Goal: Task Accomplishment & Management: Use online tool/utility

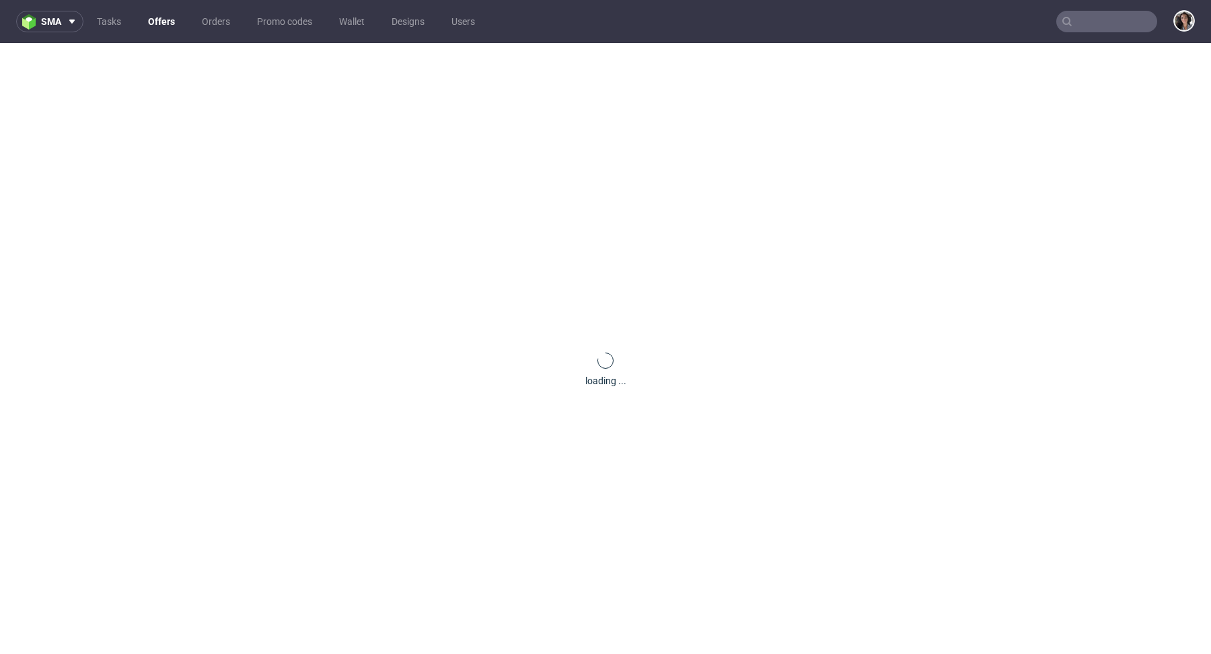
click at [1084, 19] on input "text" at bounding box center [1106, 22] width 101 height 22
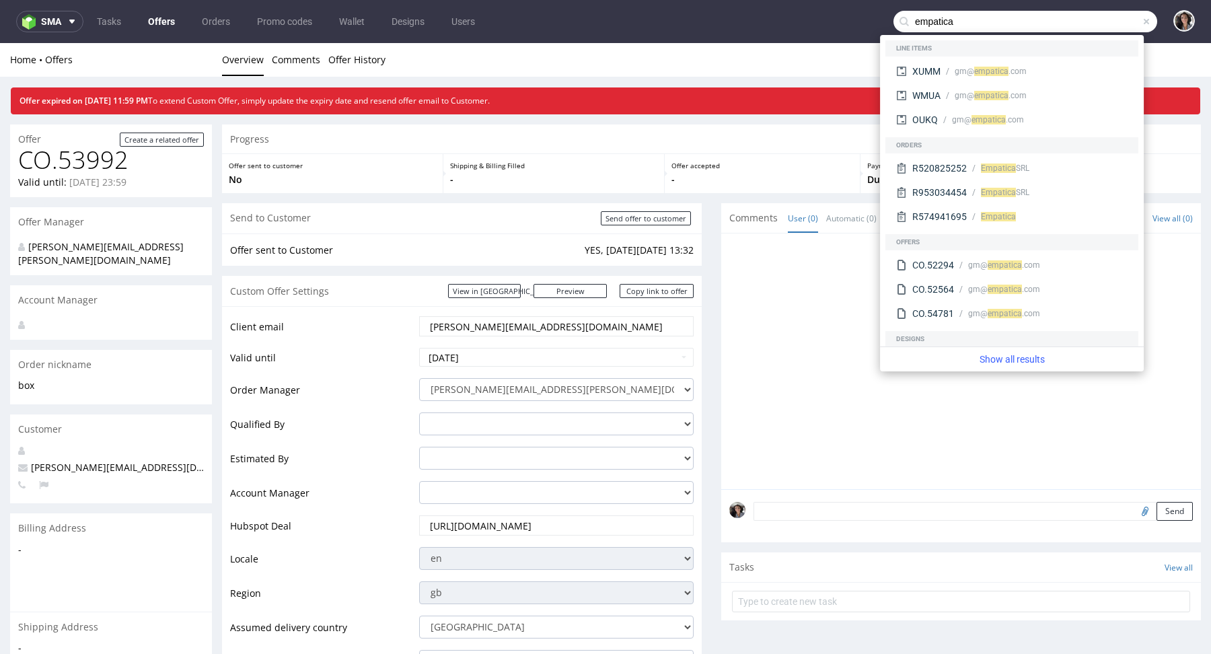
type input "empatica"
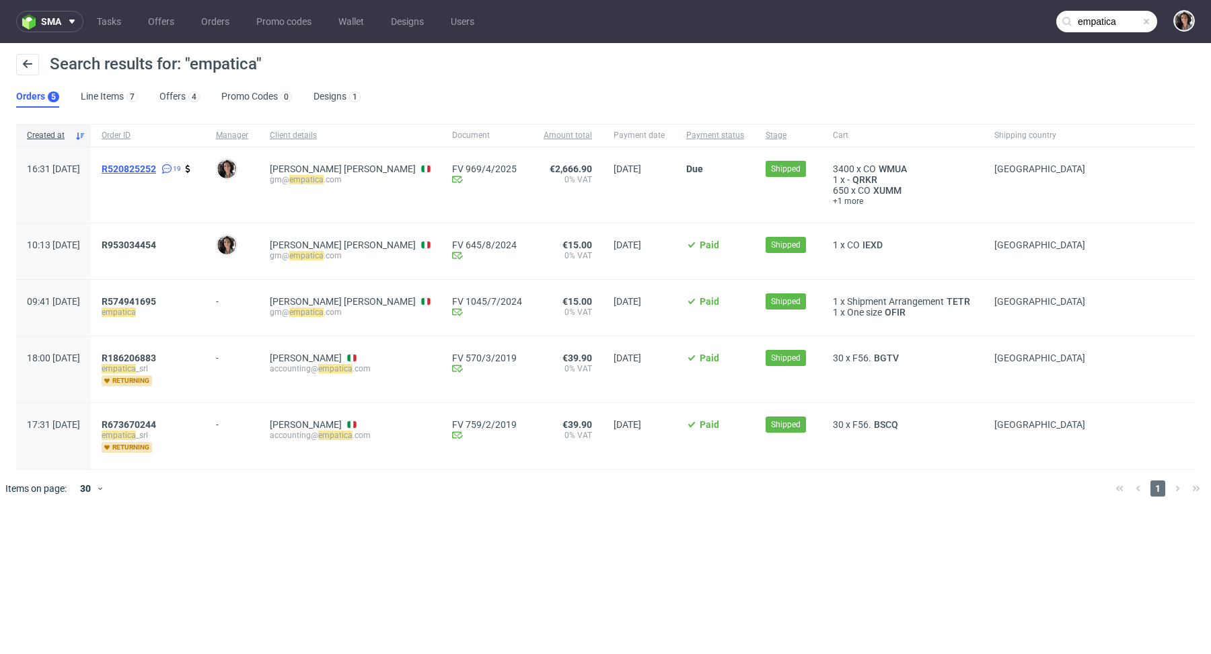
click at [156, 166] on span "R520825252" at bounding box center [129, 168] width 54 height 11
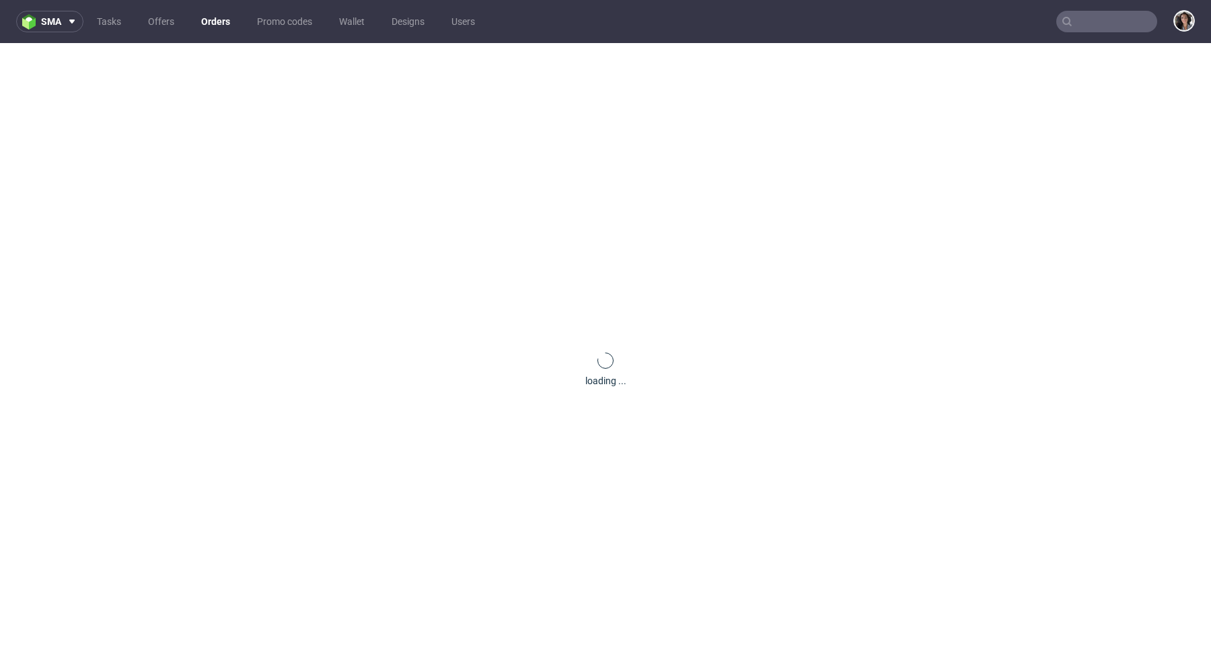
type input "empatica"
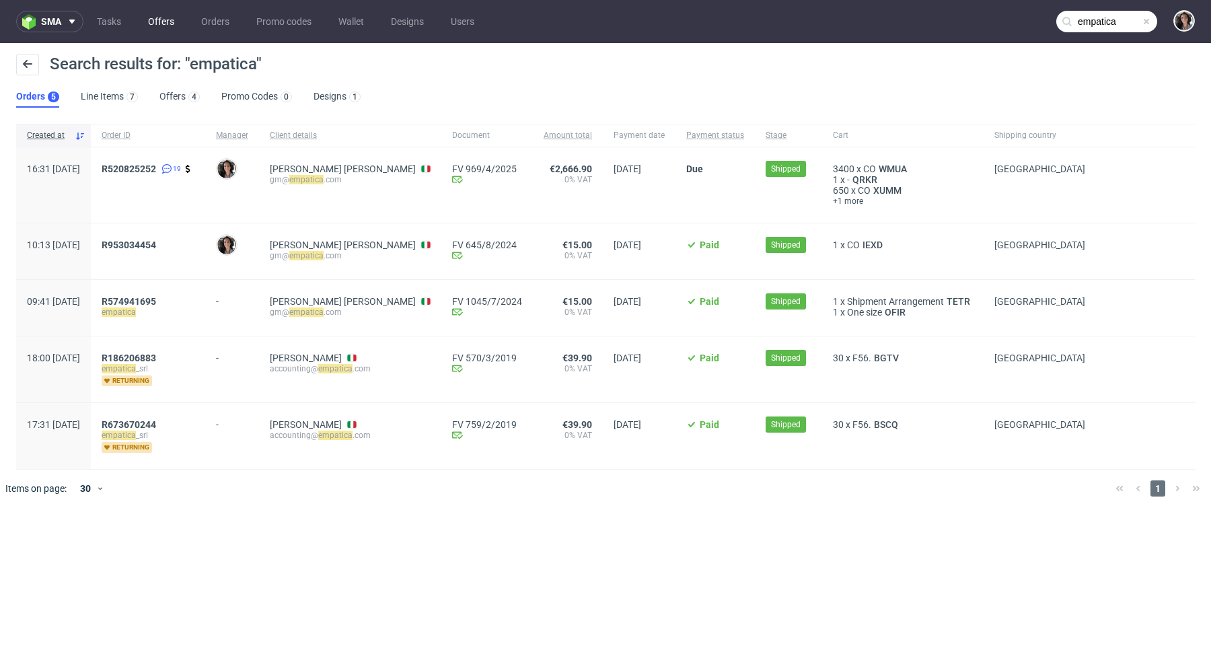
click at [167, 25] on link "Offers" at bounding box center [161, 22] width 42 height 22
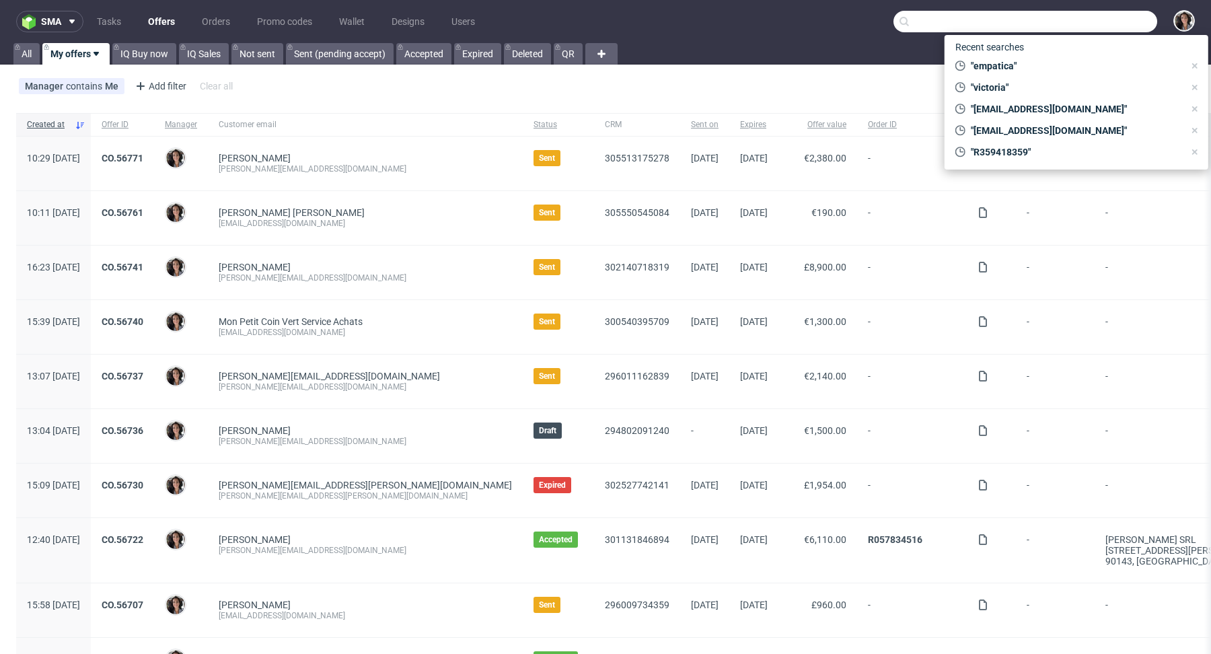
click at [1082, 26] on input "text" at bounding box center [1025, 22] width 264 height 22
paste input "104.47"
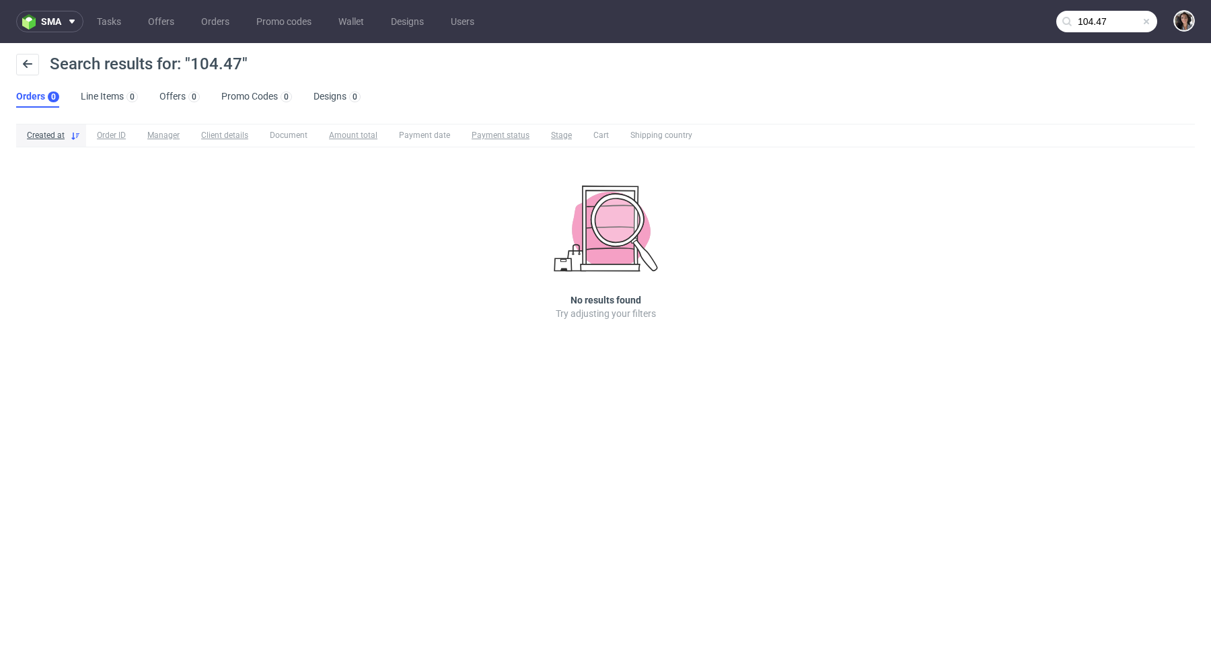
click at [1099, 18] on input "104.47" at bounding box center [1106, 22] width 101 height 22
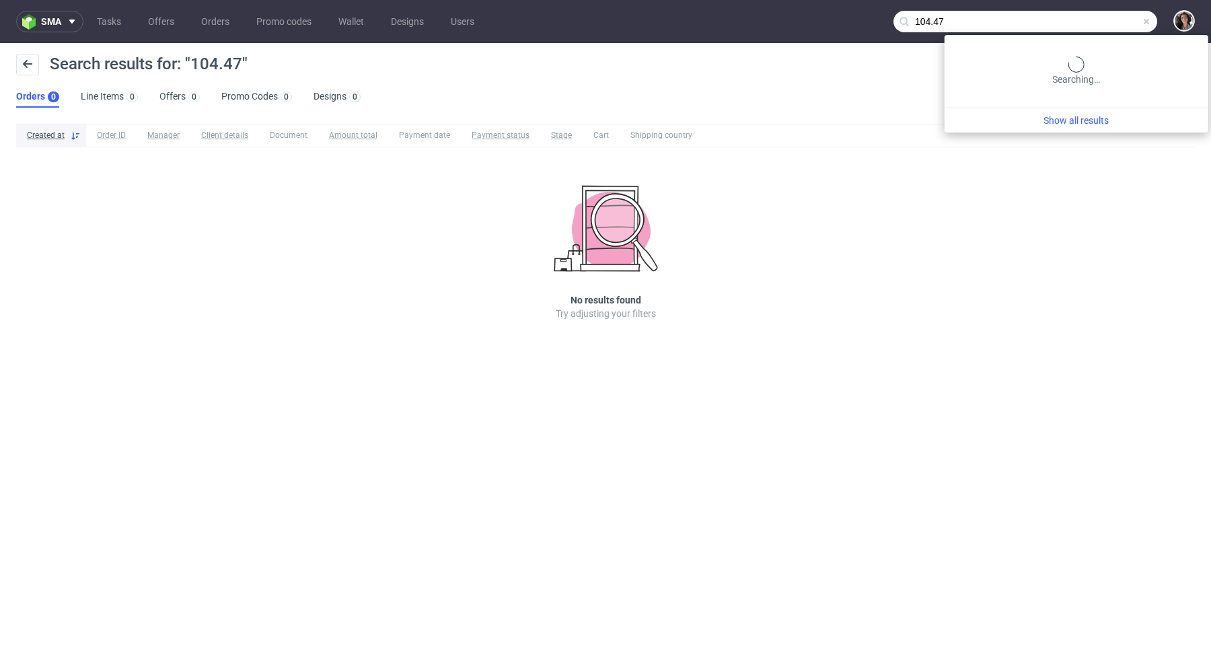
click at [1099, 18] on input "104.47" at bounding box center [1025, 22] width 264 height 22
type input "empatica"
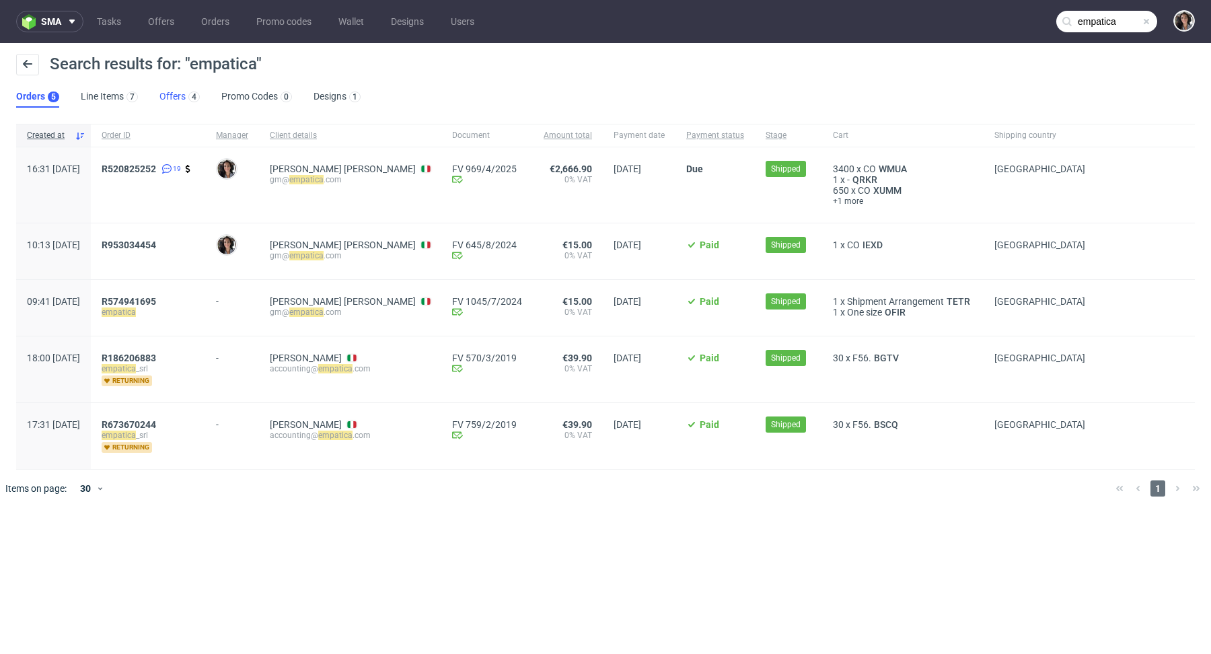
click at [171, 98] on link "Offers 4" at bounding box center [179, 97] width 40 height 22
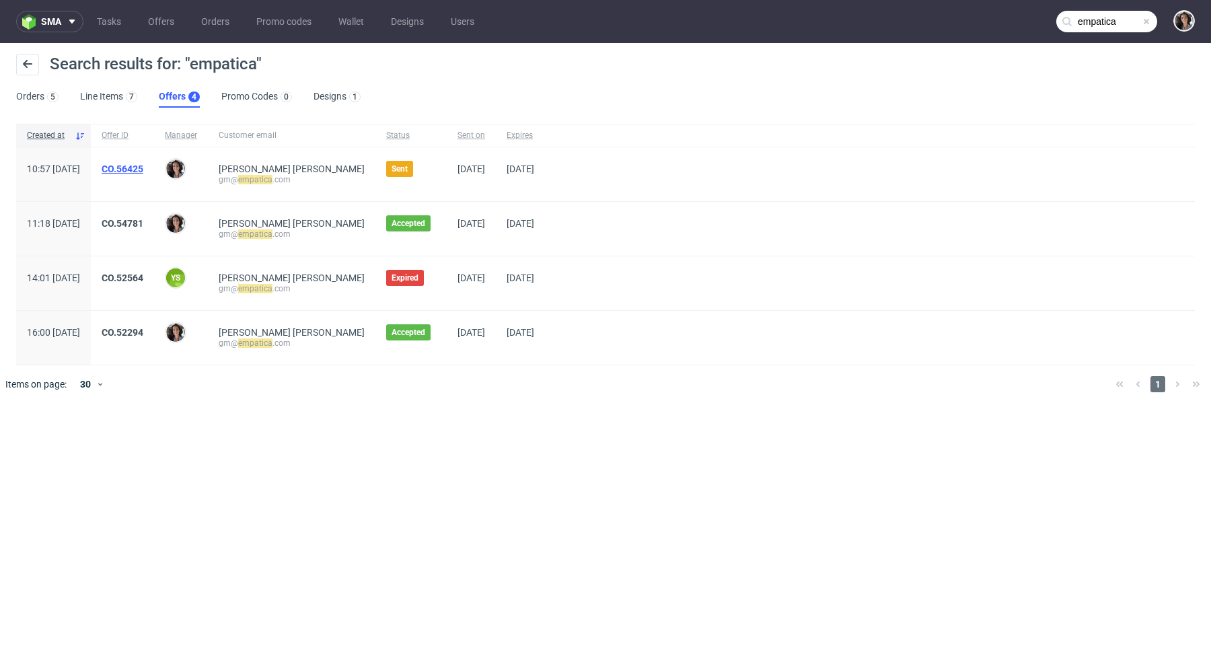
click at [143, 172] on link "CO.56425" at bounding box center [123, 168] width 42 height 11
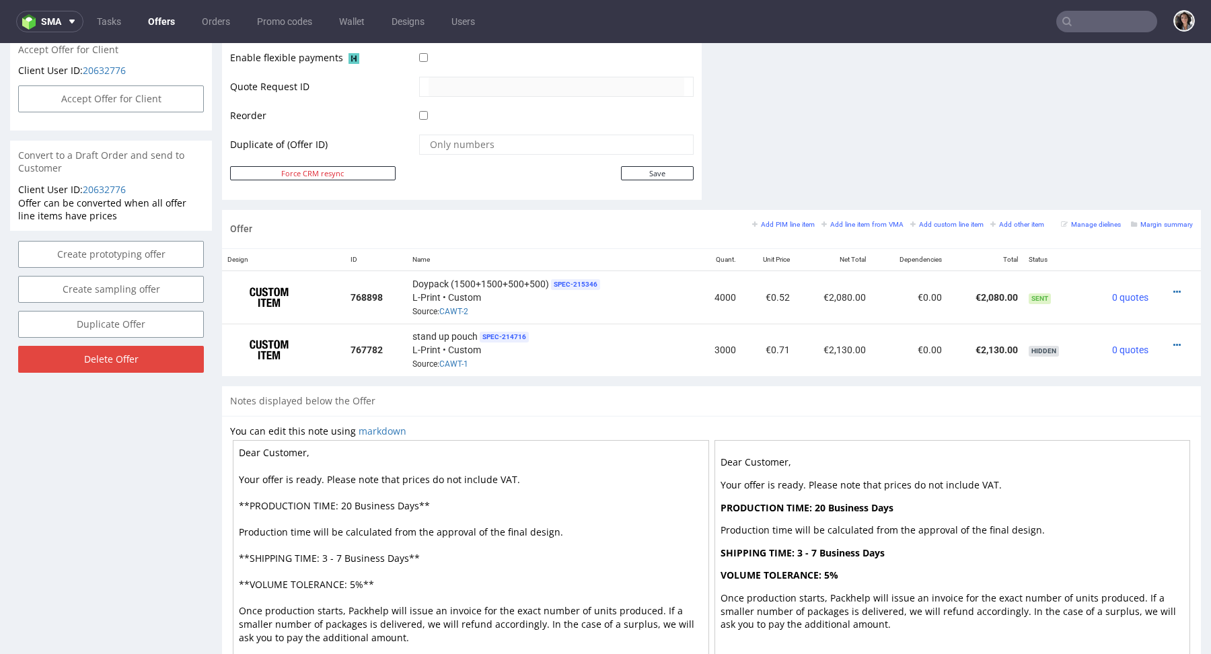
scroll to position [549, 0]
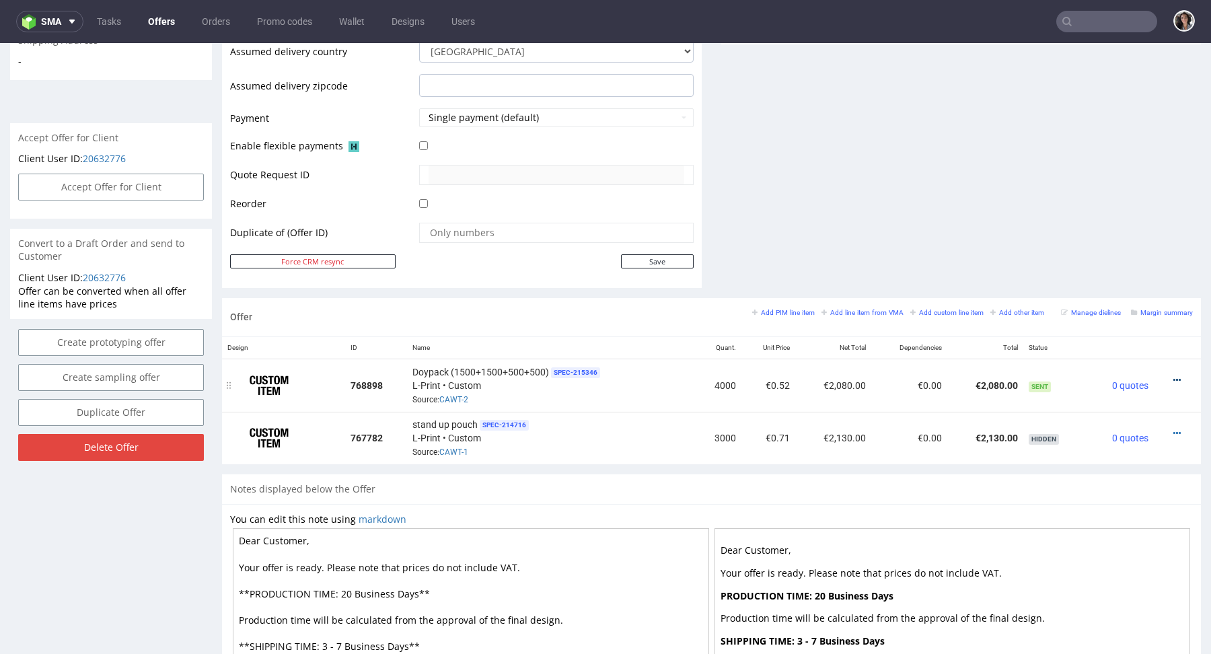
click at [1173, 375] on icon at bounding box center [1176, 379] width 7 height 9
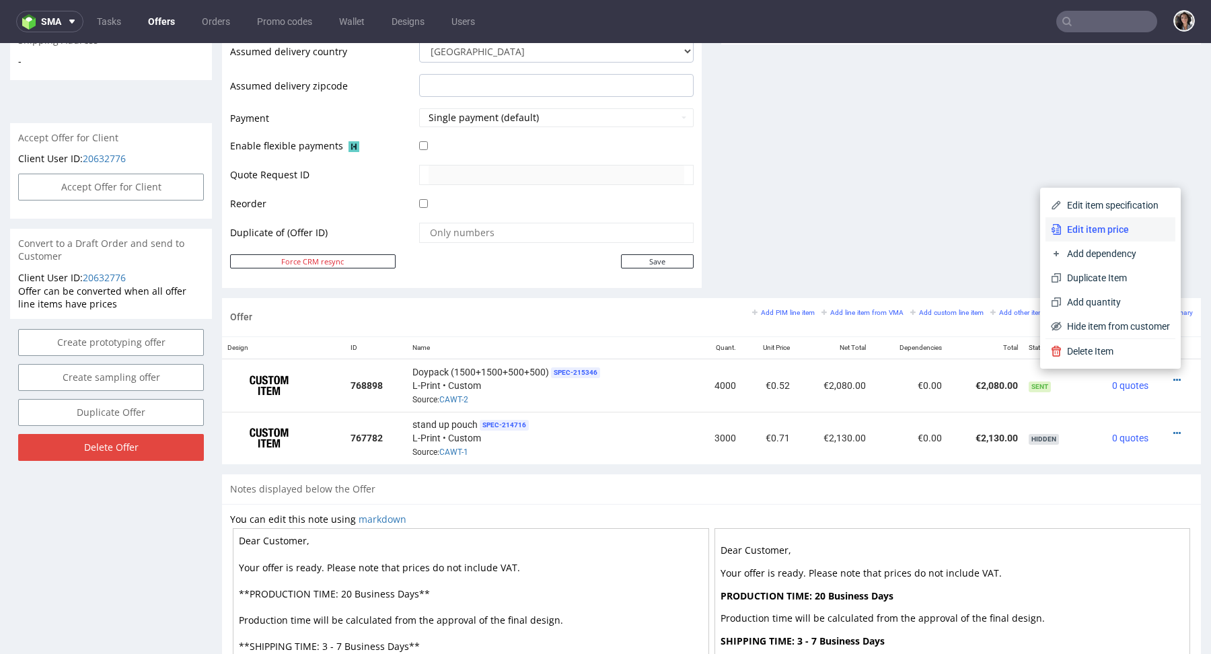
click at [1090, 231] on span "Edit item price" at bounding box center [1116, 229] width 108 height 13
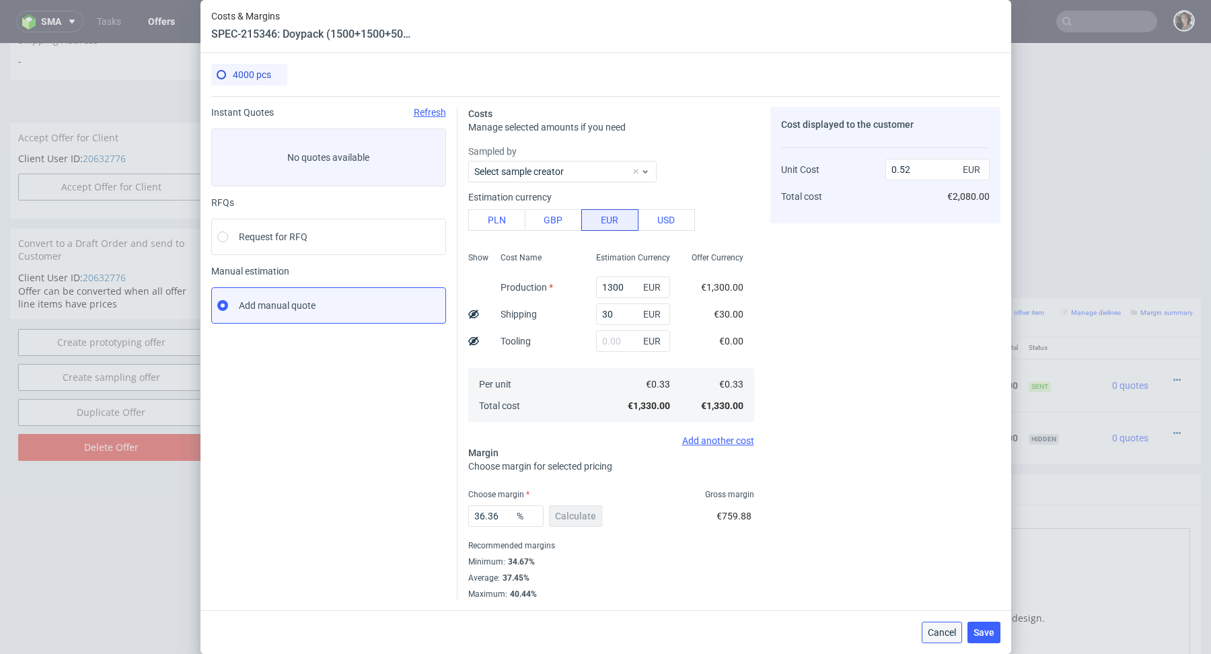
click at [935, 630] on span "Cancel" at bounding box center [942, 632] width 28 height 9
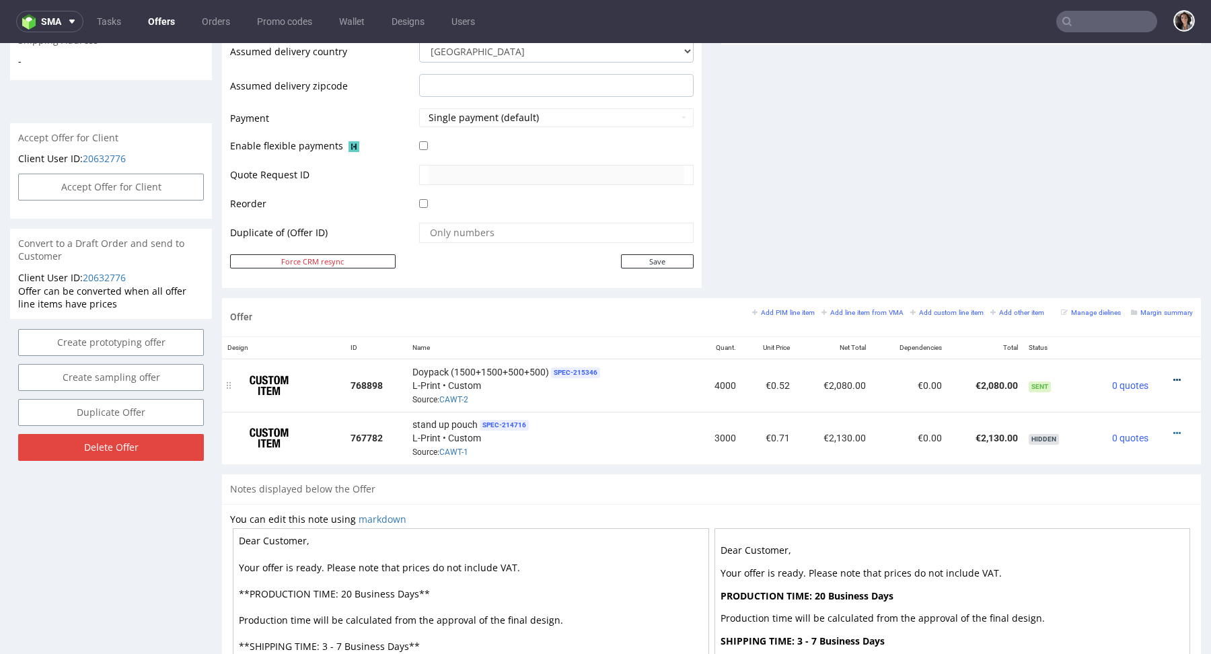
click at [1173, 375] on icon at bounding box center [1176, 379] width 7 height 9
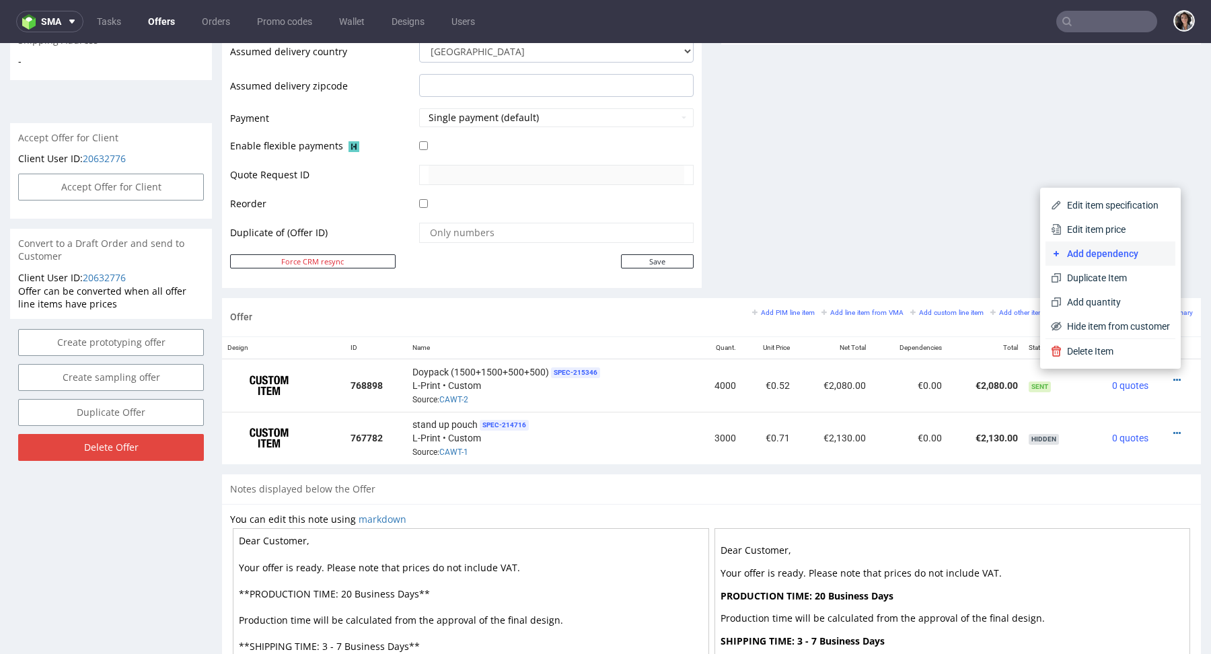
click at [1097, 249] on span "Add dependency" at bounding box center [1116, 253] width 108 height 13
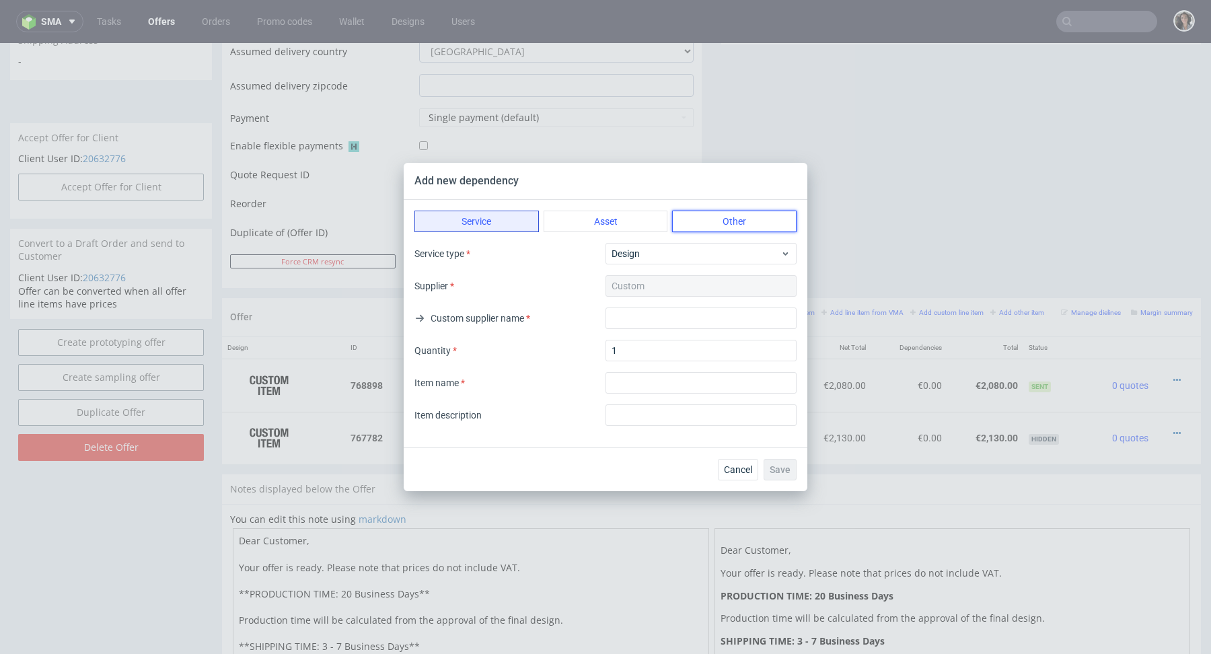
click at [744, 226] on button "Other" at bounding box center [734, 222] width 124 height 22
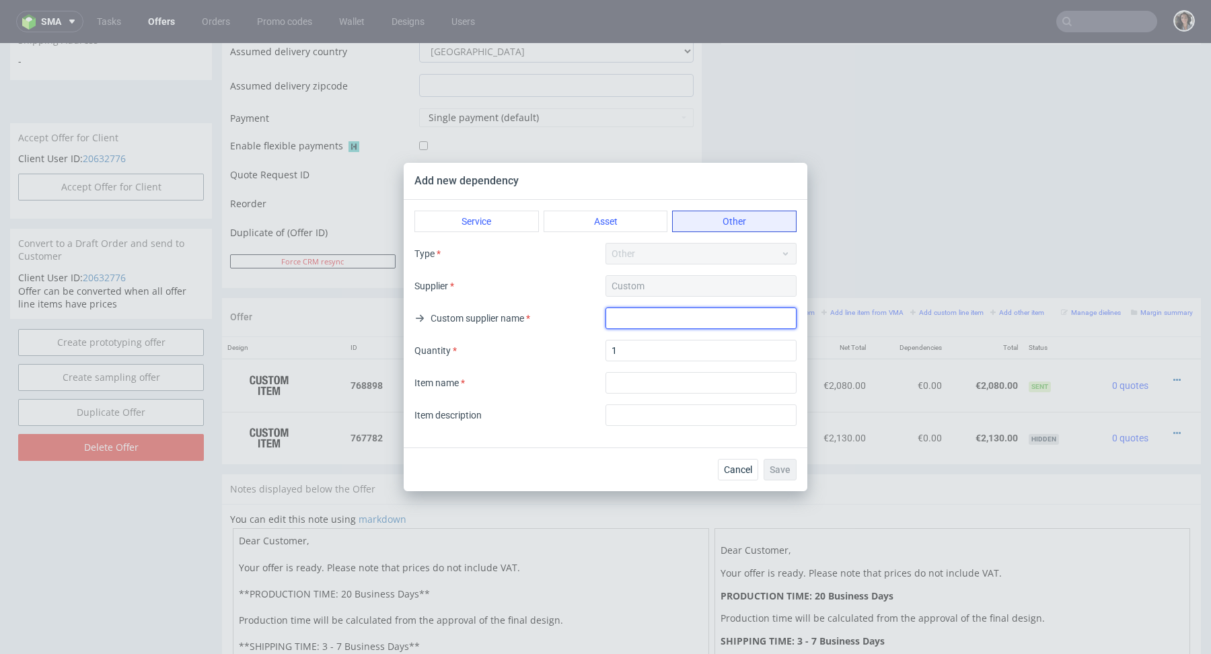
click at [638, 324] on input "text" at bounding box center [700, 318] width 191 height 22
type input "Transport"
click at [635, 379] on input "textarea" at bounding box center [700, 383] width 191 height 22
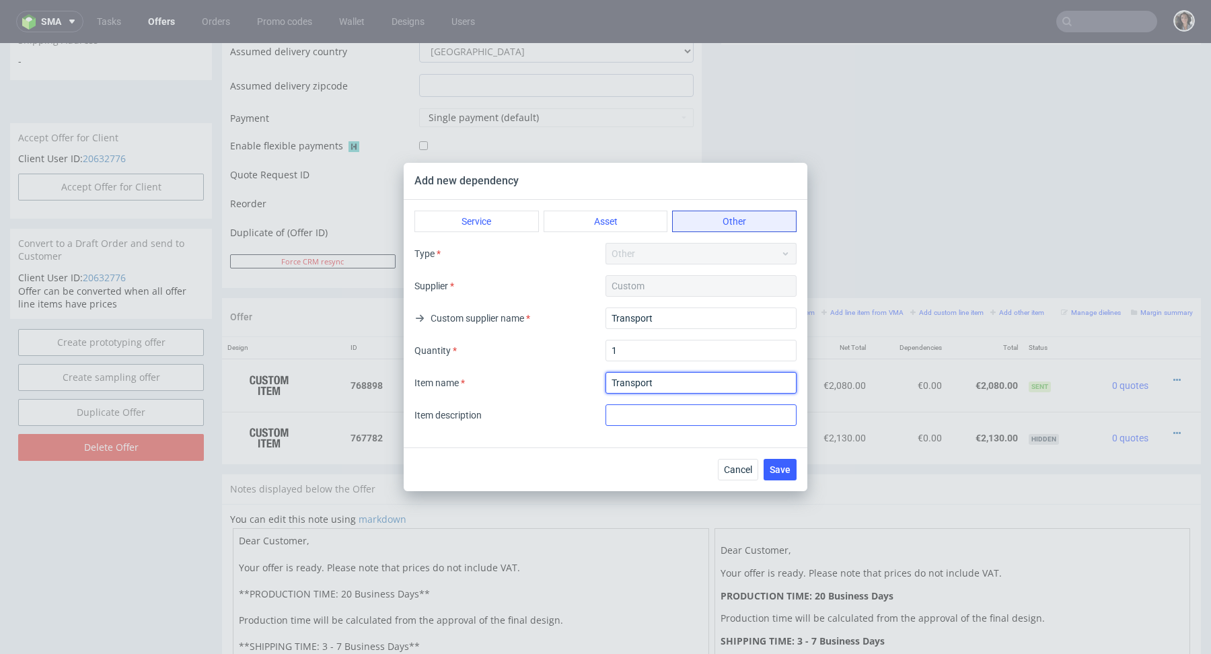
type input "Transport"
click at [654, 415] on input "text" at bounding box center [700, 415] width 191 height 22
type input "TRANSPORT"
click at [662, 379] on input "textarea" at bounding box center [700, 383] width 191 height 22
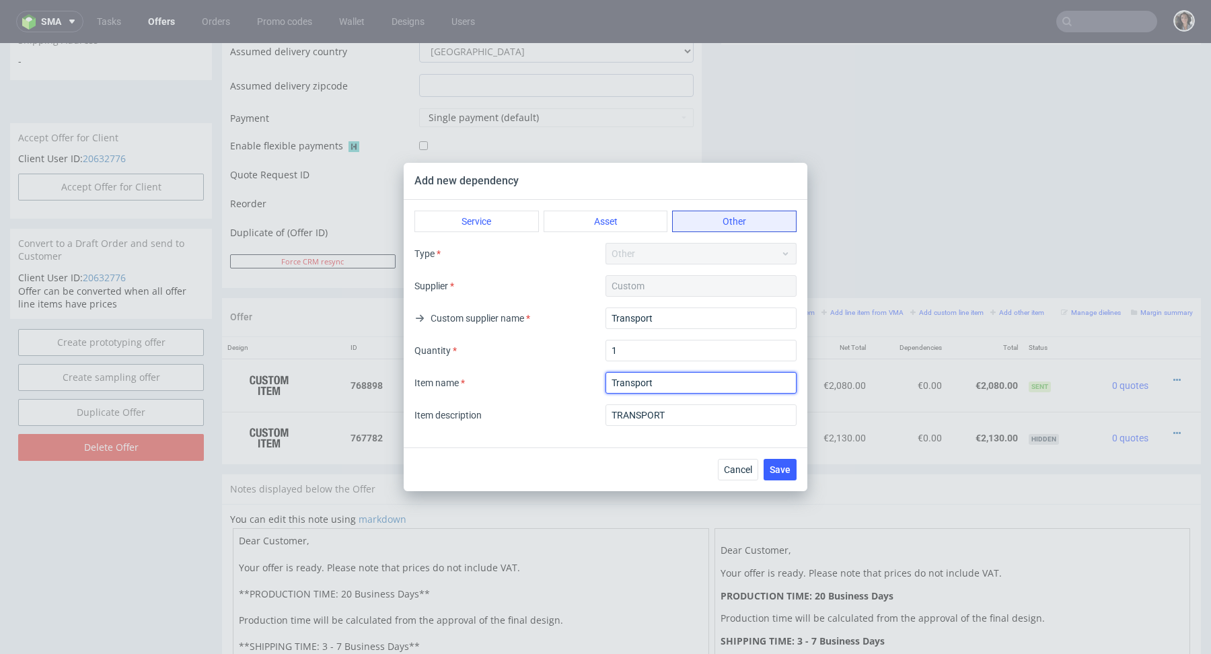
click at [662, 379] on input "textarea" at bounding box center [700, 383] width 191 height 22
type input "SHIPMENT"
click at [661, 410] on input "TRANSPORT" at bounding box center [700, 415] width 191 height 22
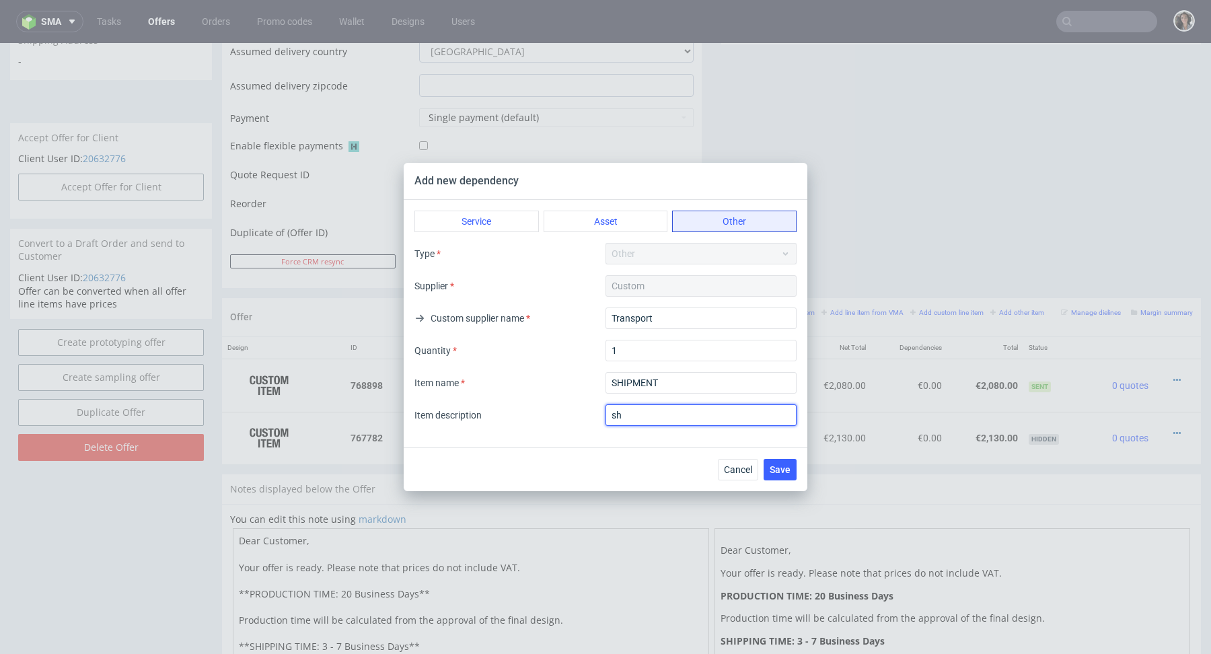
type input "Shipment"
click at [776, 463] on button "Save" at bounding box center [780, 470] width 33 height 22
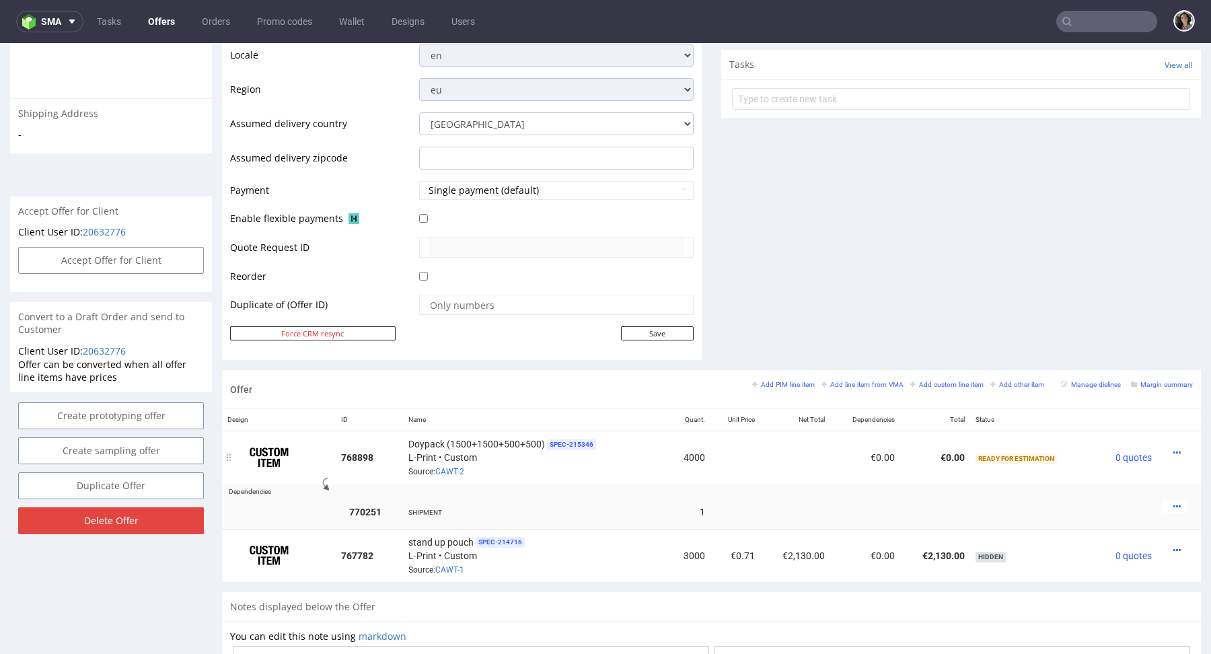
scroll to position [518, 0]
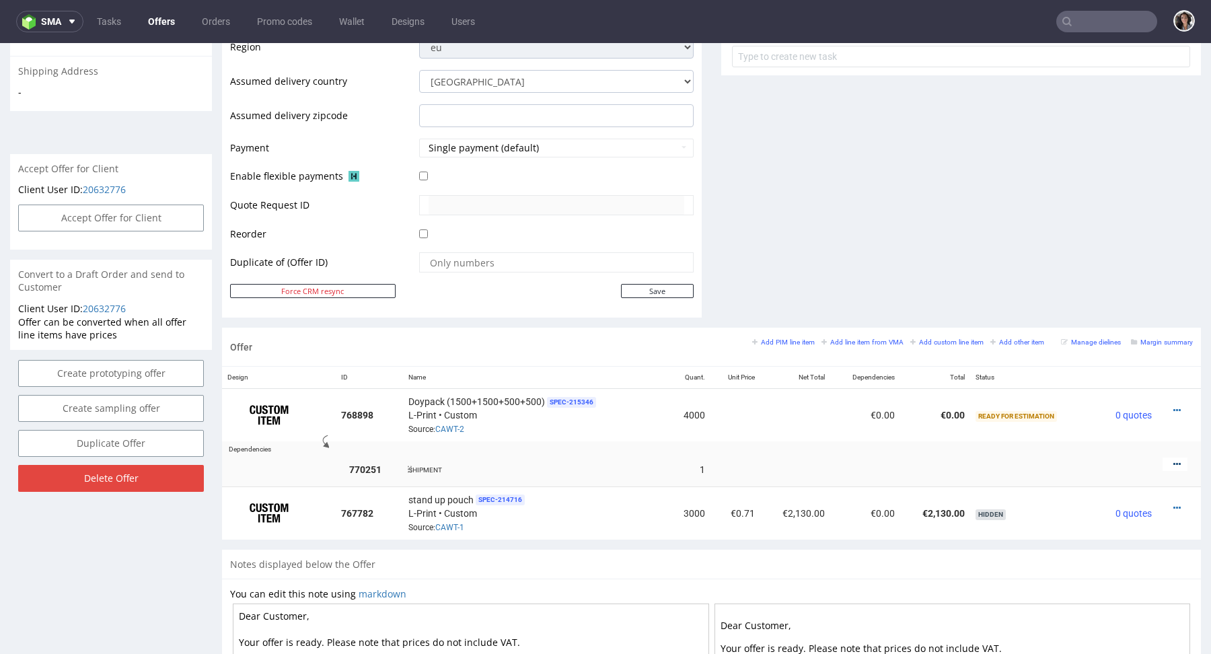
click at [1173, 459] on icon at bounding box center [1176, 463] width 7 height 9
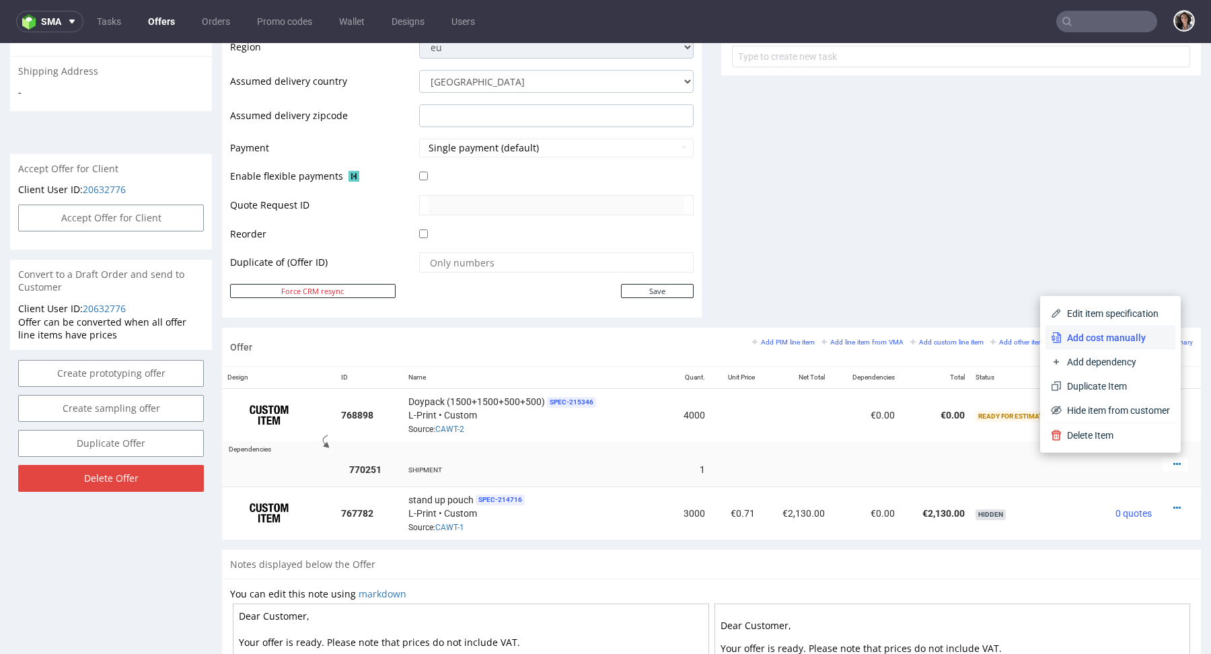
click at [1096, 336] on span "Add cost manually" at bounding box center [1116, 337] width 108 height 13
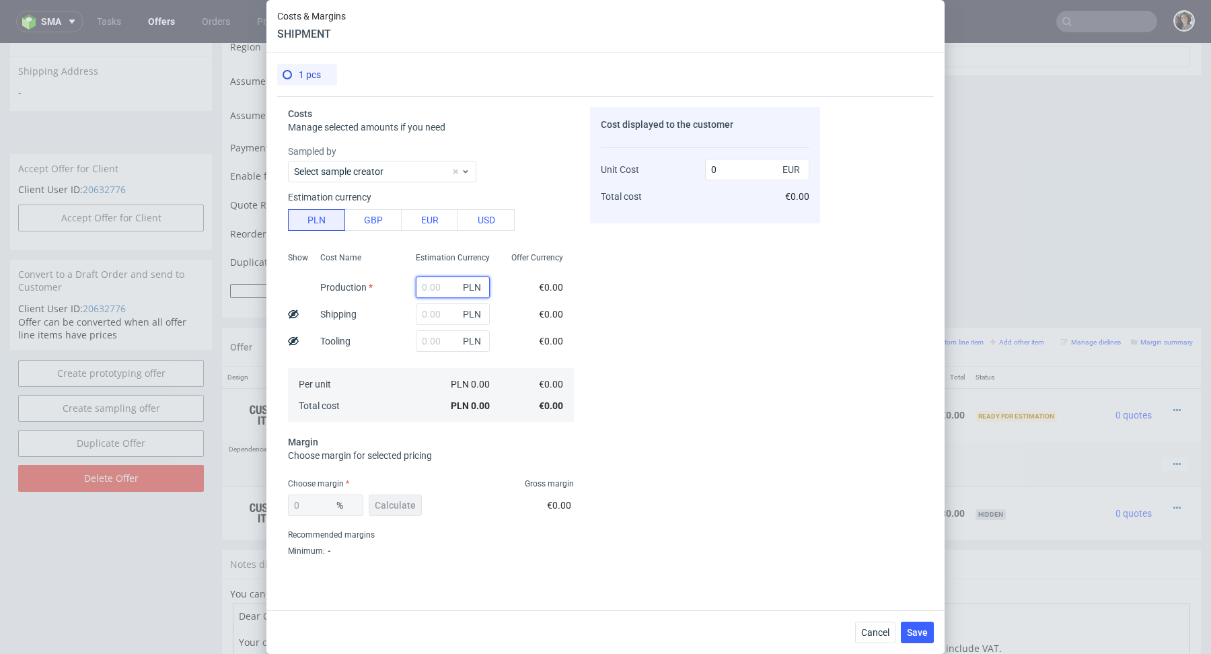
click at [423, 289] on input "text" at bounding box center [453, 288] width 74 height 22
type input "1"
type input "0.23"
type input "1"
click at [429, 315] on input "text" at bounding box center [453, 314] width 74 height 22
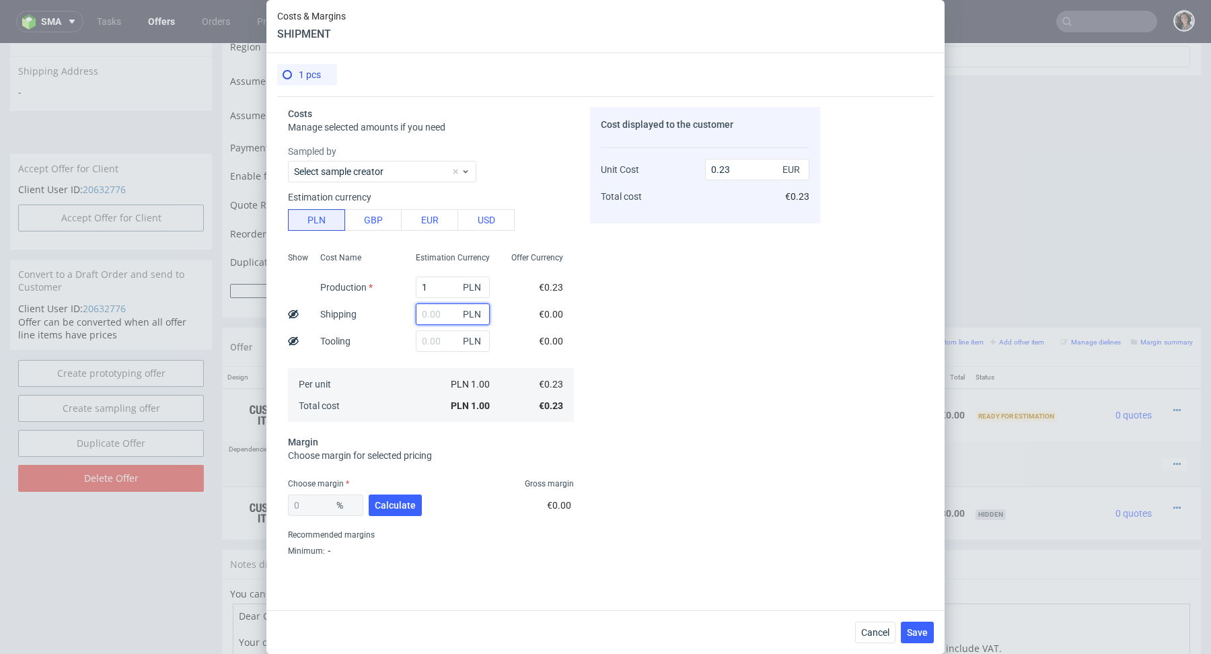
paste input "104.47"
type input "104.47"
type input "24.74"
type input "104.47"
click at [431, 331] on input "text" at bounding box center [453, 341] width 74 height 22
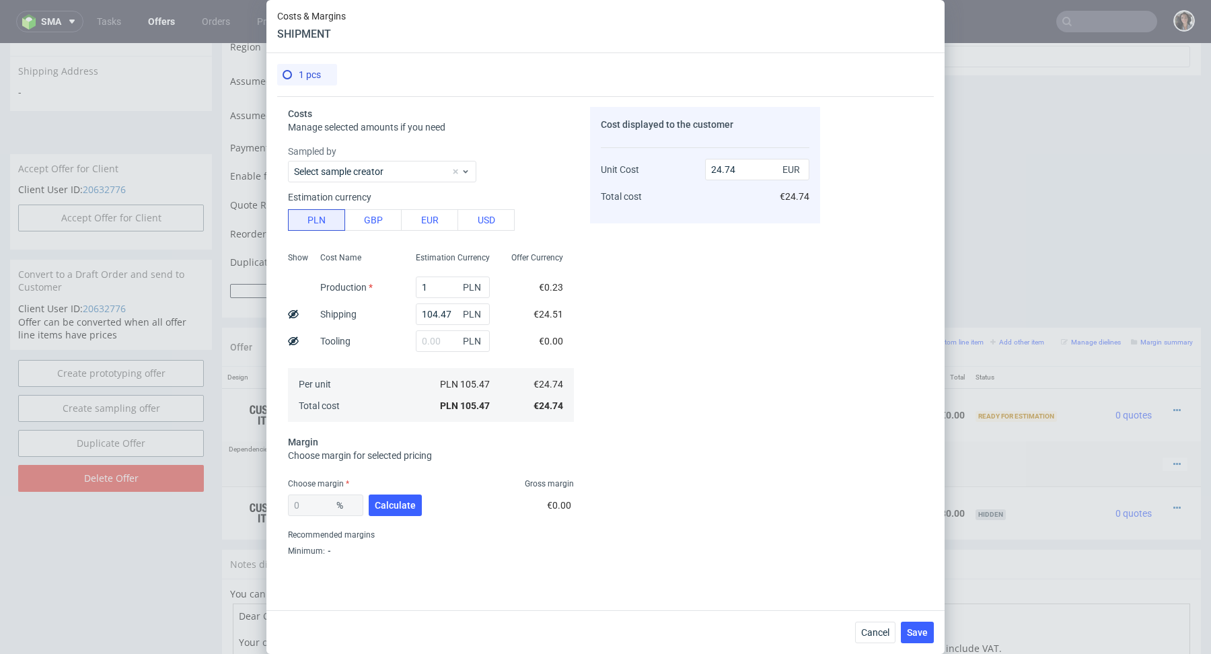
click at [379, 368] on div "Per unit Total cost" at bounding box center [357, 395] width 96 height 54
click at [402, 494] on button "Calculate" at bounding box center [395, 505] width 53 height 22
type input "63.98"
type input "68.69"
drag, startPoint x: 323, startPoint y: 503, endPoint x: 252, endPoint y: 503, distance: 71.3
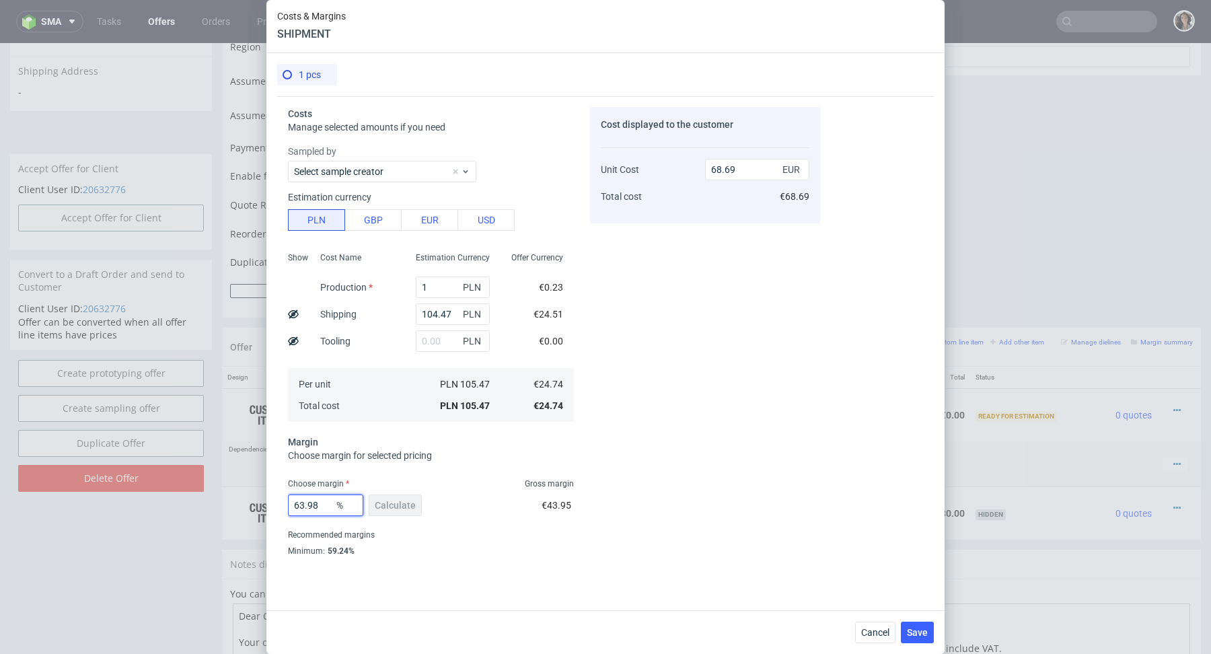
click at [252, 503] on div "Costs & Margins SHIPMENT 1 pcs Costs Manage selected amounts if you need Sample…" at bounding box center [605, 327] width 1211 height 654
type input "20"
type input "30.93"
type input "20"
drag, startPoint x: 742, startPoint y: 167, endPoint x: 690, endPoint y: 167, distance: 52.5
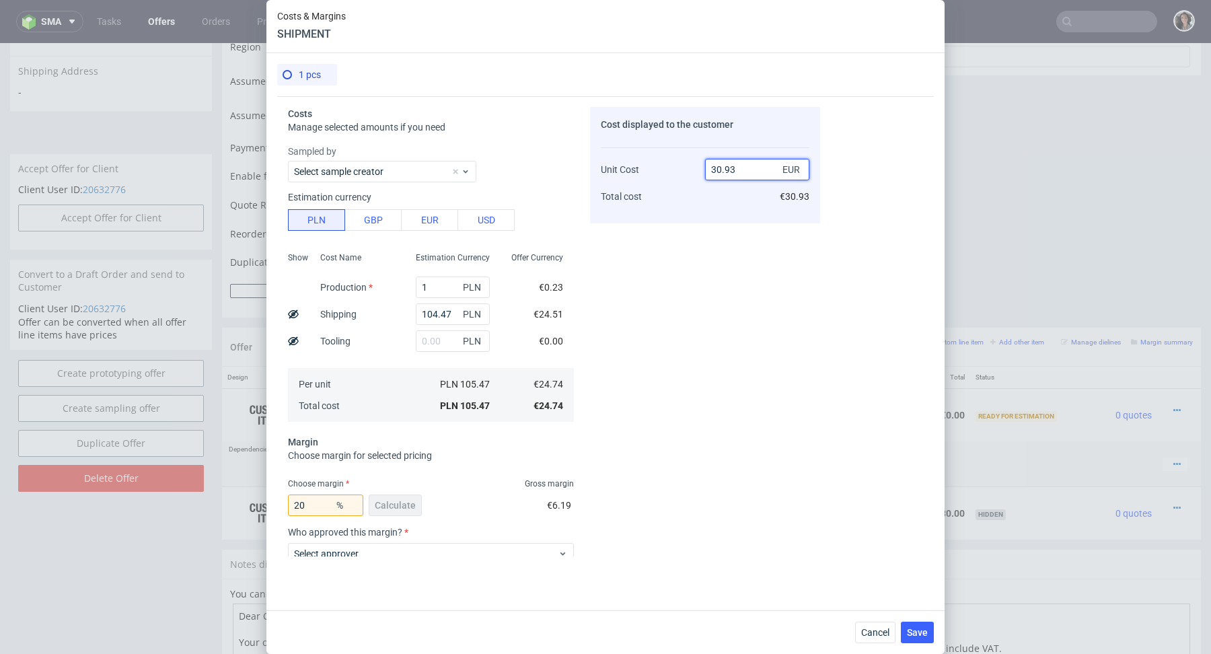
click at [690, 167] on div "Unit Cost Total cost 30.93 EUR €30.93" at bounding box center [705, 177] width 209 height 71
type input "35"
type input "29.31428571428572"
click at [745, 268] on div "Cost displayed to the customer Unit Cost Total cost 35.01 EUR €35.01" at bounding box center [705, 331] width 230 height 449
drag, startPoint x: 743, startPoint y: 172, endPoint x: 674, endPoint y: 172, distance: 68.6
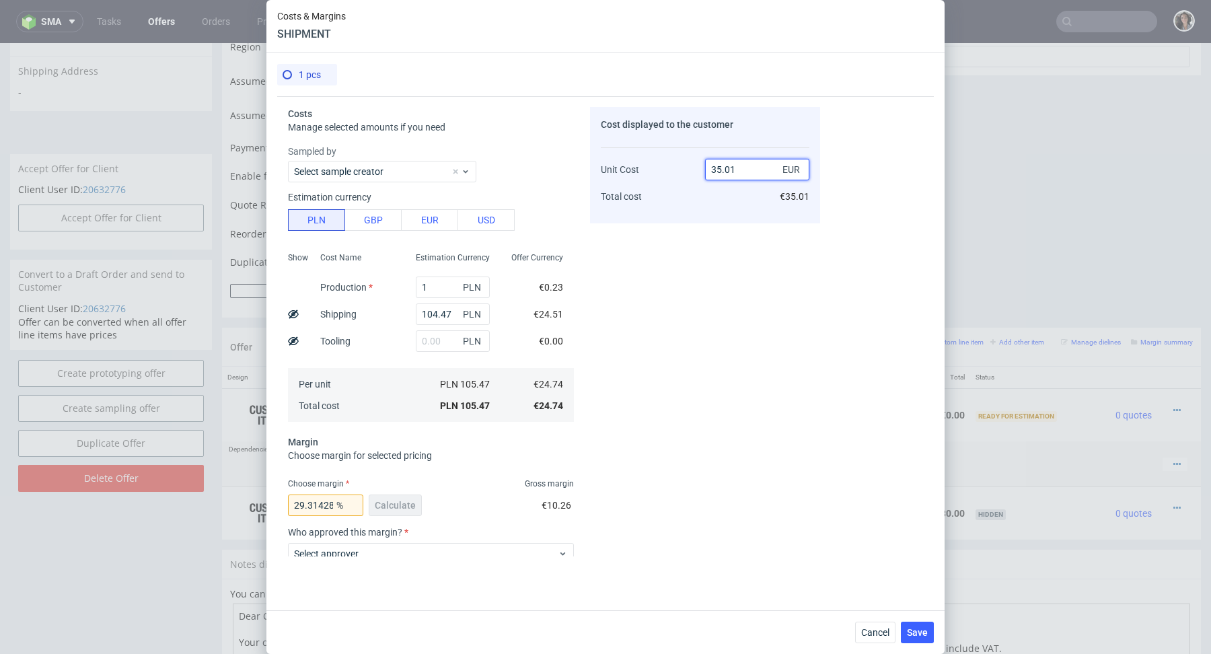
click at [674, 172] on div "Unit Cost Total cost 35.01 EUR €35.01" at bounding box center [705, 177] width 209 height 71
type input "40"
type input "38.150000000000006"
type input "40.01"
click at [635, 275] on div "Cost displayed to the customer Unit Cost Total cost 40.01 EUR €40.01" at bounding box center [705, 331] width 230 height 449
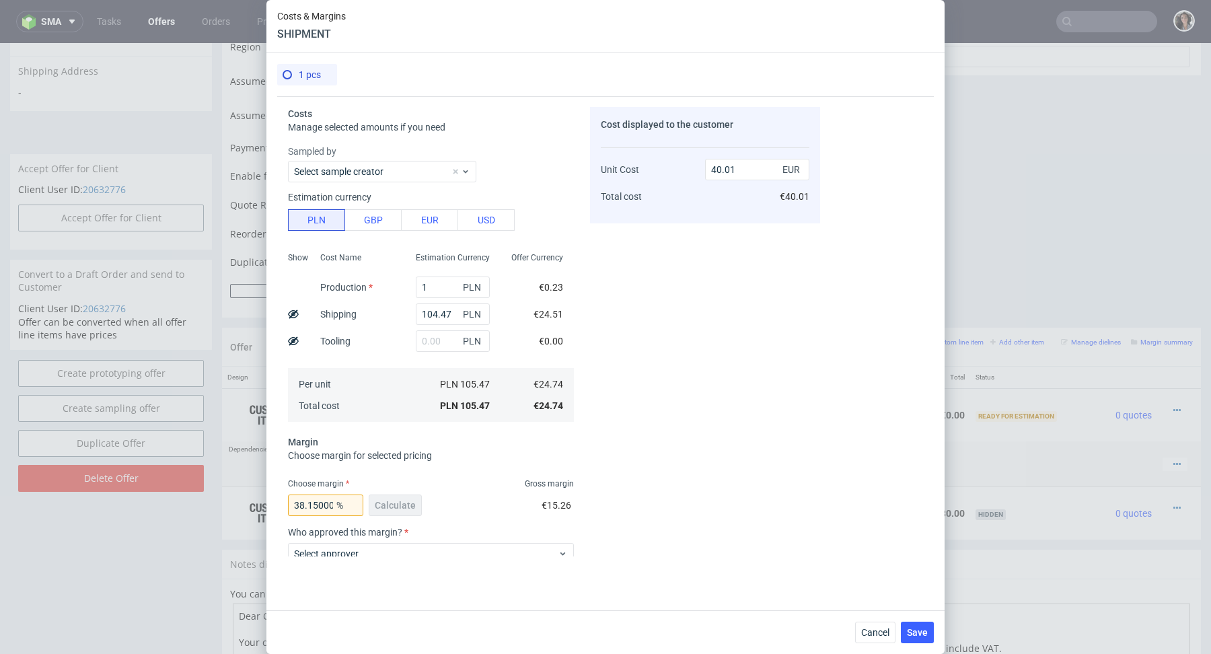
scroll to position [128, 0]
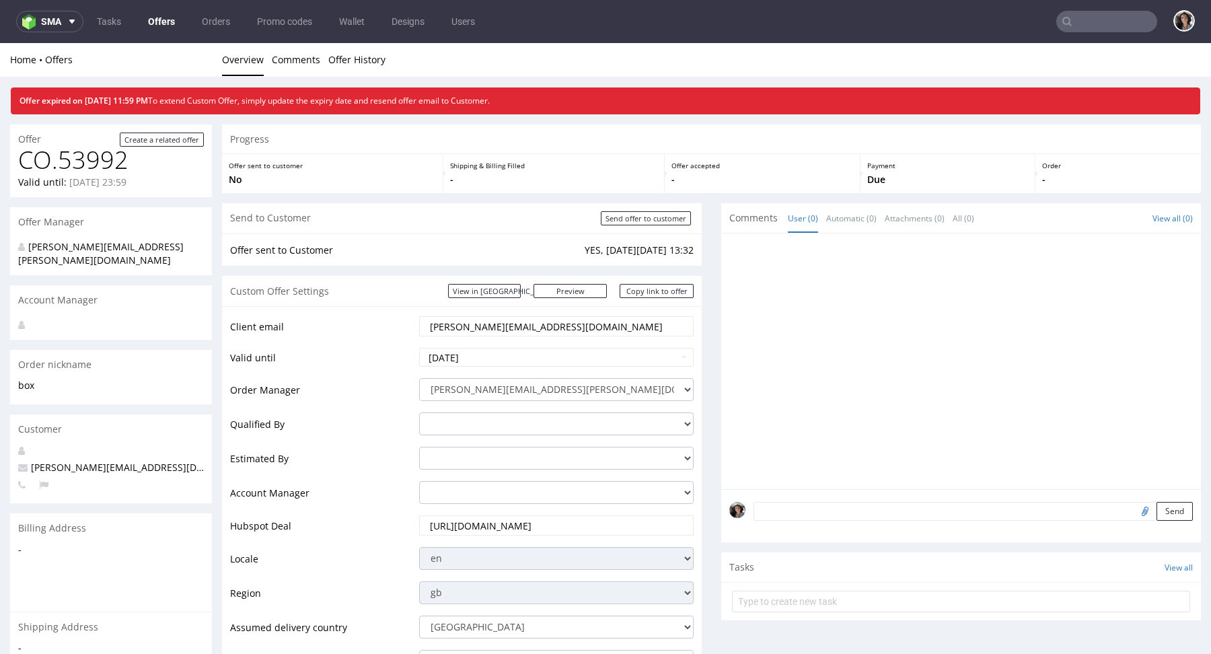
click at [1078, 22] on input "text" at bounding box center [1106, 22] width 101 height 22
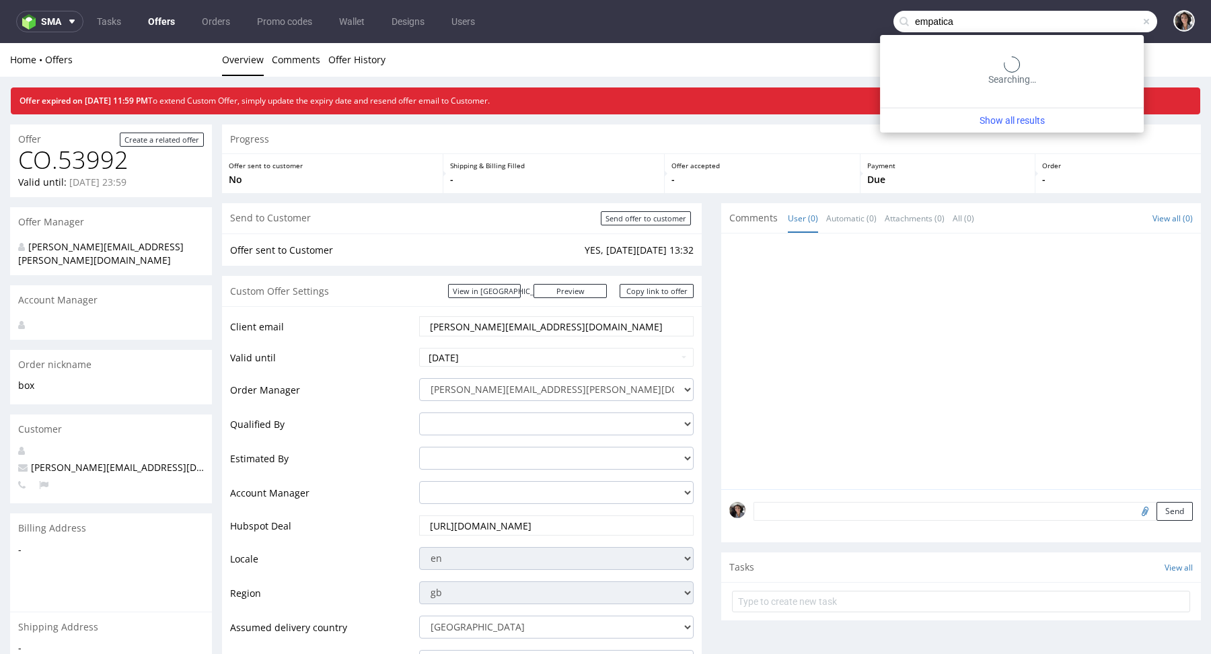
type input "empatica"
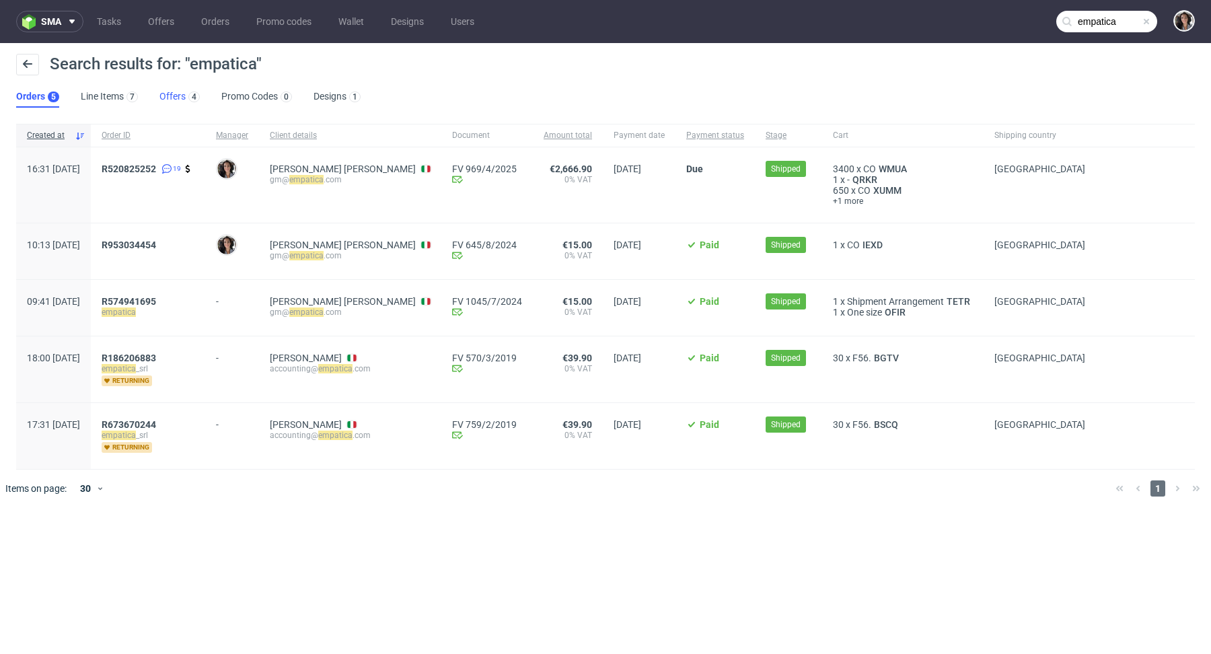
click at [172, 99] on link "Offers 4" at bounding box center [179, 97] width 40 height 22
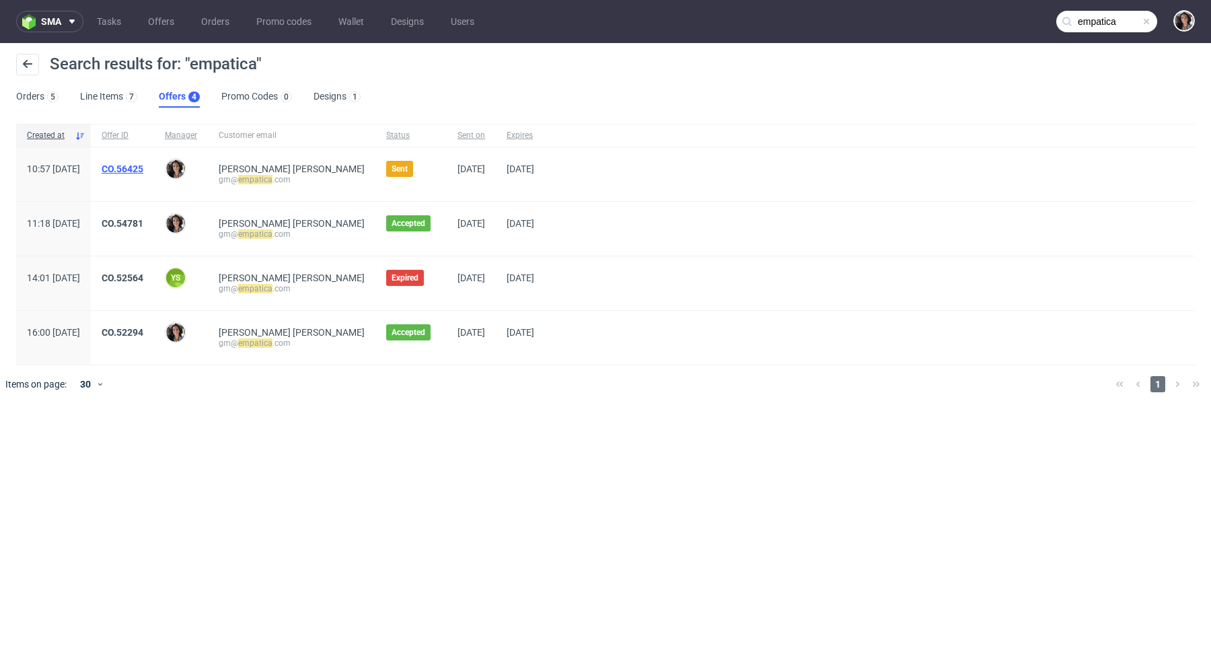
click at [143, 168] on link "CO.56425" at bounding box center [123, 168] width 42 height 11
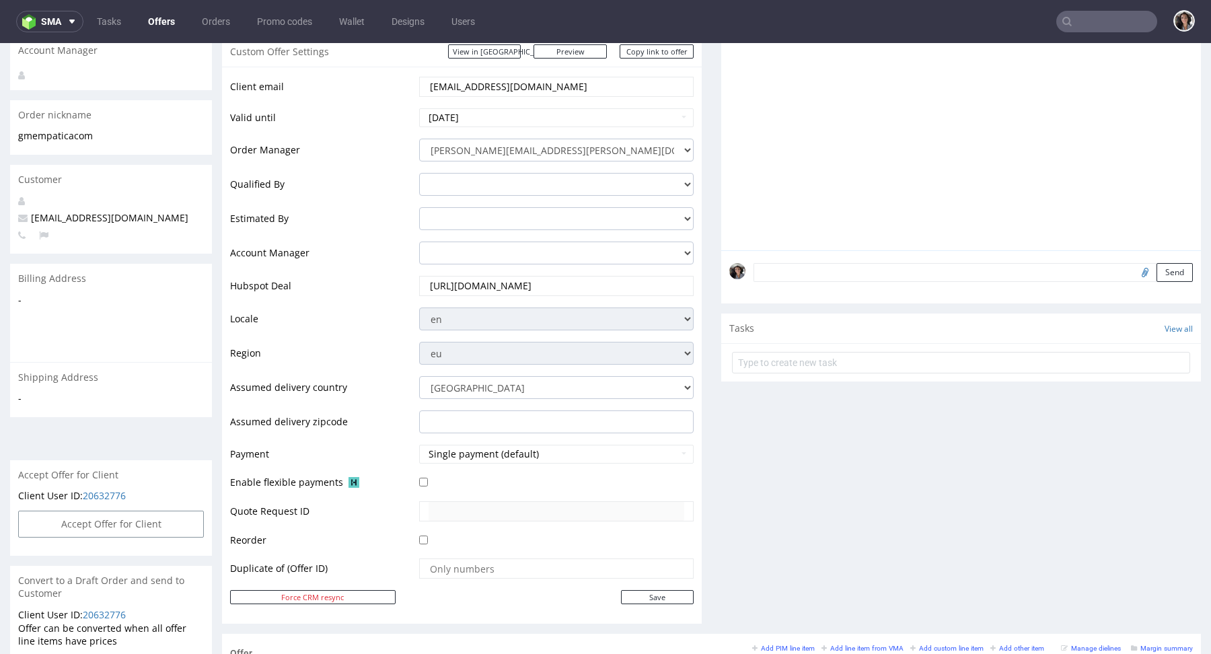
scroll to position [496, 0]
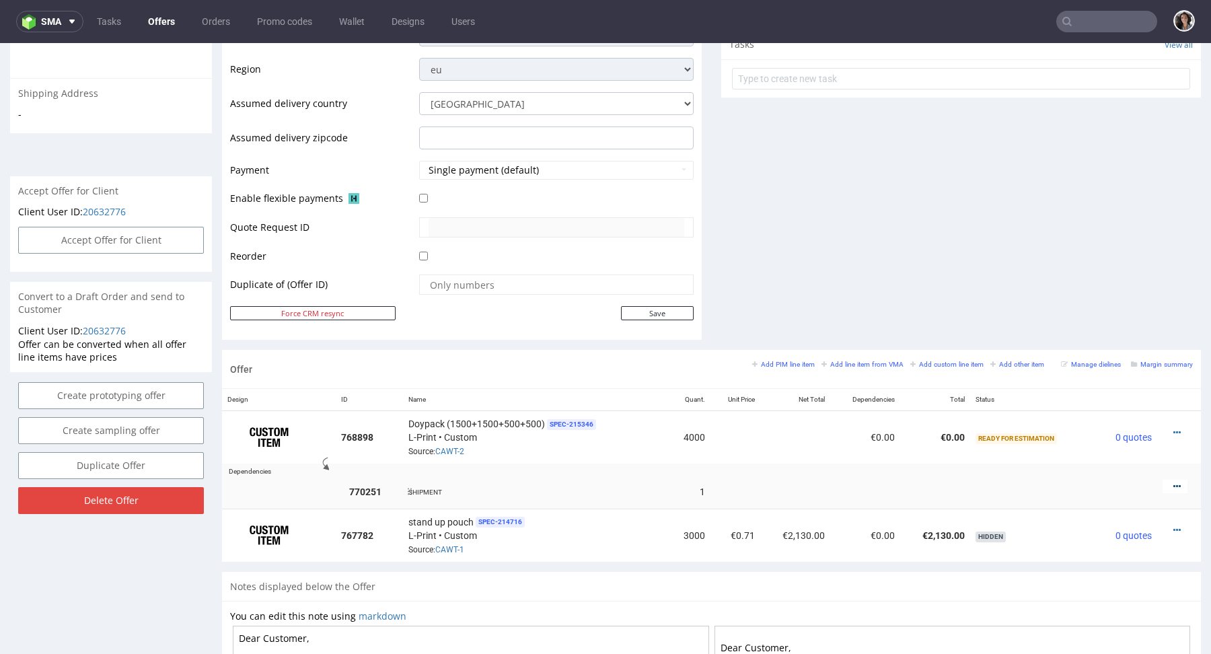
click at [1173, 484] on icon at bounding box center [1176, 486] width 7 height 9
click at [1090, 358] on span "Add cost manually" at bounding box center [1116, 359] width 108 height 13
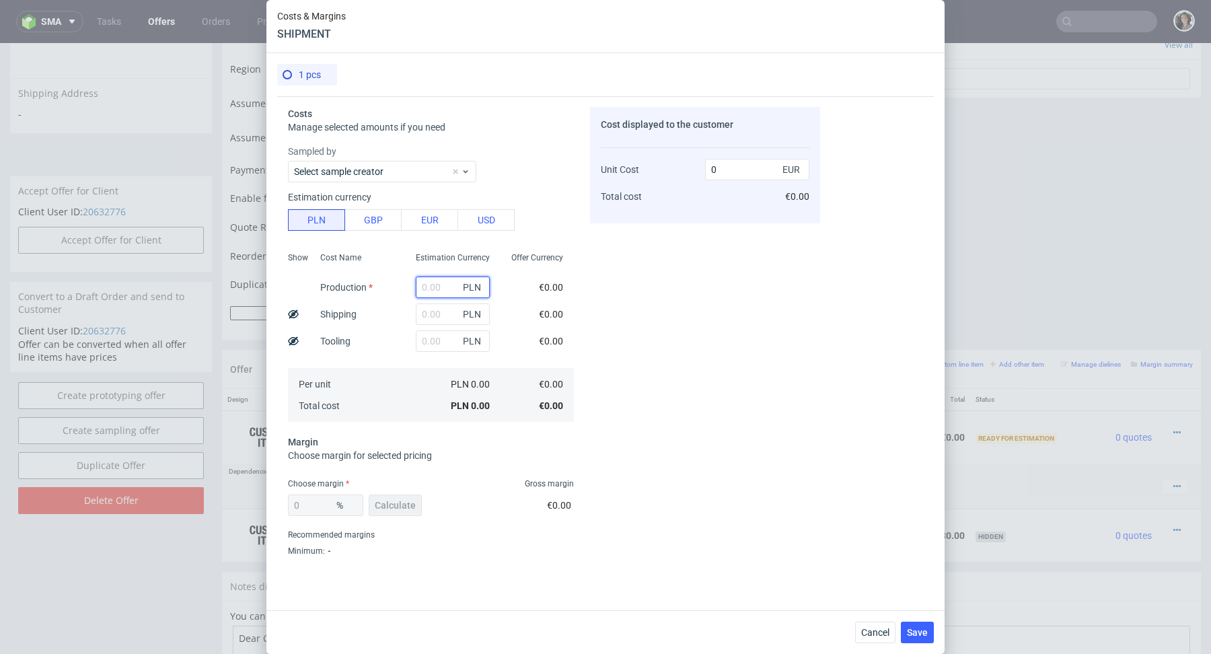
click at [437, 286] on input "text" at bounding box center [453, 288] width 74 height 22
type input "1"
type input "0.23"
type input "1"
click at [414, 346] on div "PLN" at bounding box center [453, 341] width 96 height 27
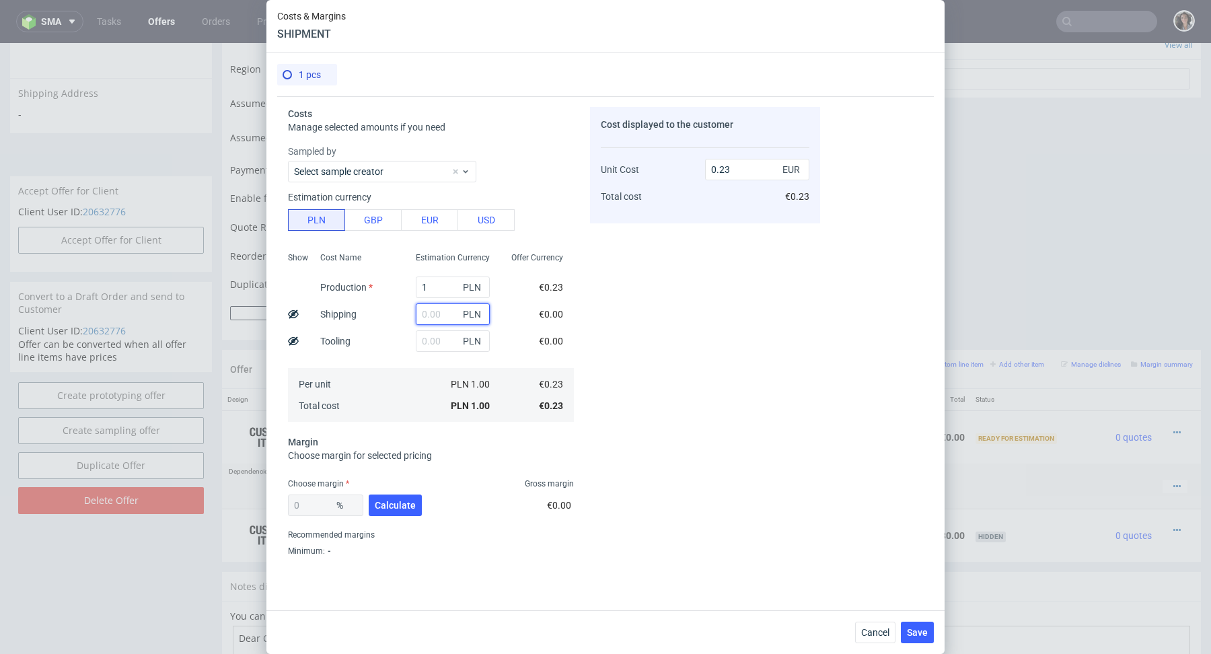
click at [437, 320] on input "text" at bounding box center [453, 314] width 74 height 22
paste input "104.47"
type input "104.47"
type input "24.74"
type input "104.47"
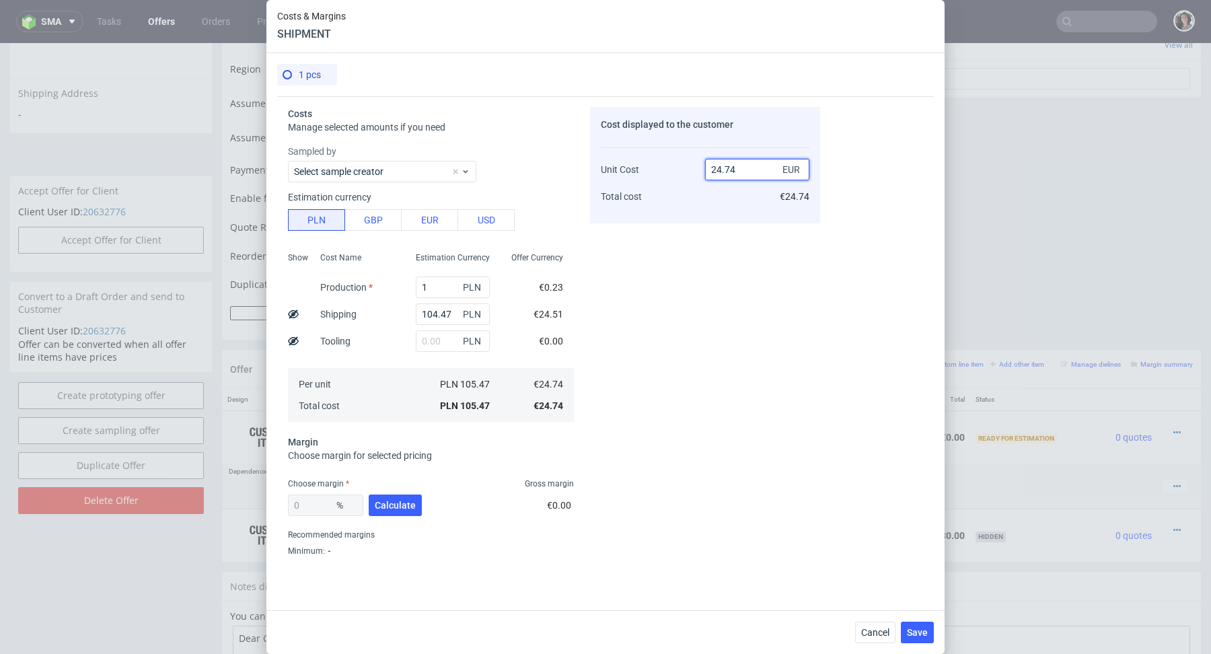
drag, startPoint x: 749, startPoint y: 167, endPoint x: 686, endPoint y: 168, distance: 62.6
click at [686, 168] on div "Unit Cost Total cost 24.74 EUR €24.74" at bounding box center [705, 177] width 209 height 71
type input "39"
type input "36.56410256410257"
drag, startPoint x: 723, startPoint y: 168, endPoint x: 738, endPoint y: 168, distance: 14.8
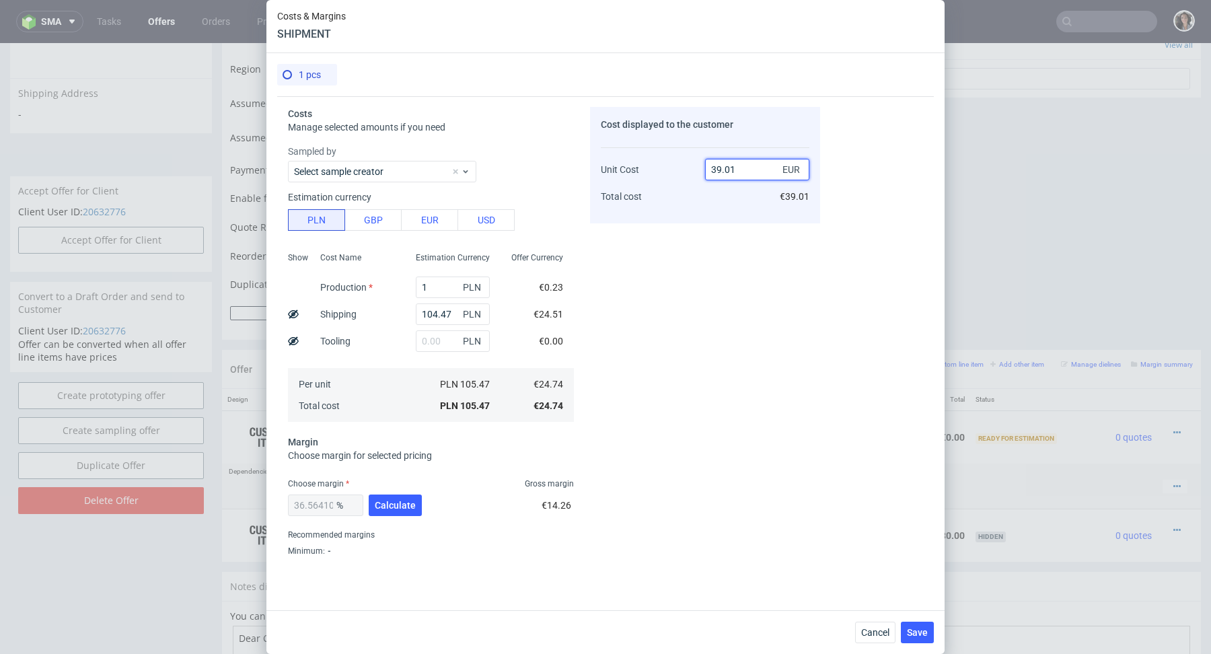
click at [738, 168] on input "39.01" at bounding box center [757, 170] width 104 height 22
type input "39.99"
type input "38.13453363340836"
type input "40"
click at [390, 505] on span "Calculate" at bounding box center [395, 505] width 41 height 9
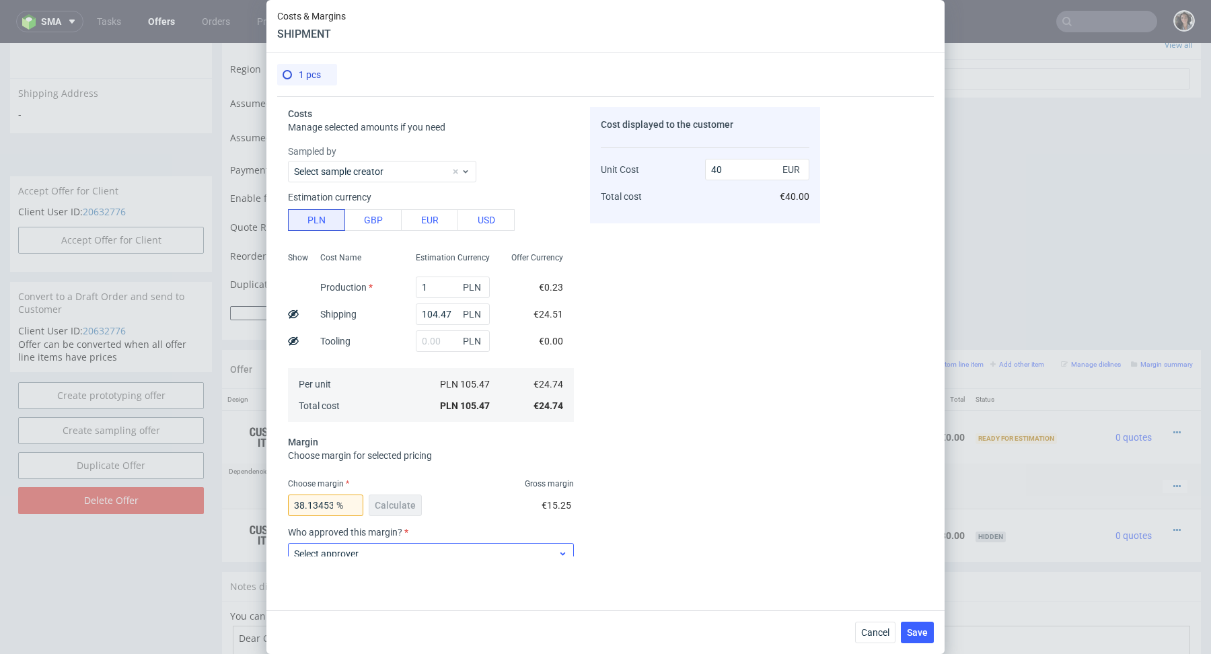
scroll to position [128, 0]
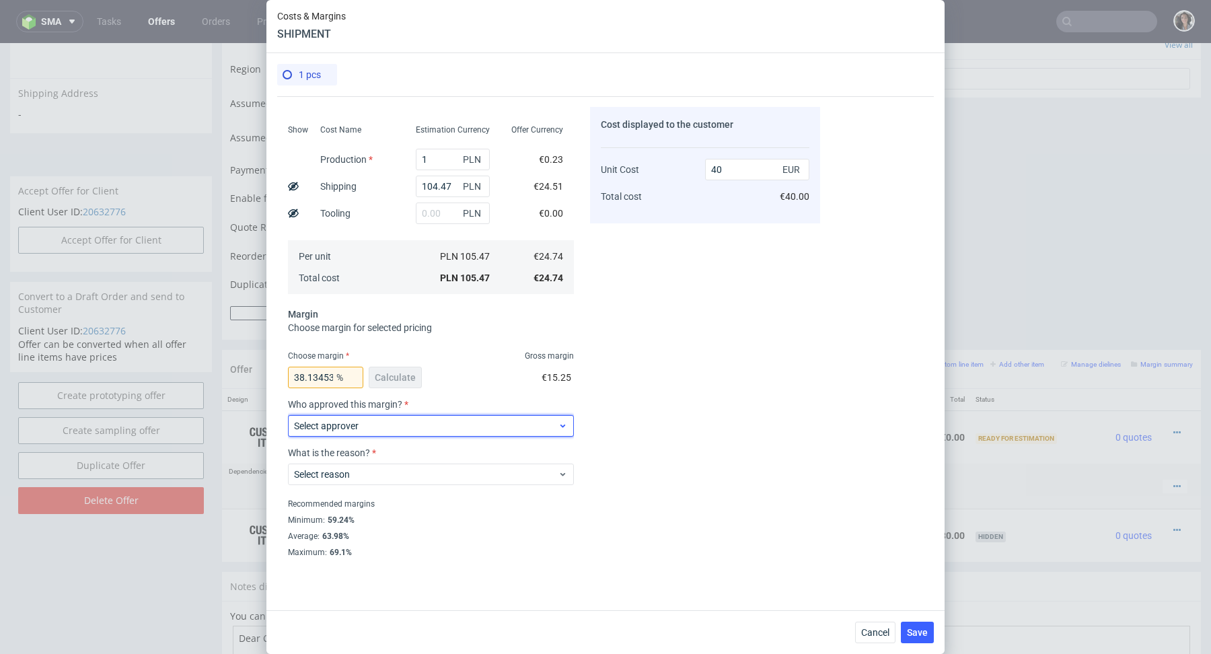
click at [388, 429] on span "Select approver" at bounding box center [426, 425] width 264 height 13
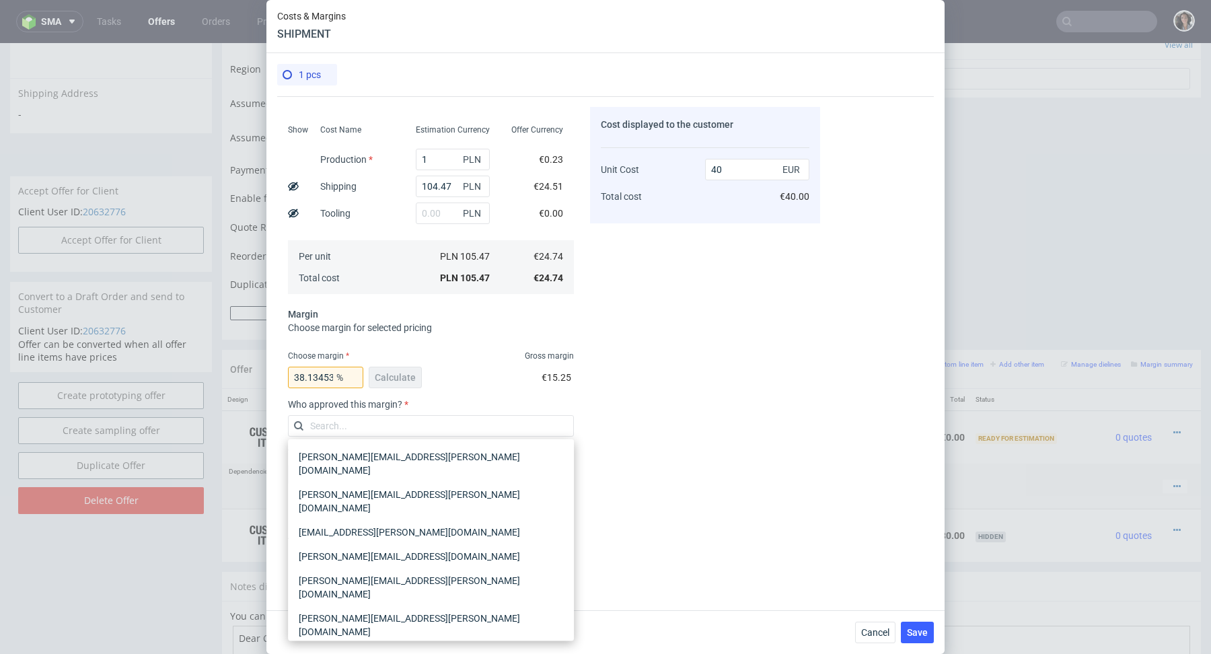
click at [361, 644] on div "[PERSON_NAME][EMAIL_ADDRESS][PERSON_NAME][DOMAIN_NAME]" at bounding box center [430, 663] width 275 height 38
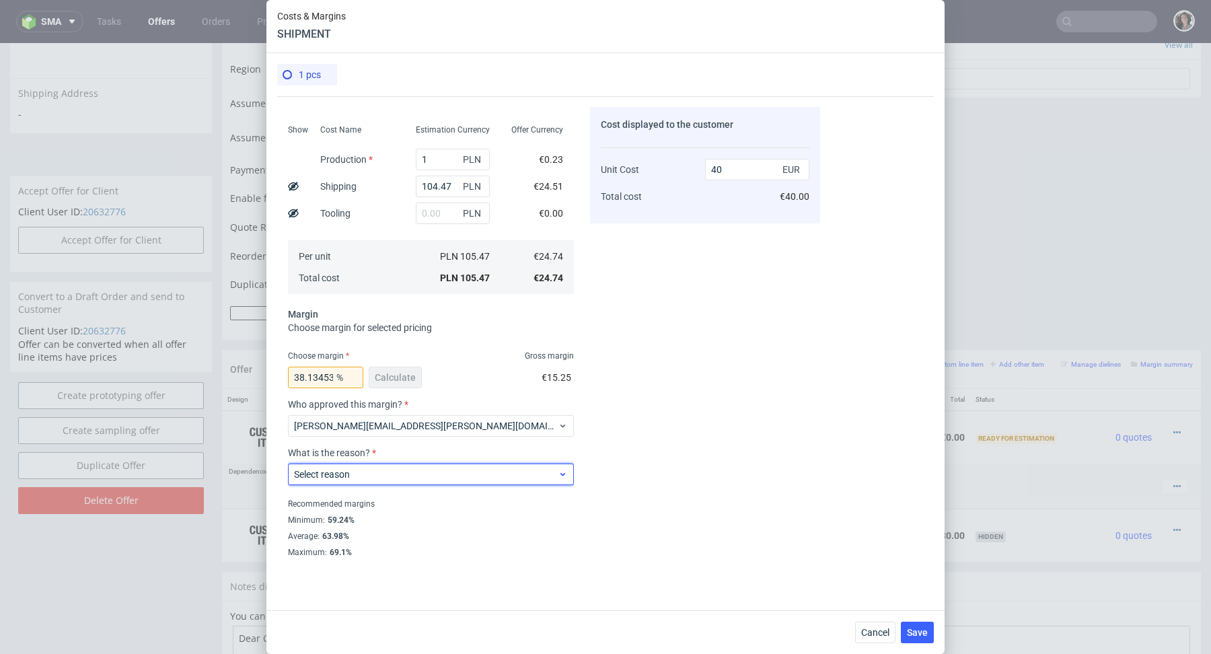
click at [359, 472] on span "Select reason" at bounding box center [426, 474] width 264 height 13
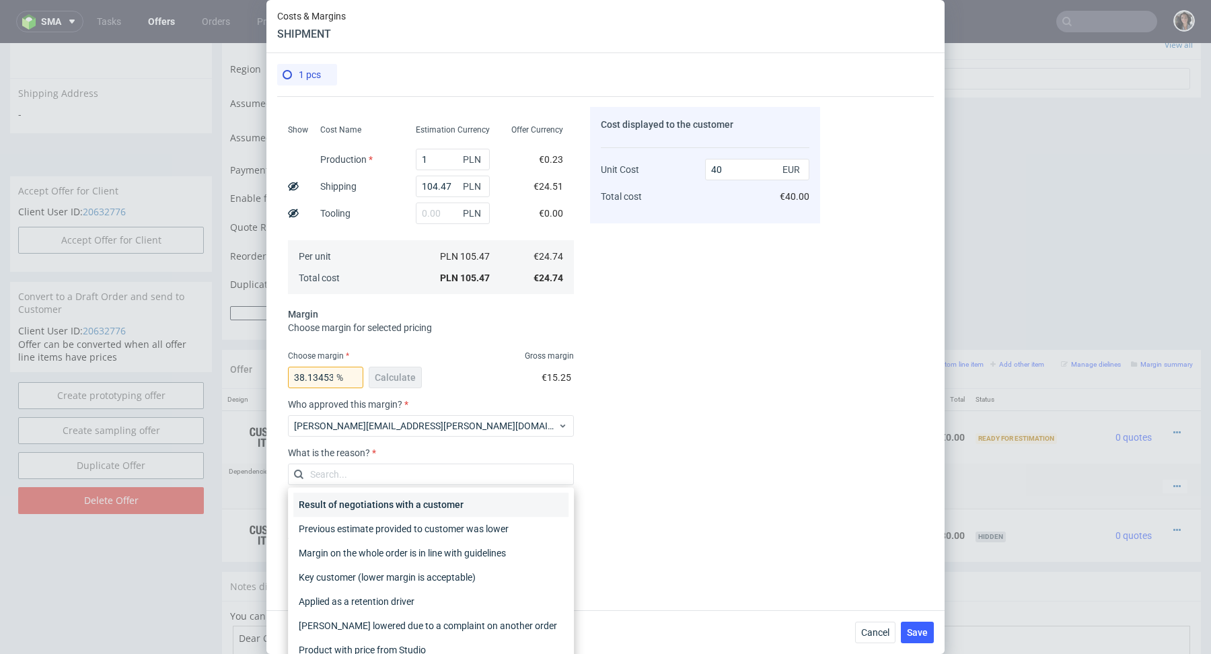
click at [359, 506] on div "Result of negotiations with a customer" at bounding box center [430, 504] width 275 height 24
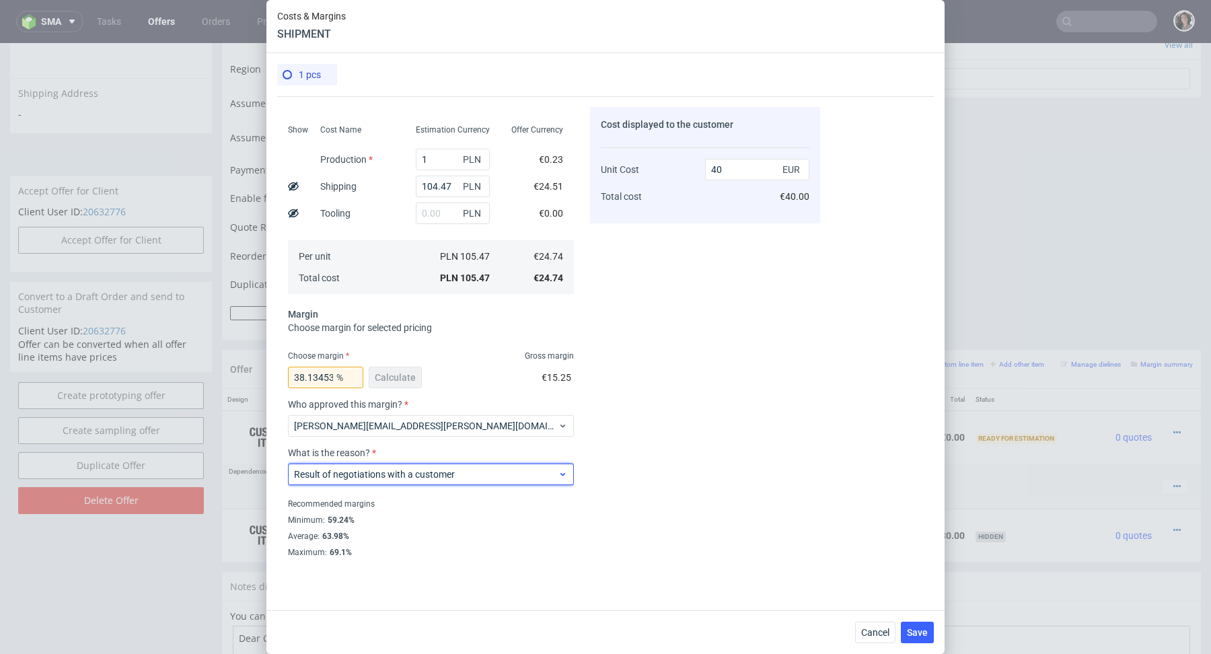
click at [448, 472] on span "Result of negotiations with a customer" at bounding box center [426, 474] width 264 height 13
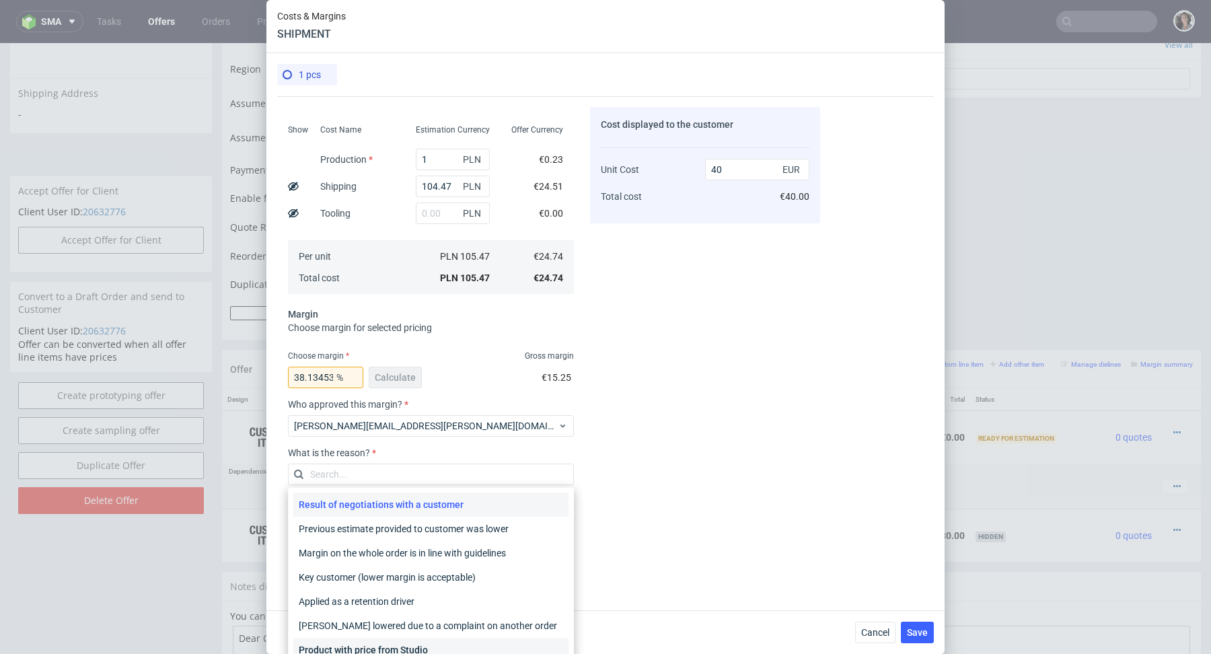
click at [422, 646] on div "Product with price from Studio" at bounding box center [430, 650] width 275 height 24
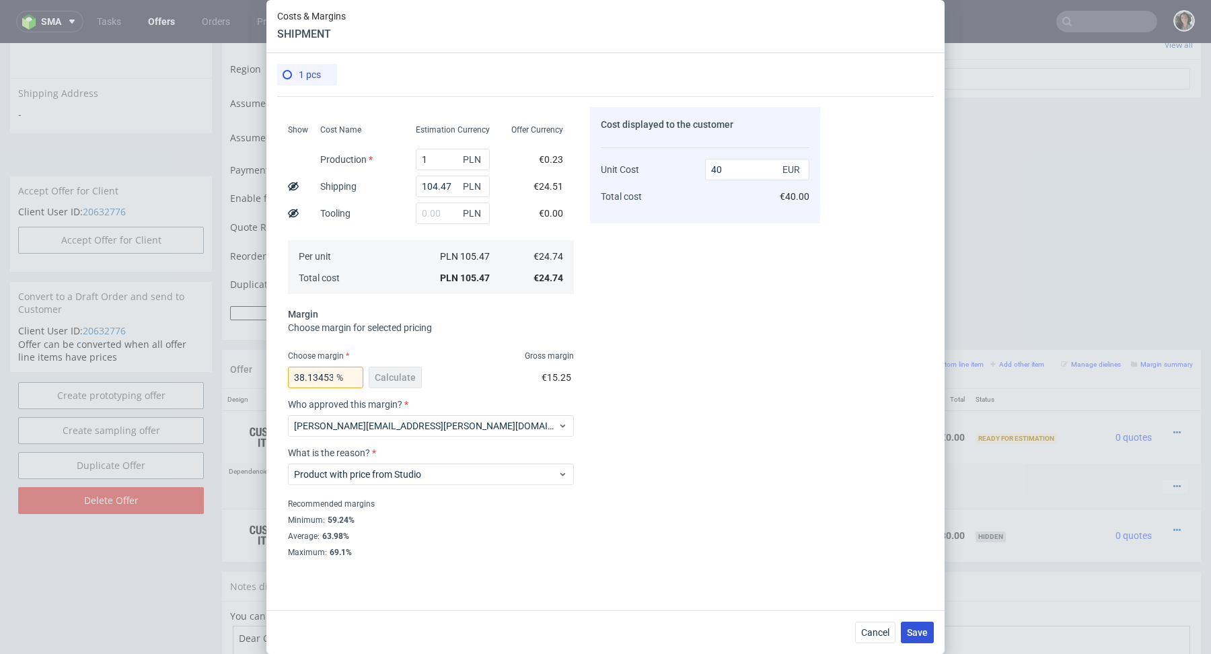
click at [922, 632] on span "Save" at bounding box center [917, 632] width 21 height 9
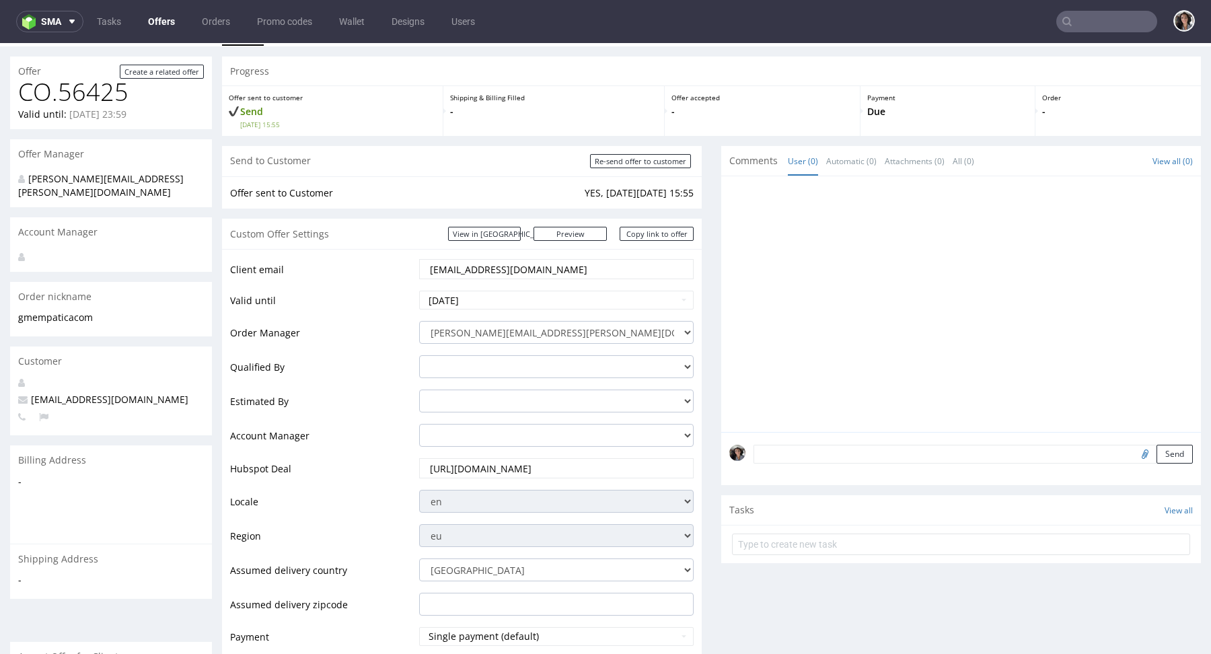
scroll to position [0, 0]
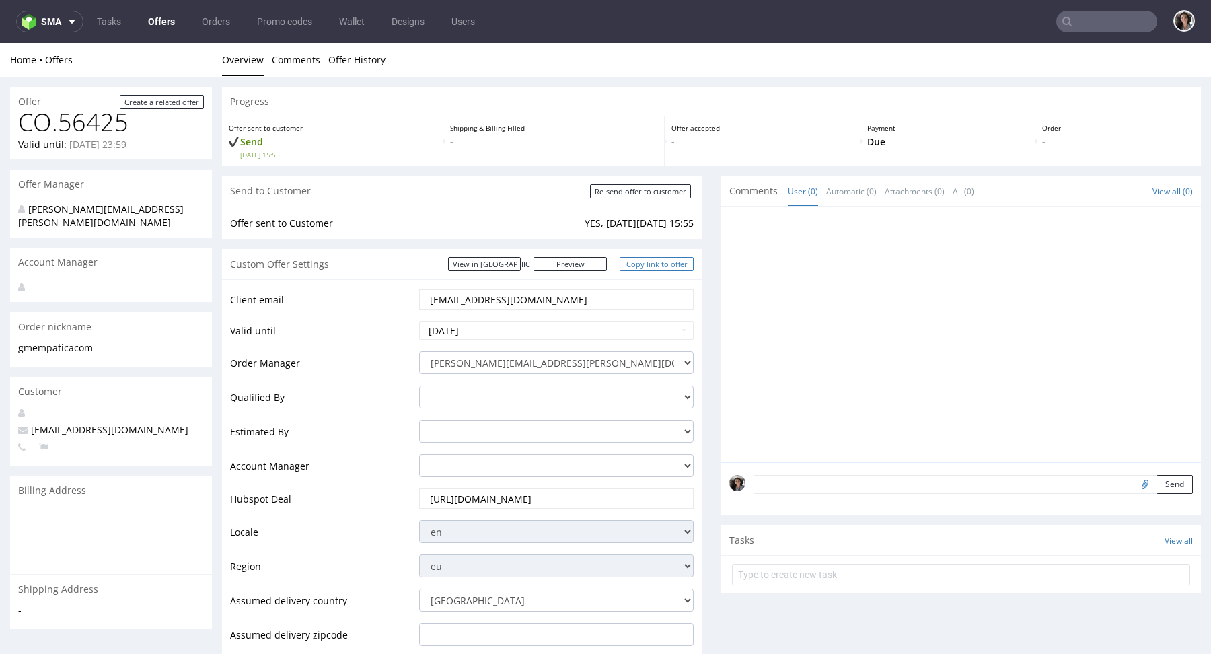
click at [672, 264] on link "Copy link to offer" at bounding box center [657, 264] width 74 height 14
click at [521, 268] on link "View in [GEOGRAPHIC_DATA]" at bounding box center [484, 264] width 73 height 14
click at [667, 263] on link "Copy link to offer" at bounding box center [657, 264] width 74 height 14
click at [645, 188] on input "Re-send offer to customer" at bounding box center [640, 191] width 101 height 14
type input "In progress..."
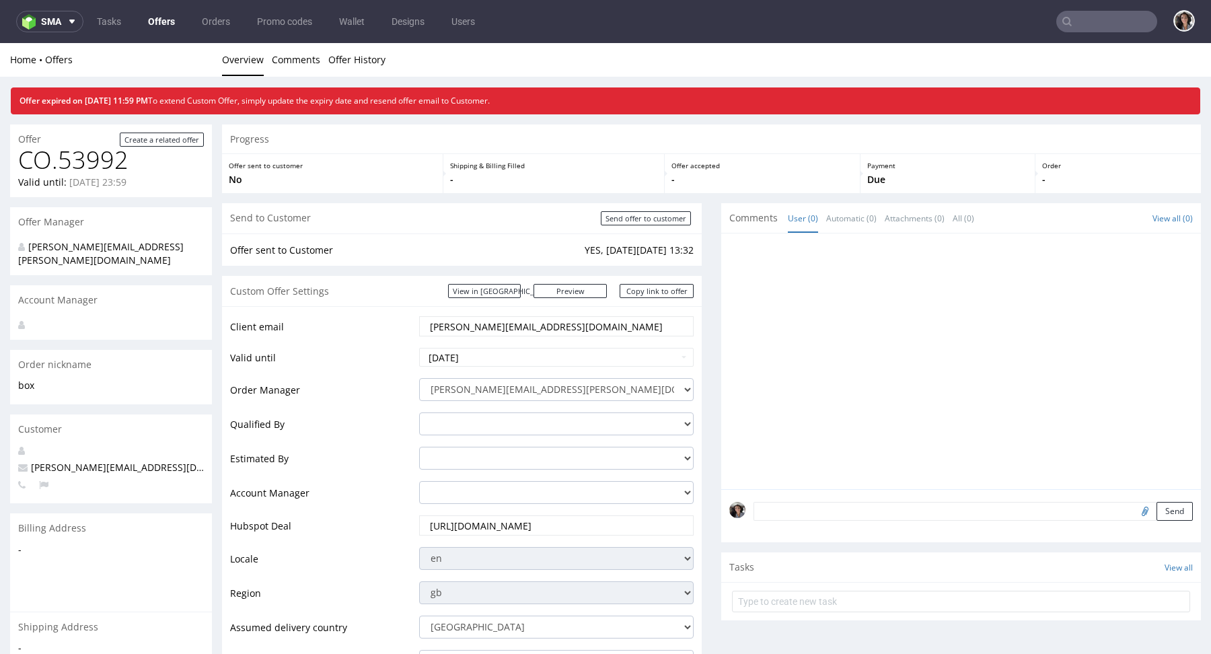
click at [169, 28] on link "Offers" at bounding box center [161, 22] width 43 height 22
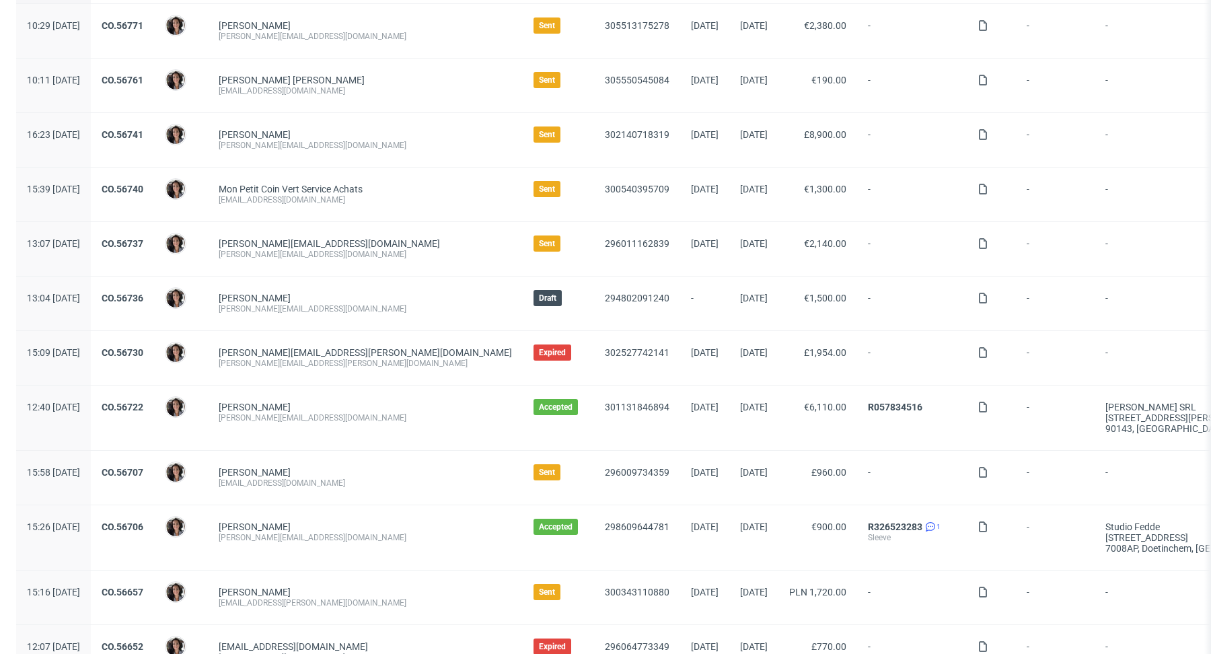
scroll to position [135, 0]
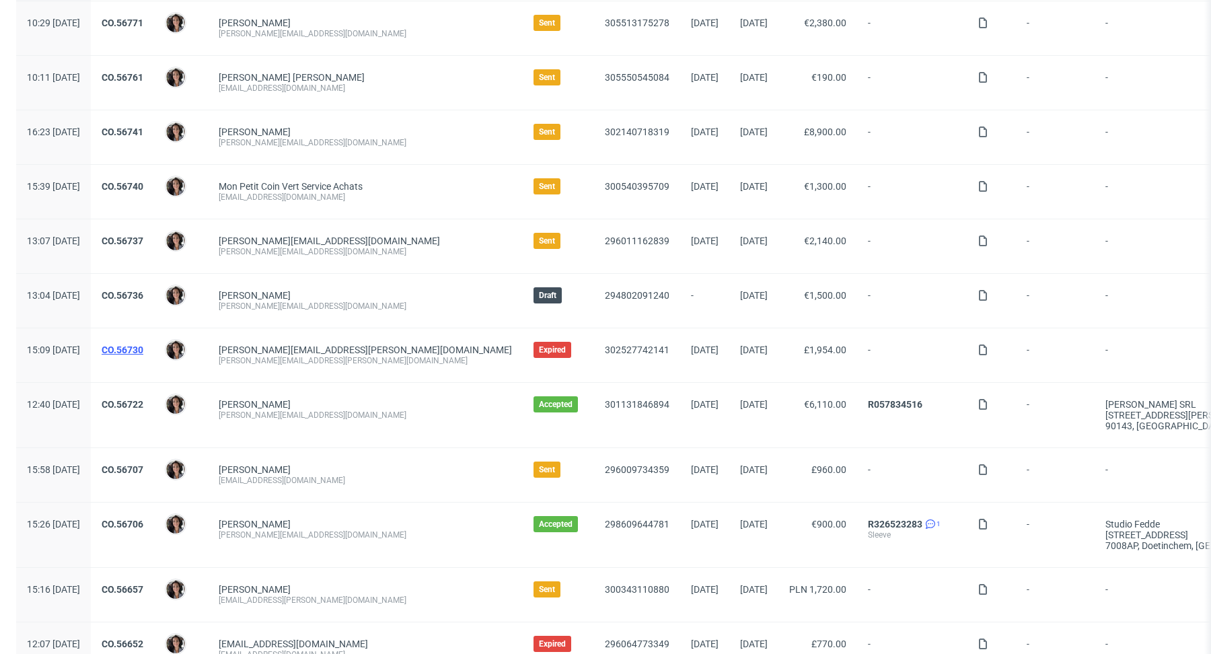
click at [143, 346] on link "CO.56730" at bounding box center [123, 349] width 42 height 11
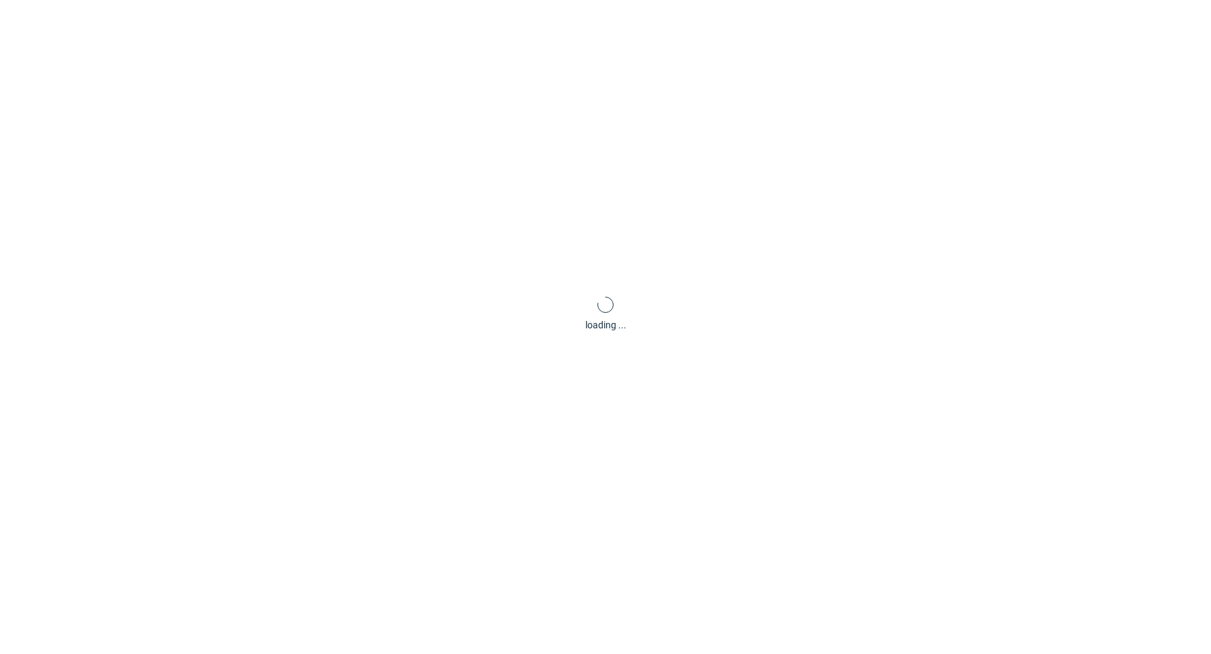
scroll to position [3, 0]
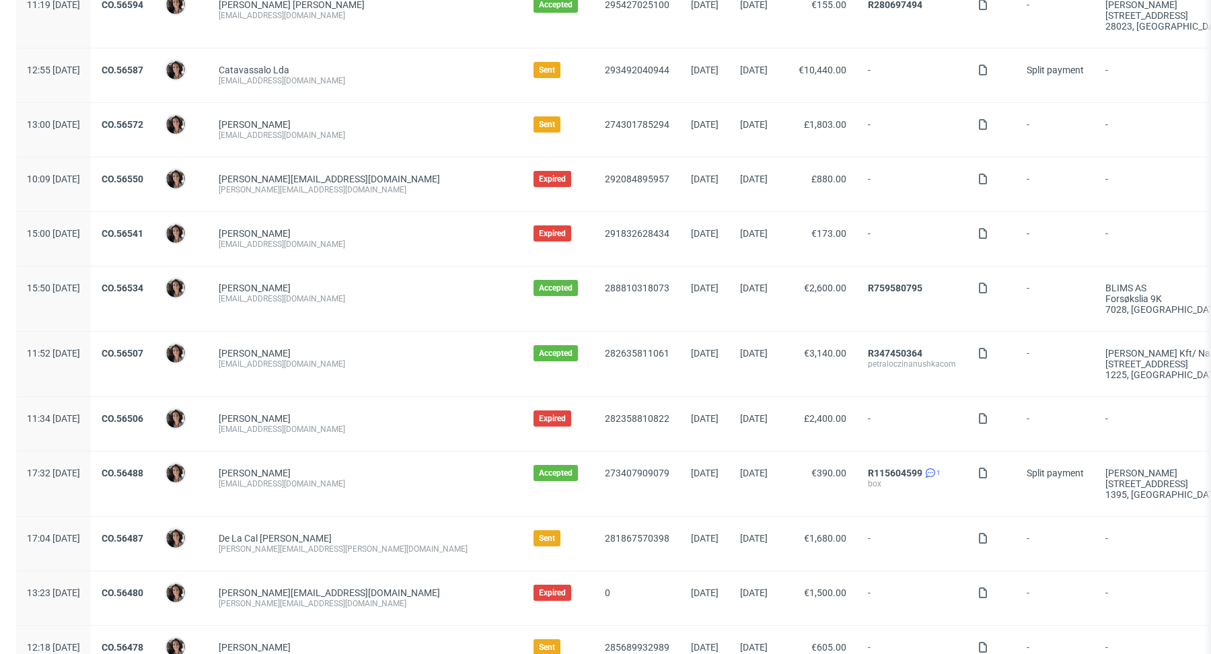
scroll to position [1270, 0]
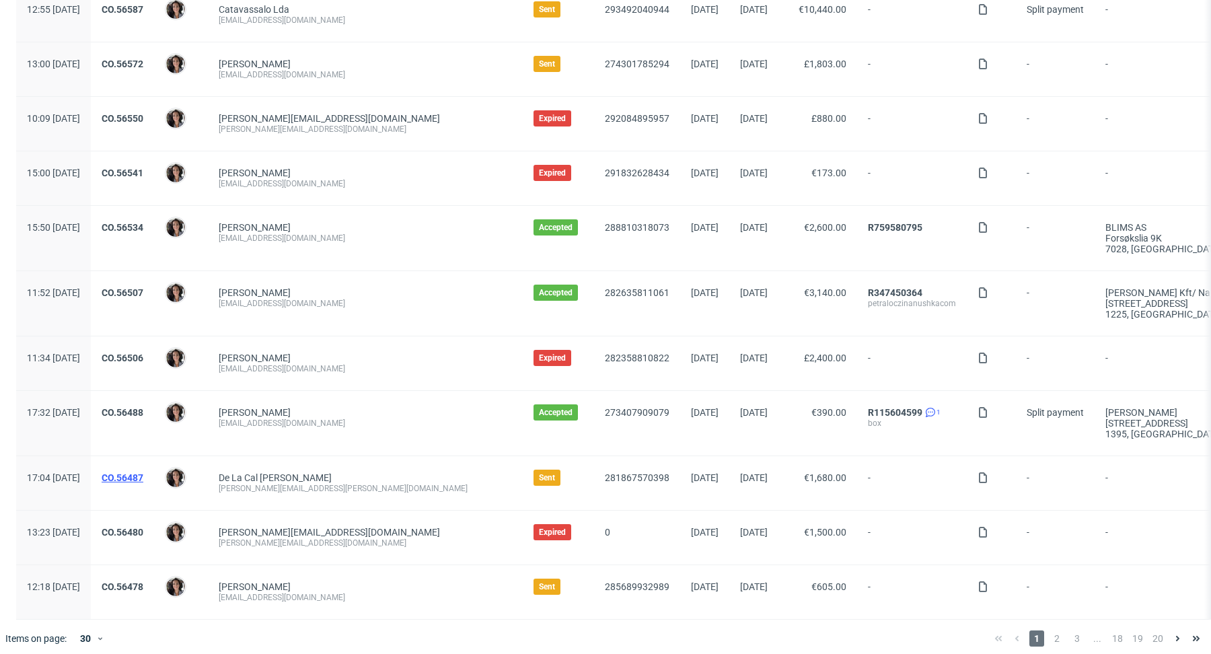
click at [143, 472] on link "CO.56487" at bounding box center [123, 477] width 42 height 11
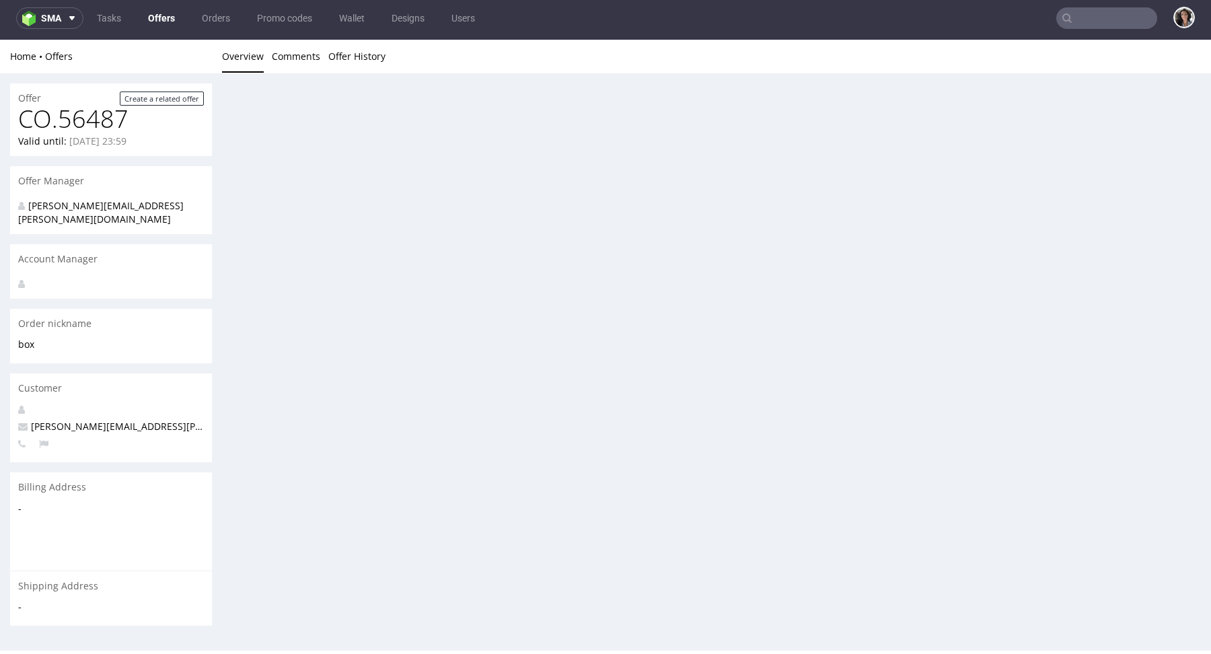
scroll to position [3, 0]
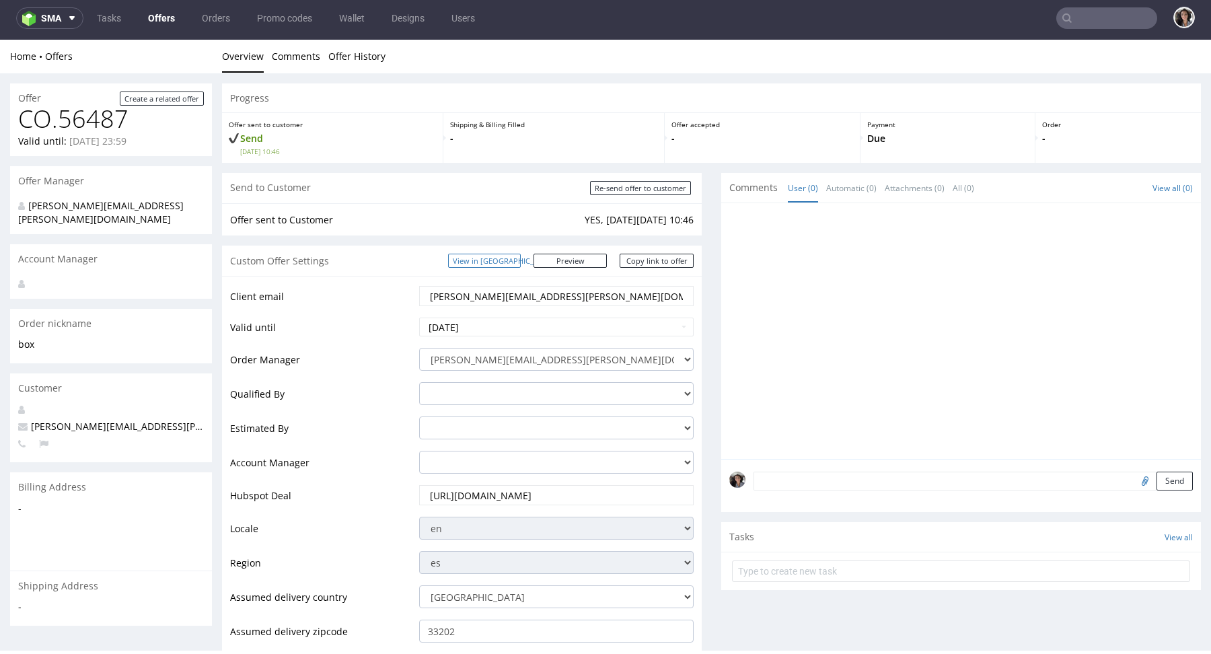
click at [520, 258] on link "View in [GEOGRAPHIC_DATA]" at bounding box center [484, 261] width 73 height 14
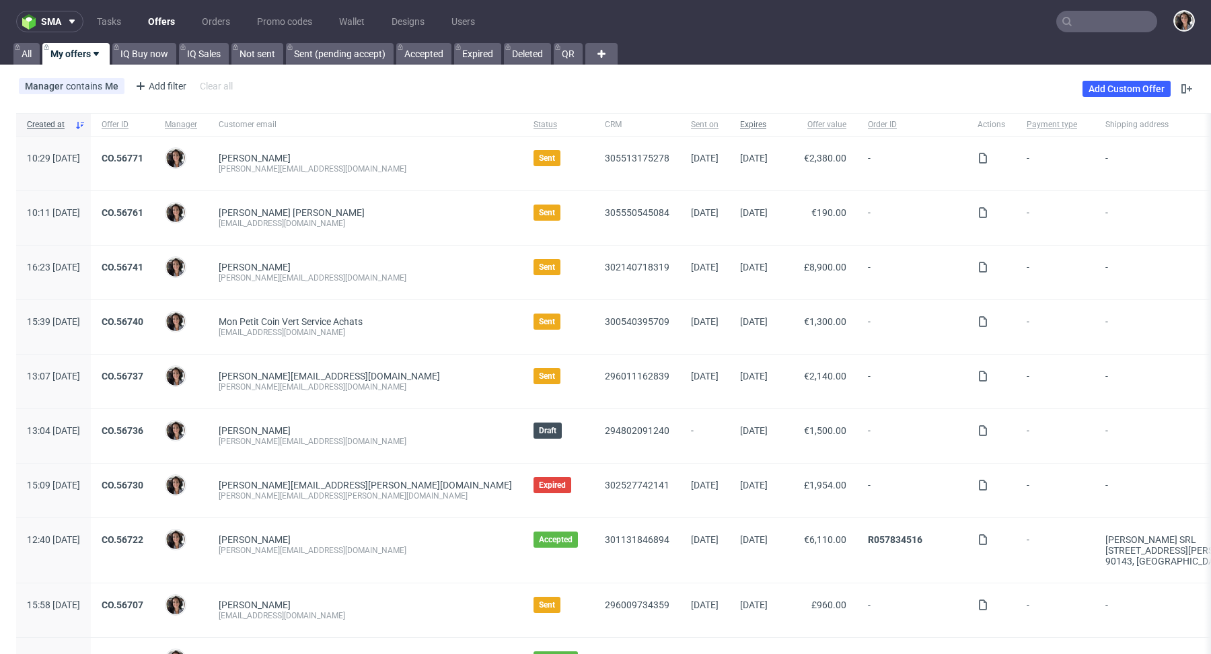
click at [740, 123] on span "Expires" at bounding box center [754, 124] width 28 height 11
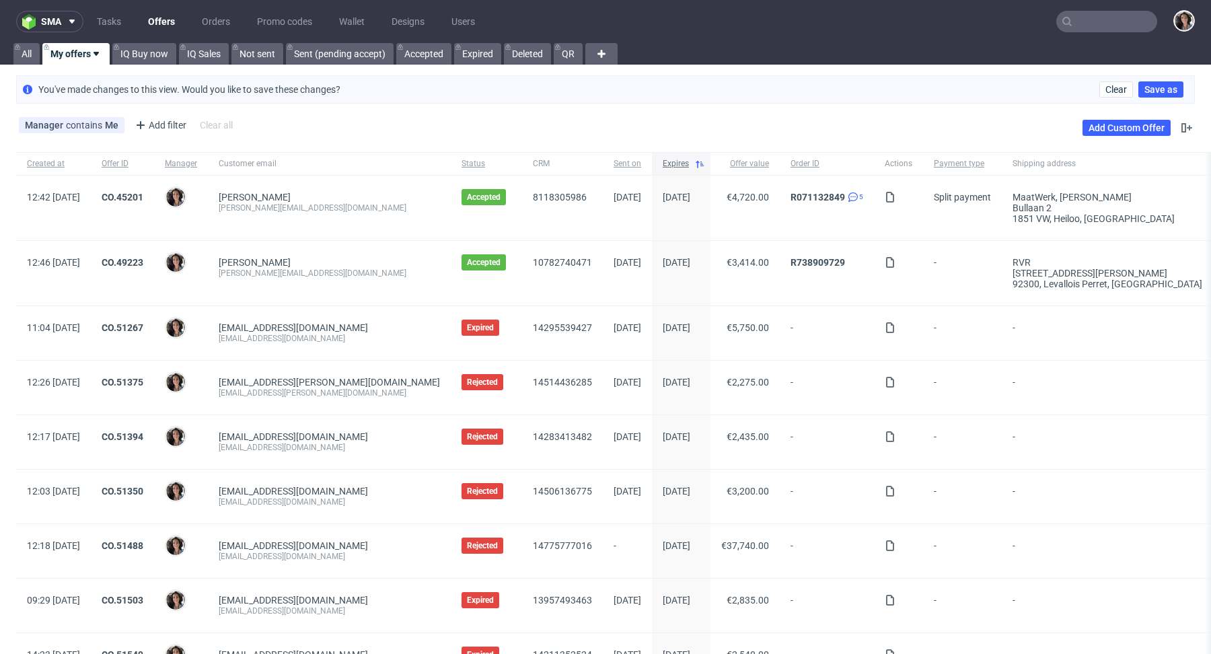
click at [663, 165] on span "Expires" at bounding box center [676, 163] width 26 height 11
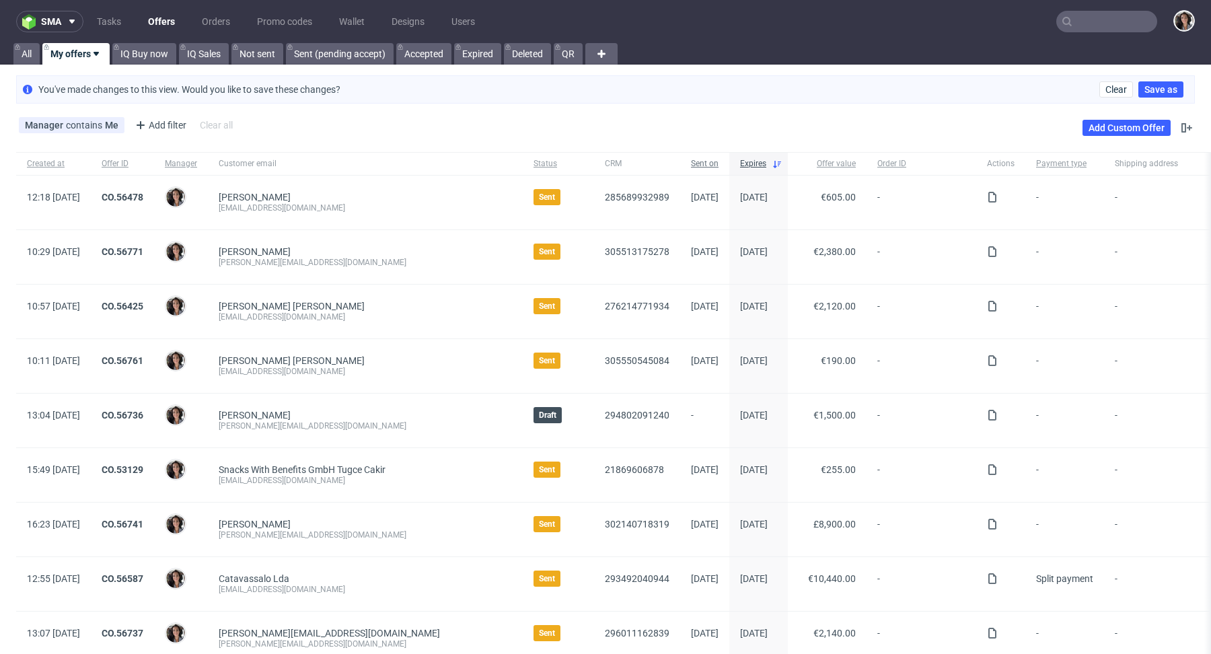
click at [691, 162] on span "Sent on" at bounding box center [705, 163] width 28 height 11
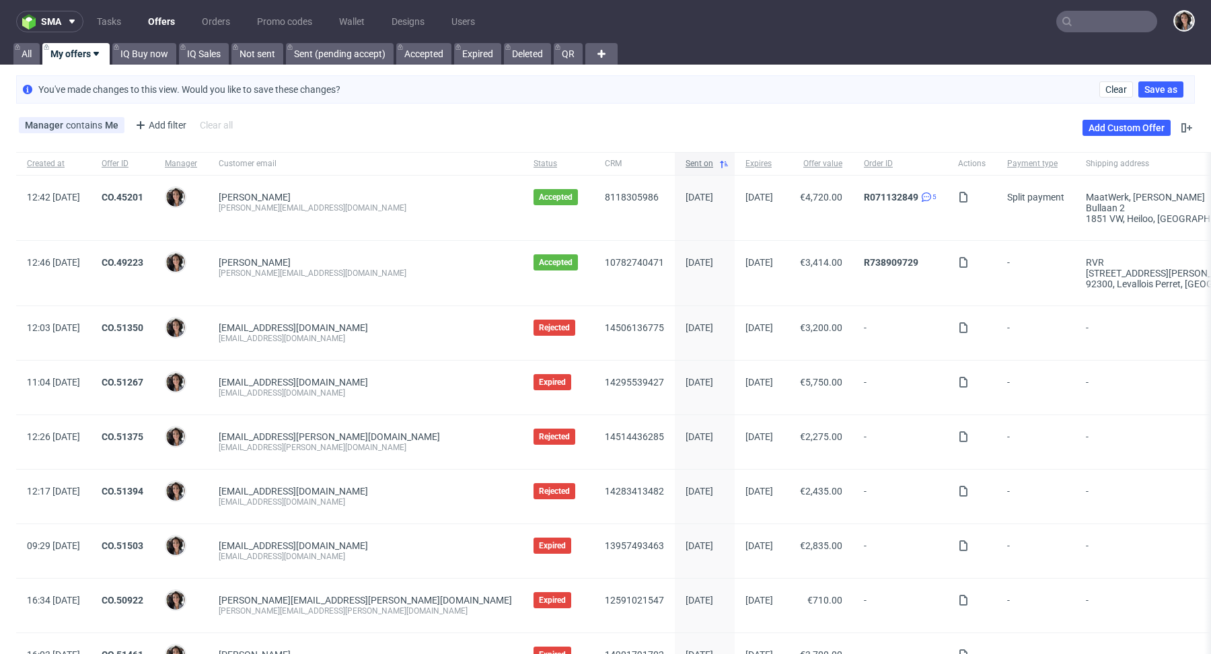
click at [686, 160] on span "Sent on" at bounding box center [700, 163] width 28 height 11
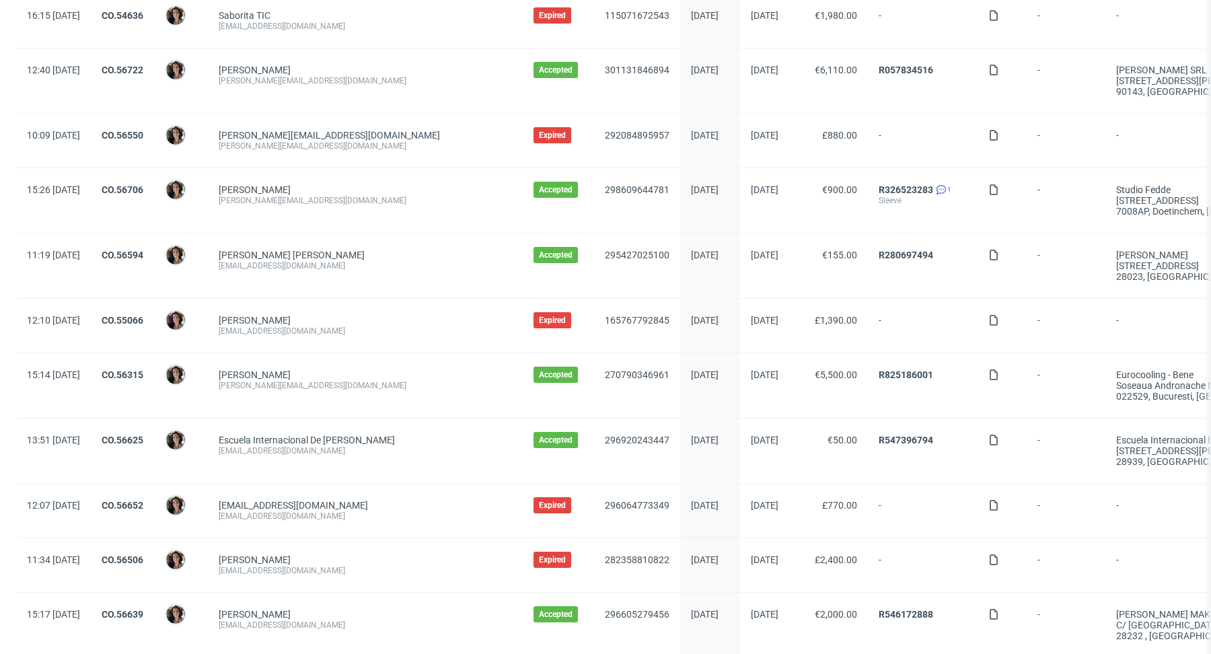
scroll to position [1298, 0]
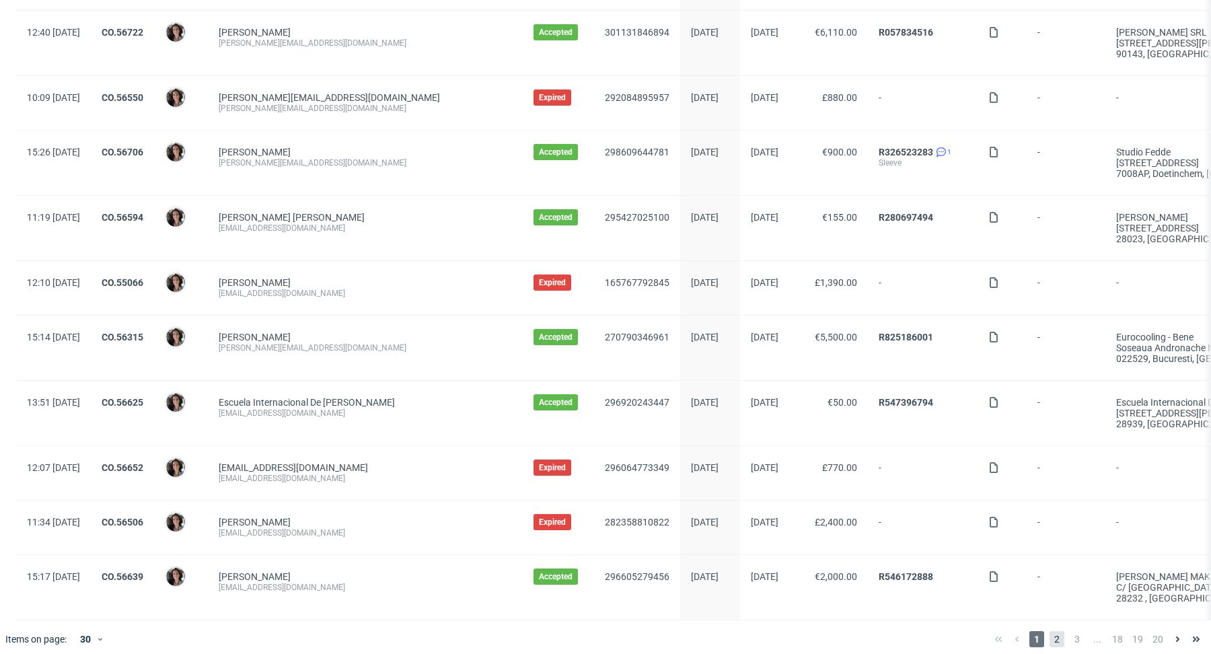
click at [1050, 631] on span "2" at bounding box center [1057, 639] width 15 height 16
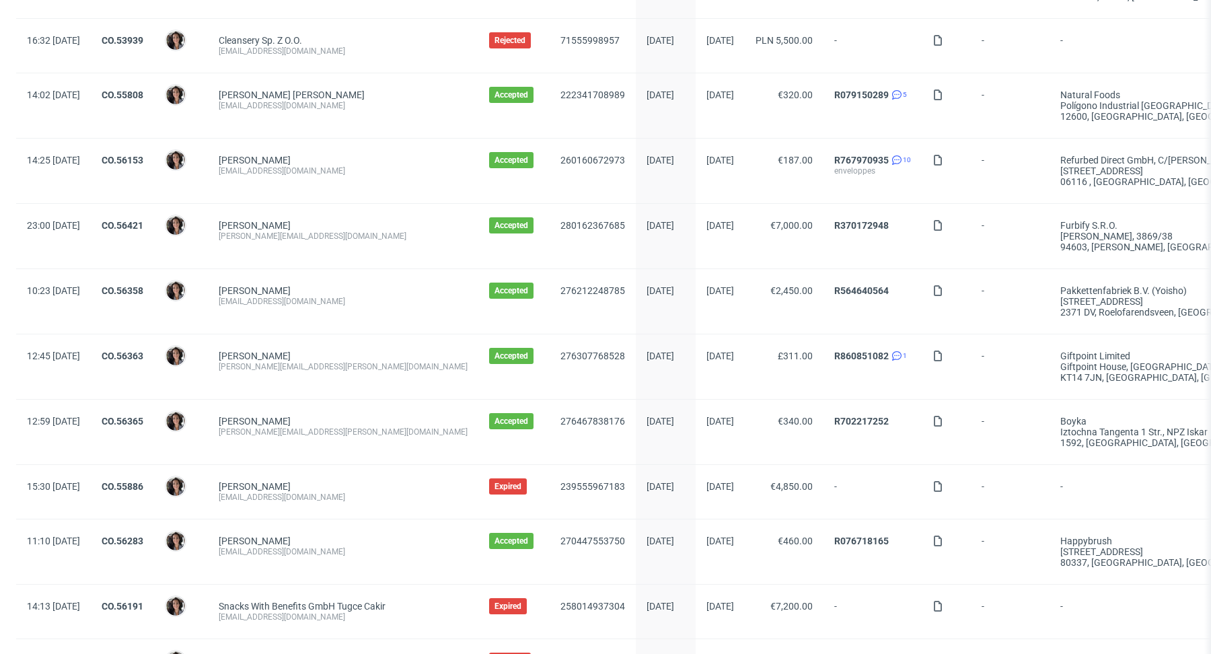
scroll to position [1384, 0]
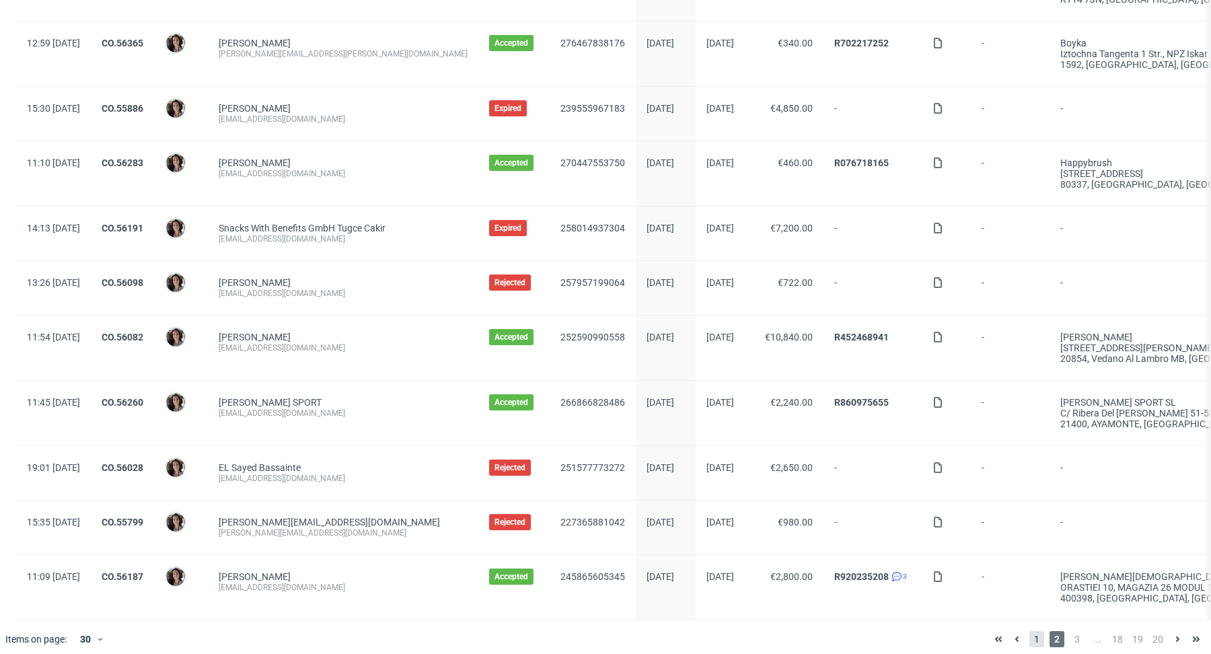
click at [1029, 631] on span "1" at bounding box center [1036, 639] width 15 height 16
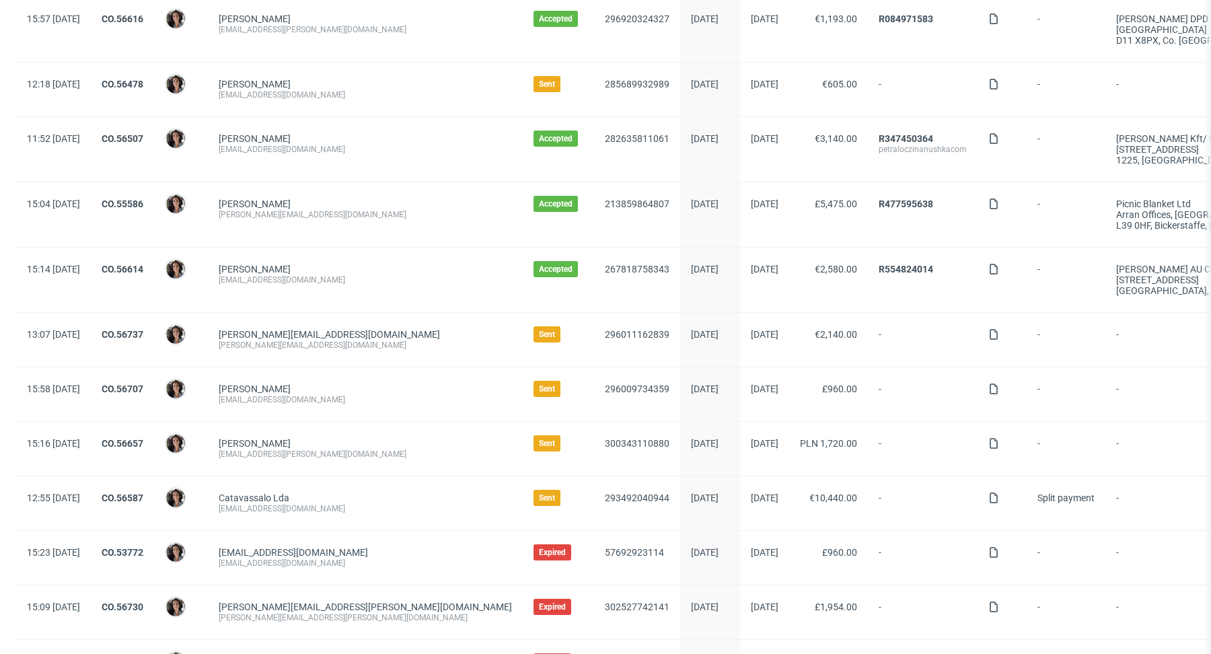
scroll to position [602, 0]
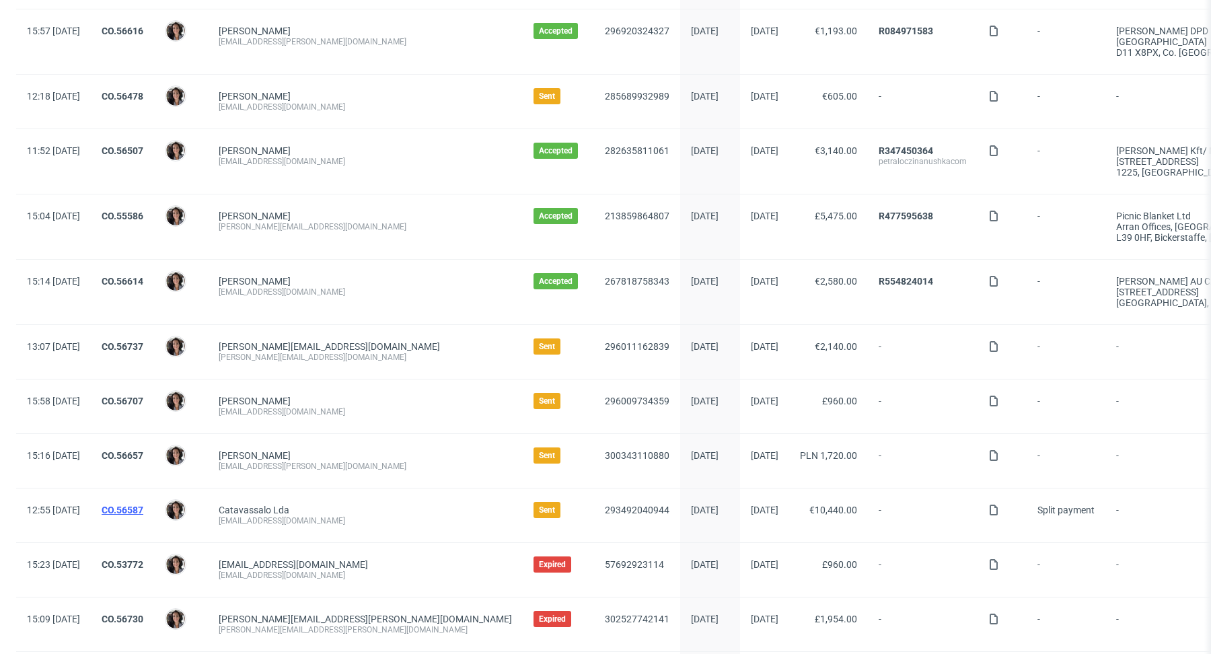
click at [143, 505] on link "CO.56587" at bounding box center [123, 510] width 42 height 11
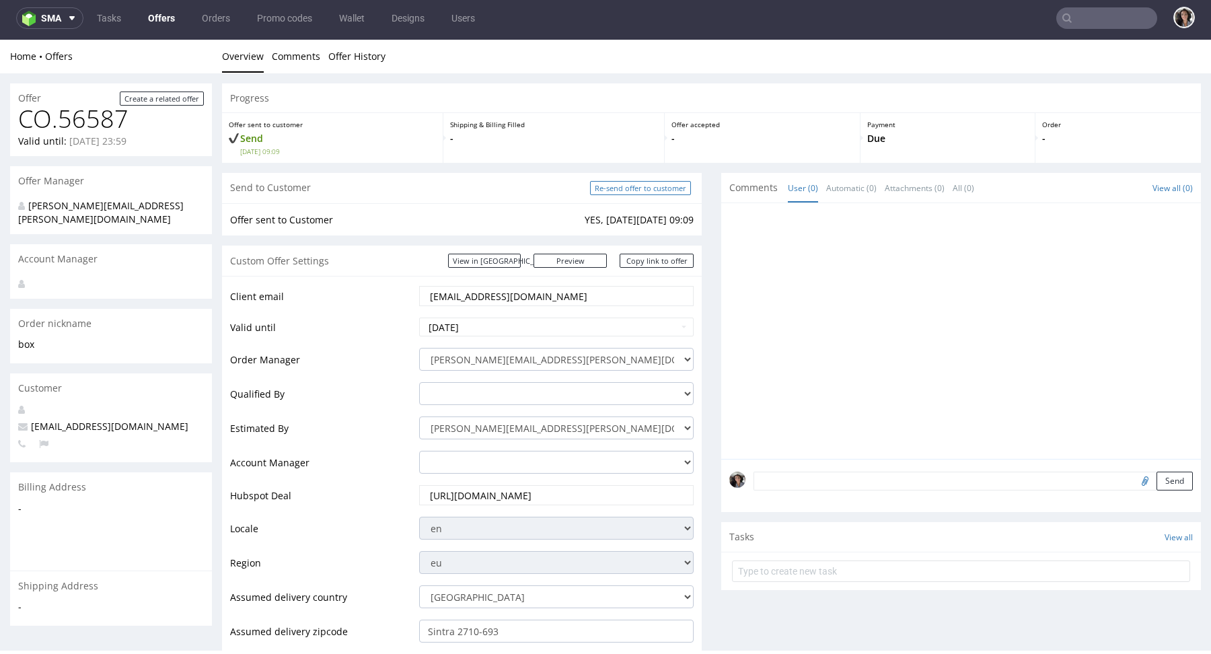
click at [649, 186] on input "Re-send offer to customer" at bounding box center [640, 188] width 101 height 14
type input "In progress..."
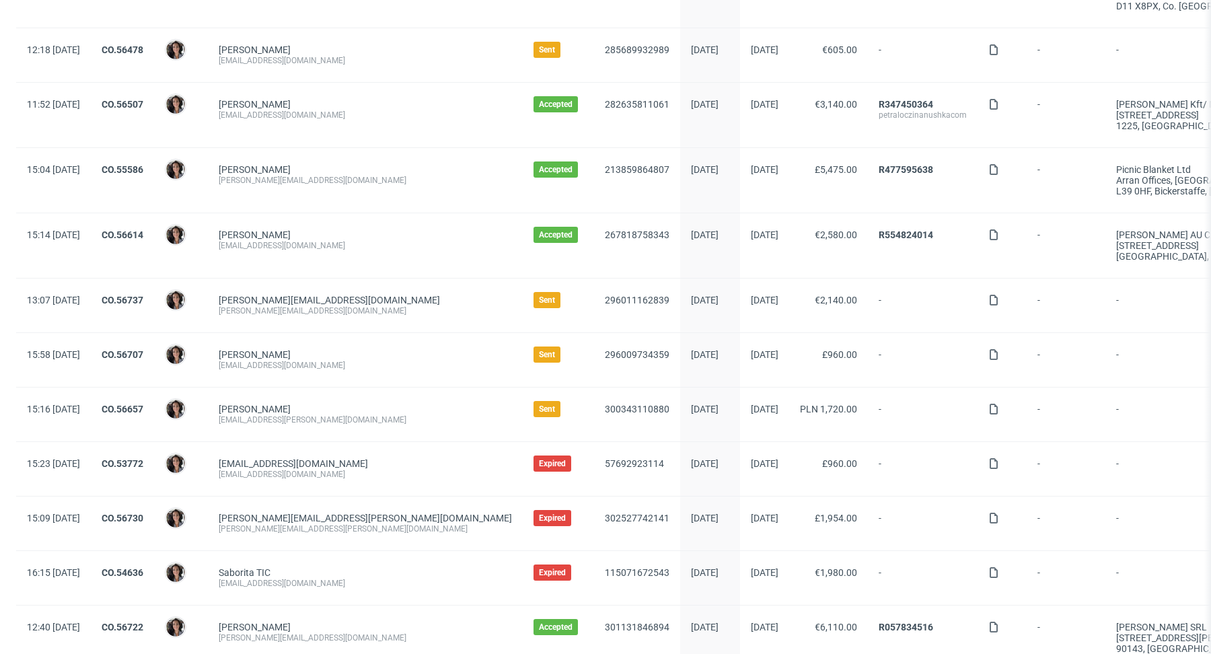
scroll to position [692, 0]
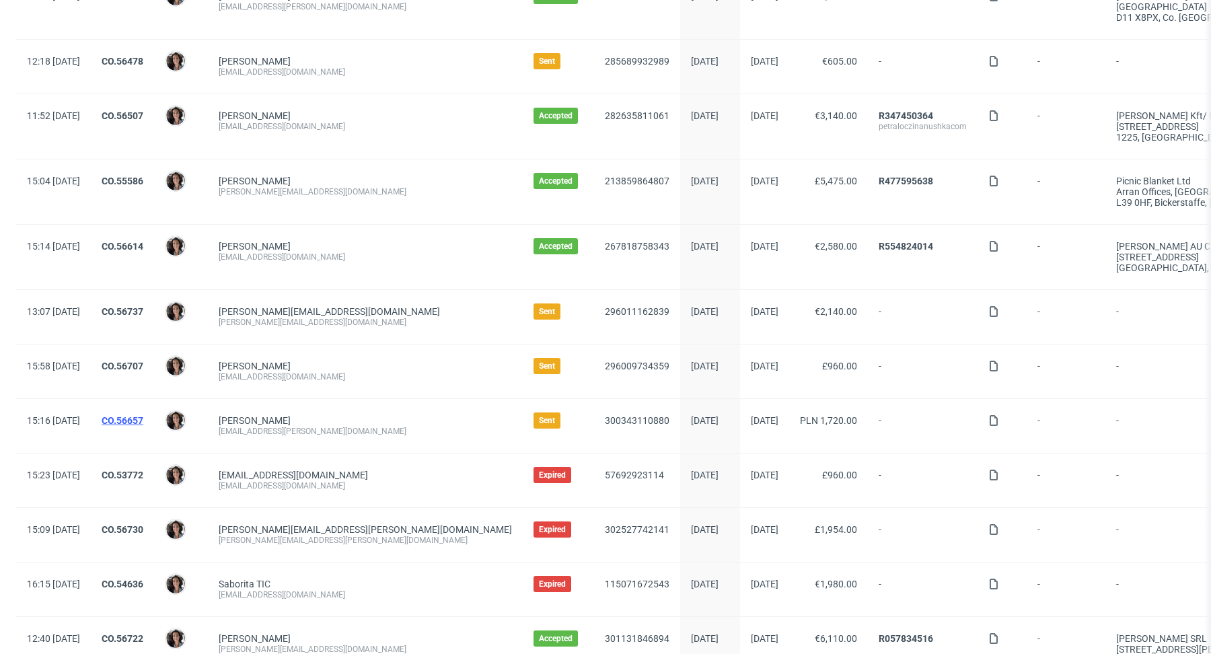
click at [143, 415] on link "CO.56657" at bounding box center [123, 420] width 42 height 11
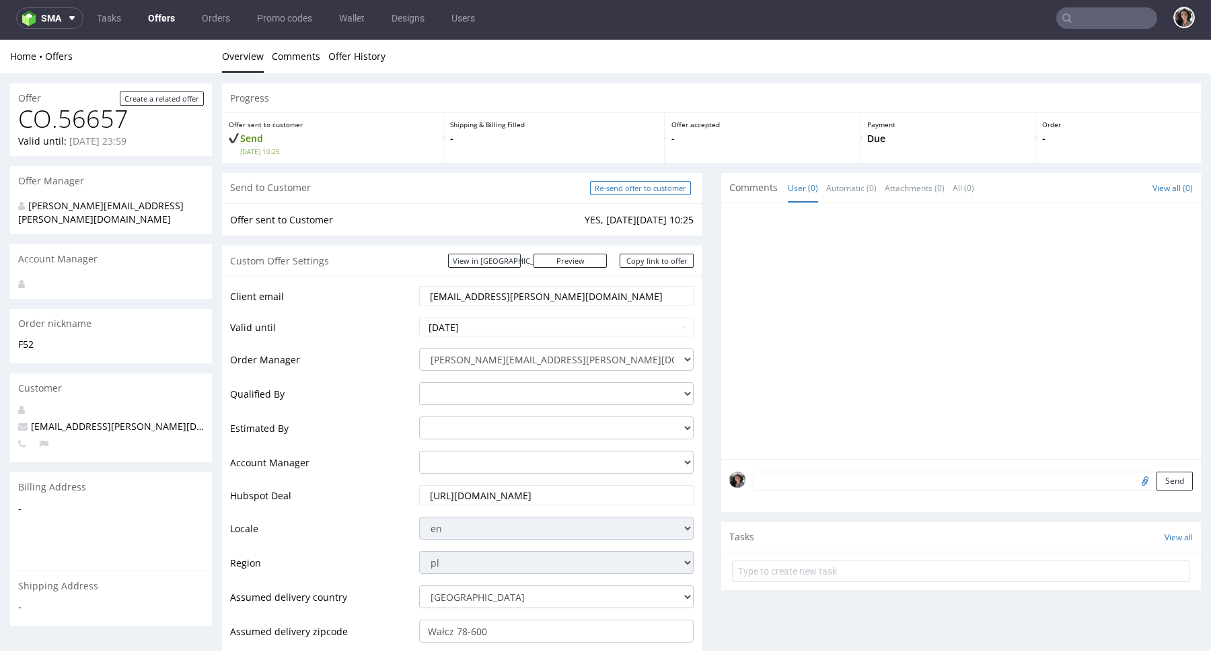
click at [664, 185] on input "Re-send offer to customer" at bounding box center [640, 188] width 101 height 14
type input "In progress..."
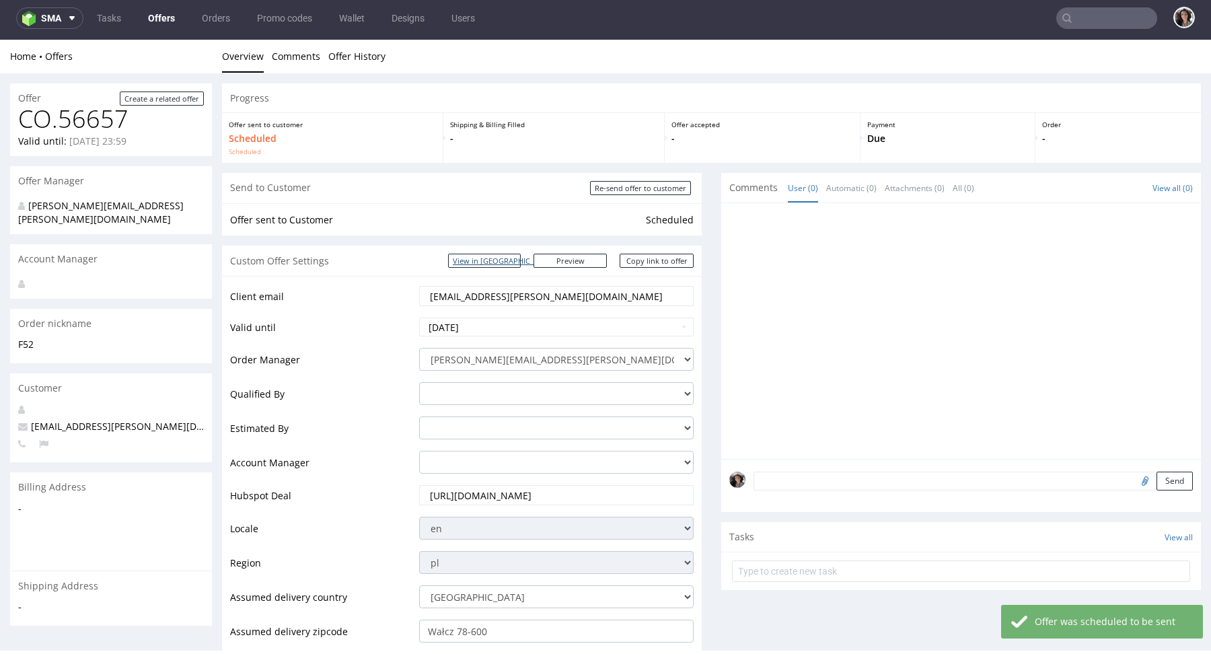
click at [509, 258] on link "View in [GEOGRAPHIC_DATA]" at bounding box center [484, 261] width 73 height 14
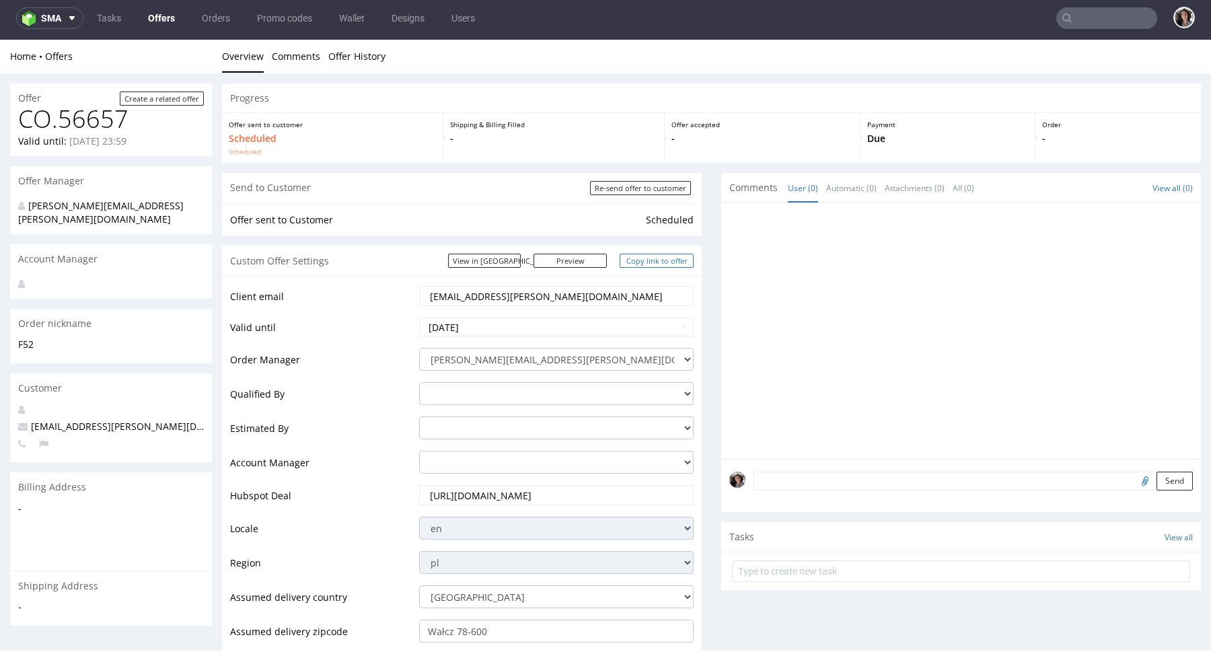
click at [644, 264] on link "Copy link to offer" at bounding box center [657, 261] width 74 height 14
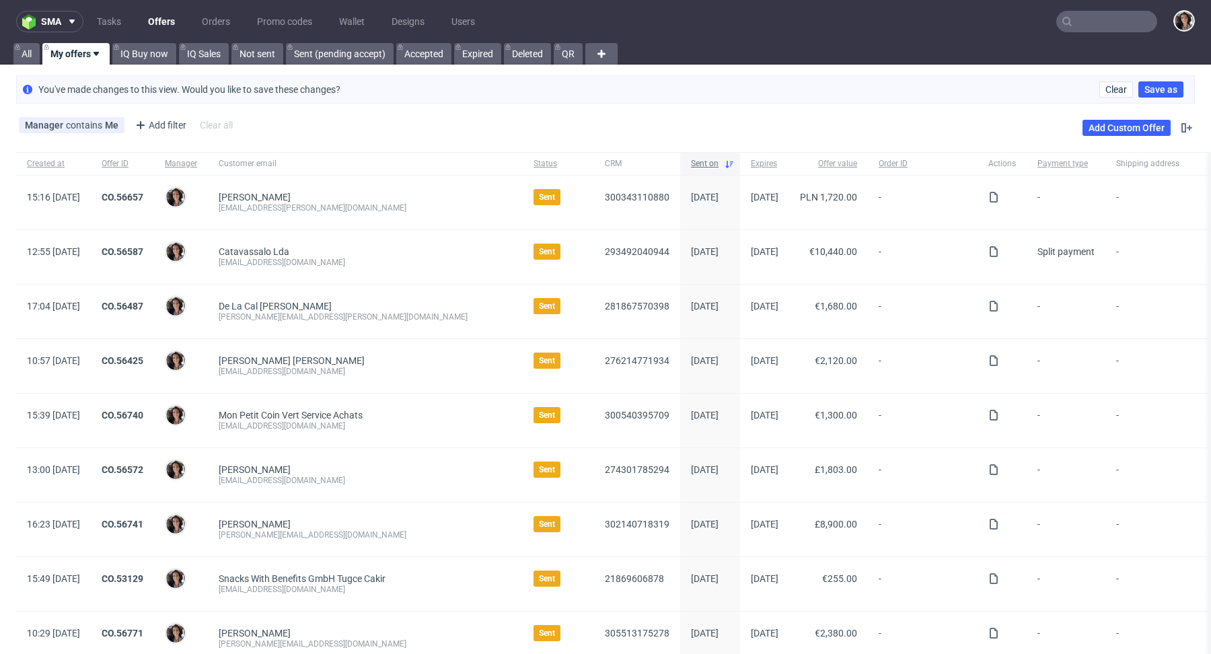
click at [691, 158] on span "Sent on" at bounding box center [705, 163] width 28 height 11
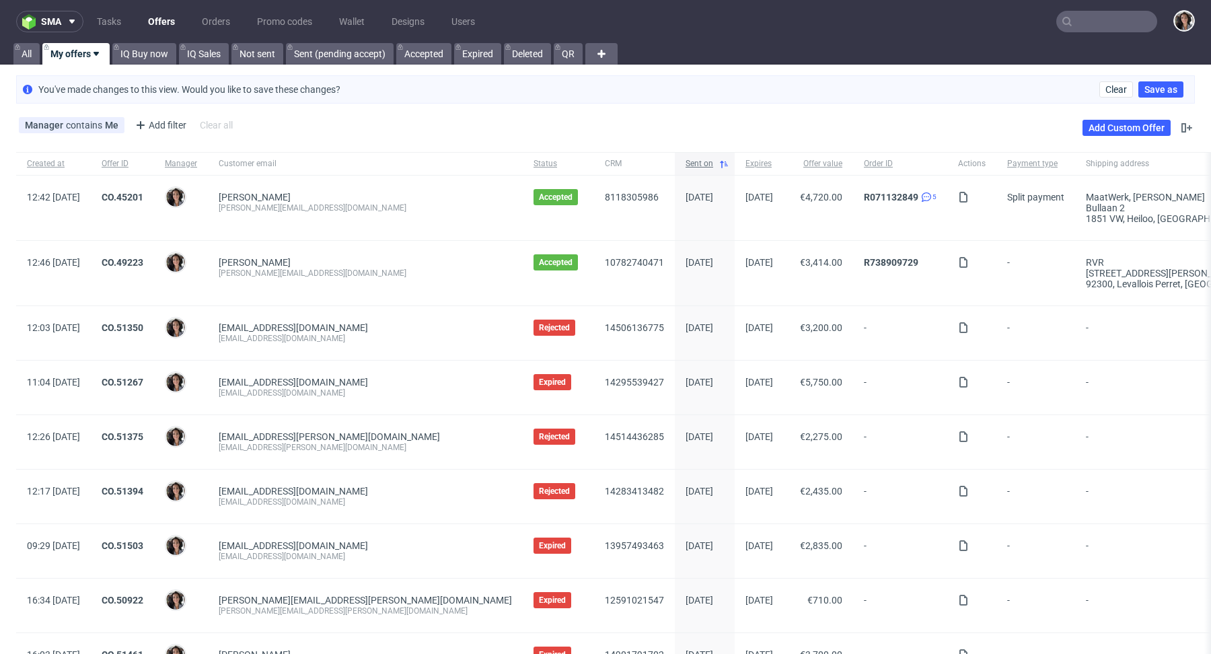
click at [686, 158] on span "Sent on" at bounding box center [700, 163] width 28 height 11
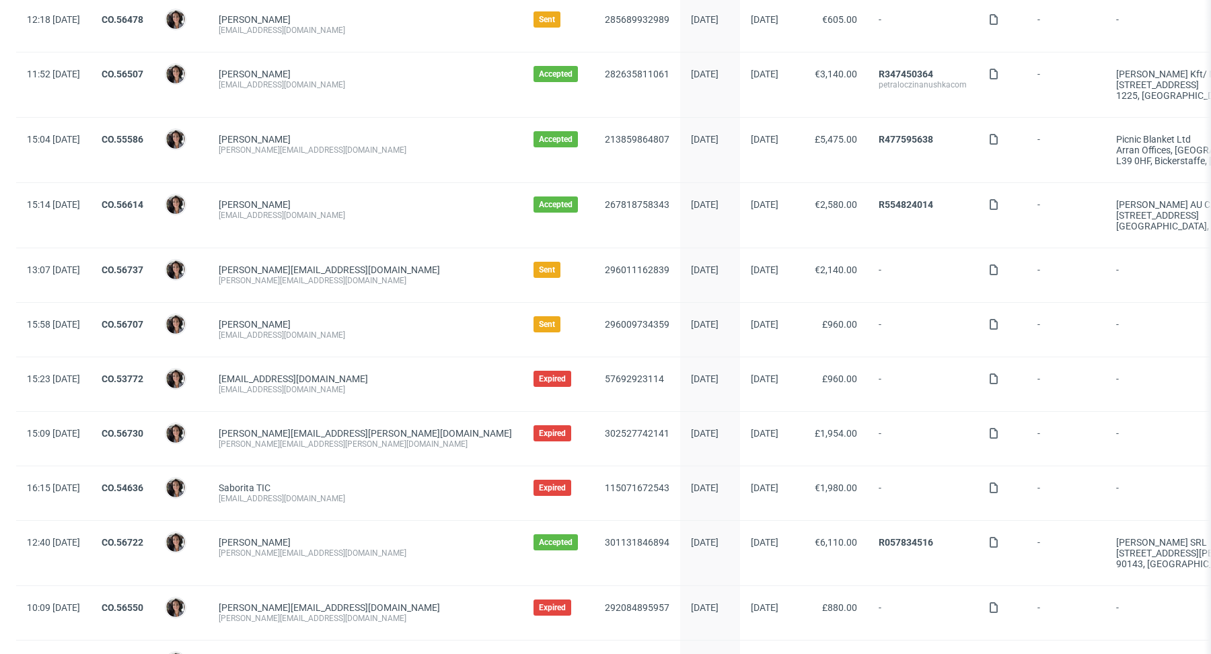
scroll to position [794, 0]
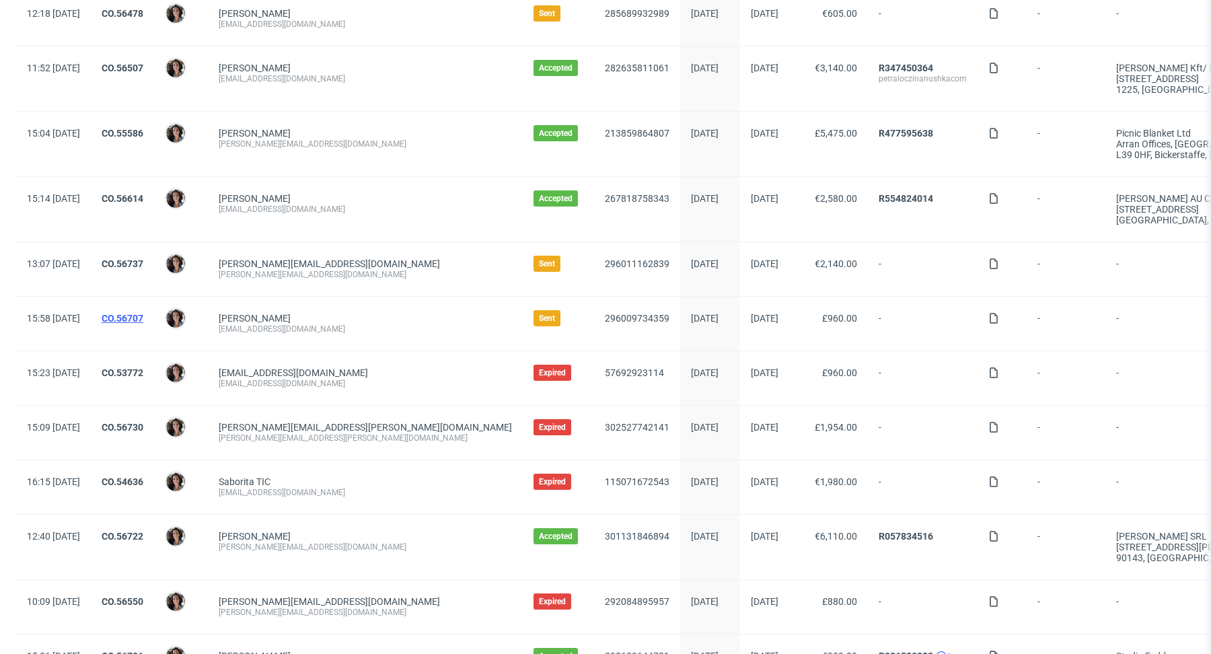
click at [143, 313] on link "CO.56707" at bounding box center [123, 318] width 42 height 11
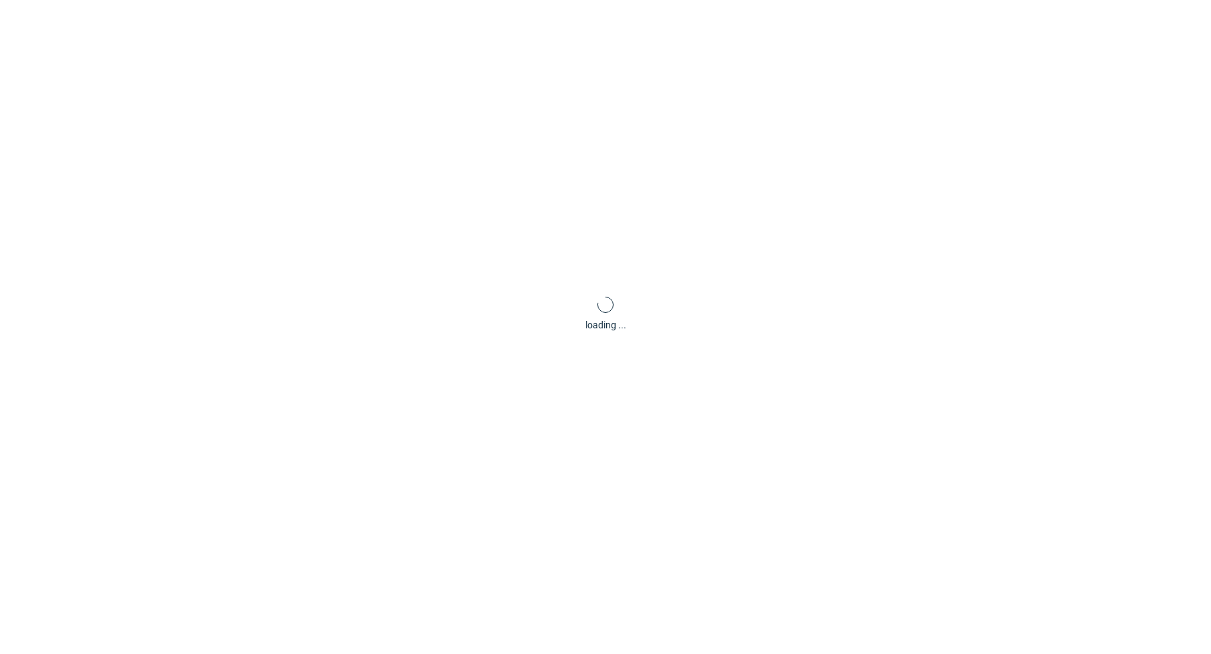
scroll to position [3, 0]
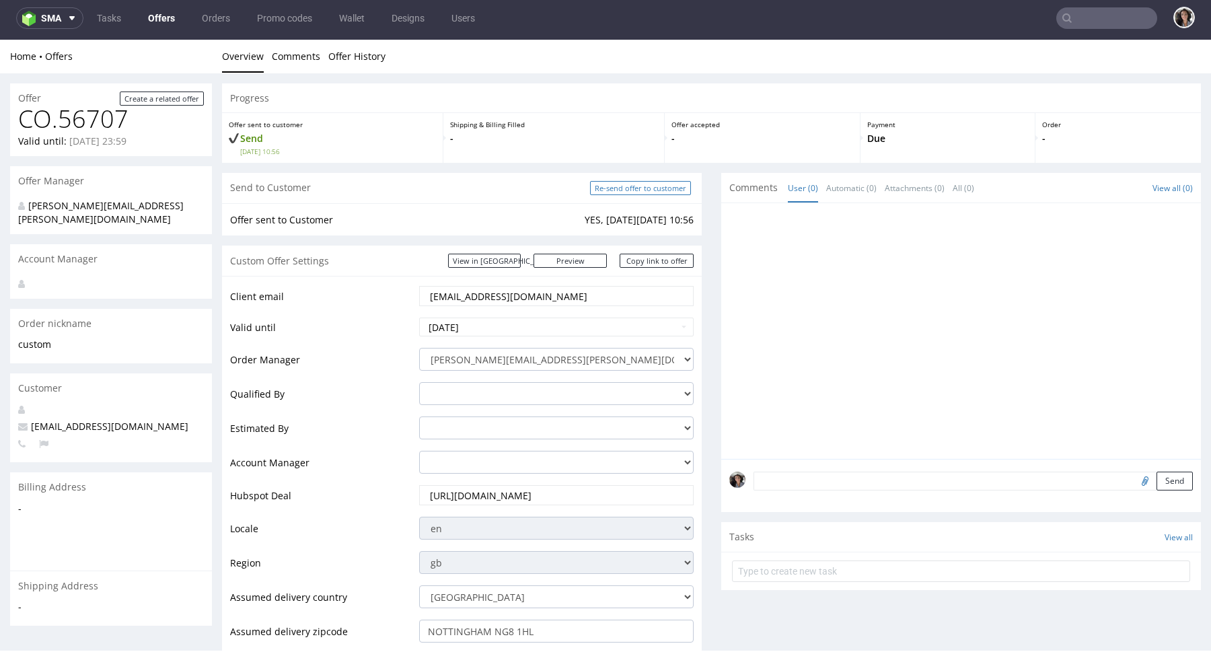
click at [643, 190] on input "Re-send offer to customer" at bounding box center [640, 188] width 101 height 14
type input "In progress..."
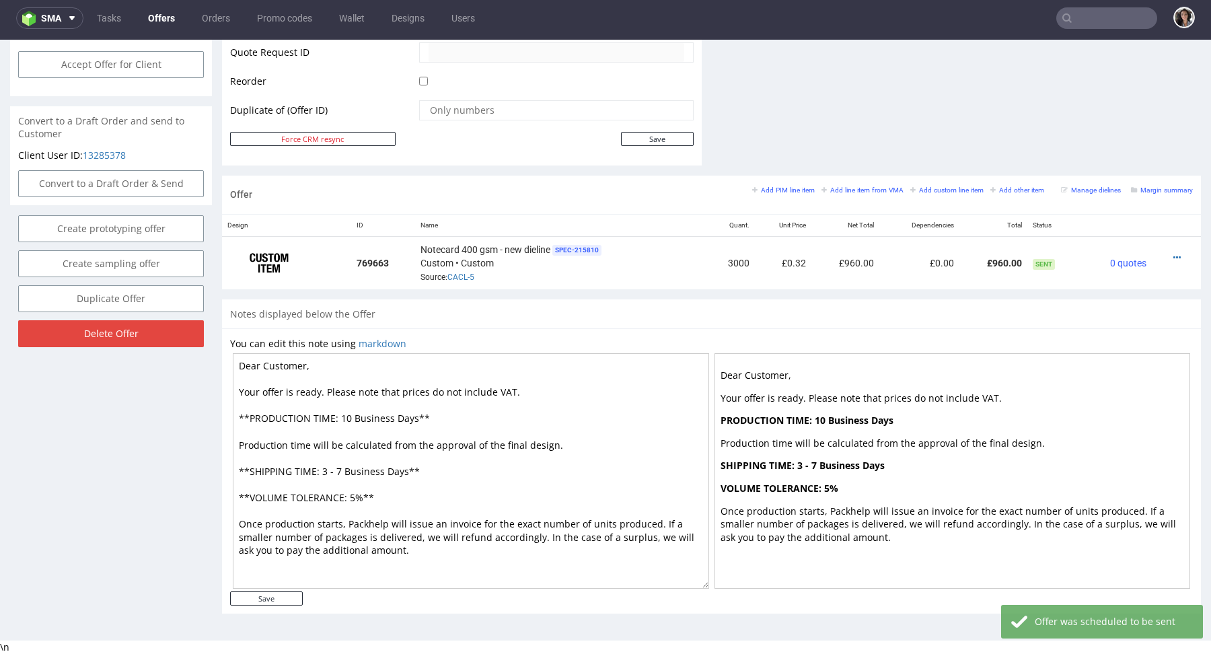
scroll to position [66, 0]
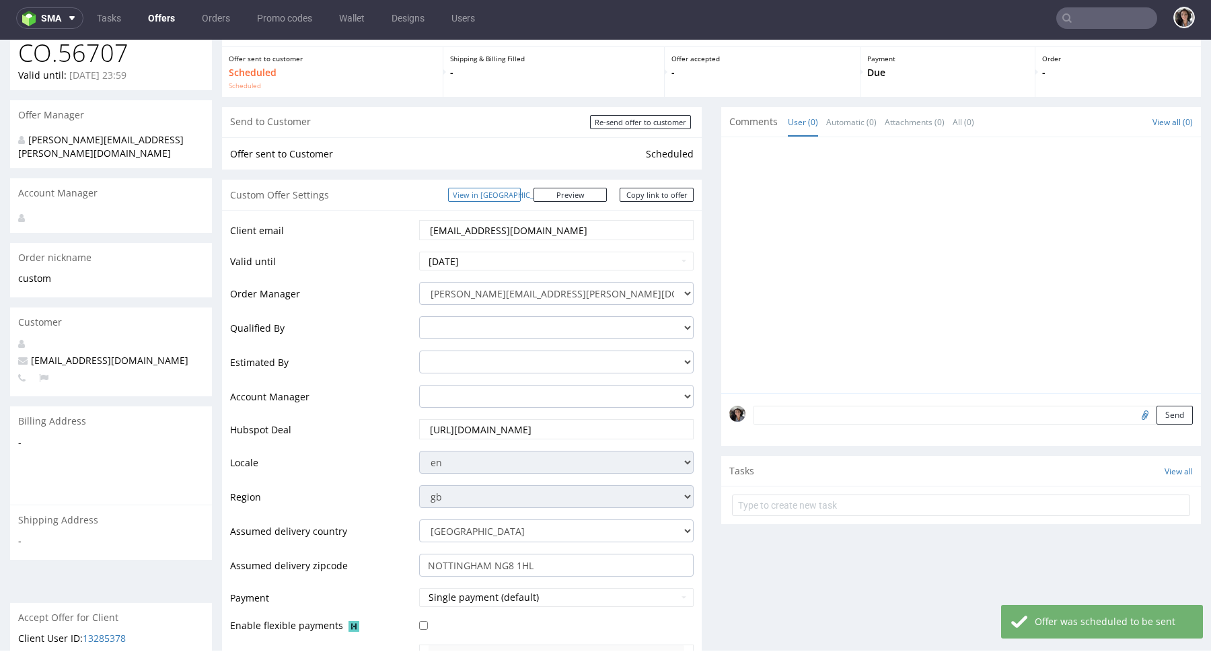
click at [517, 190] on link "View in [GEOGRAPHIC_DATA]" at bounding box center [484, 195] width 73 height 14
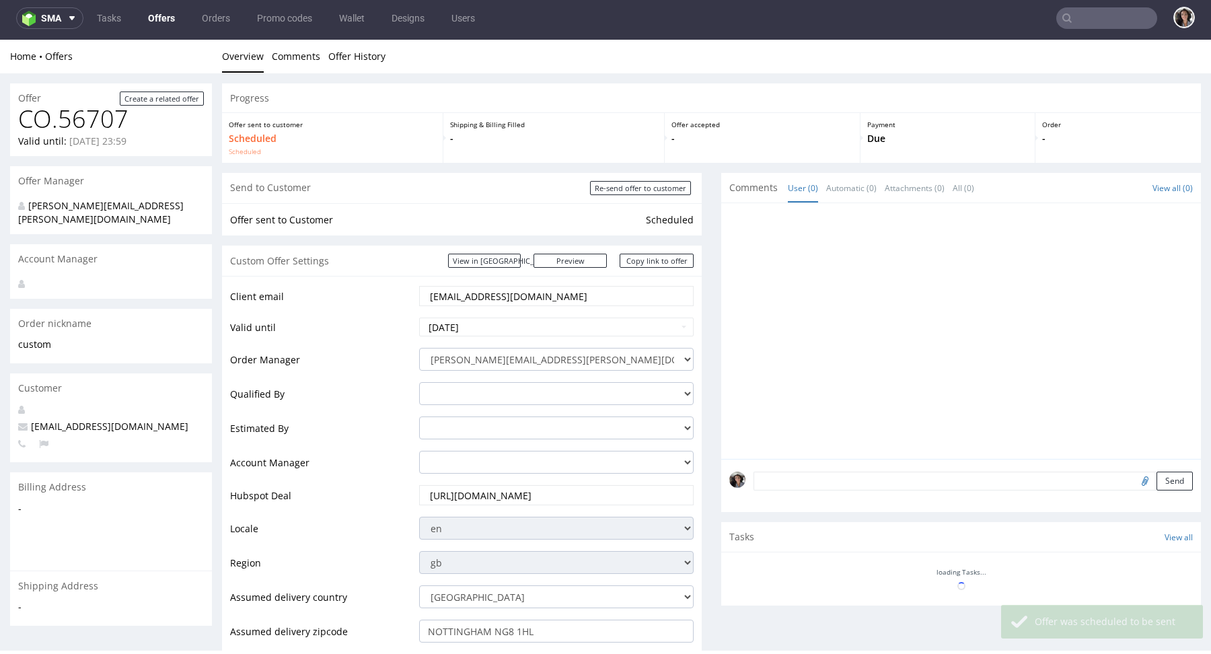
scroll to position [0, 0]
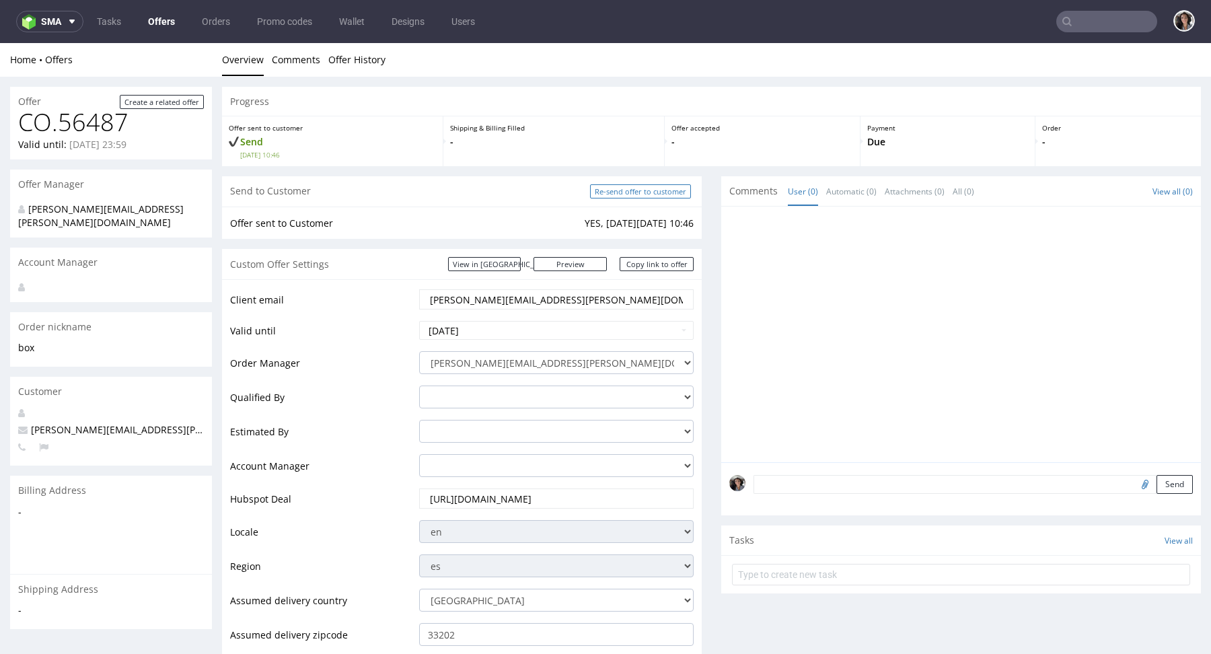
click at [654, 188] on input "Re-send offer to customer" at bounding box center [640, 191] width 101 height 14
type input "In progress..."
click at [663, 261] on link "Copy link to offer" at bounding box center [657, 264] width 74 height 14
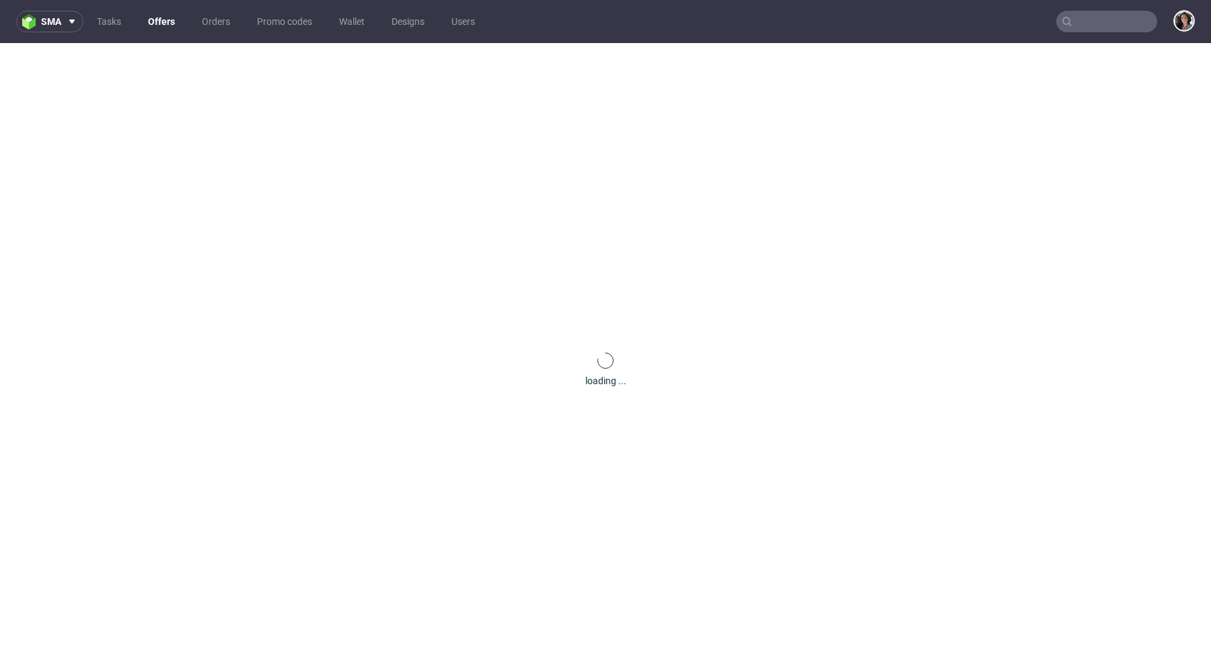
click at [1118, 19] on input "text" at bounding box center [1106, 22] width 101 height 22
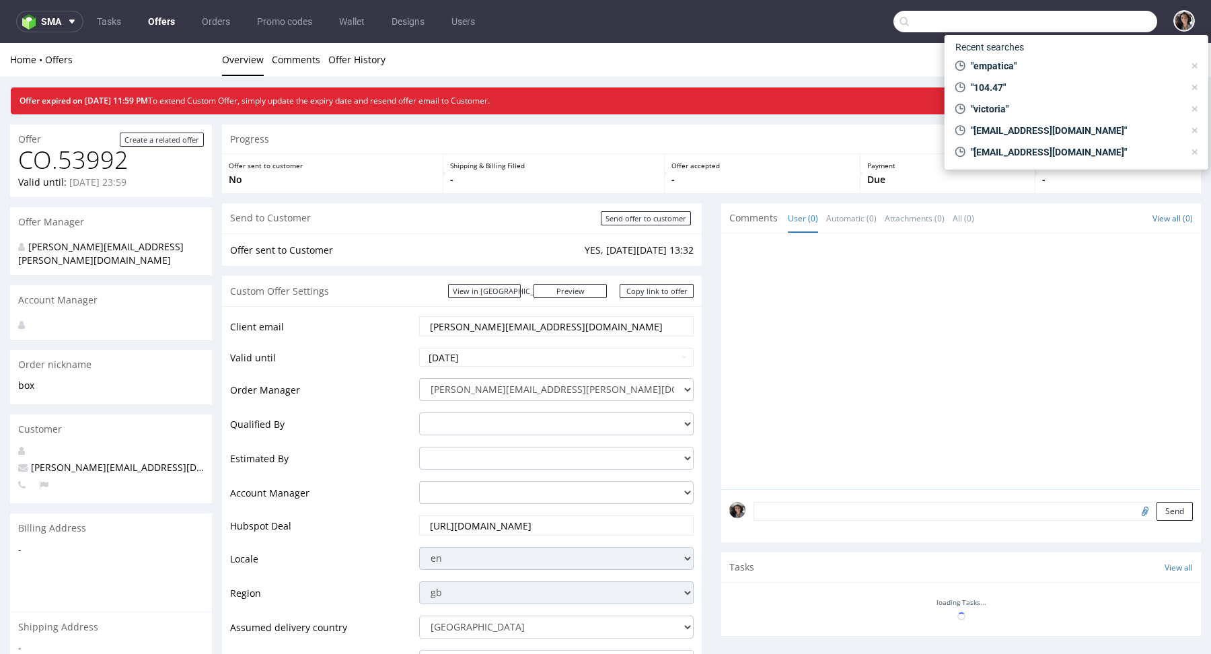
paste input "[EMAIL_ADDRESS][PERSON_NAME][DOMAIN_NAME]"
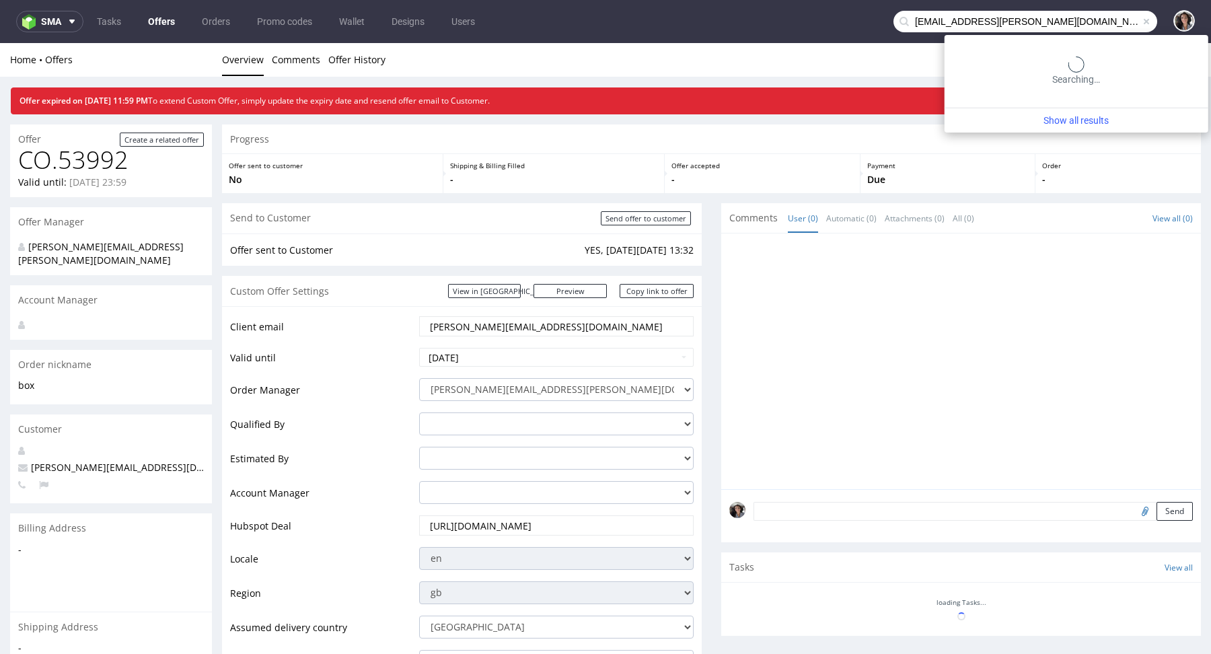
type input "[EMAIL_ADDRESS][PERSON_NAME][DOMAIN_NAME]"
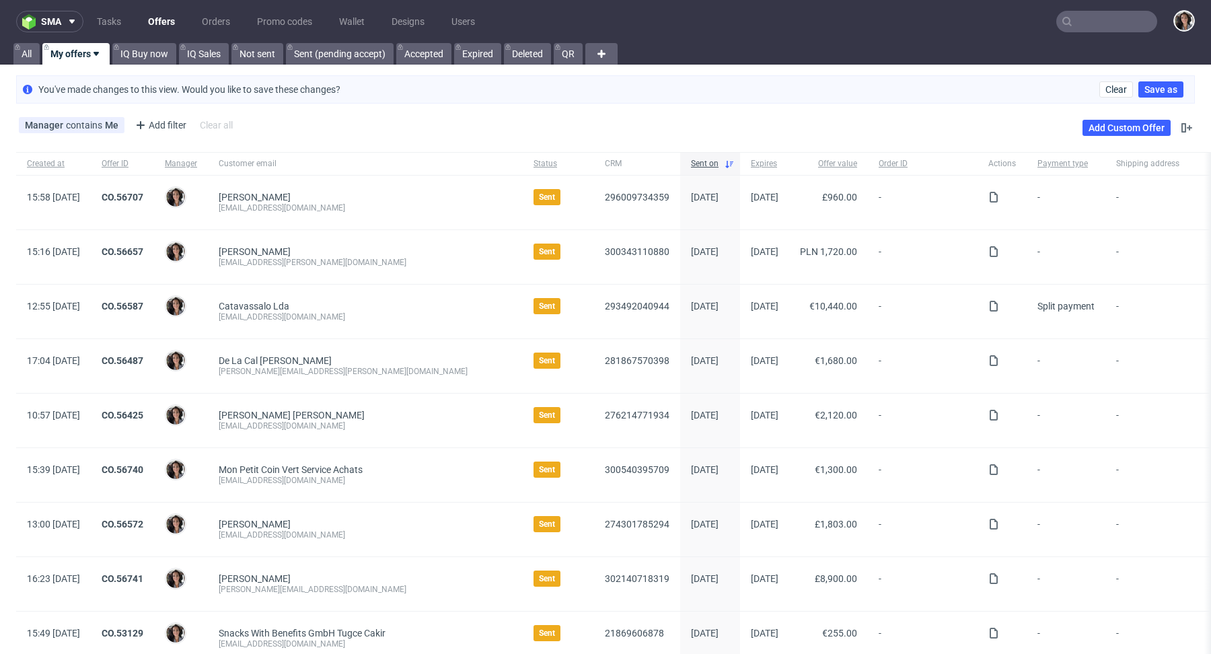
scroll to position [712, 0]
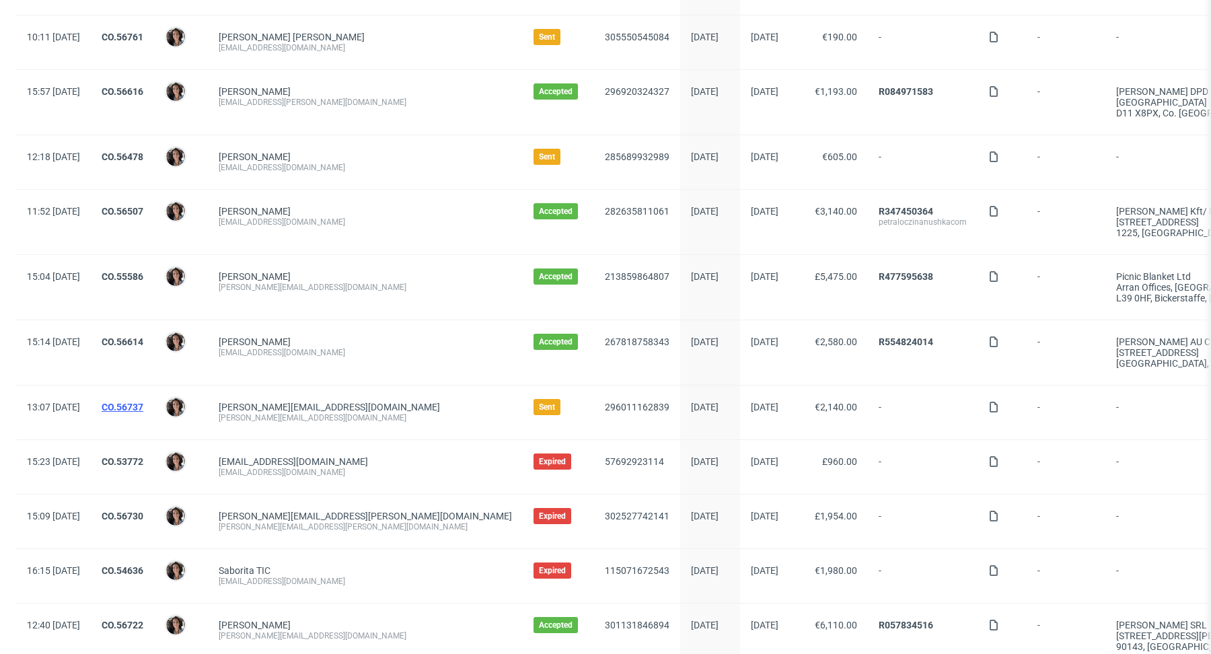
click at [143, 402] on link "CO.56737" at bounding box center [123, 407] width 42 height 11
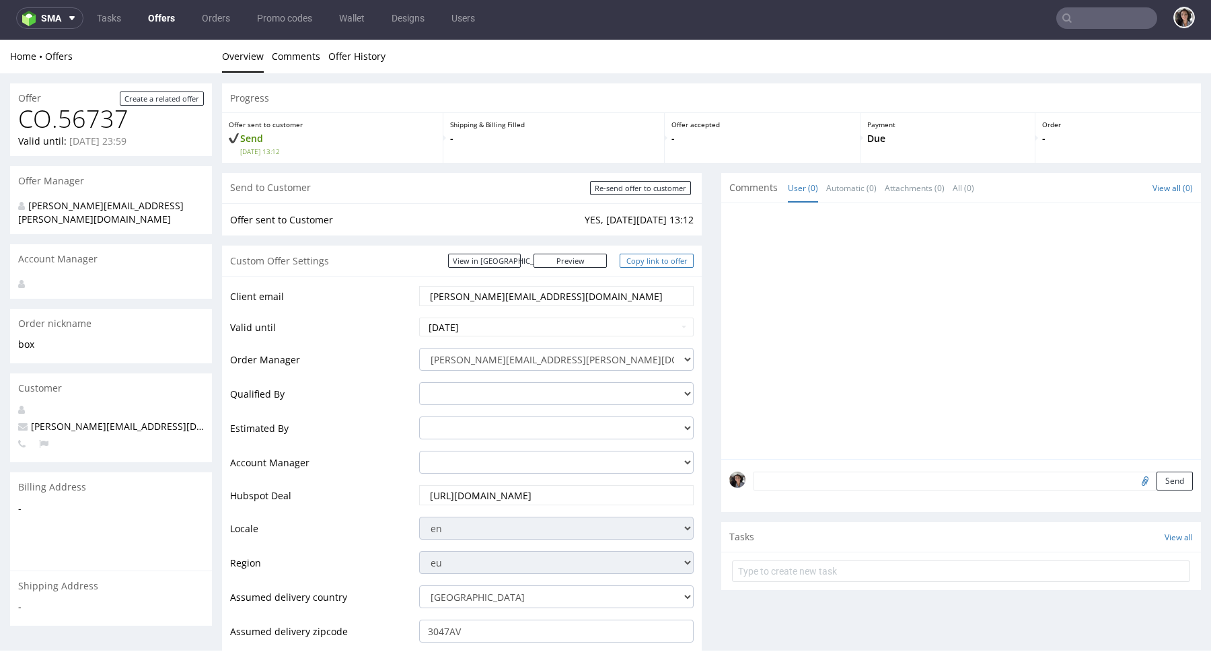
click at [654, 259] on link "Copy link to offer" at bounding box center [657, 261] width 74 height 14
click at [507, 261] on link "View in [GEOGRAPHIC_DATA]" at bounding box center [484, 261] width 73 height 14
click at [653, 192] on input "Re-send offer to customer" at bounding box center [640, 188] width 101 height 14
type input "In progress..."
click at [655, 260] on link "Copy link to offer" at bounding box center [657, 261] width 74 height 14
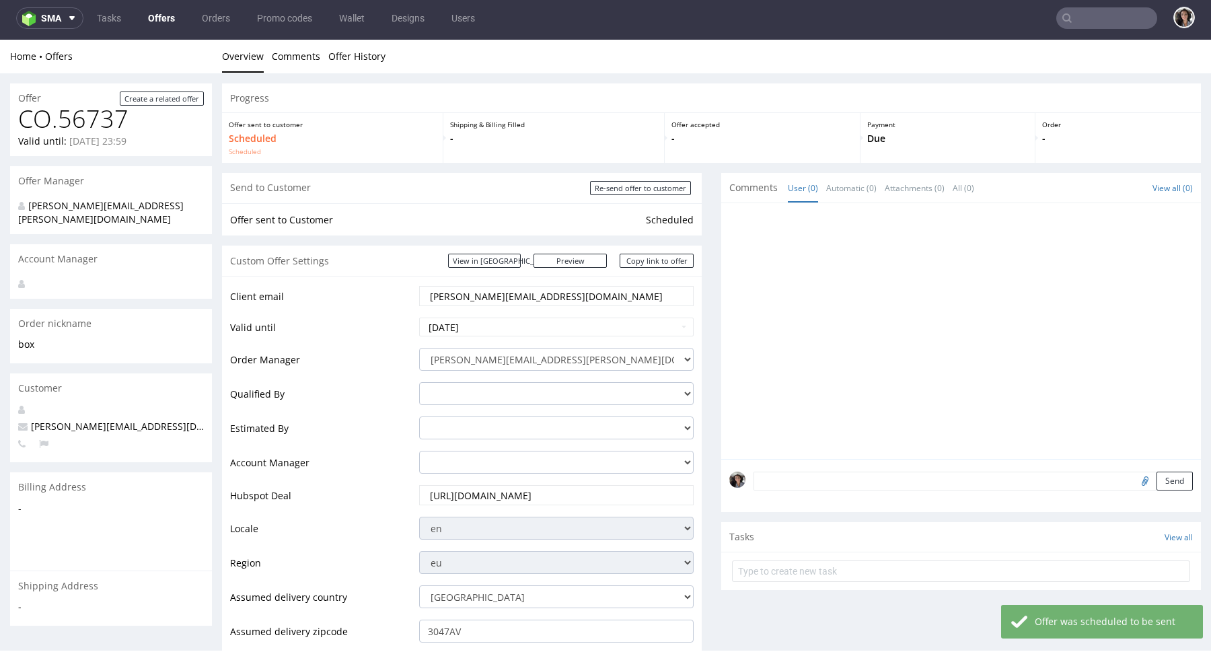
click at [157, 15] on link "Offers" at bounding box center [161, 18] width 43 height 22
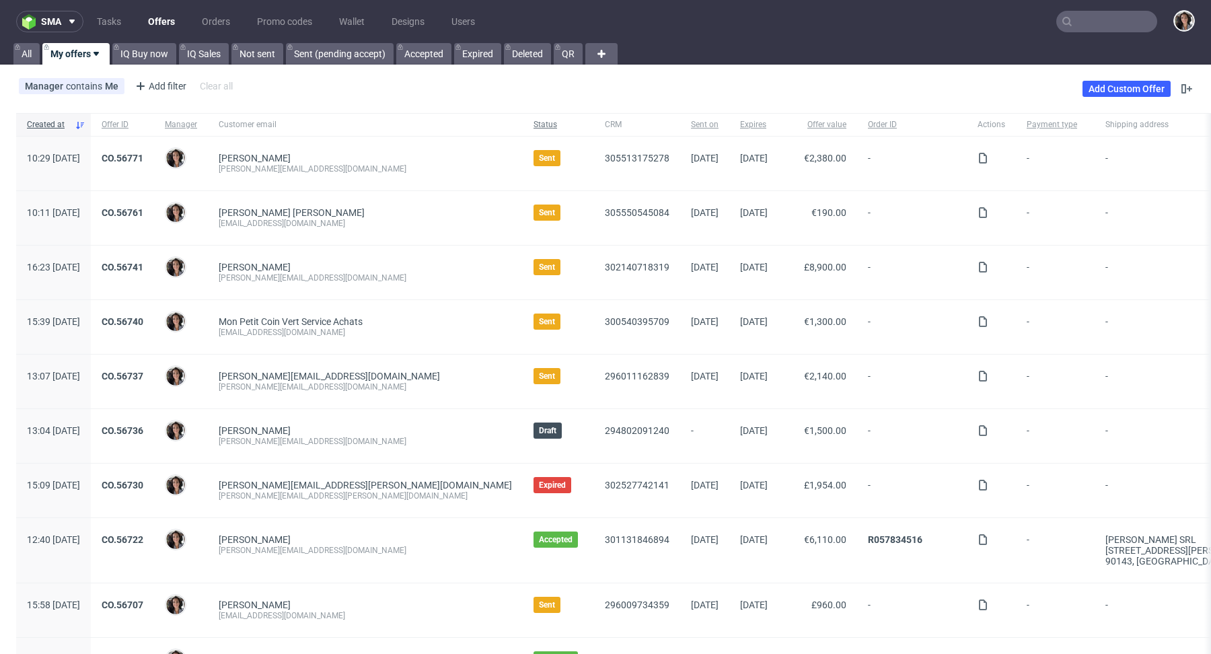
click at [533, 126] on span "Status" at bounding box center [558, 124] width 50 height 11
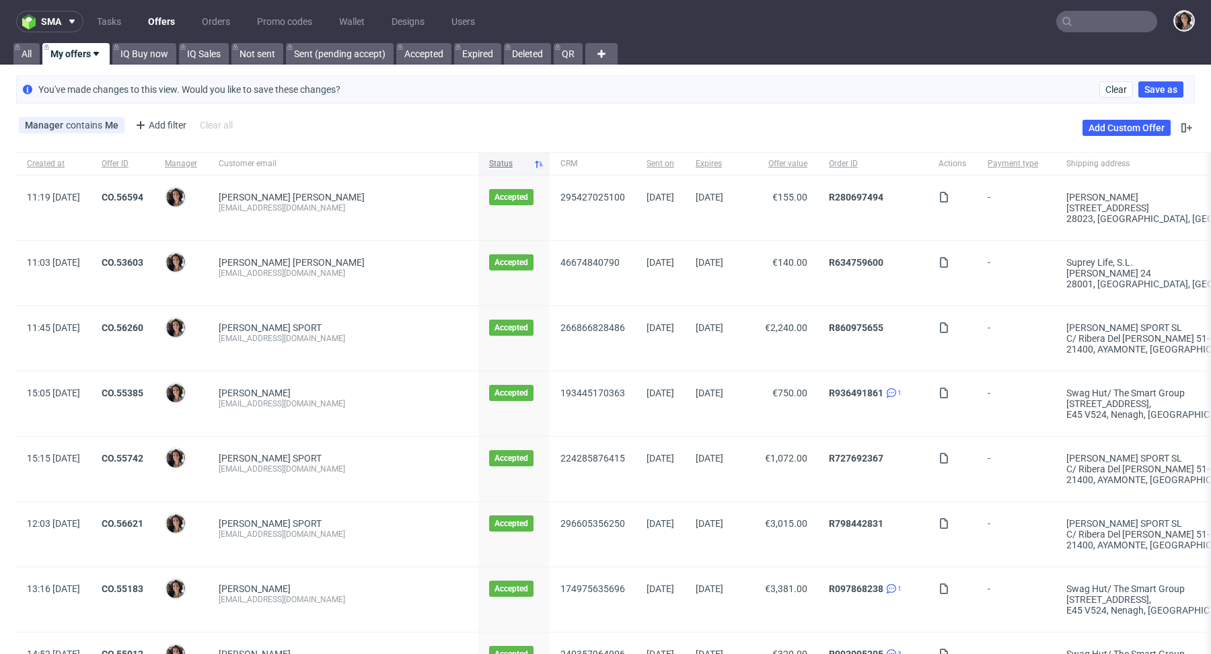
click at [489, 161] on span "Status" at bounding box center [508, 163] width 39 height 11
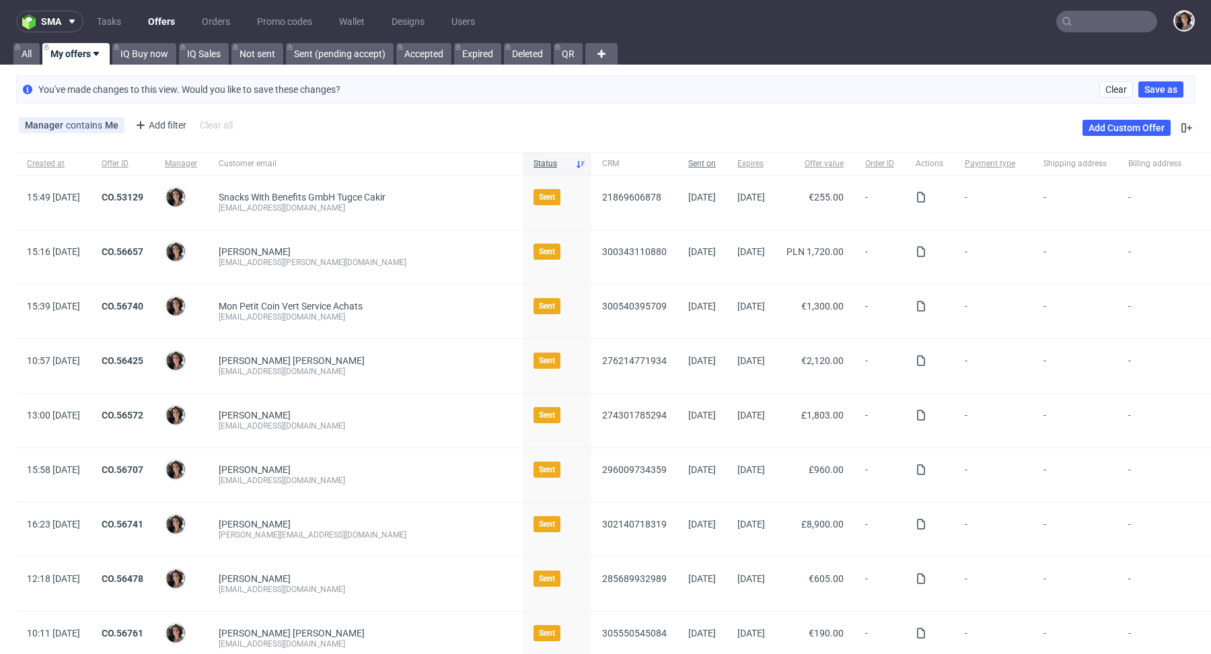
click at [688, 162] on span "Sent on" at bounding box center [702, 163] width 28 height 11
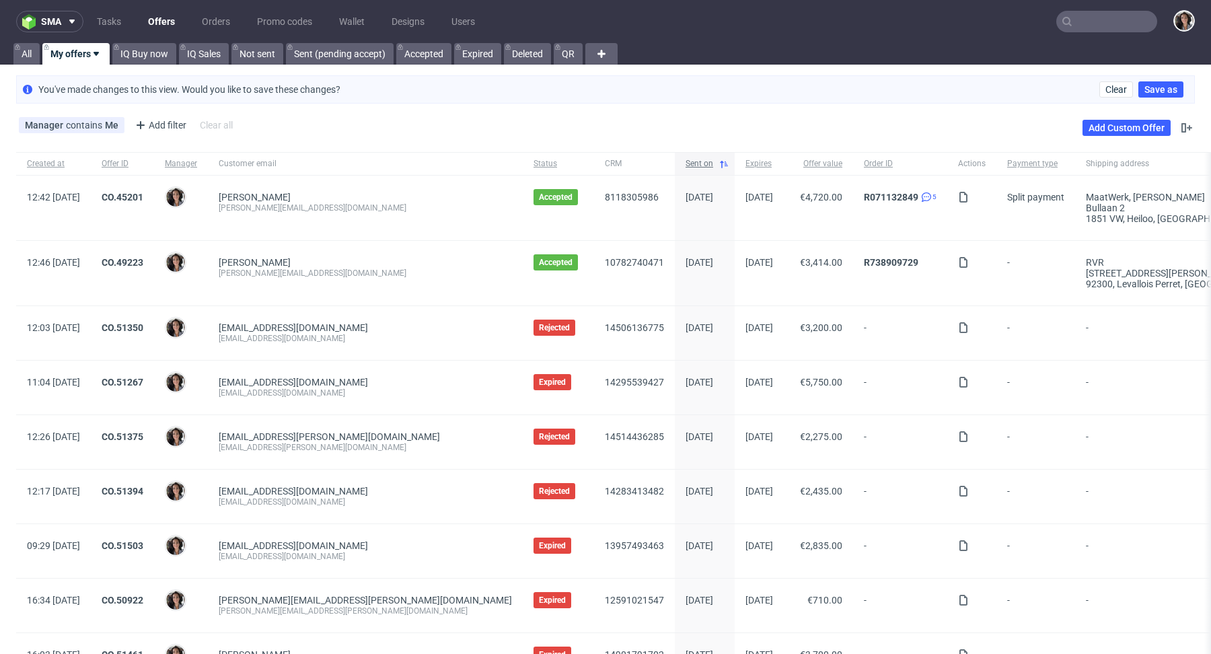
click at [686, 159] on span "Sent on" at bounding box center [700, 163] width 28 height 11
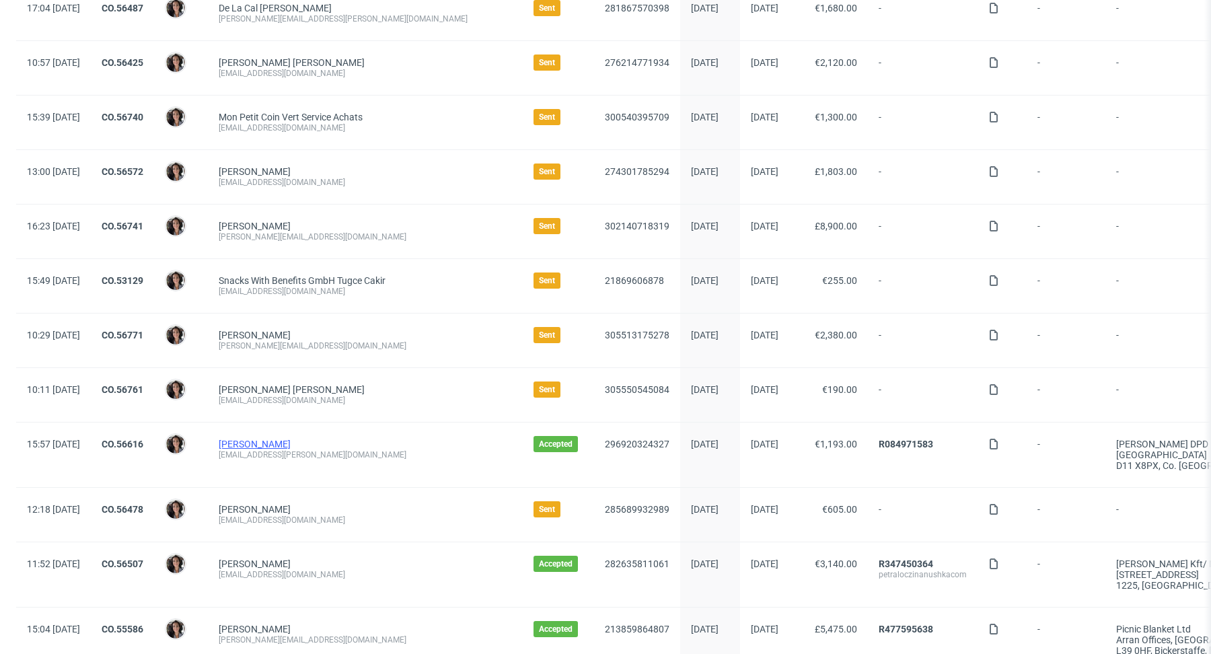
scroll to position [494, 0]
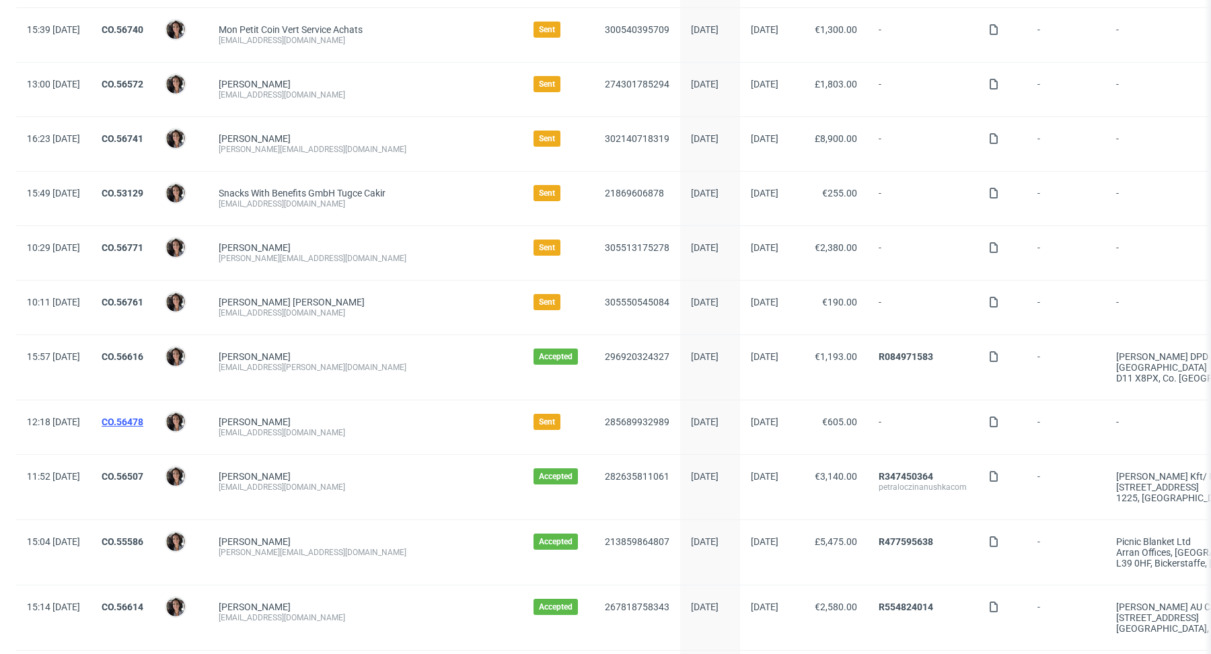
click at [143, 416] on link "CO.56478" at bounding box center [123, 421] width 42 height 11
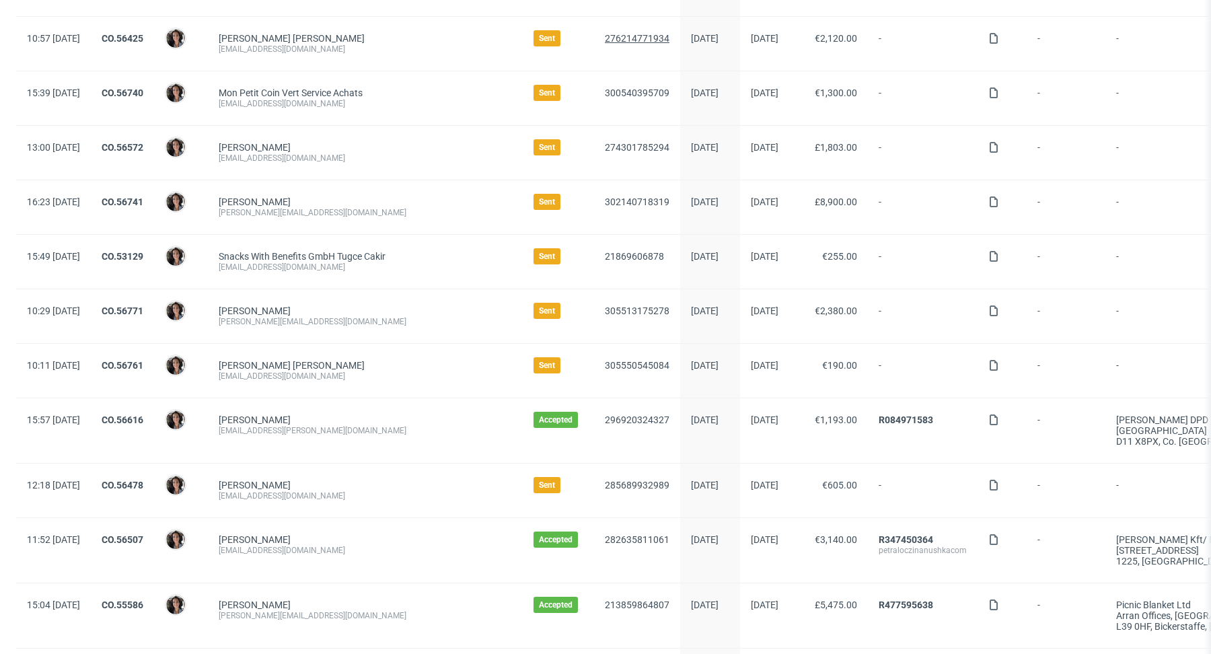
scroll to position [425, 0]
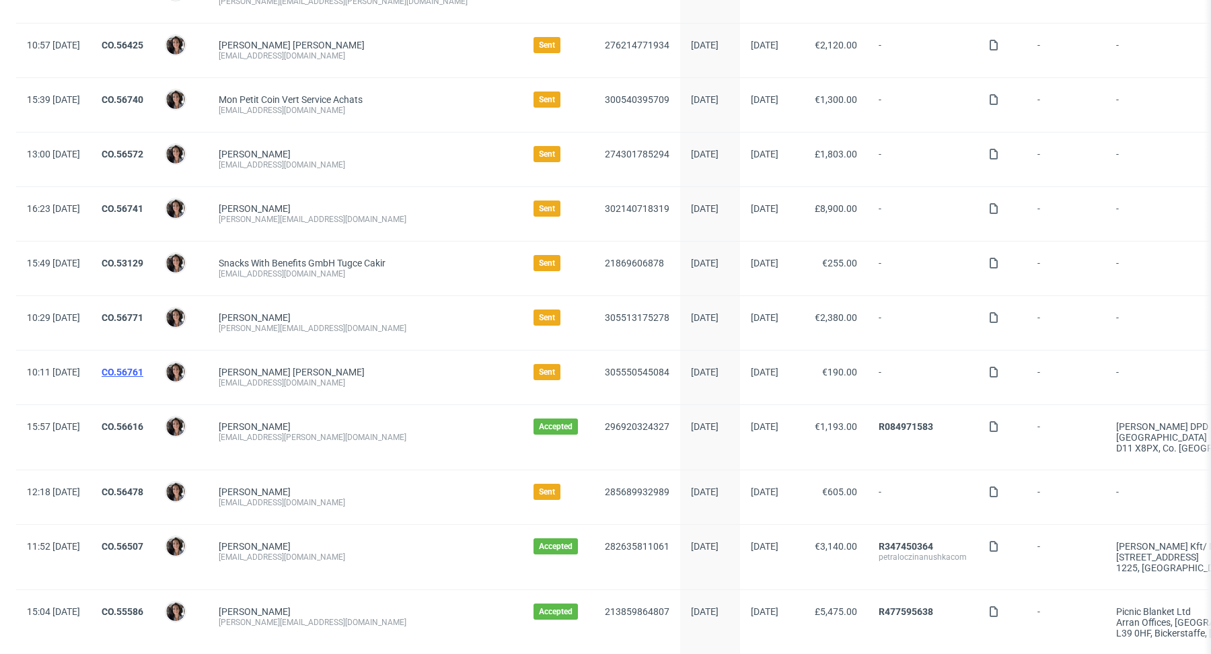
click at [143, 371] on link "CO.56761" at bounding box center [123, 372] width 42 height 11
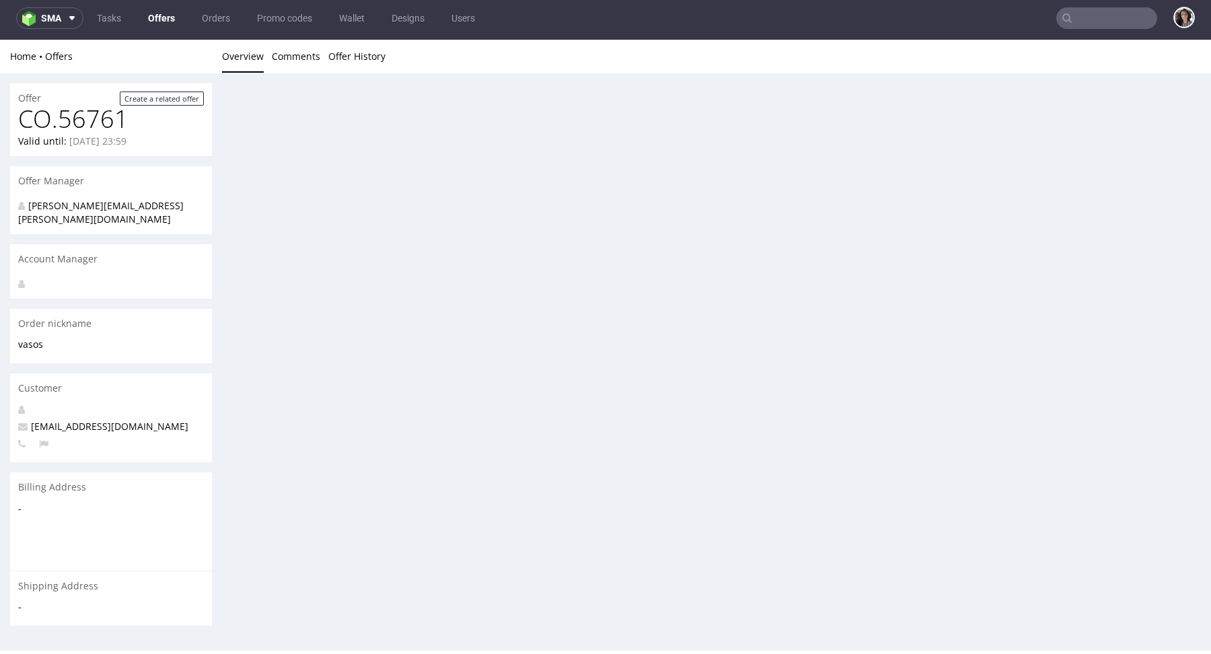
scroll to position [3, 0]
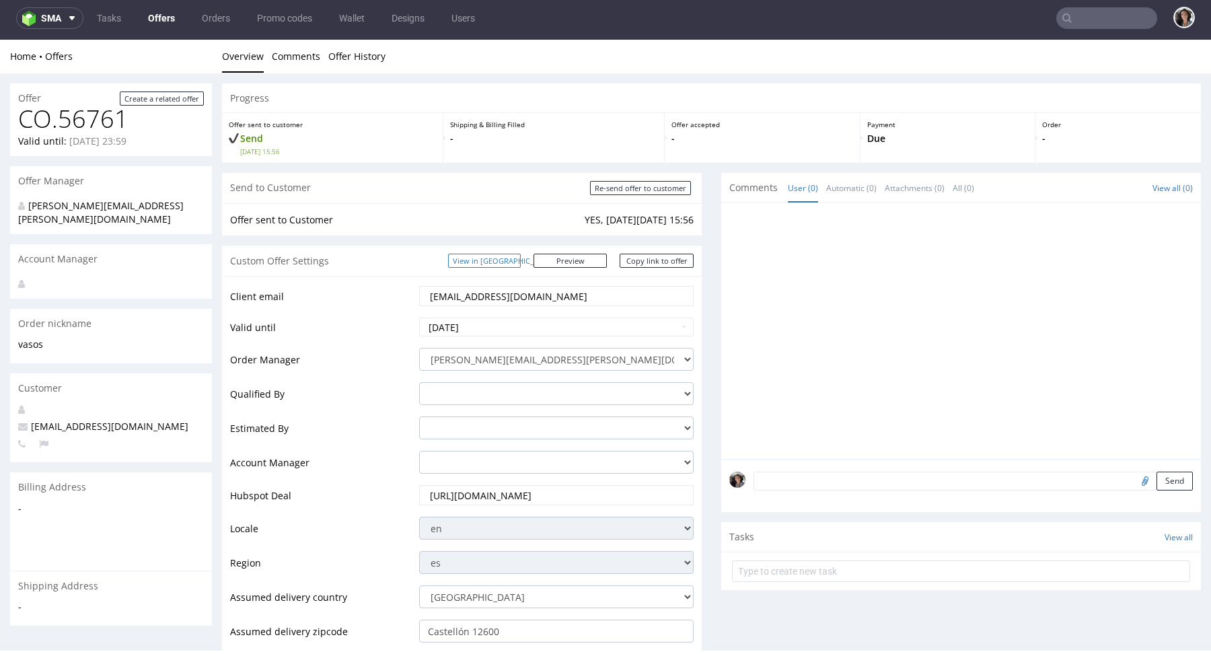
click at [516, 260] on link "View in Hubspot" at bounding box center [484, 261] width 73 height 14
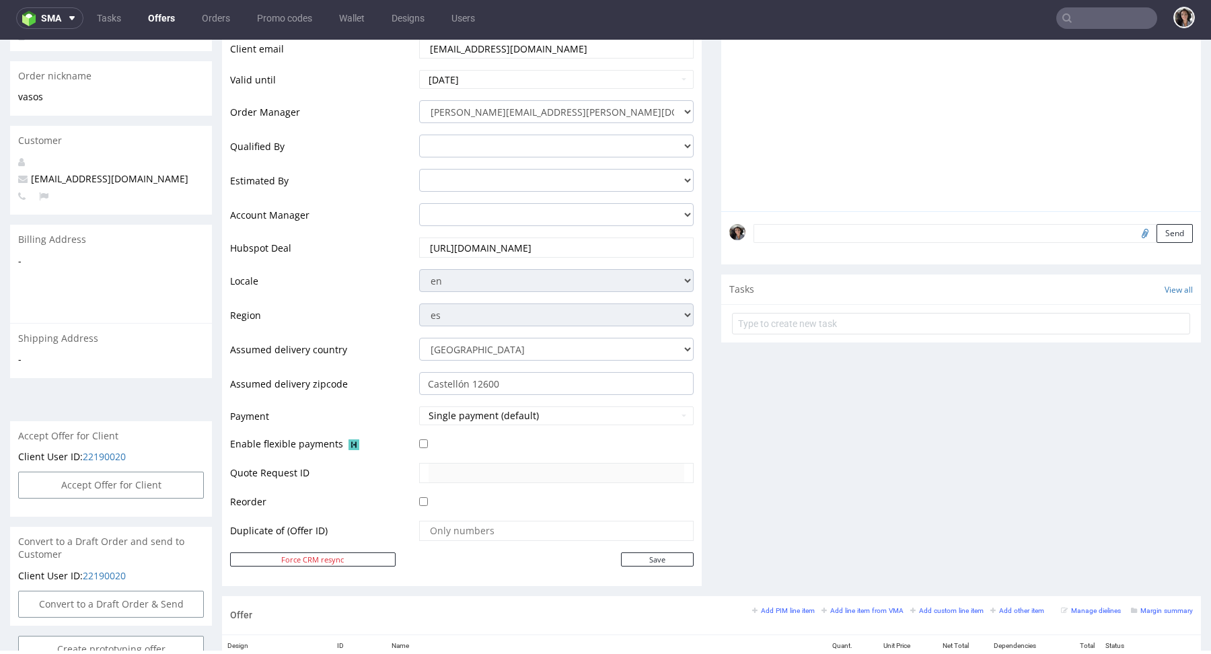
scroll to position [217, 0]
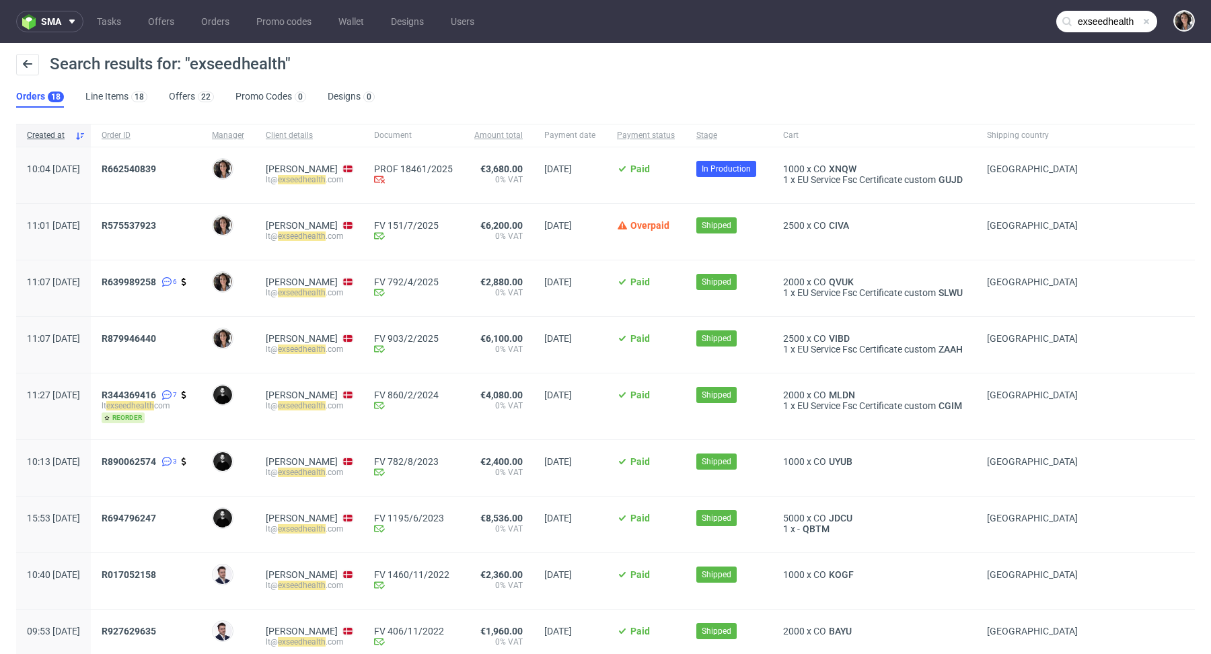
click at [181, 90] on link "Offers 22" at bounding box center [191, 97] width 45 height 22
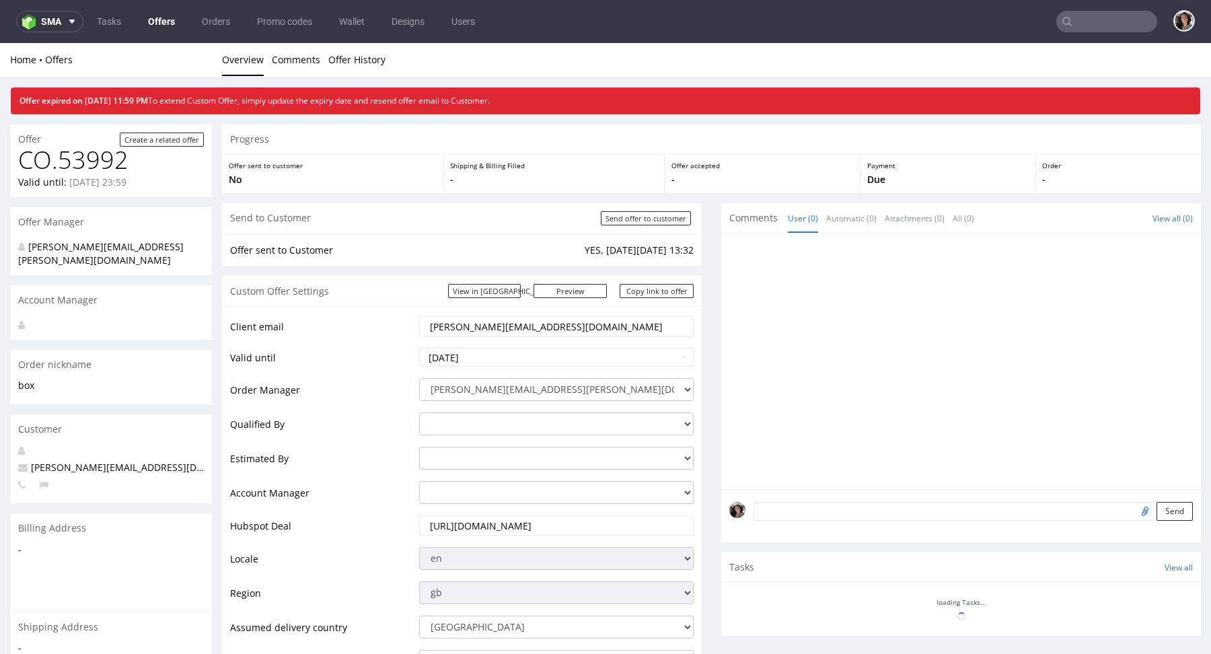
click at [1088, 19] on input "text" at bounding box center [1106, 22] width 101 height 22
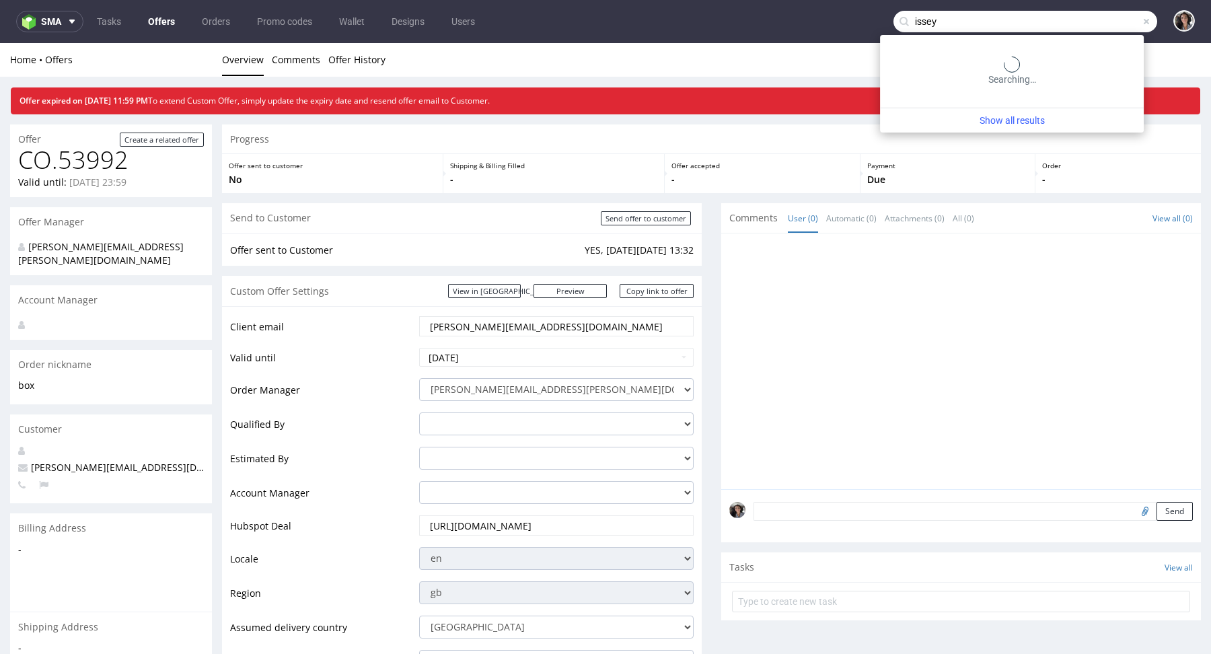
type input "issey"
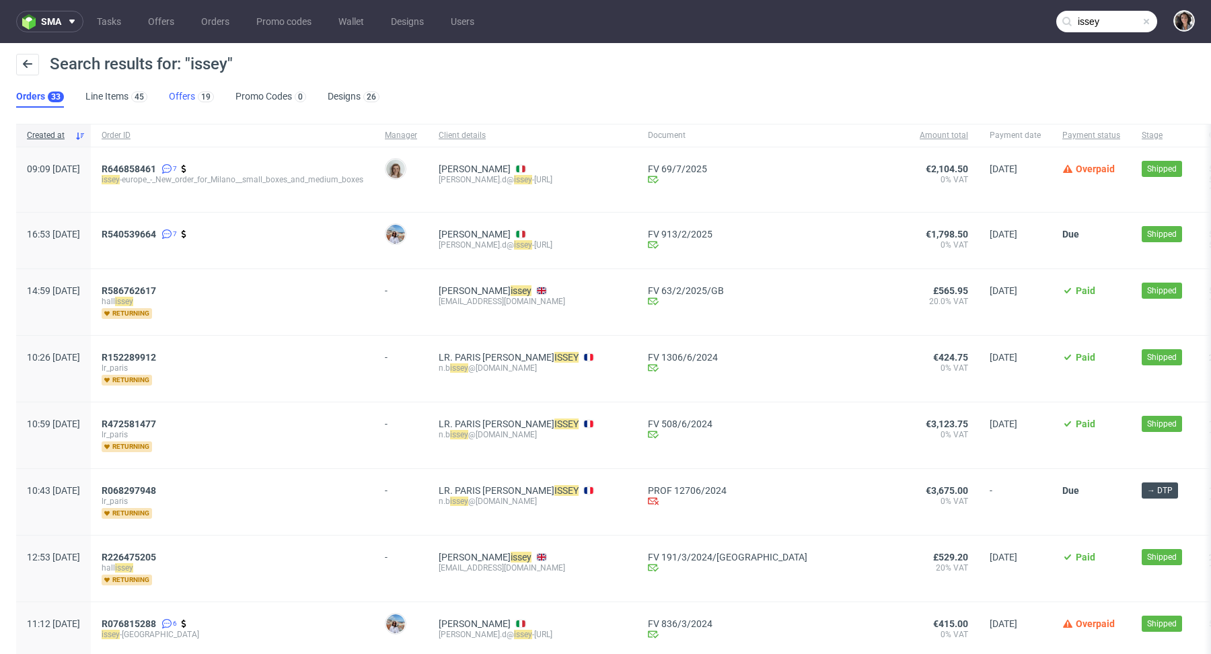
click at [176, 94] on link "Offers 19" at bounding box center [191, 97] width 45 height 22
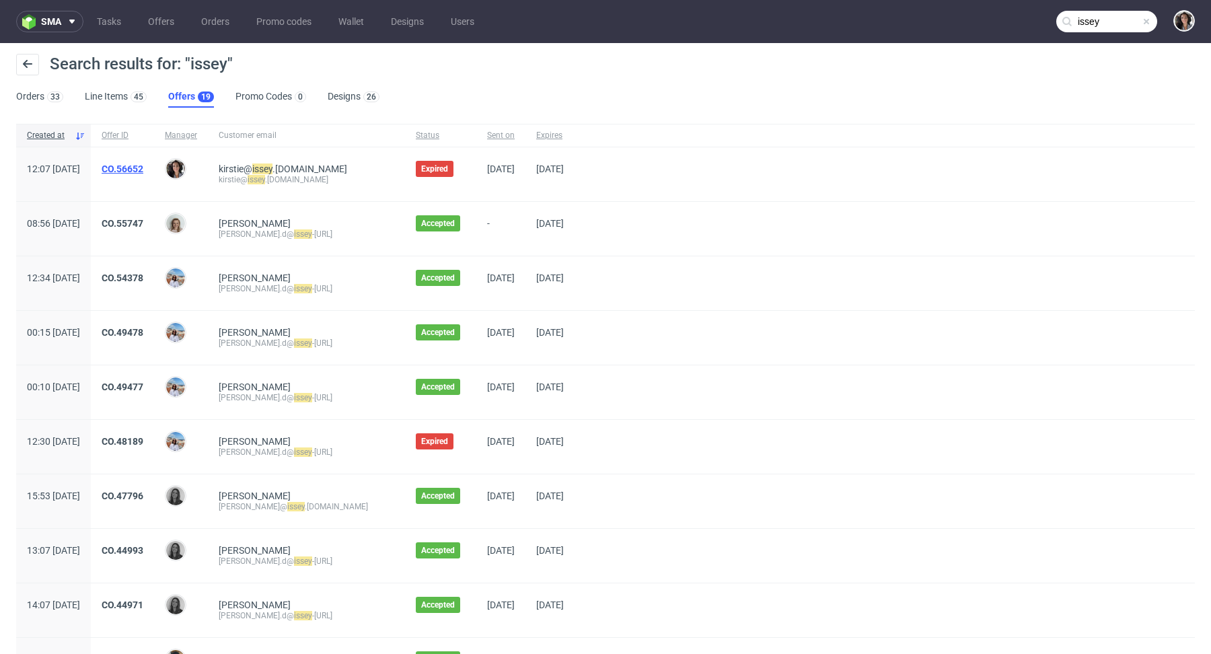
click at [143, 165] on link "CO.56652" at bounding box center [123, 168] width 42 height 11
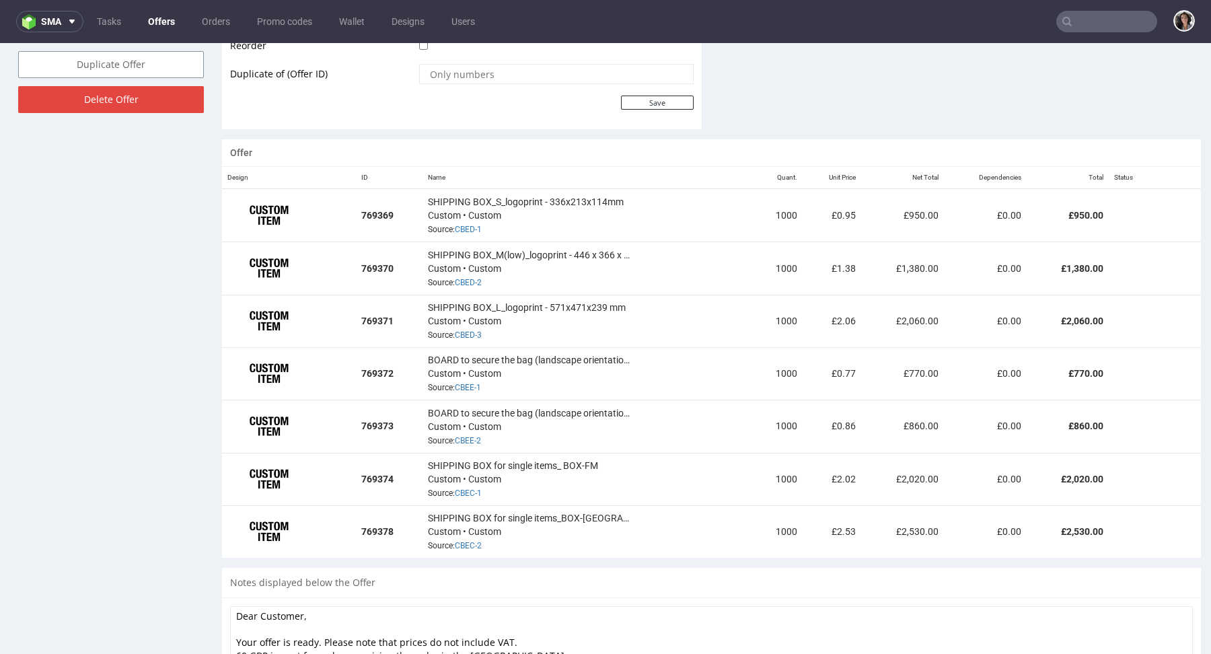
scroll to position [788, 0]
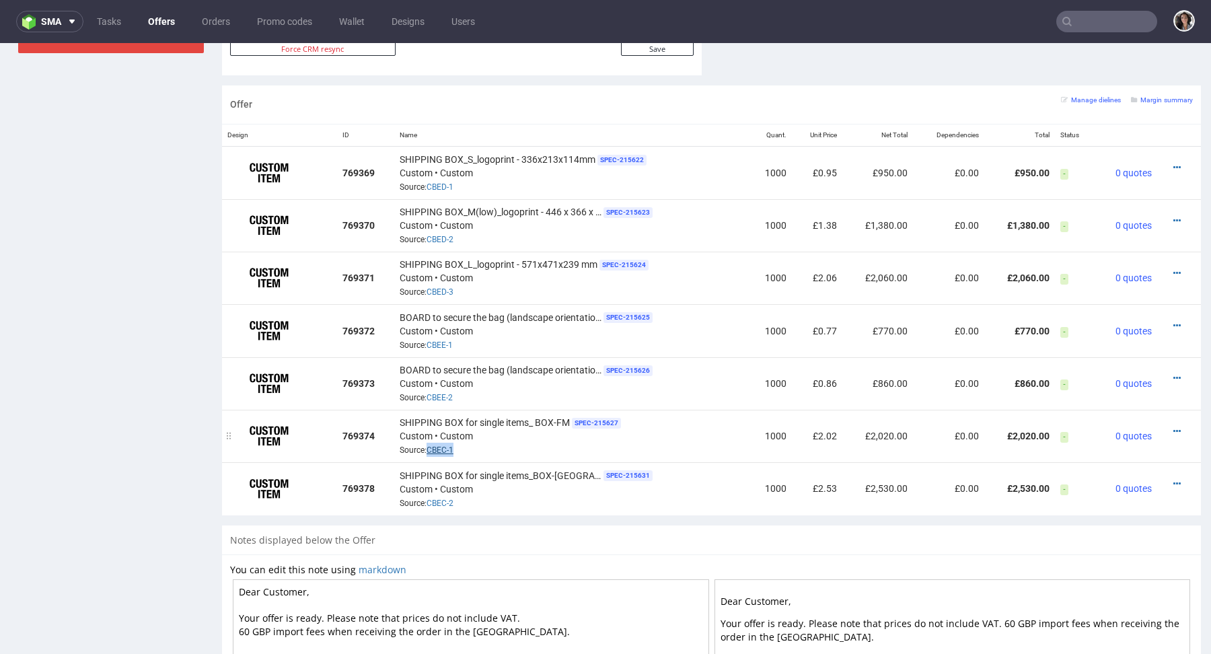
drag, startPoint x: 466, startPoint y: 446, endPoint x: 427, endPoint y: 446, distance: 39.7
click at [427, 446] on div "SHIPPING BOX for single items_ BOX-FM SPEC- 215627 Custom • Custom Source: CBEC…" at bounding box center [572, 436] width 344 height 42
copy link "CBEC-1"
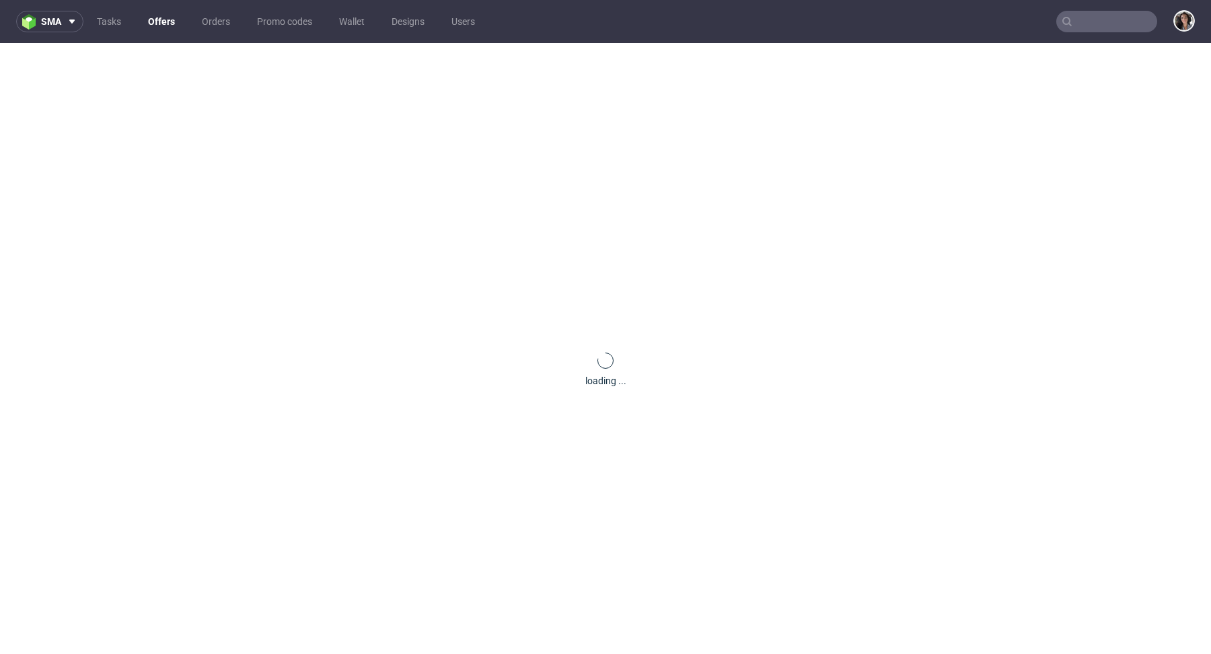
click at [1087, 20] on input "text" at bounding box center [1106, 22] width 101 height 22
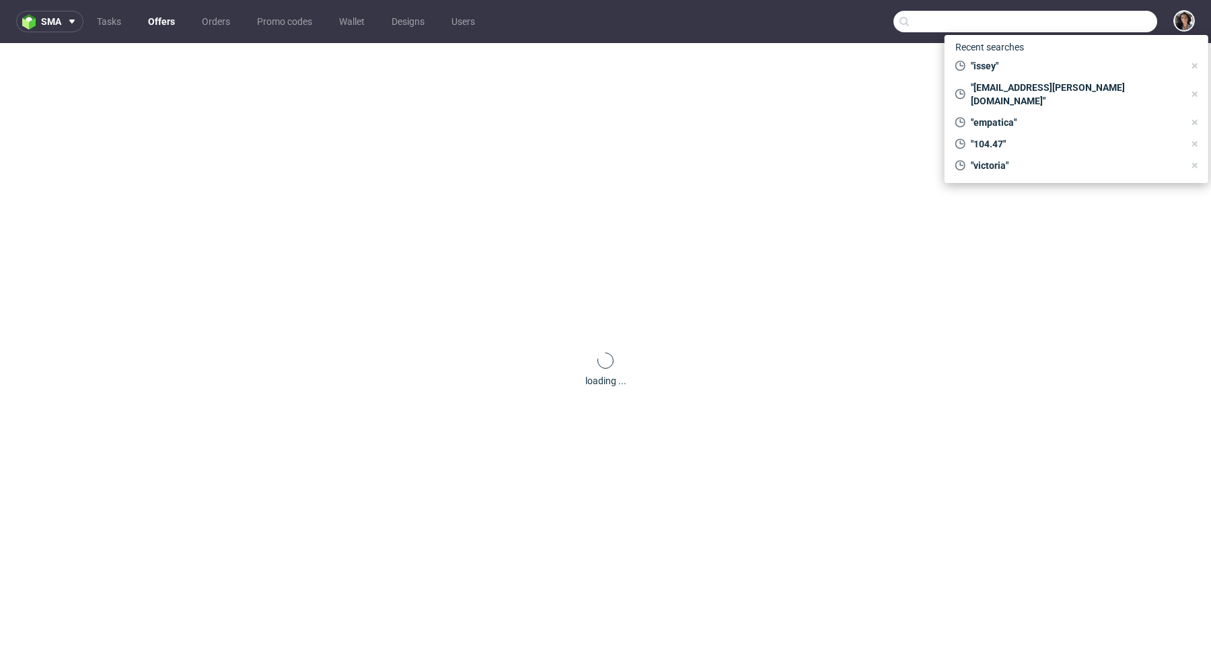
paste input "[EMAIL_ADDRESS][DOMAIN_NAME]"
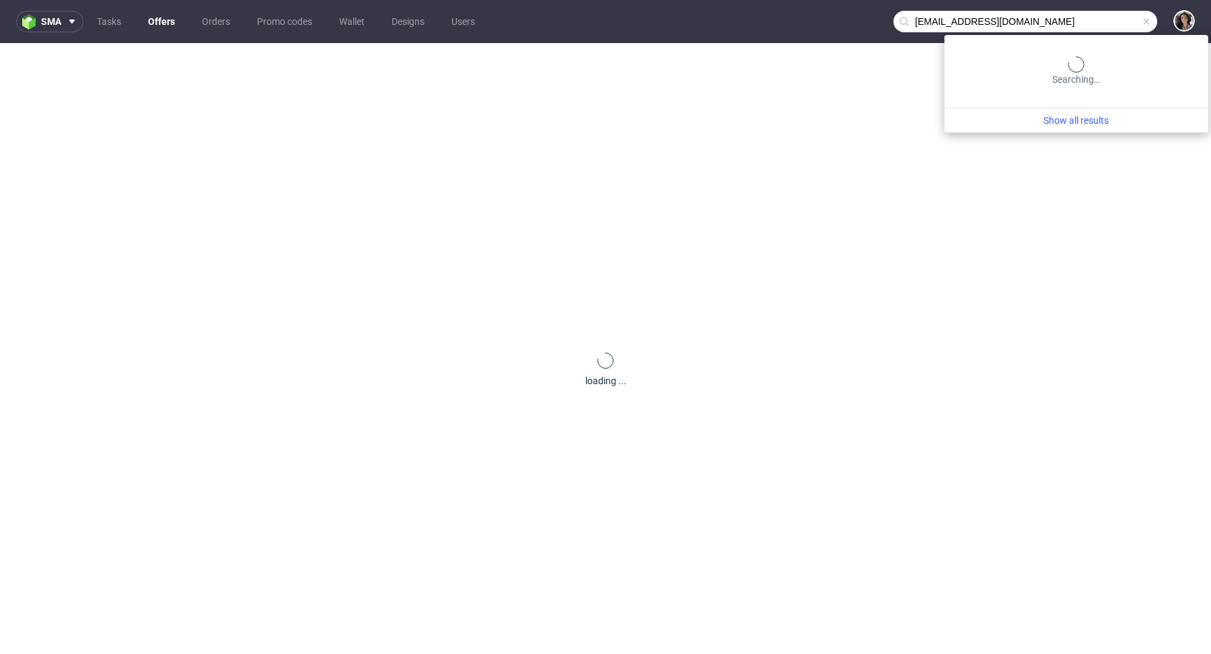
type input "[EMAIL_ADDRESS][DOMAIN_NAME]"
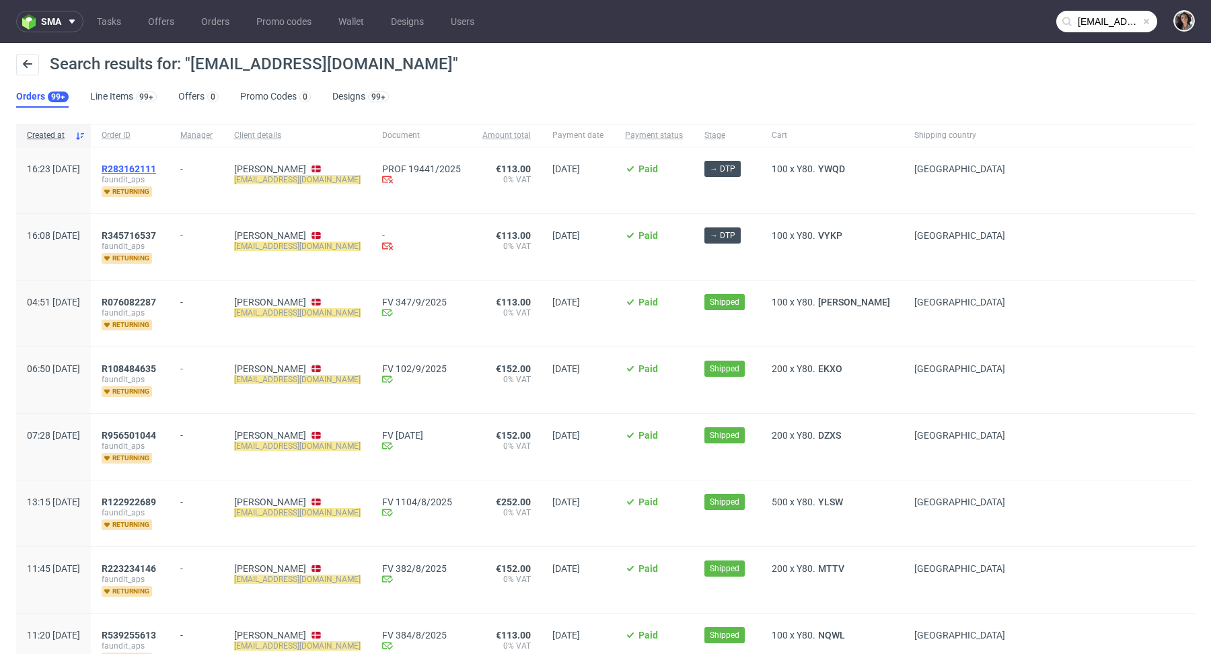
click at [156, 164] on span "R283162111" at bounding box center [129, 168] width 54 height 11
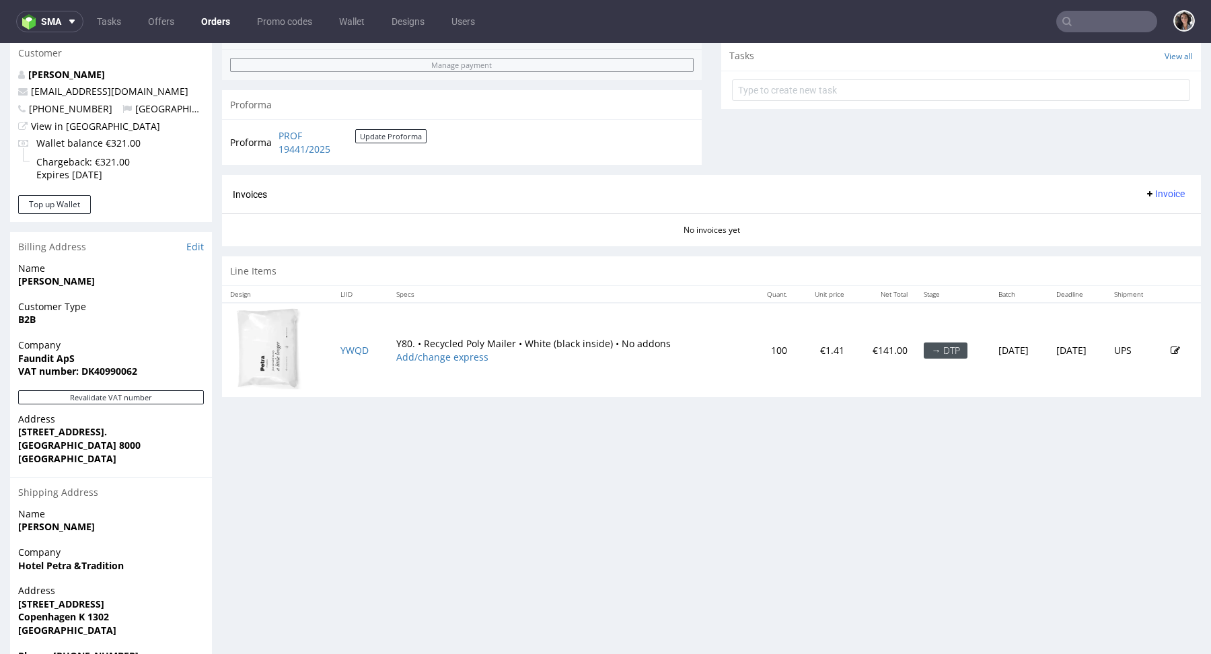
scroll to position [520, 0]
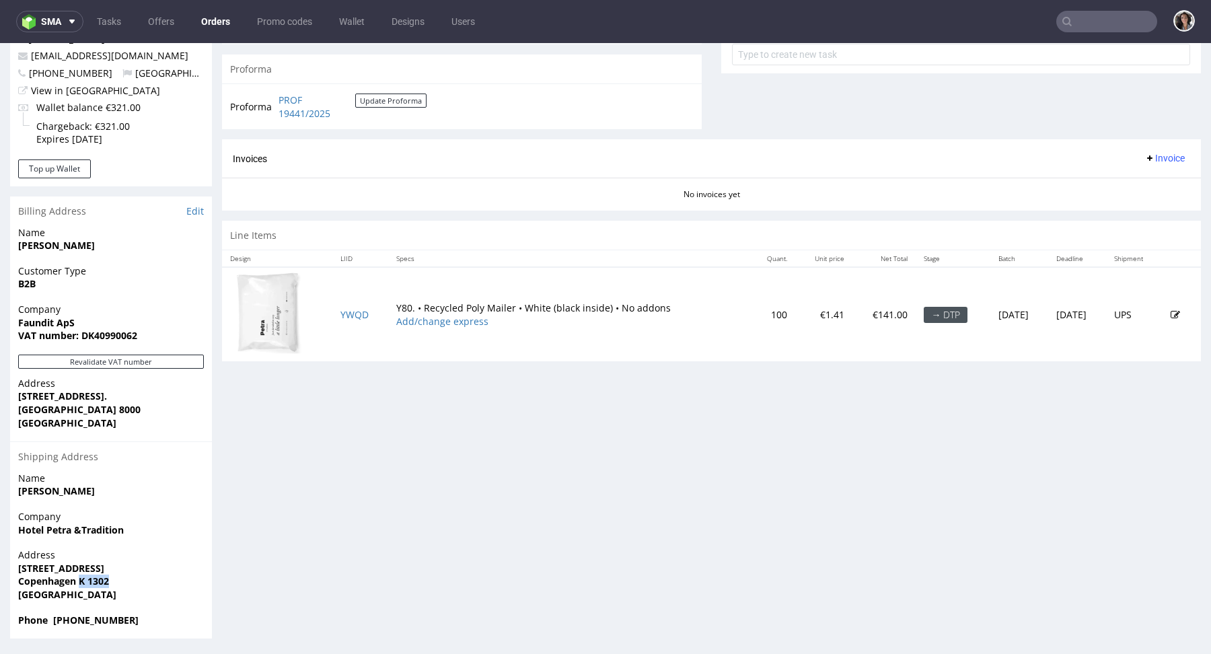
drag, startPoint x: 131, startPoint y: 576, endPoint x: 78, endPoint y: 578, distance: 52.5
click at [78, 578] on span "Copenhagen K 1302" at bounding box center [111, 581] width 186 height 13
copy strong "K 1302"
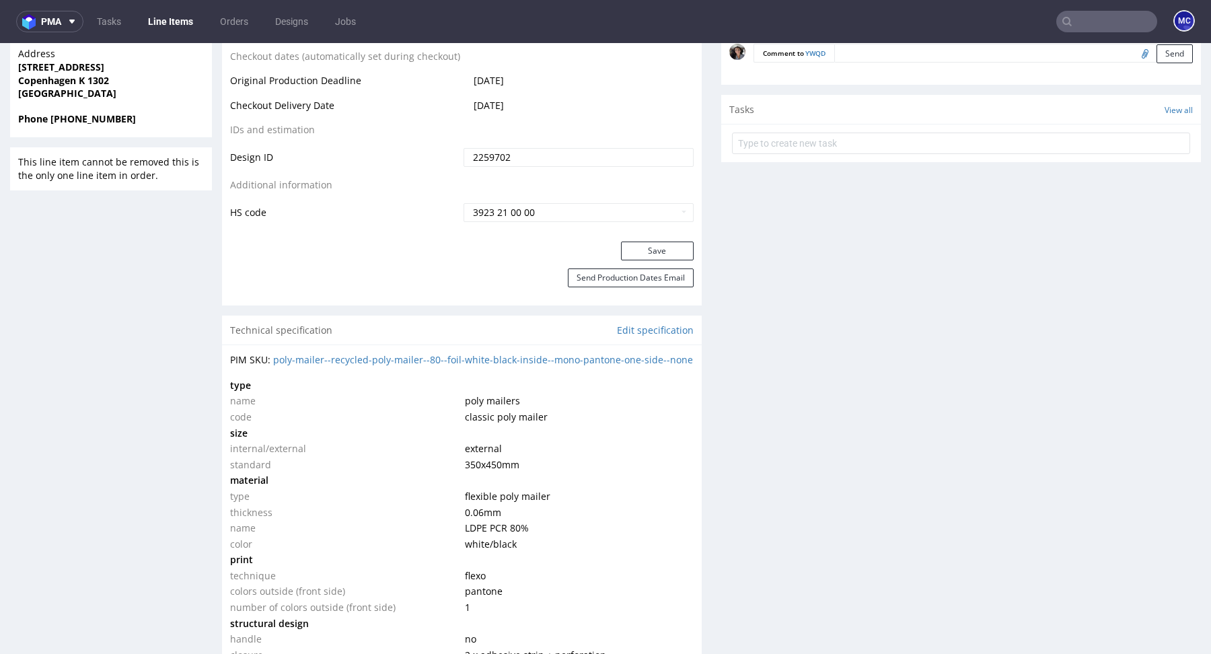
scroll to position [716, 0]
copy div "PIM SKU:"
drag, startPoint x: 276, startPoint y: 380, endPoint x: 271, endPoint y: 361, distance: 20.1
click at [271, 361] on div "PIM SKU: poly-mailer--recycled-poly-mailer--80--foil-white-black-inside--mono-p…" at bounding box center [462, 531] width 480 height 372
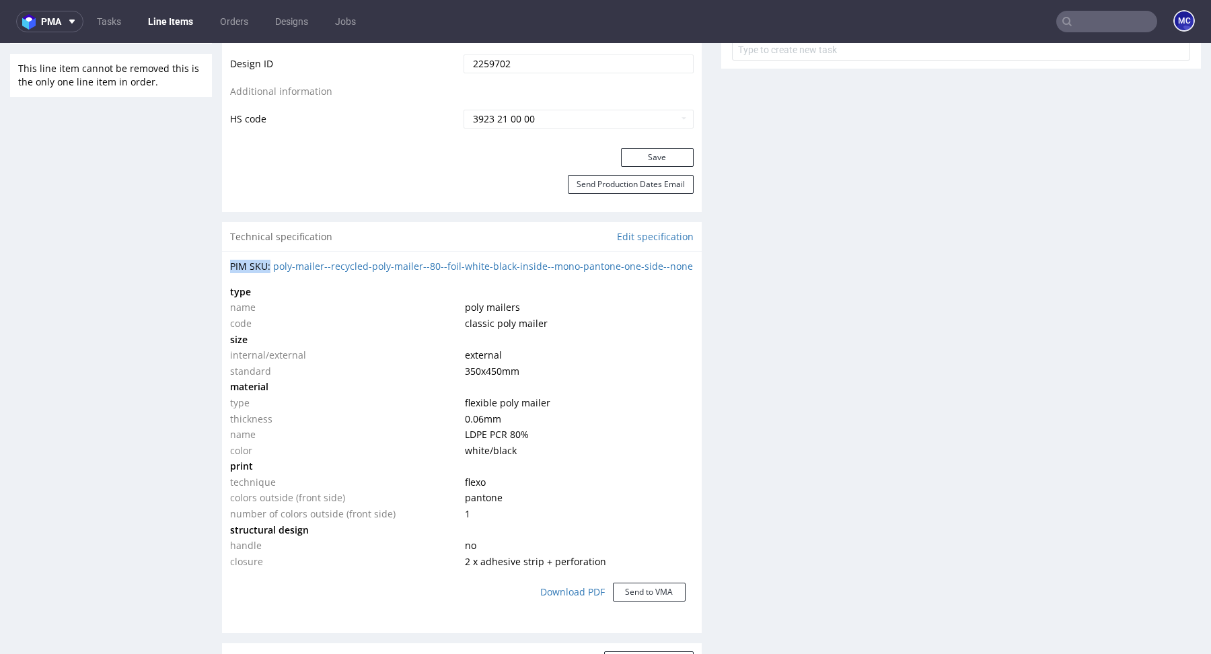
scroll to position [846, 0]
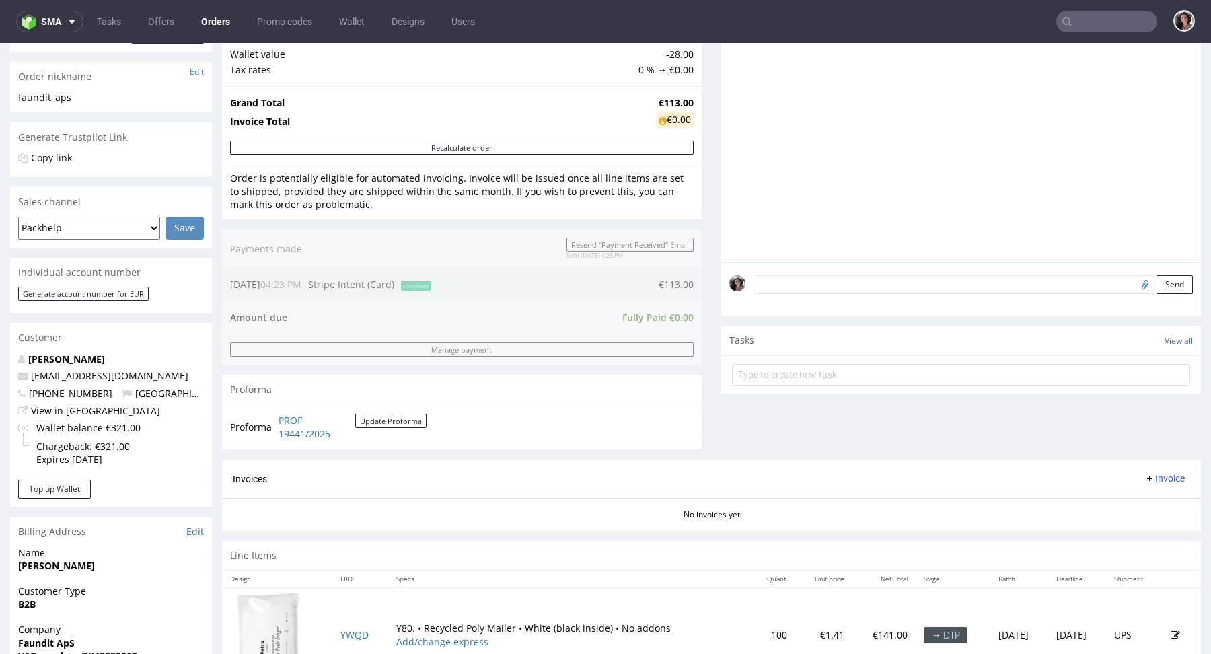
scroll to position [13, 0]
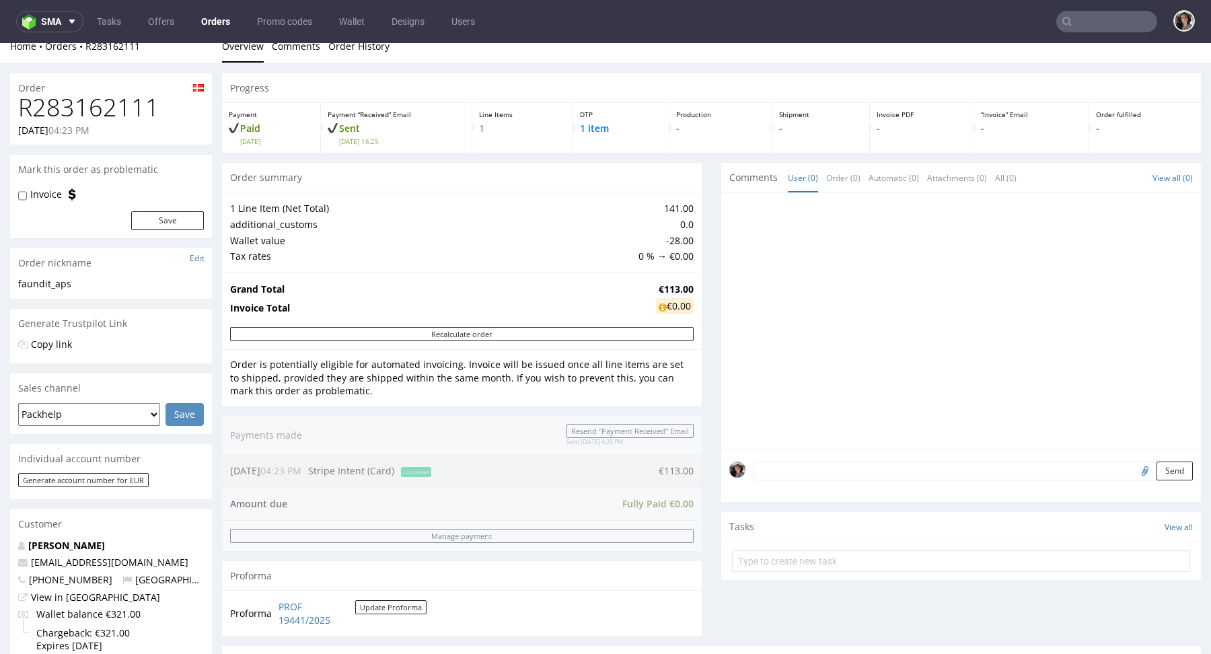
type input "[EMAIL_ADDRESS][DOMAIN_NAME]"
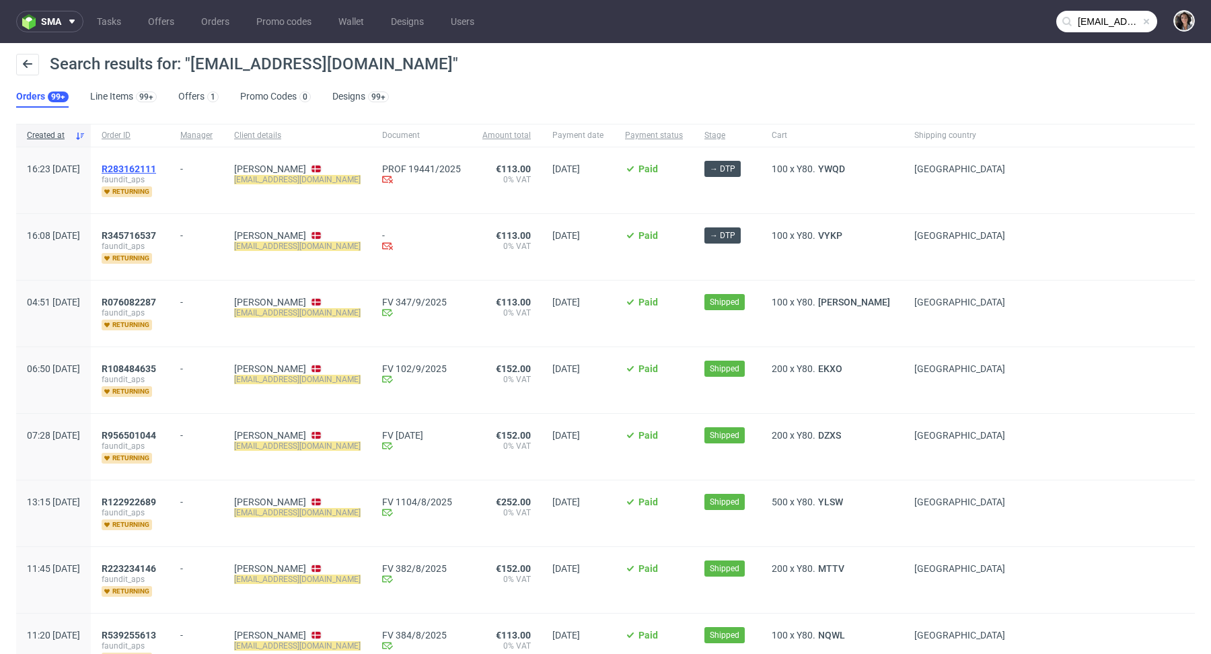
click at [156, 167] on span "R283162111" at bounding box center [129, 168] width 54 height 11
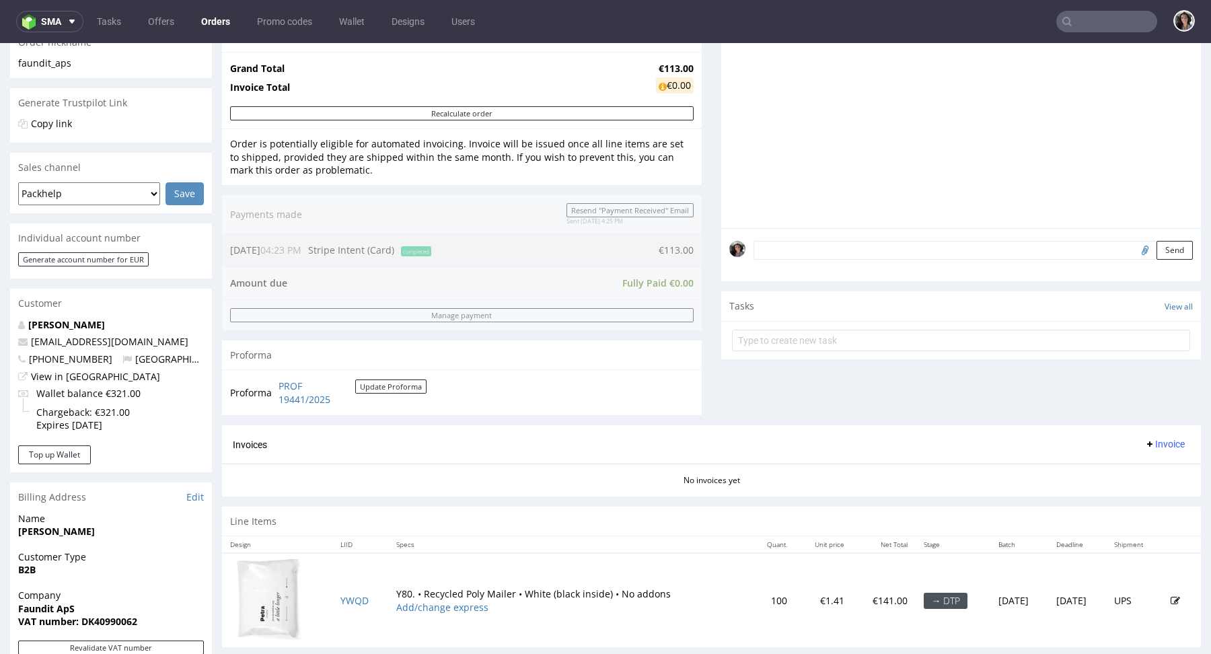
scroll to position [206, 0]
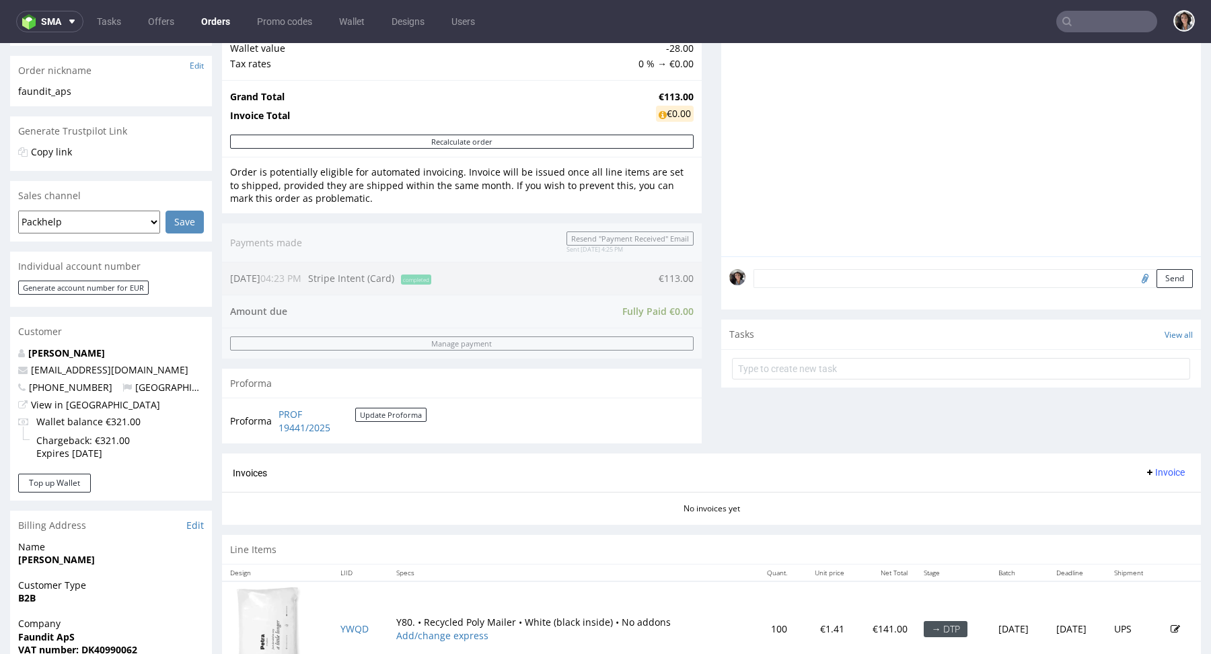
type input "[EMAIL_ADDRESS][DOMAIN_NAME]"
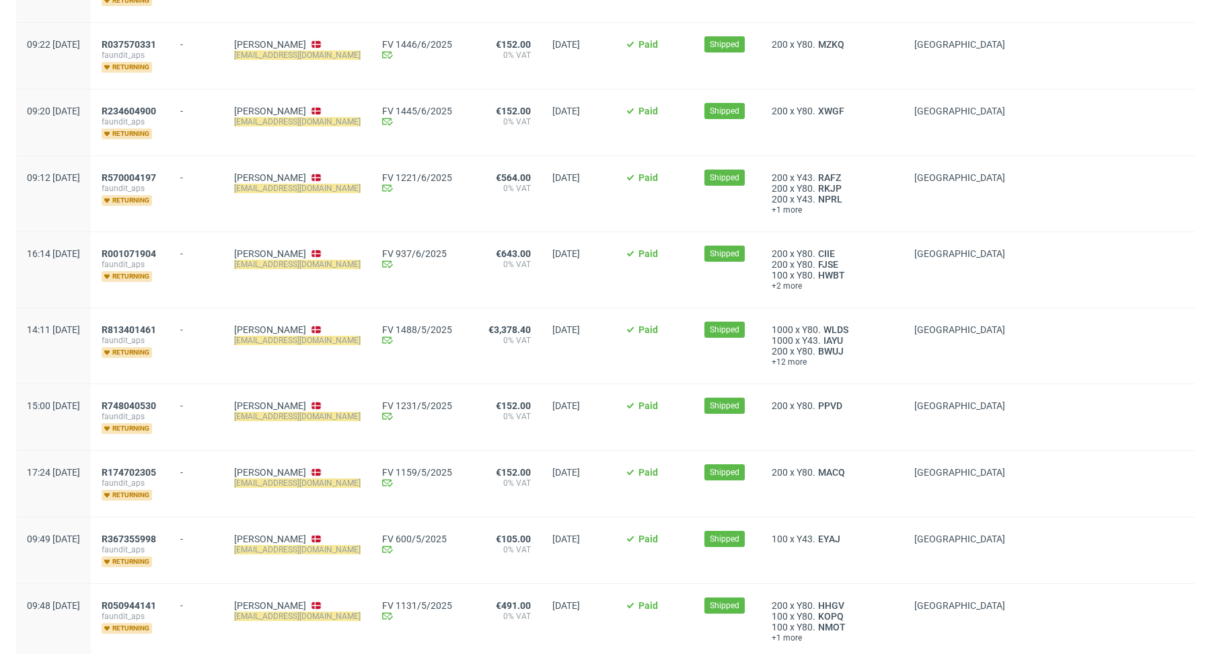
scroll to position [1298, 0]
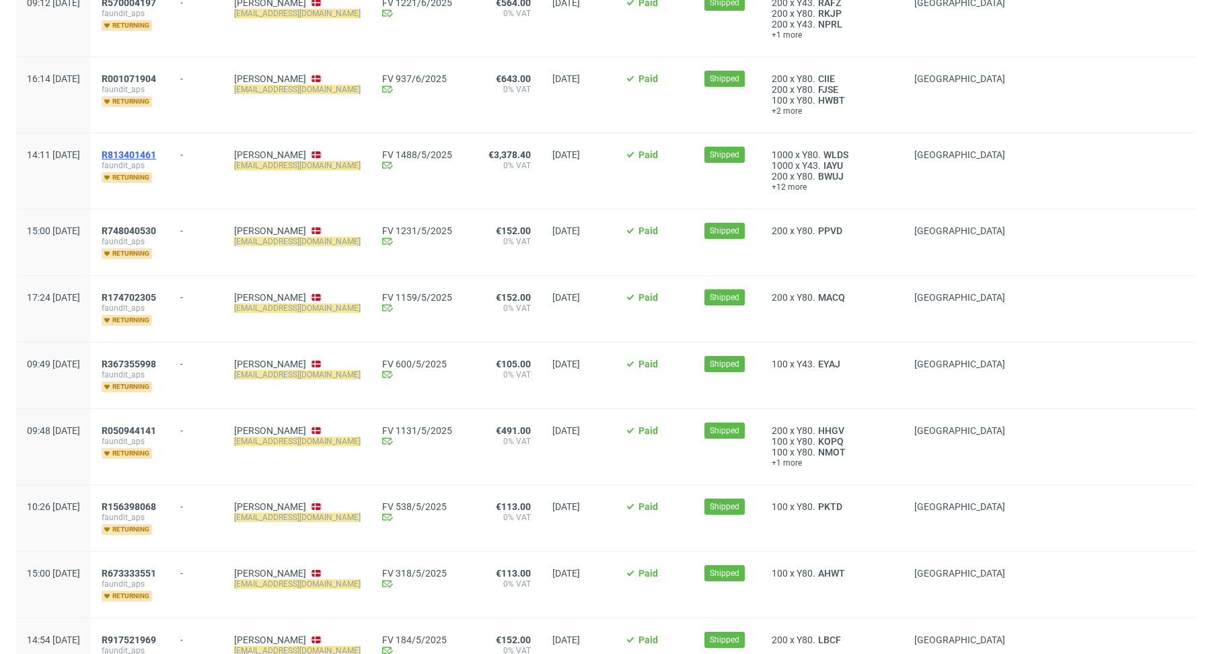
click at [156, 149] on span "R813401461" at bounding box center [129, 154] width 54 height 11
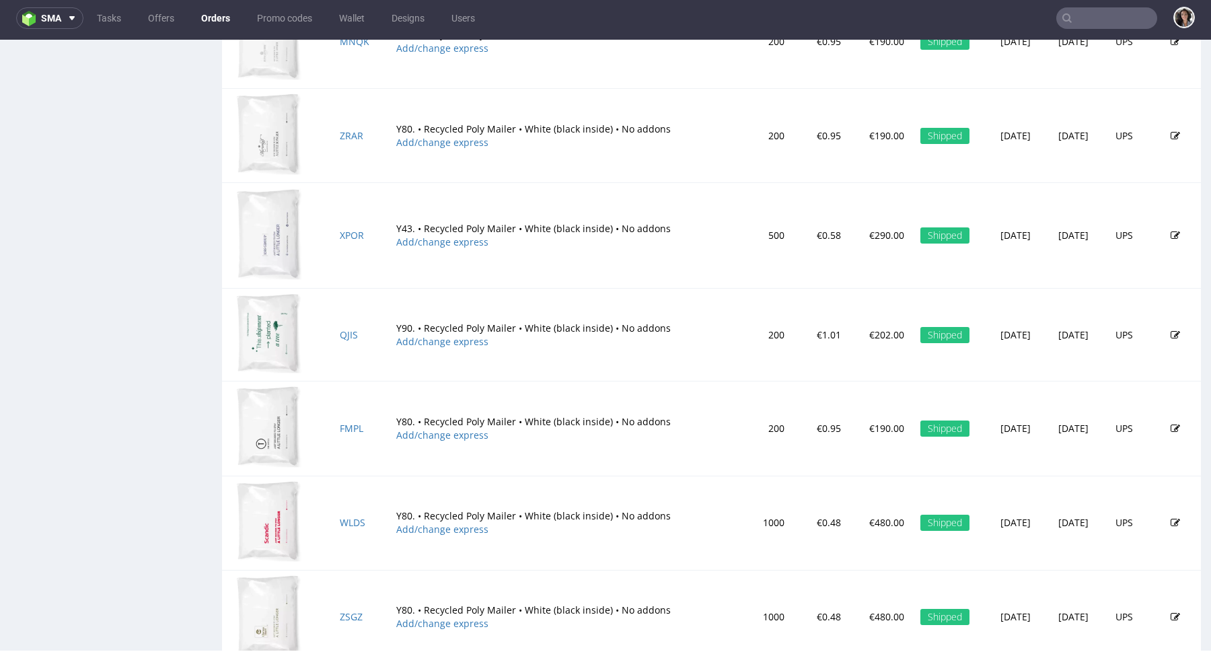
scroll to position [1602, 0]
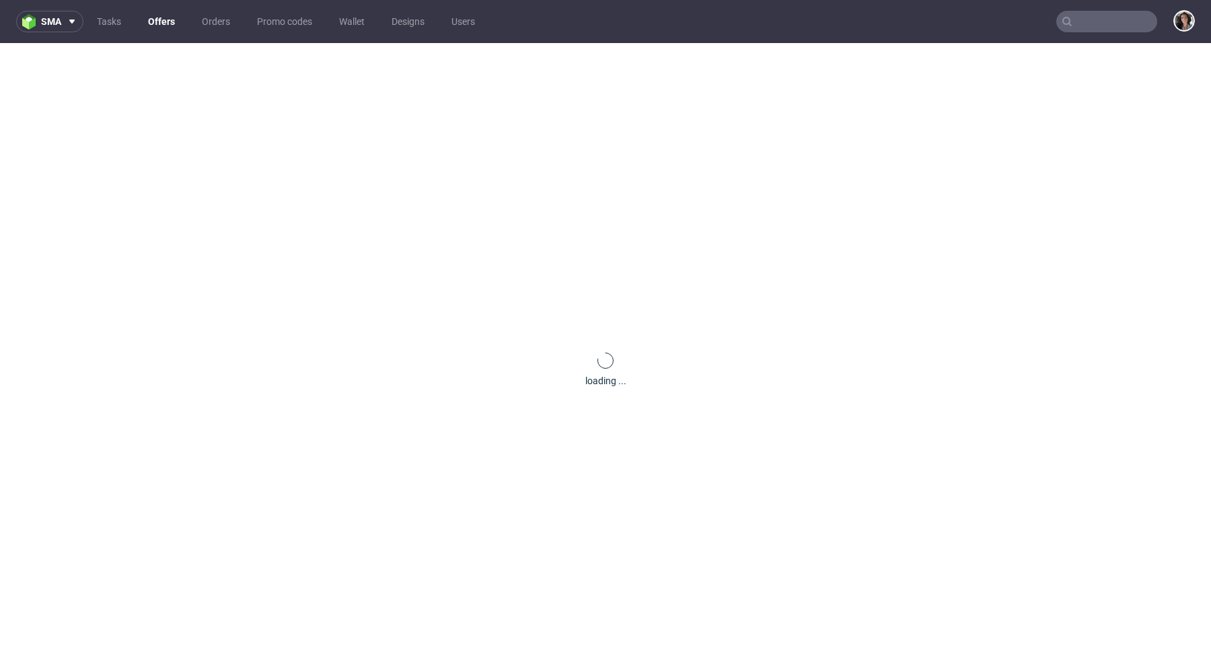
click at [1089, 19] on input "text" at bounding box center [1106, 22] width 101 height 22
paste input "[EMAIL_ADDRESS][DOMAIN_NAME]"
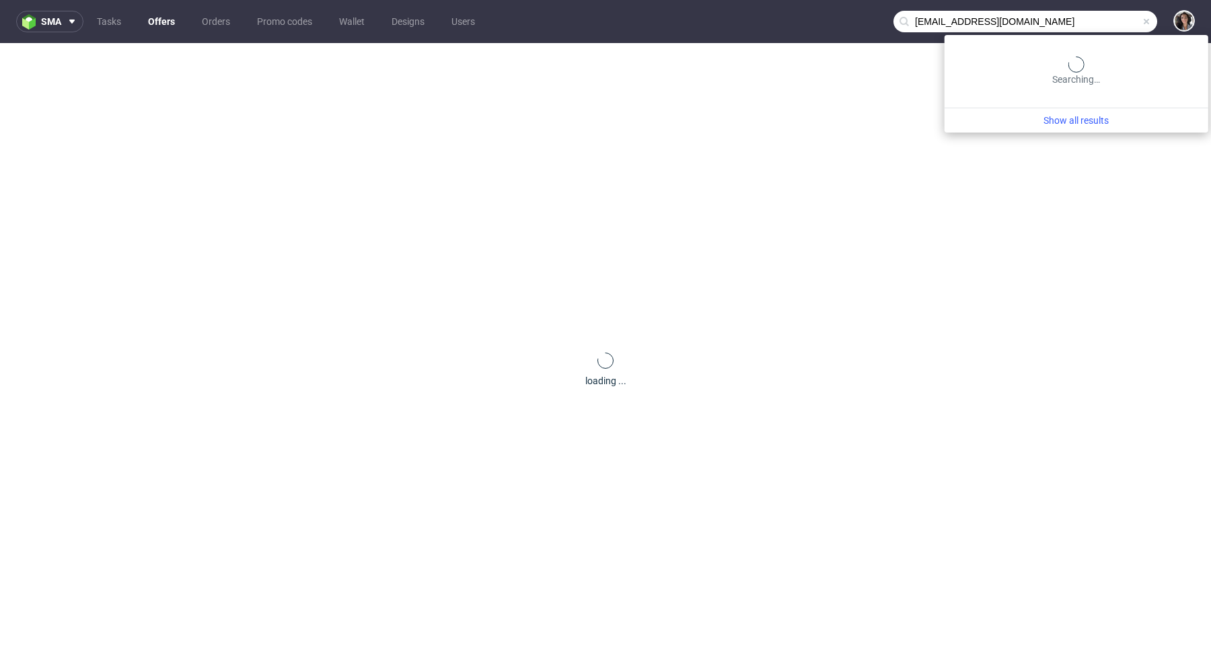
type input "[EMAIL_ADDRESS][DOMAIN_NAME]"
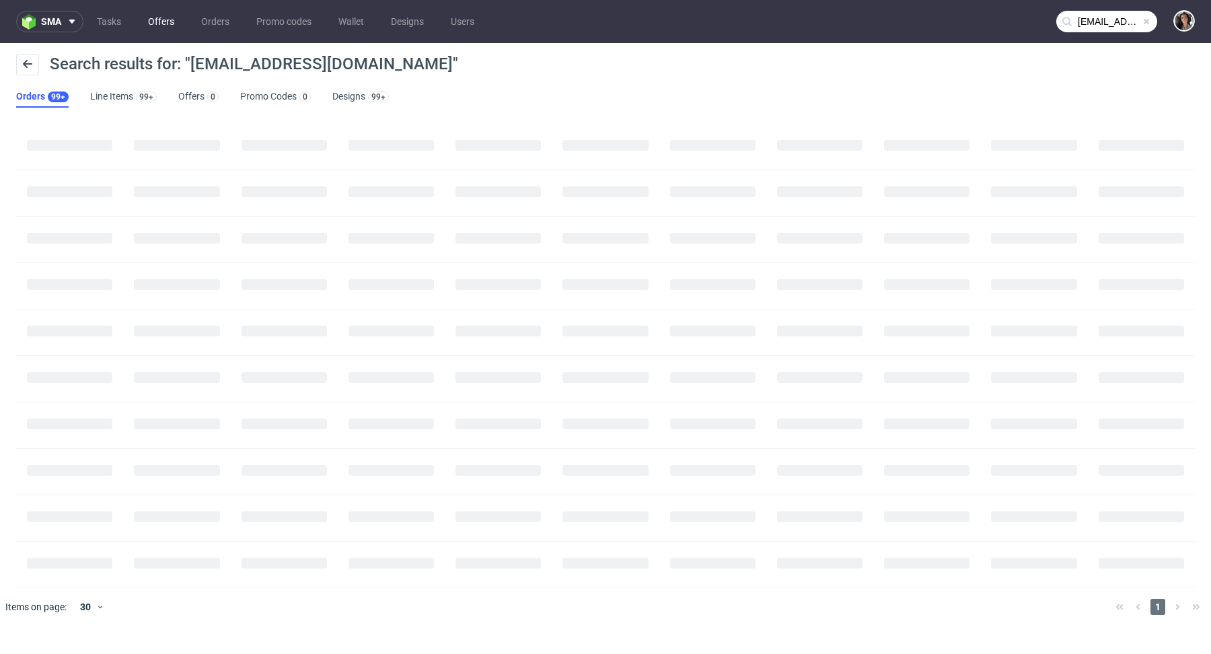
click at [155, 19] on link "Offers" at bounding box center [161, 22] width 42 height 22
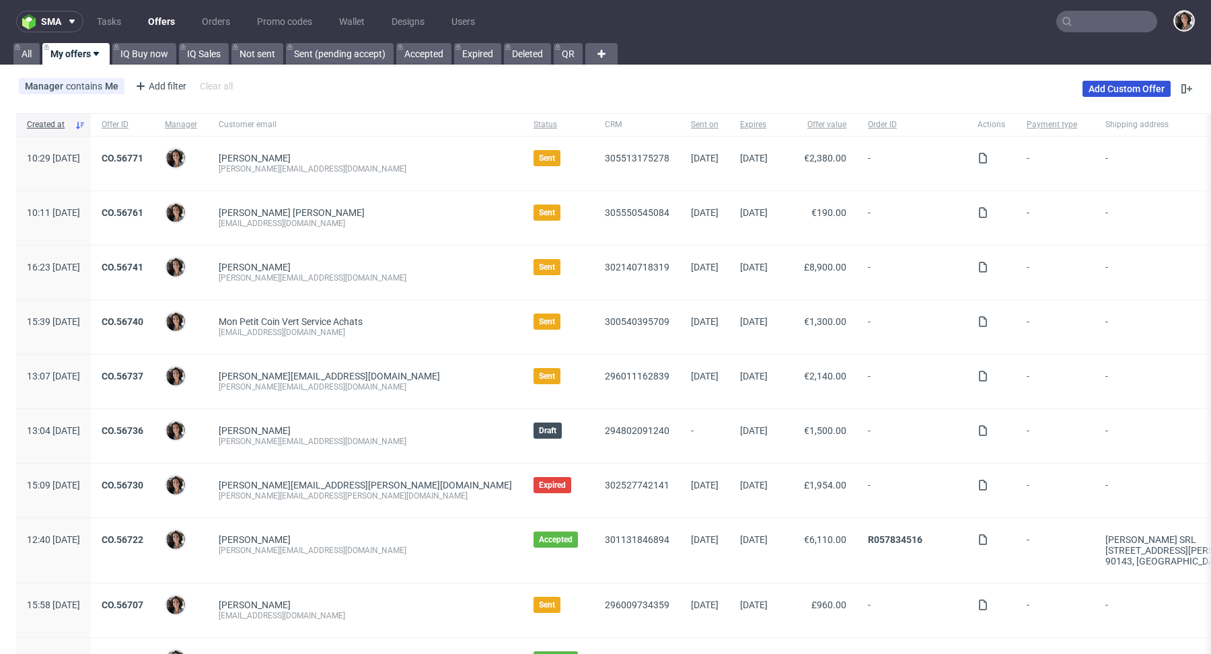
click at [1117, 91] on link "Add Custom Offer" at bounding box center [1126, 89] width 88 height 16
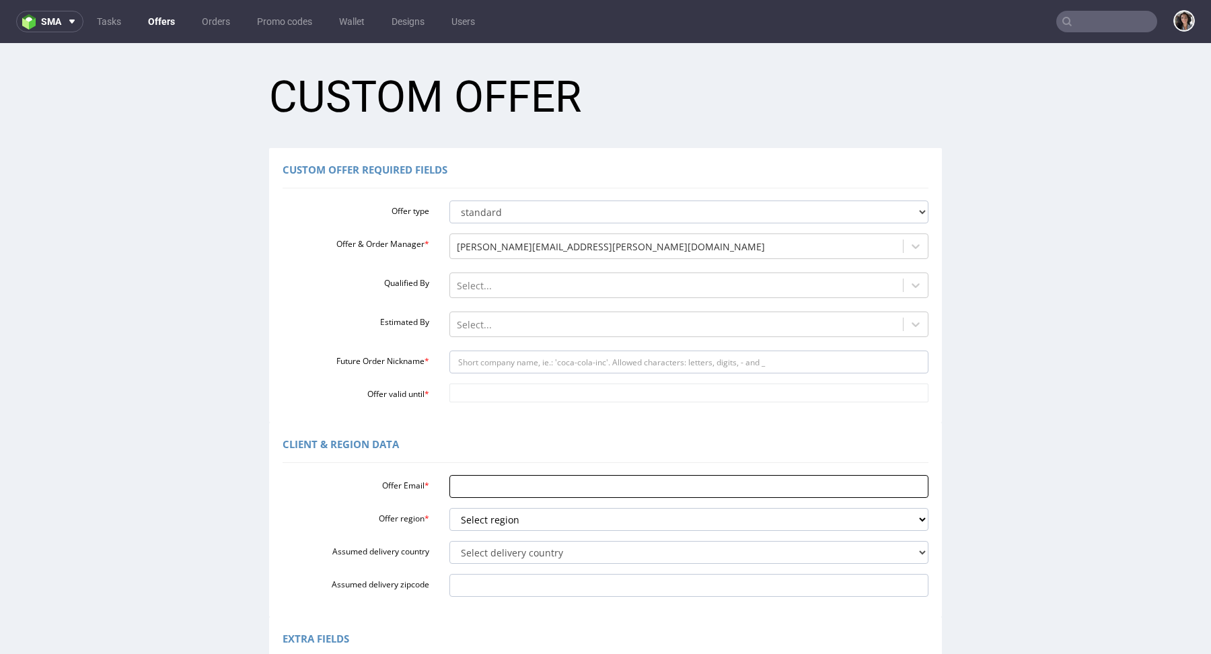
click at [470, 492] on input "Offer Email *" at bounding box center [689, 486] width 480 height 23
paste input "[EMAIL_ADDRESS][DOMAIN_NAME]"
type input "[EMAIL_ADDRESS][DOMAIN_NAME]"
click at [497, 515] on select "Select region eu gb de pl fr it es" at bounding box center [689, 519] width 480 height 23
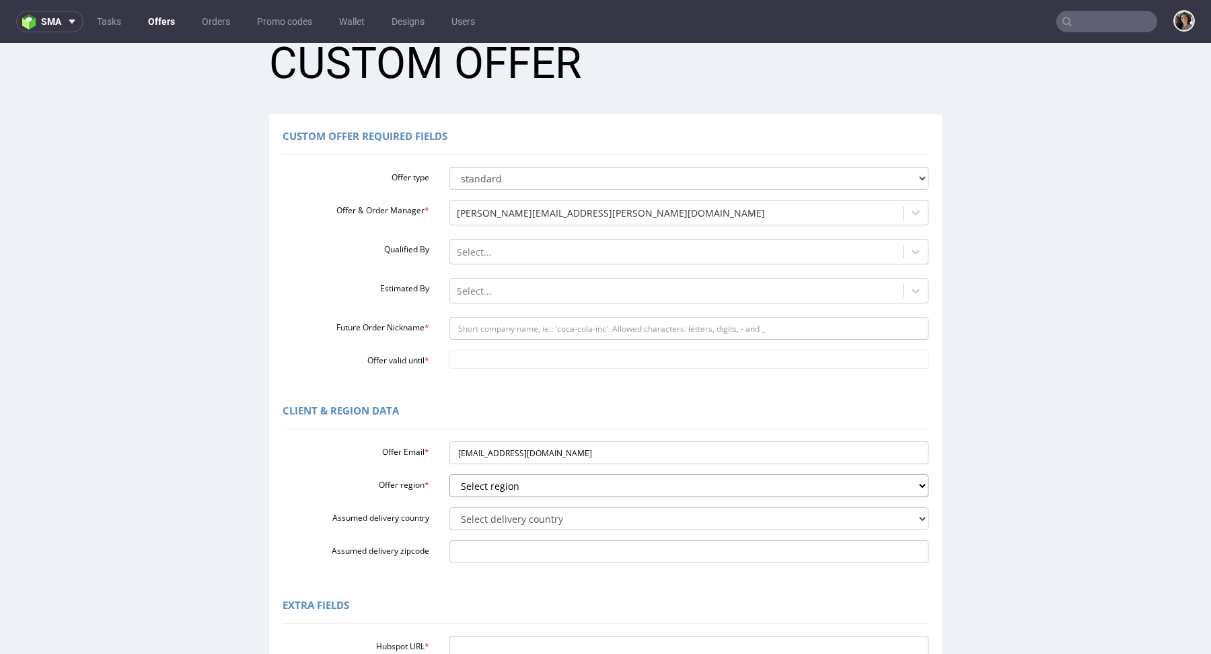
scroll to position [37, 0]
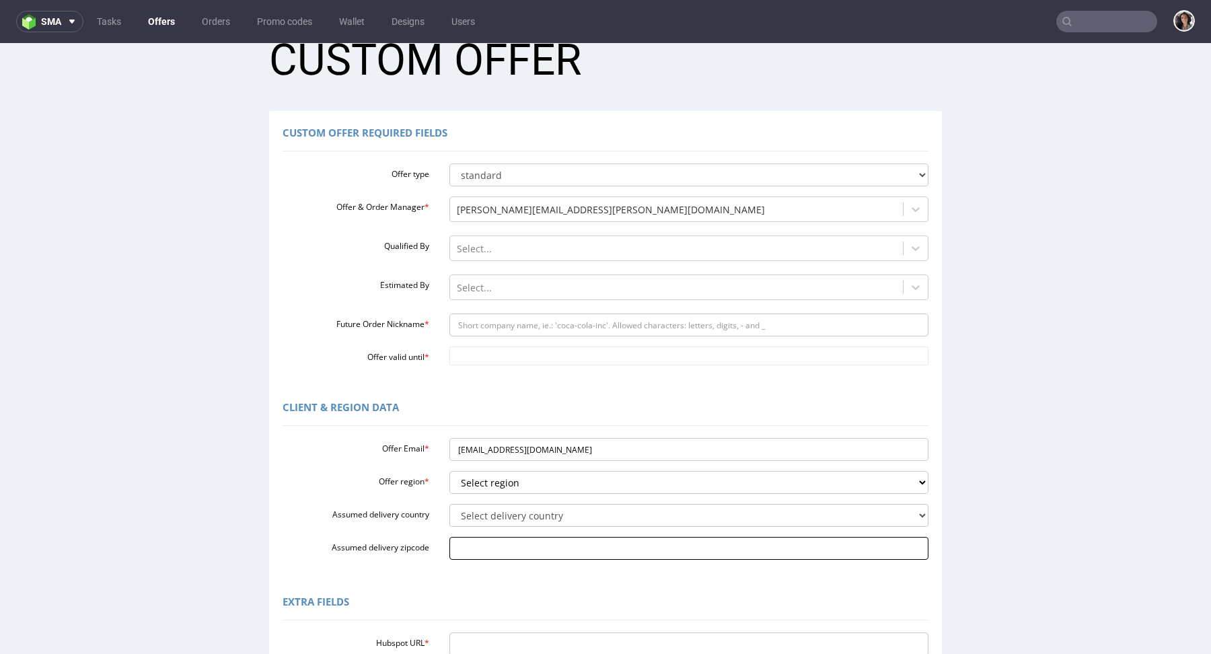
click at [470, 547] on input "Assumed delivery zipcode" at bounding box center [689, 548] width 480 height 23
paste input "K 1302"
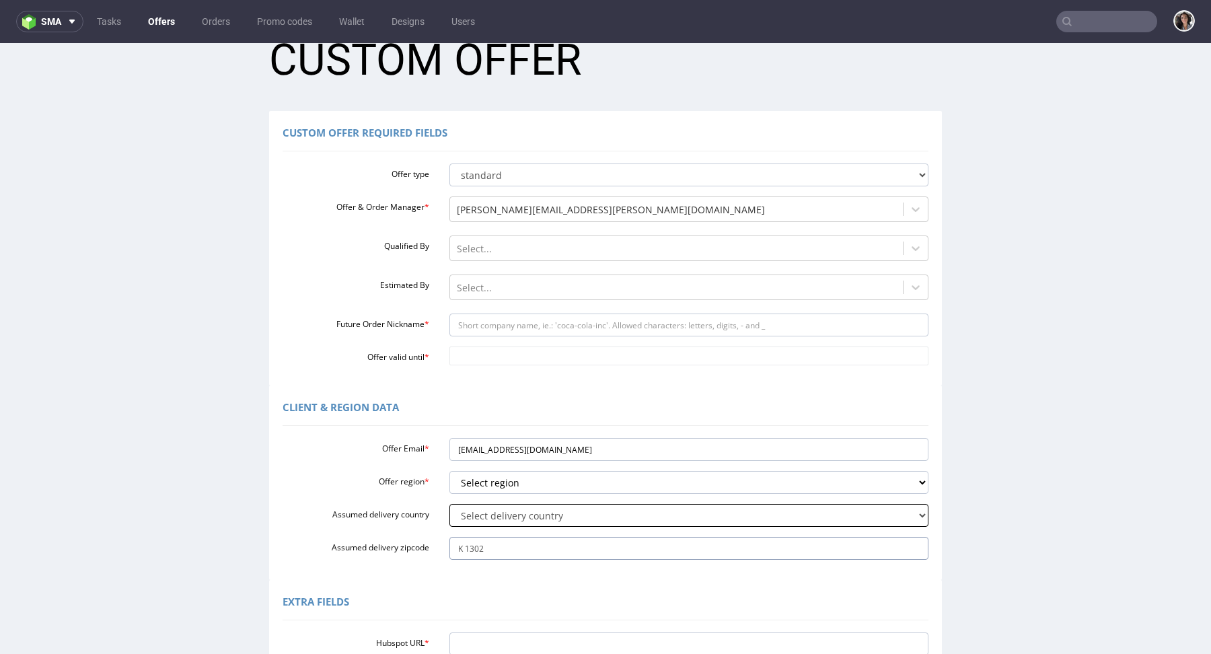
type input "K 1302"
click at [485, 513] on select "Select delivery country [GEOGRAPHIC_DATA] [GEOGRAPHIC_DATA] [GEOGRAPHIC_DATA] […" at bounding box center [689, 515] width 480 height 23
select select "59"
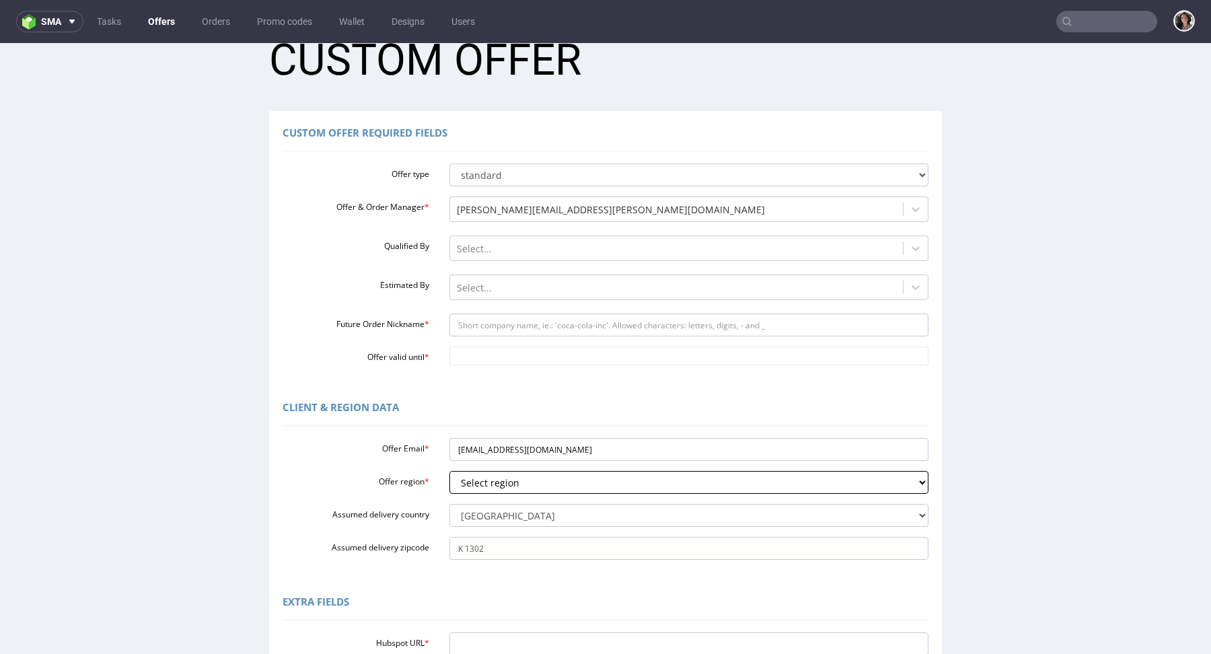
click at [513, 477] on select "Select region eu gb de pl fr it es" at bounding box center [689, 482] width 480 height 23
select select "eu"
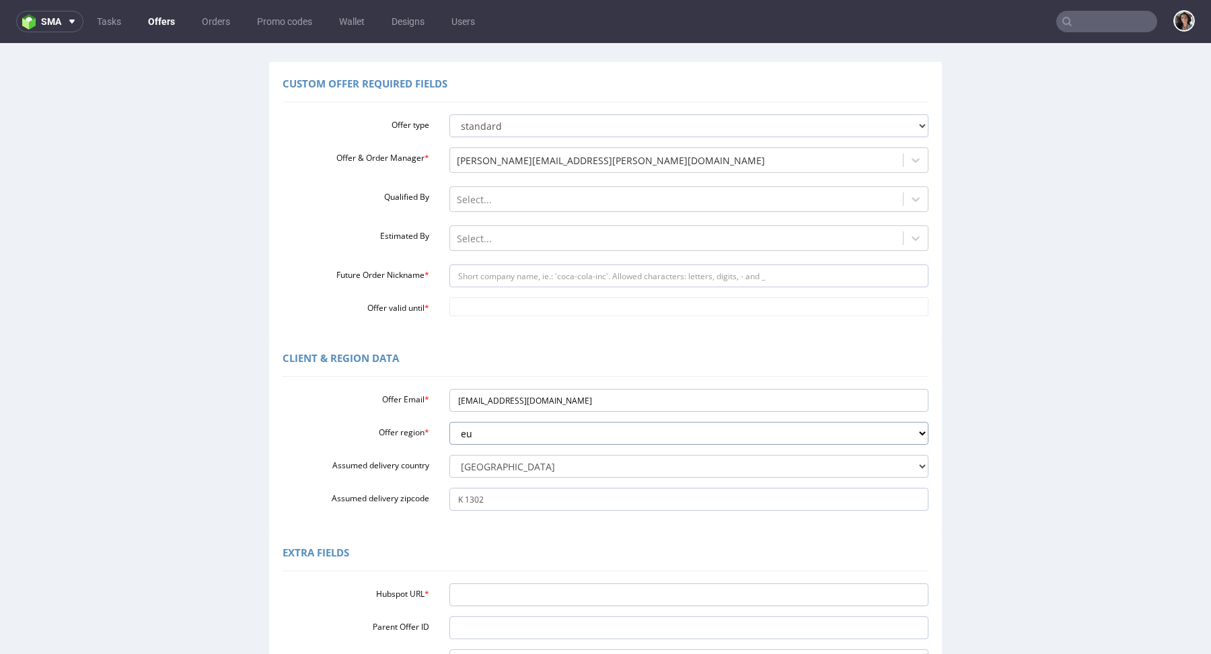
scroll to position [112, 0]
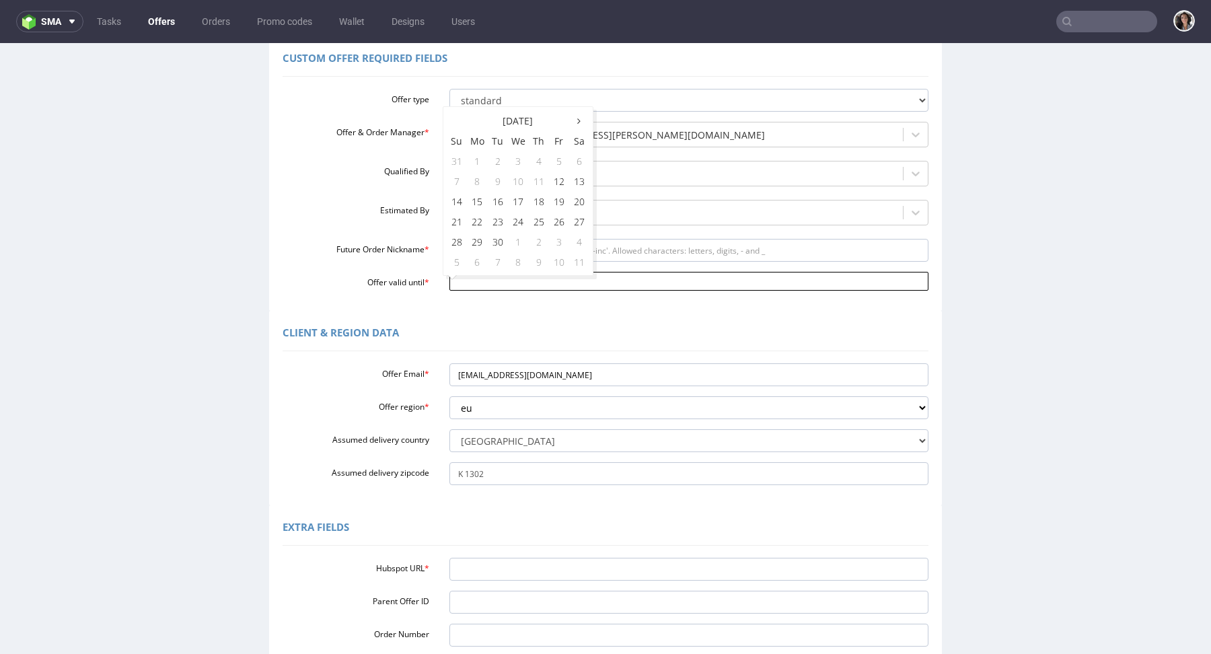
click at [562, 283] on input "Offer valid until *" at bounding box center [689, 281] width 480 height 19
click at [514, 202] on td "17" at bounding box center [518, 201] width 21 height 20
type input "[DATE]"
click at [494, 244] on input "Future Order Nickname *" at bounding box center [689, 250] width 480 height 23
type input "polymailers"
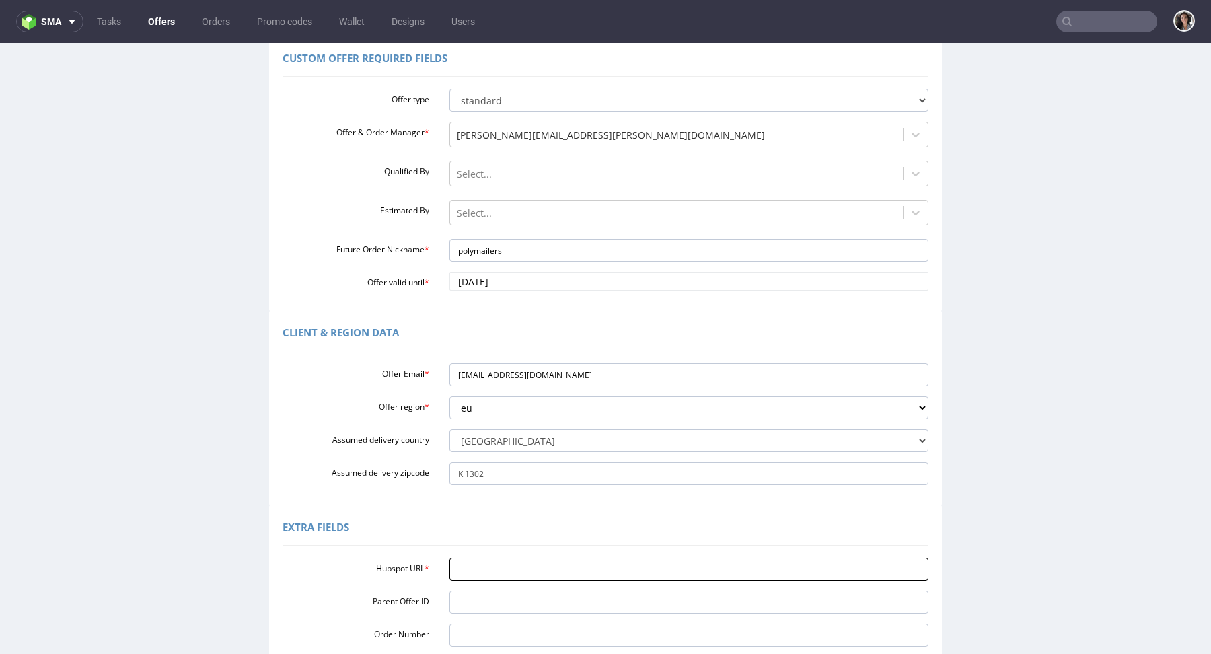
click at [493, 573] on input "Hubspot URL *" at bounding box center [689, 569] width 480 height 23
paste input "[URL][DOMAIN_NAME]"
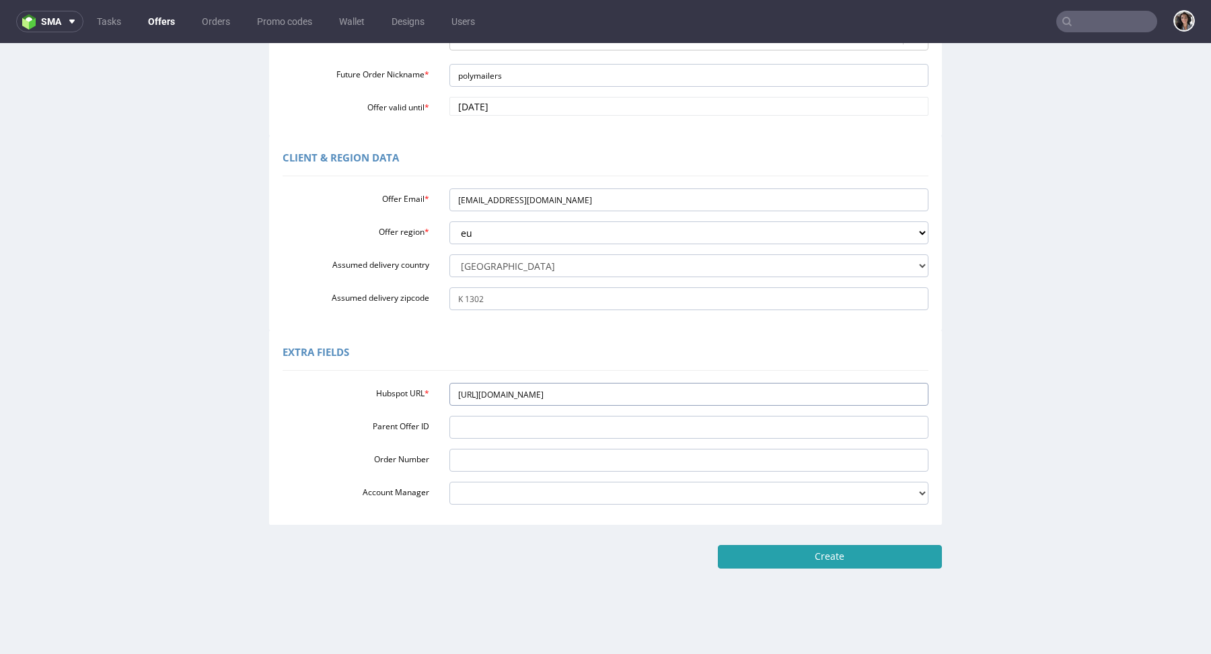
type input "[URL][DOMAIN_NAME]"
click at [852, 560] on input "Create" at bounding box center [830, 556] width 224 height 23
type input "Please wait..."
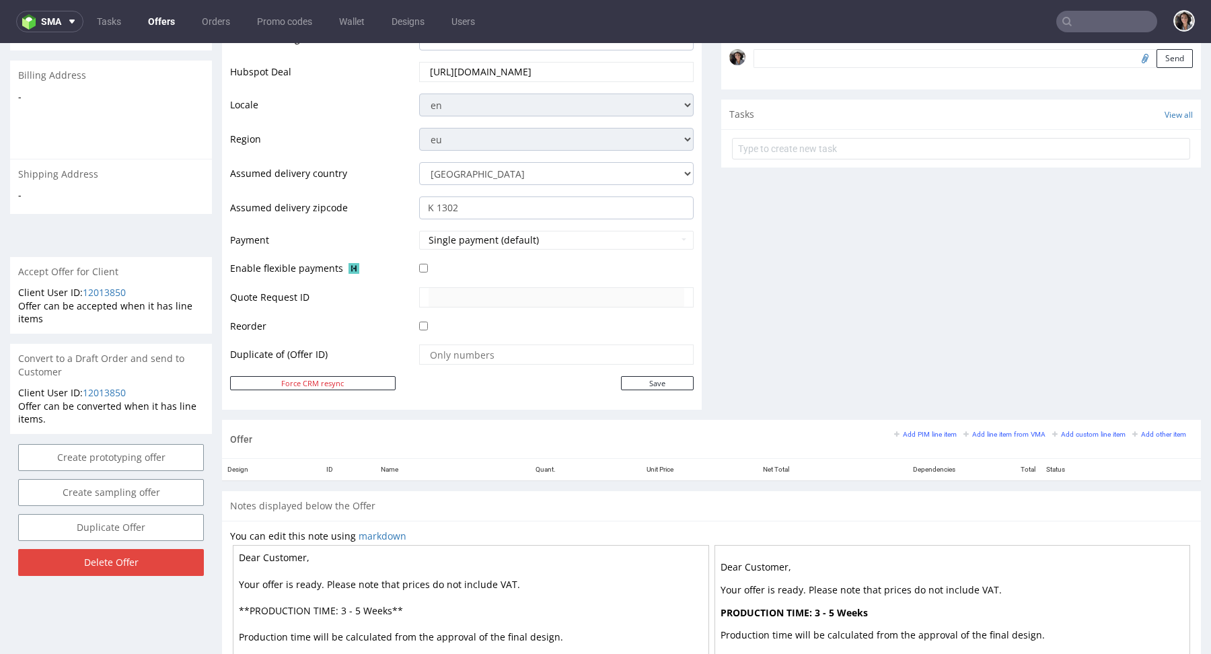
scroll to position [589, 0]
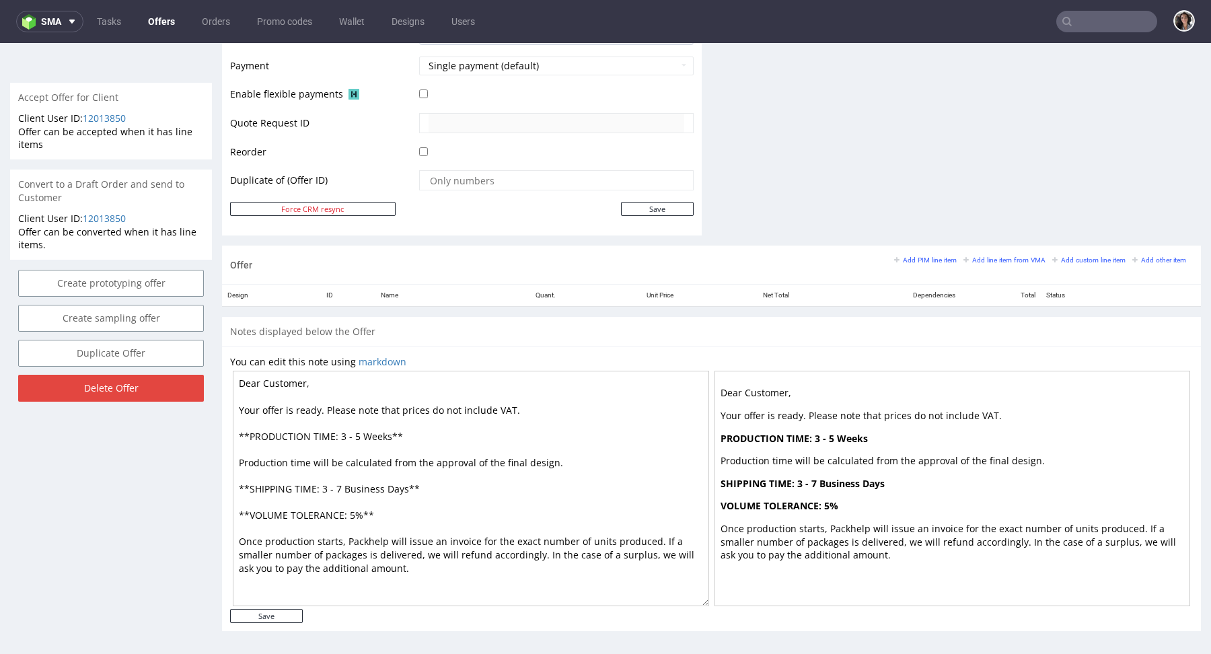
click at [1093, 15] on input "text" at bounding box center [1106, 22] width 101 height 22
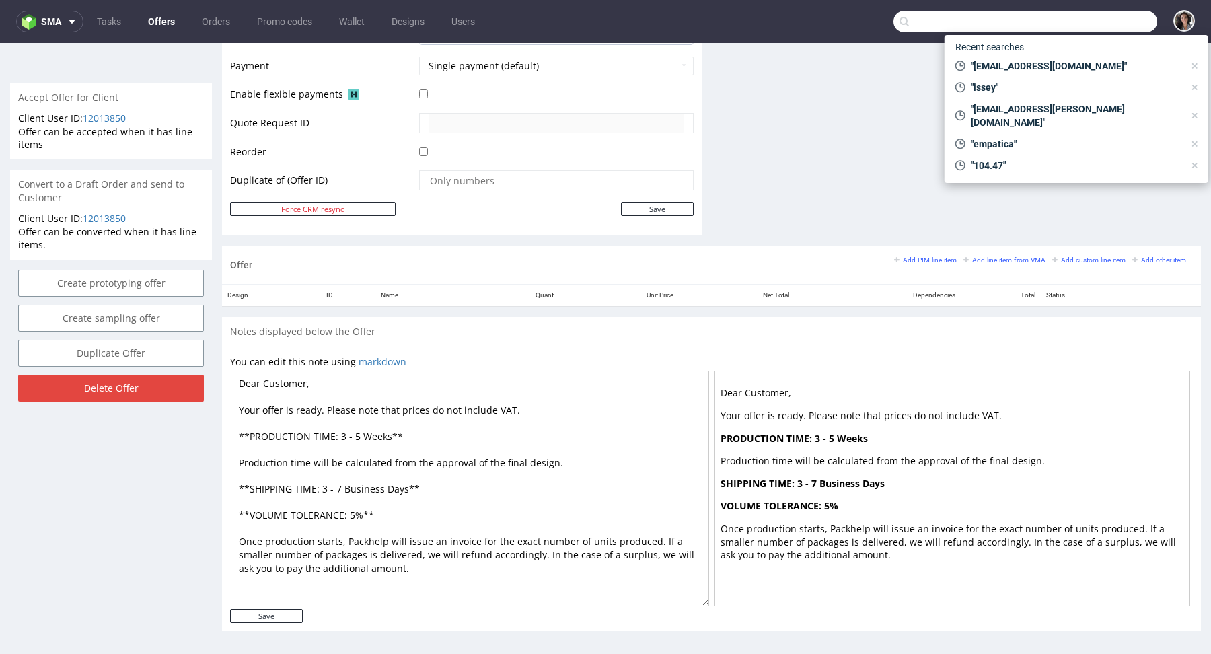
paste input "poly-mailer--recycled-poly-mailer--80--foil-white-black-inside--mono-pantone-on…"
type input "poly-mailer--recycled-poly-mailer--80--foil-white-black-inside--mono-pantone-on…"
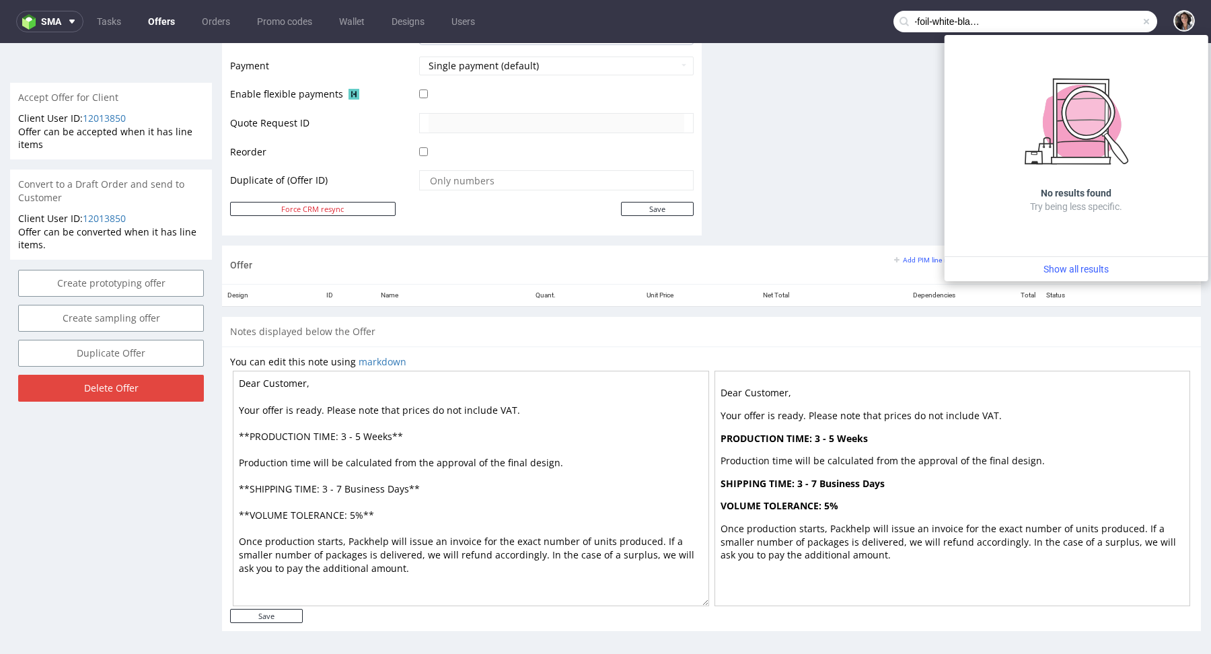
click at [1093, 17] on input "poly-mailer--recycled-poly-mailer--80--foil-white-black-inside--mono-pantone-on…" at bounding box center [1025, 22] width 264 height 22
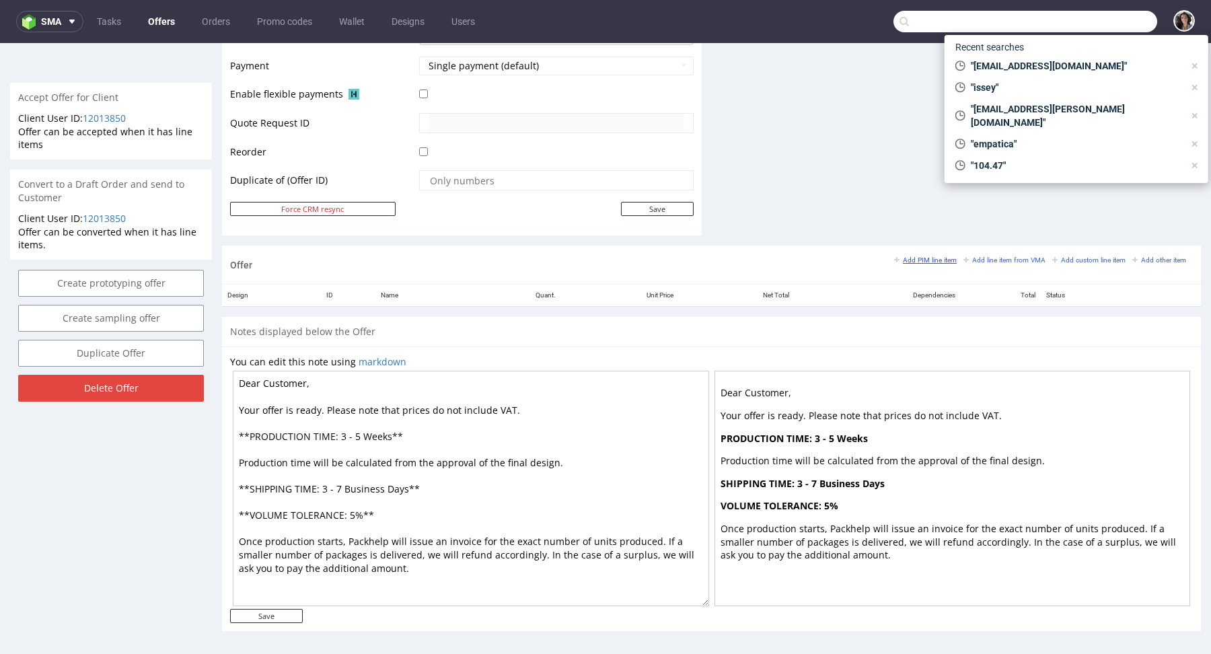
click at [922, 256] on small "Add PIM line item" at bounding box center [925, 259] width 63 height 7
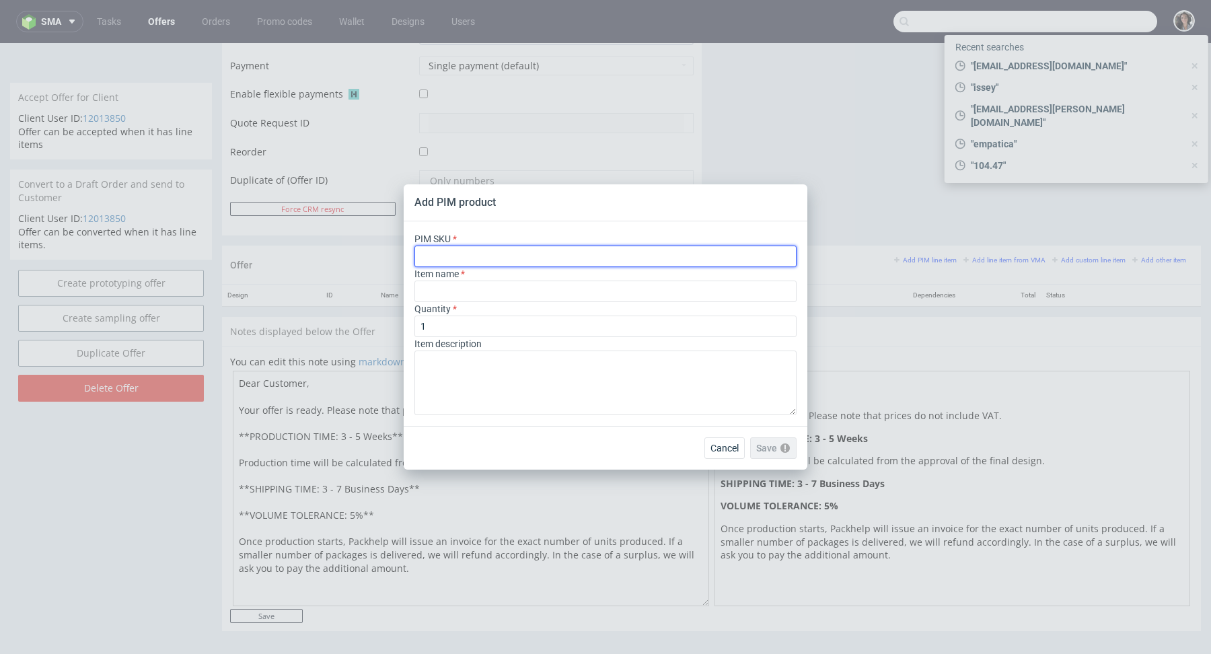
click at [483, 254] on input "text" at bounding box center [605, 257] width 382 height 22
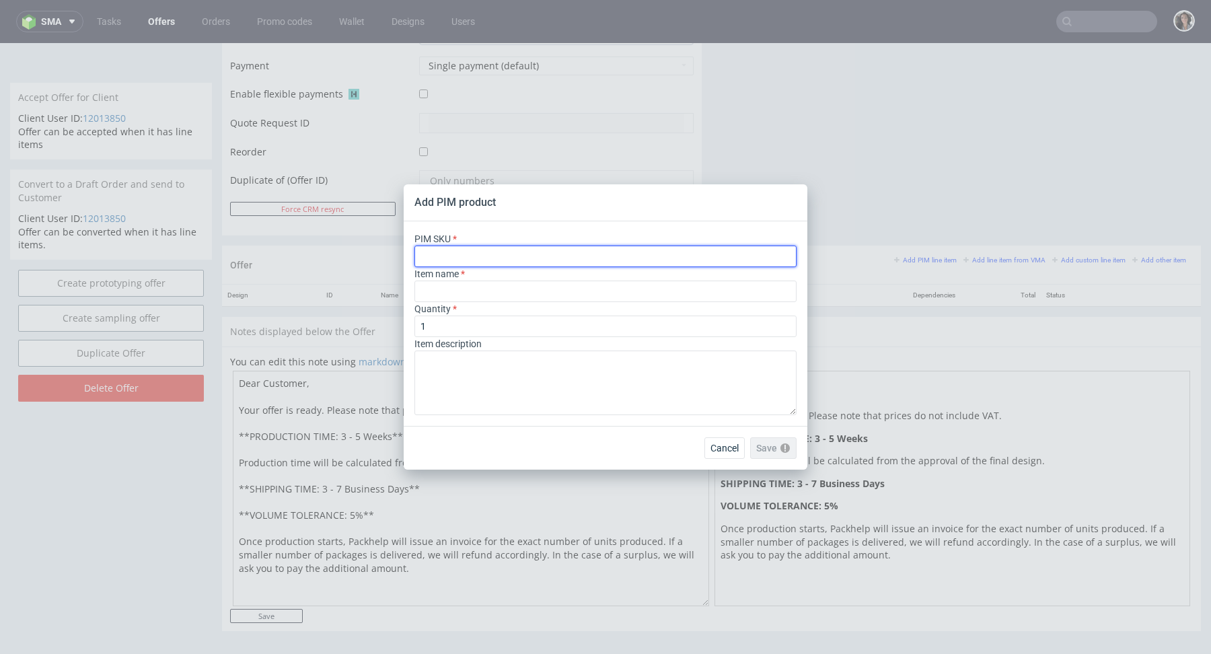
paste input "poly-mailer--recycled-poly-mailer--80--foil-white-black-inside--mono-pantone-on…"
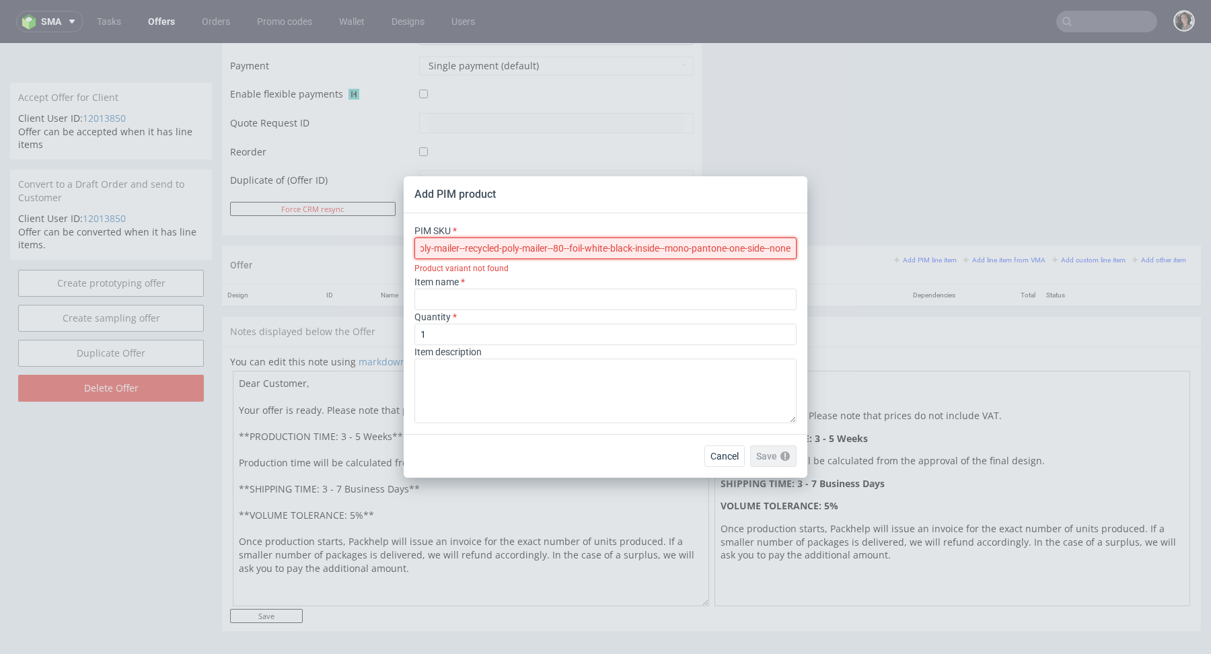
click at [501, 241] on input "poly-mailer--recycled-poly-mailer--80--foil-white-black-inside--mono-pantone-on…" at bounding box center [605, 248] width 382 height 22
drag, startPoint x: 455, startPoint y: 242, endPoint x: 358, endPoint y: 253, distance: 98.2
click at [358, 253] on div "Add PIM product PIM SKU poly-mailer--recycled-poly-mailer--80--foil-white-black…" at bounding box center [605, 327] width 1211 height 654
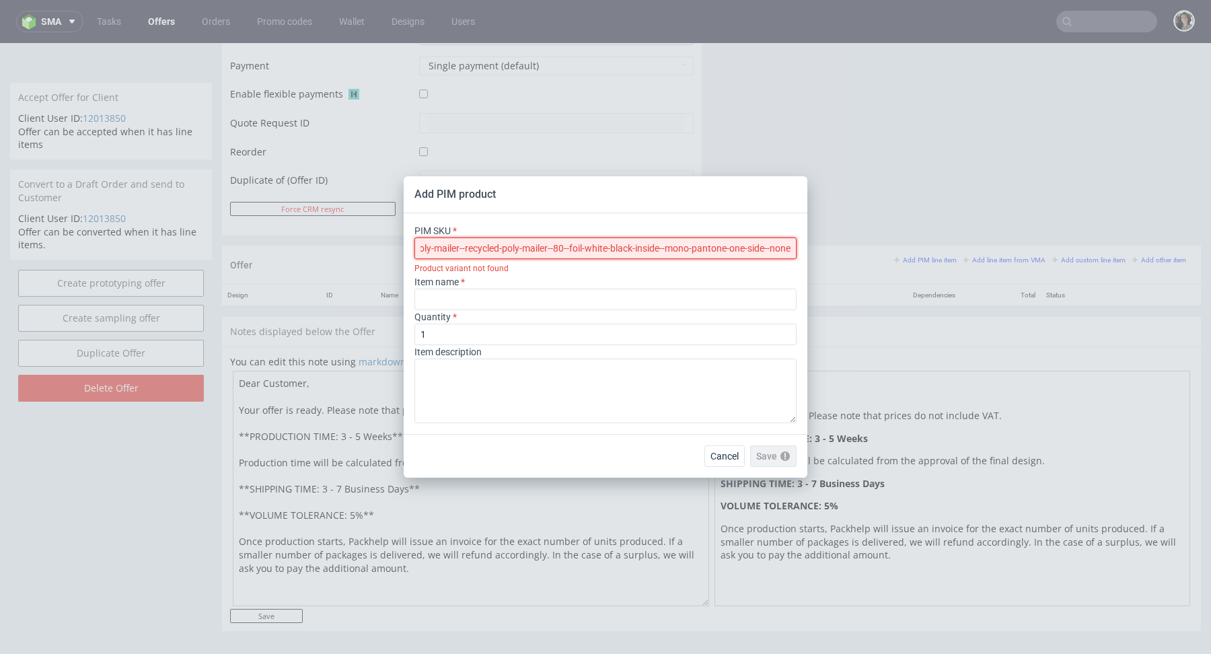
click at [444, 245] on input "poly-mailer--recycled-poly-mailer--80--foil-white-black-inside--mono-pantone-on…" at bounding box center [605, 248] width 382 height 22
drag, startPoint x: 444, startPoint y: 245, endPoint x: 364, endPoint y: 245, distance: 80.1
click at [364, 245] on div "Add PIM product PIM SKU poly-mailer--recycled-poly-mailer--80--foil-white-black…" at bounding box center [605, 327] width 1211 height 654
click at [423, 248] on input "poly-mailer--recycled-poly-mailer--80--foil-white-black-inside--mono-pantone-on…" at bounding box center [605, 248] width 382 height 22
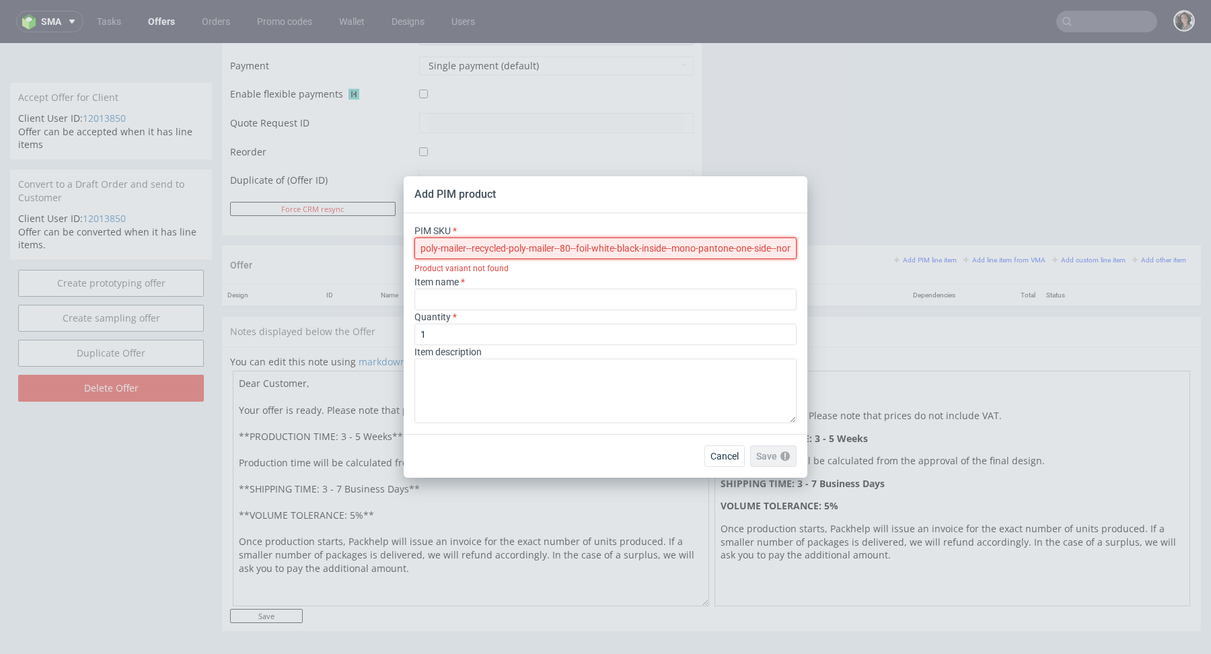
type input "poly-mailer--recycled-poly-mailer--80--foil-white-black-inside--mono-pantone-on…"
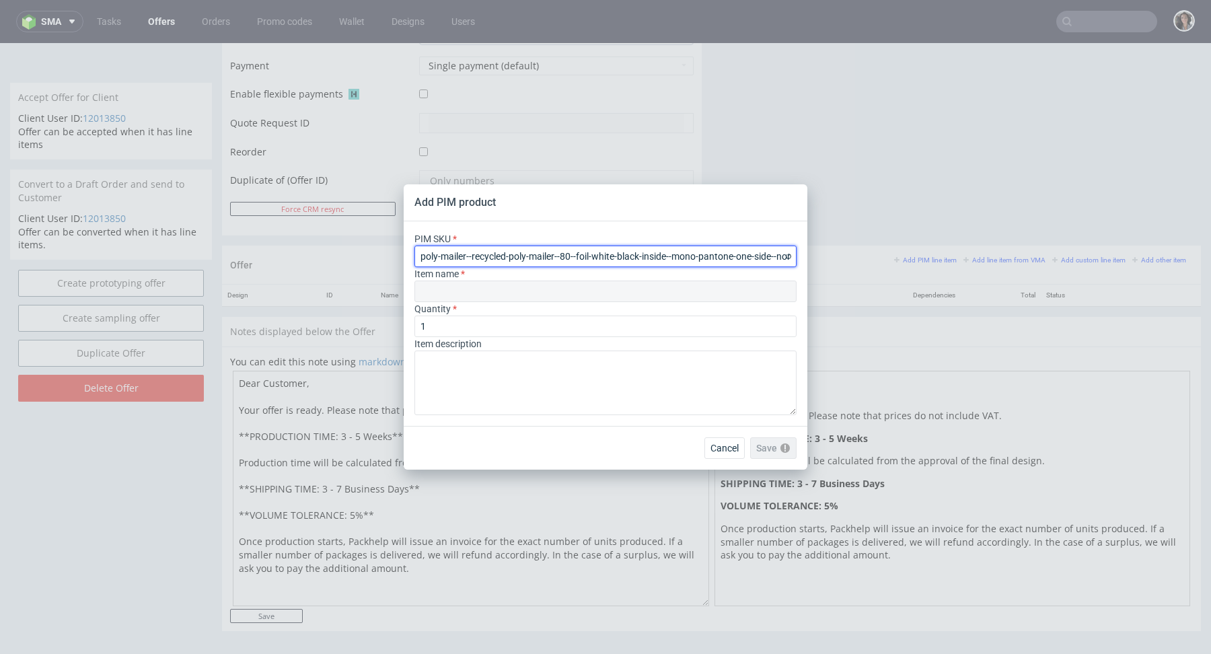
type input "Recycled Poly Mailer"
type input "poly-mailer--recycled-poly-mailer--80--foil-white-black-inside--mono-pantone-on…"
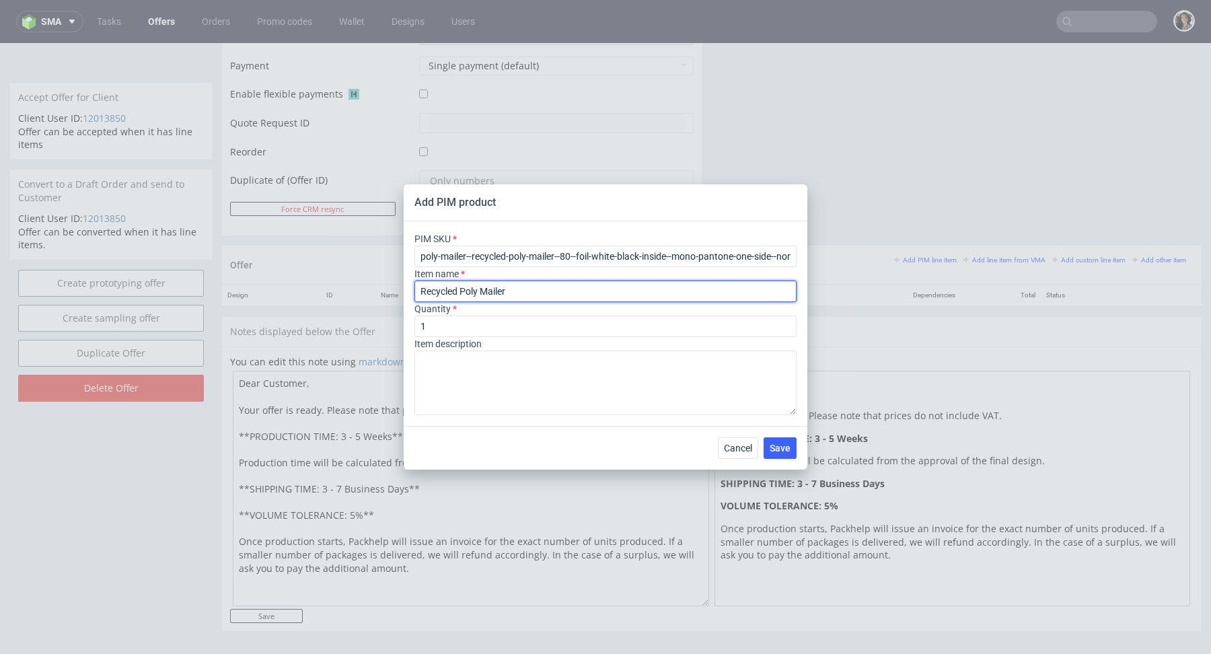
click at [520, 291] on input "Recycled Poly Mailer" at bounding box center [605, 292] width 382 height 22
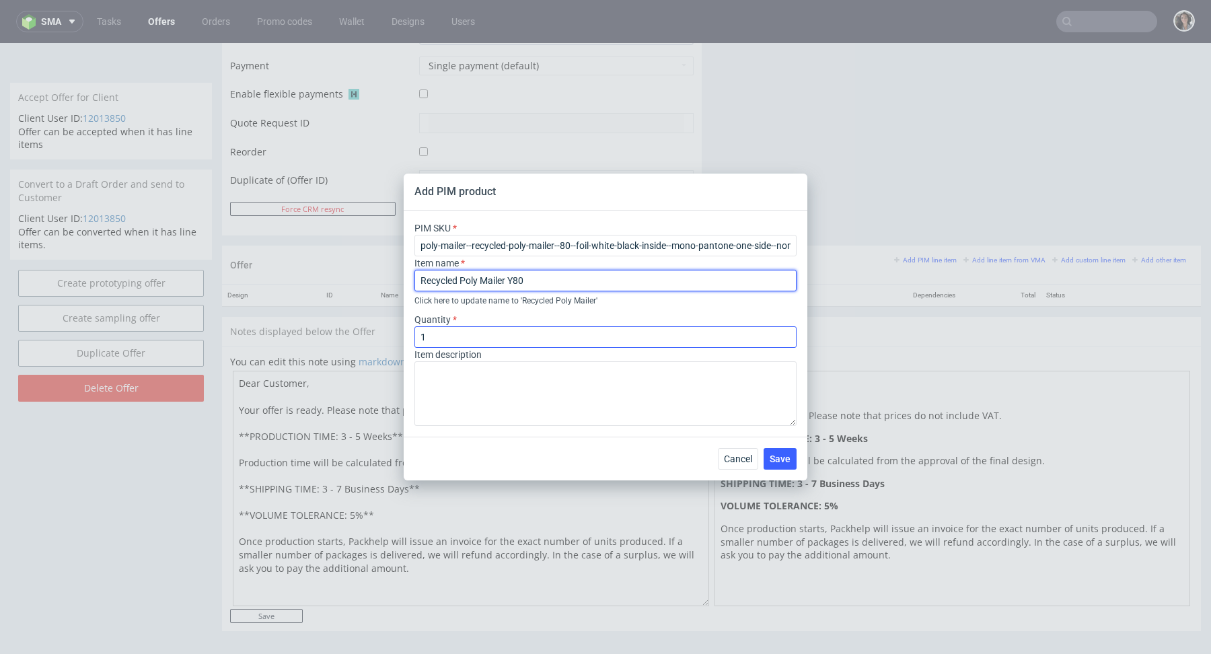
type input "Recycled Poly Mailer Y80"
click at [475, 332] on input "1" at bounding box center [605, 337] width 382 height 22
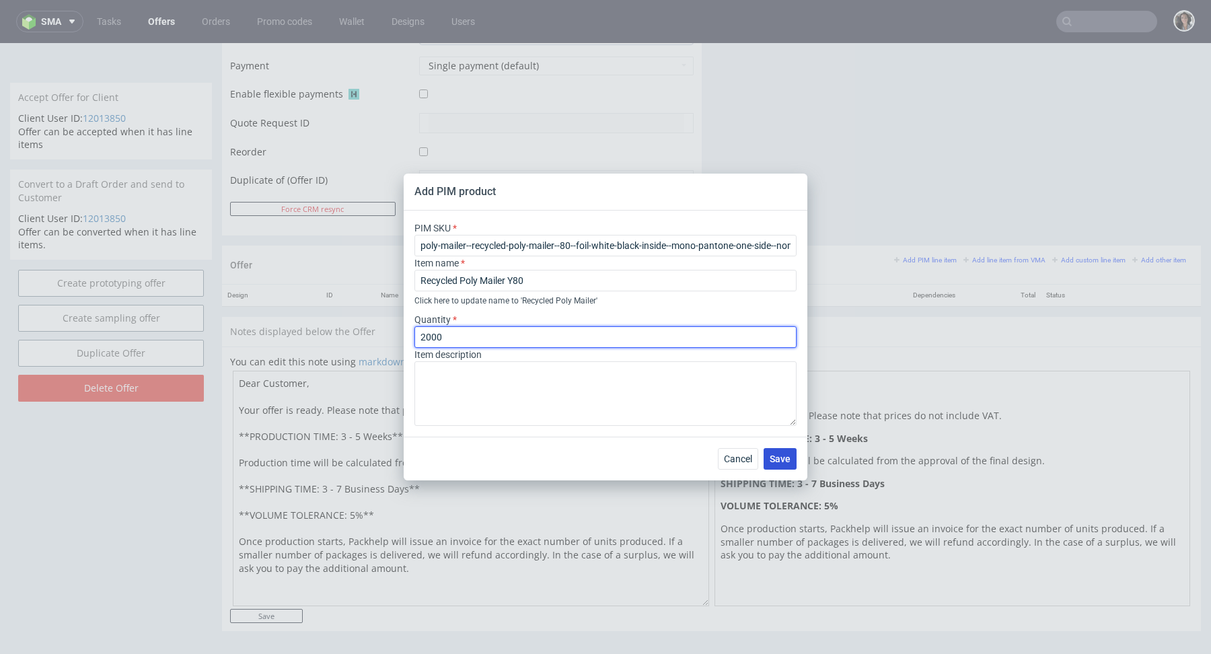
type input "2000"
click at [784, 459] on span "Save" at bounding box center [780, 458] width 21 height 9
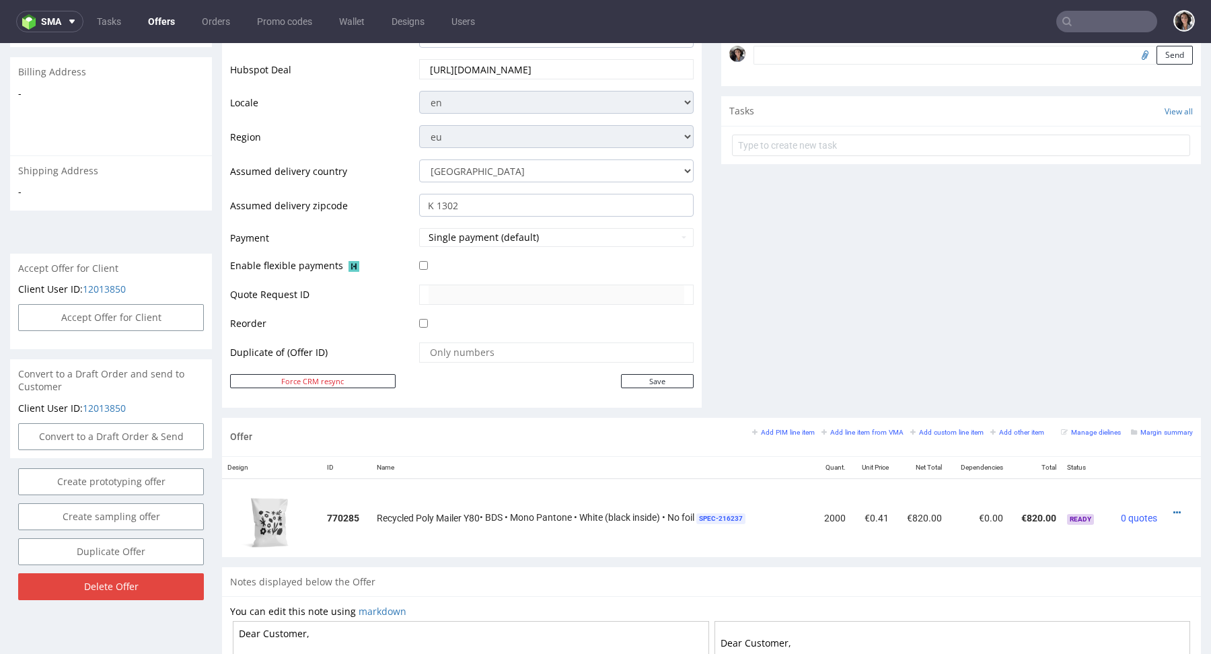
scroll to position [419, 0]
click at [774, 428] on small "Add PIM line item" at bounding box center [783, 431] width 63 height 7
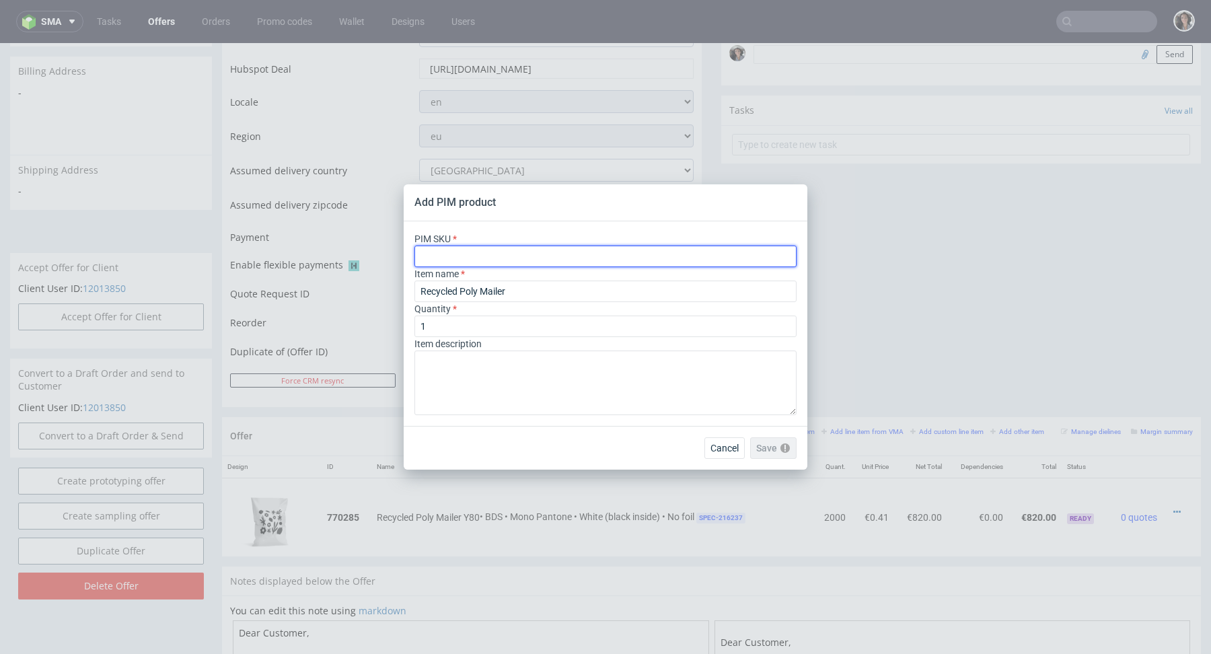
click at [540, 249] on input "text" at bounding box center [605, 257] width 382 height 22
paste input "poly-mailer--recycled-poly-mailer--80--foil-white-black-inside--mono-pantone-on…"
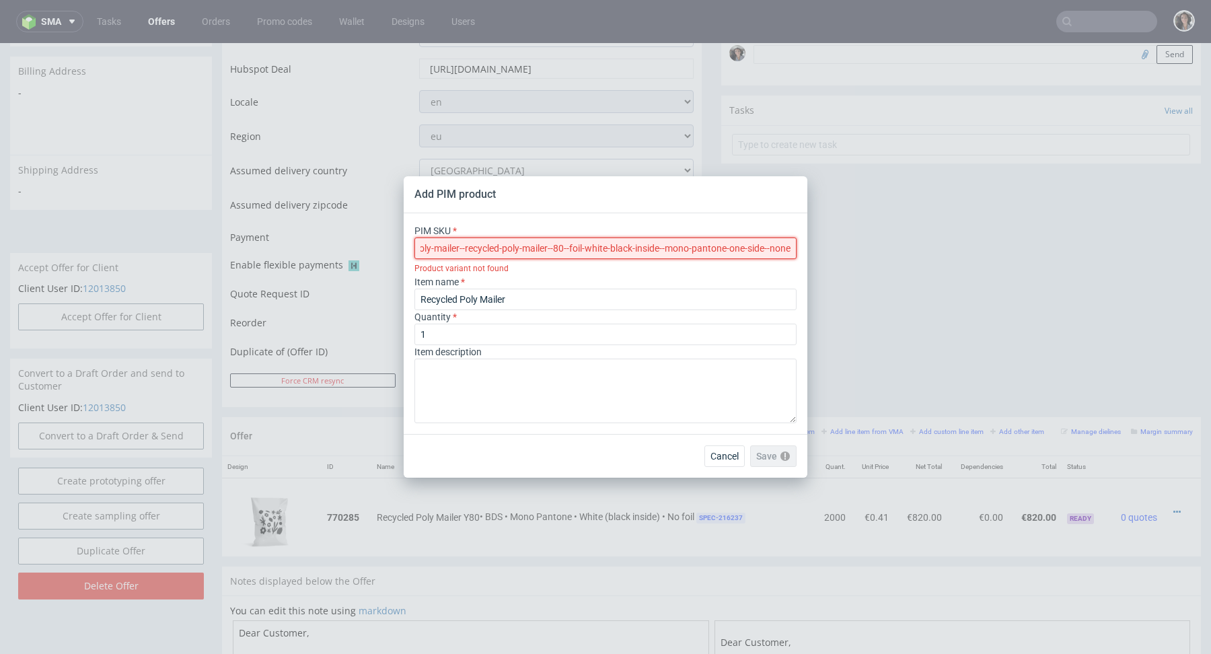
click at [429, 249] on input "poly-mailer--recycled-poly-mailer--80--foil-white-black-inside--mono-pantone-on…" at bounding box center [605, 248] width 382 height 22
drag, startPoint x: 429, startPoint y: 249, endPoint x: 389, endPoint y: 246, distance: 40.5
click at [389, 246] on div "Add PIM product PIM SKU poly-mailer--recycled-poly-mailer--80--foil-white-black…" at bounding box center [605, 327] width 1211 height 654
click at [422, 246] on input "poly-mailer--recycled-poly-mailer--80--foil-white-black-inside--mono-pantone-on…" at bounding box center [605, 248] width 382 height 22
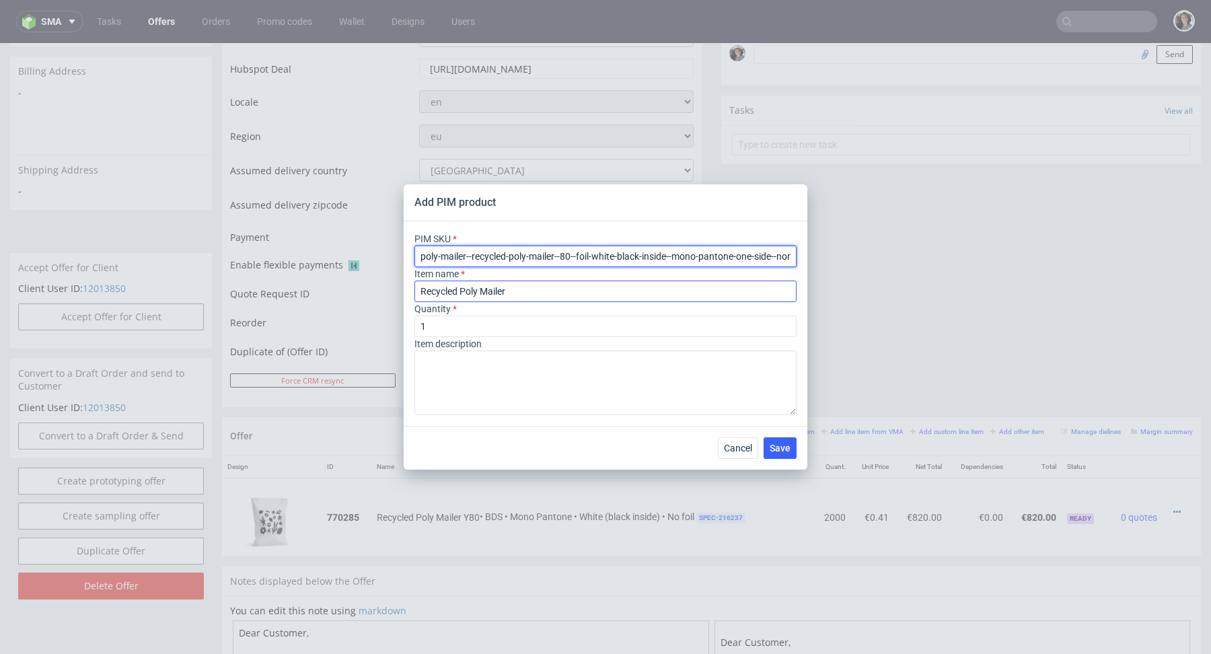
type input "poly-mailer--recycled-poly-mailer--80--foil-white-black-inside--mono-pantone-on…"
click at [533, 292] on input "Recycled Poly Mailer" at bounding box center [605, 292] width 382 height 22
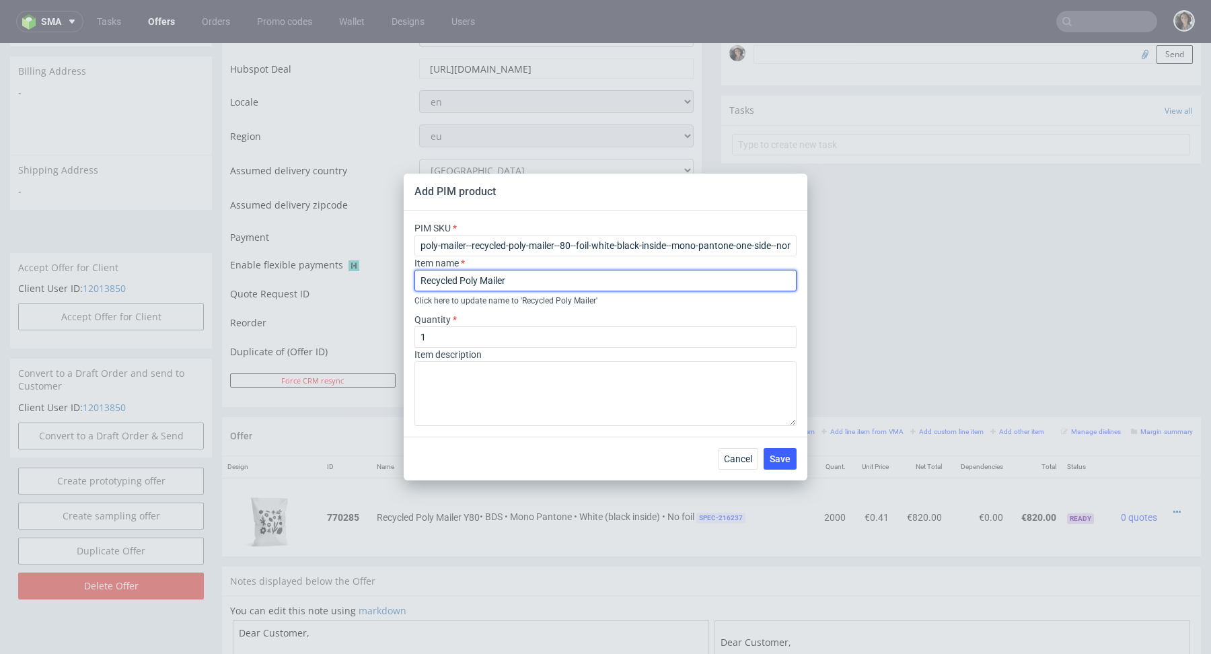
type input "Recycled Poly Mailer Y80"
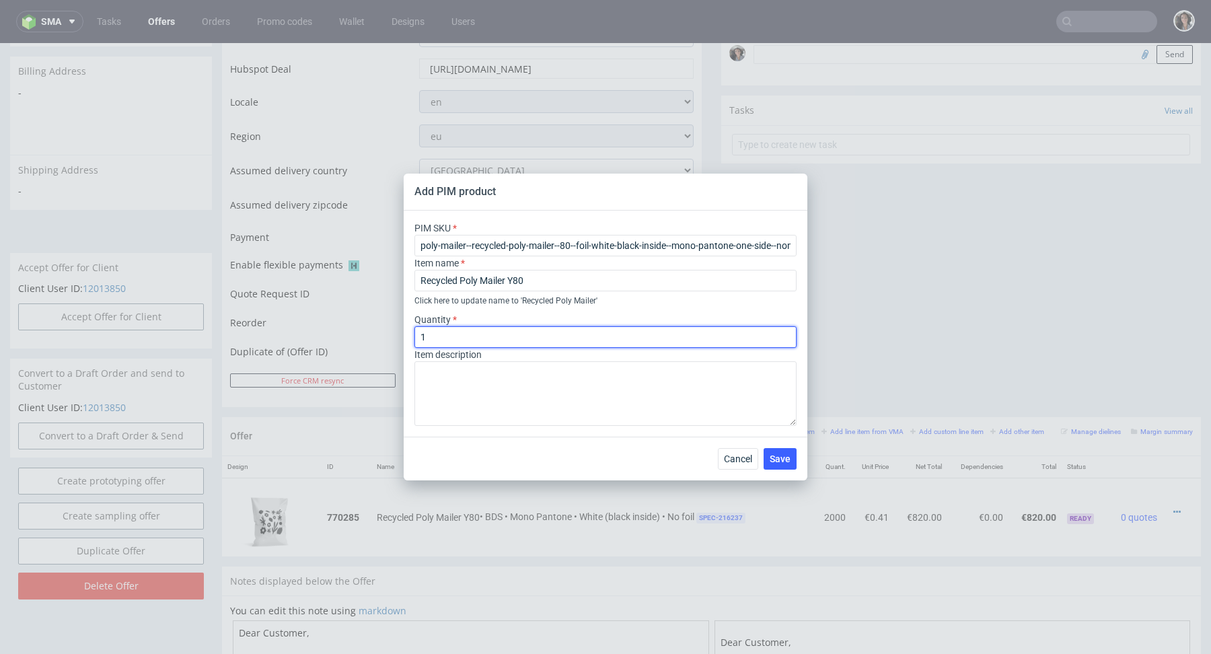
click at [548, 336] on input "1" at bounding box center [605, 337] width 382 height 22
type input "1000"
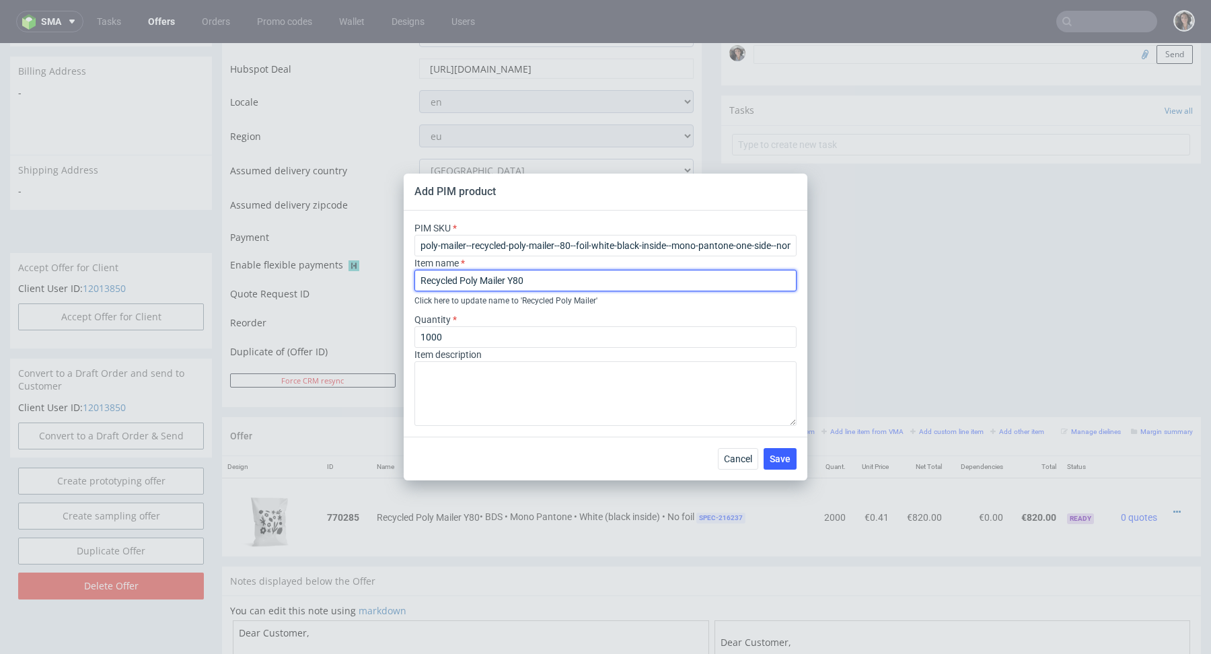
click at [604, 278] on input "Recycled Poly Mailer Y80" at bounding box center [605, 281] width 382 height 22
type input "Recycled Poly Mailer Y80 - 1 design"
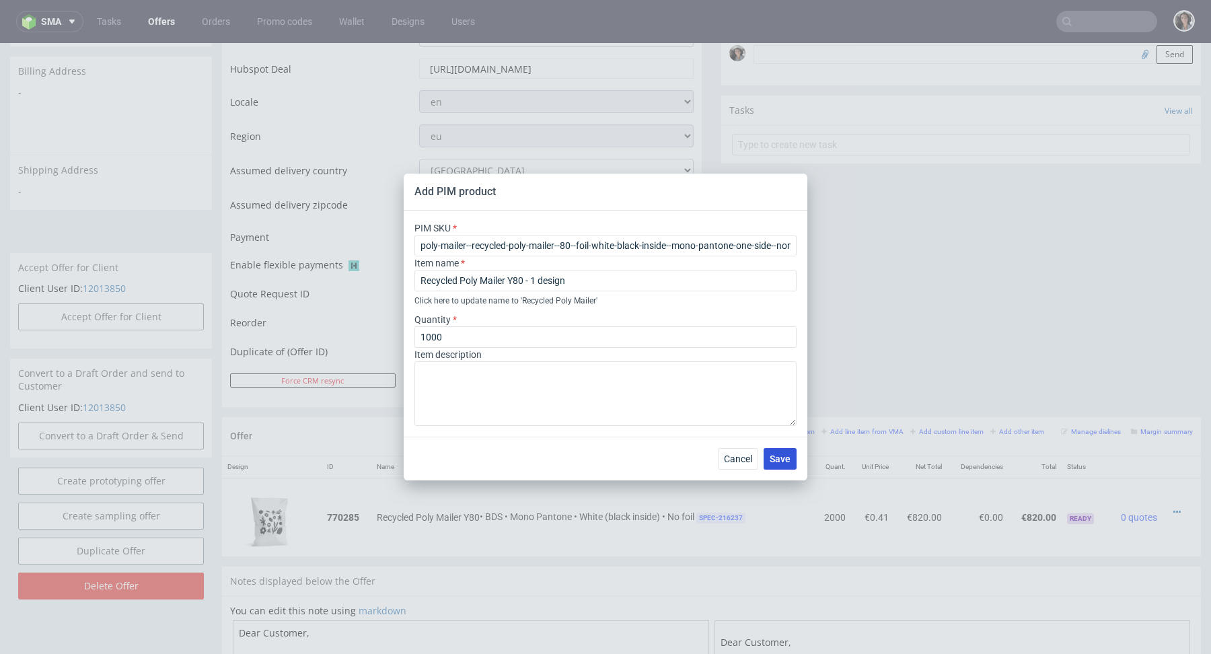
click at [778, 465] on button "Save" at bounding box center [780, 459] width 33 height 22
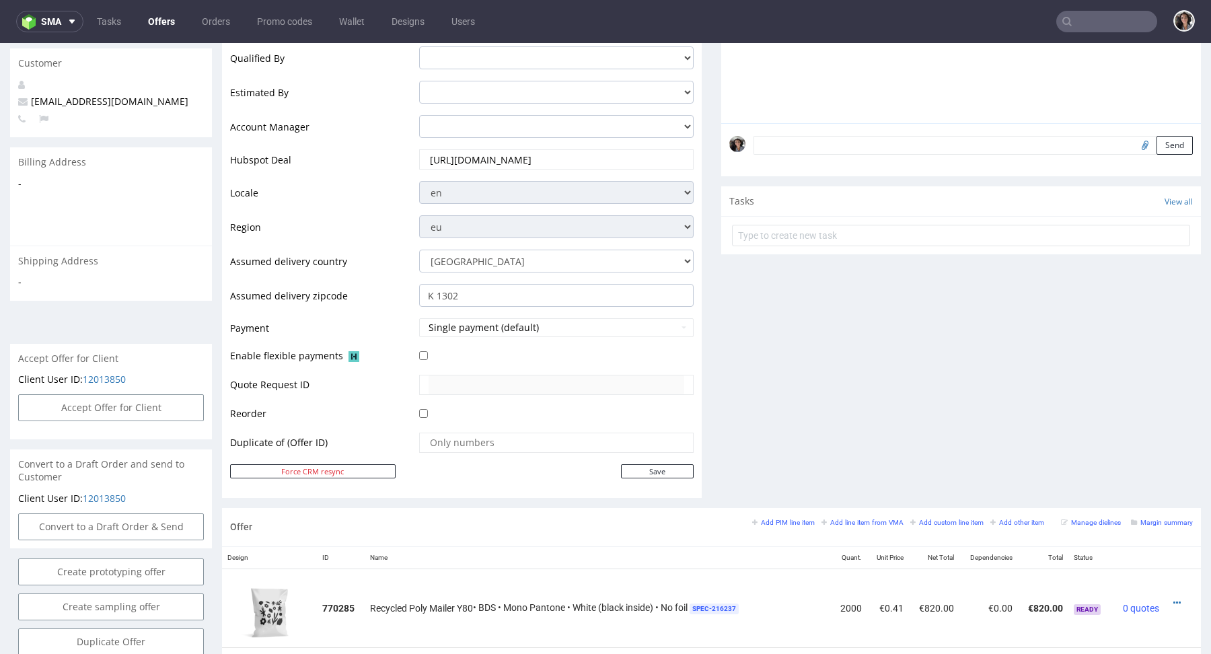
scroll to position [597, 0]
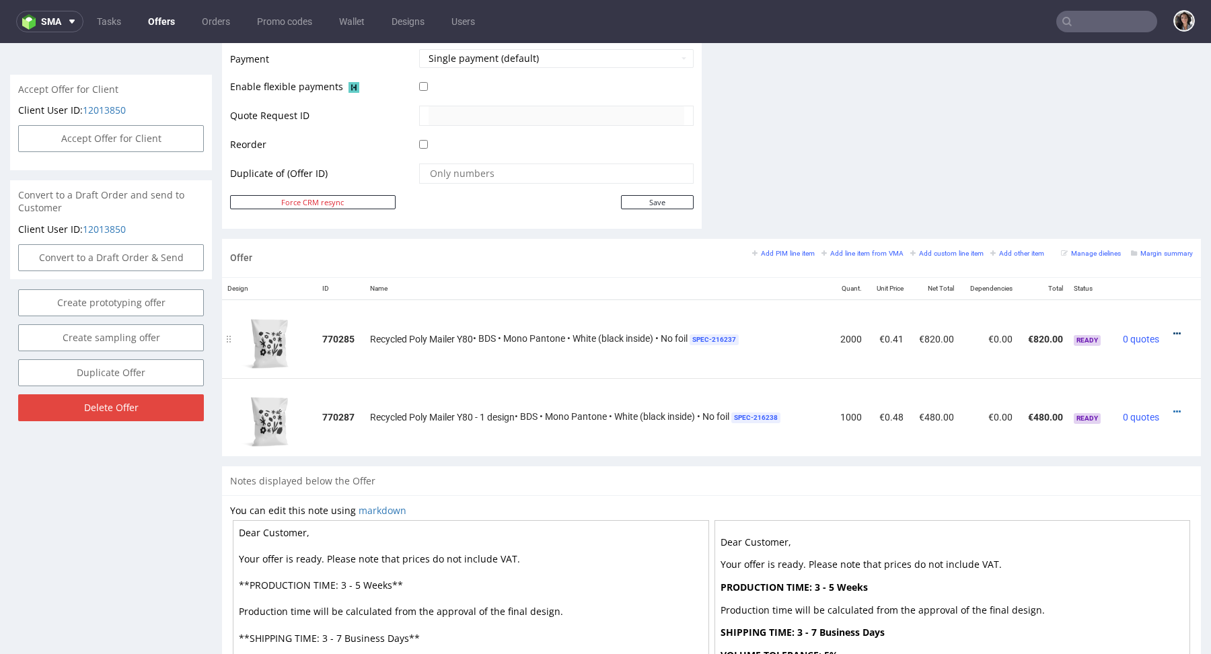
click at [1173, 329] on icon at bounding box center [1176, 333] width 7 height 9
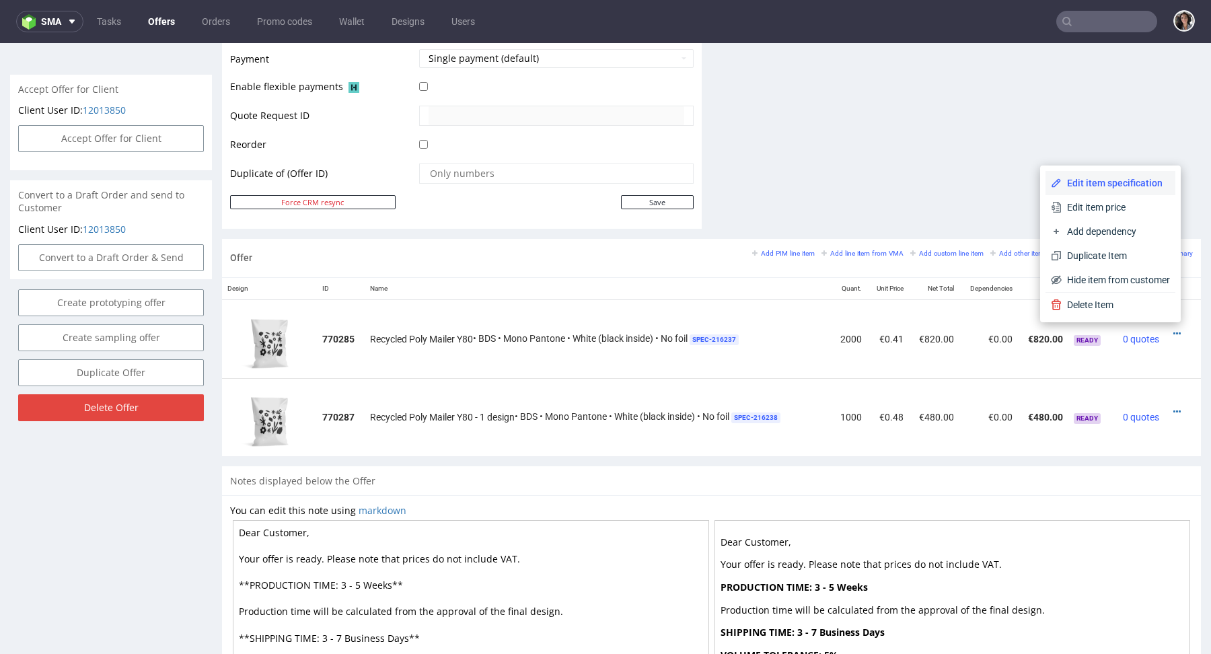
click at [1095, 181] on span "Edit item specification" at bounding box center [1116, 182] width 108 height 13
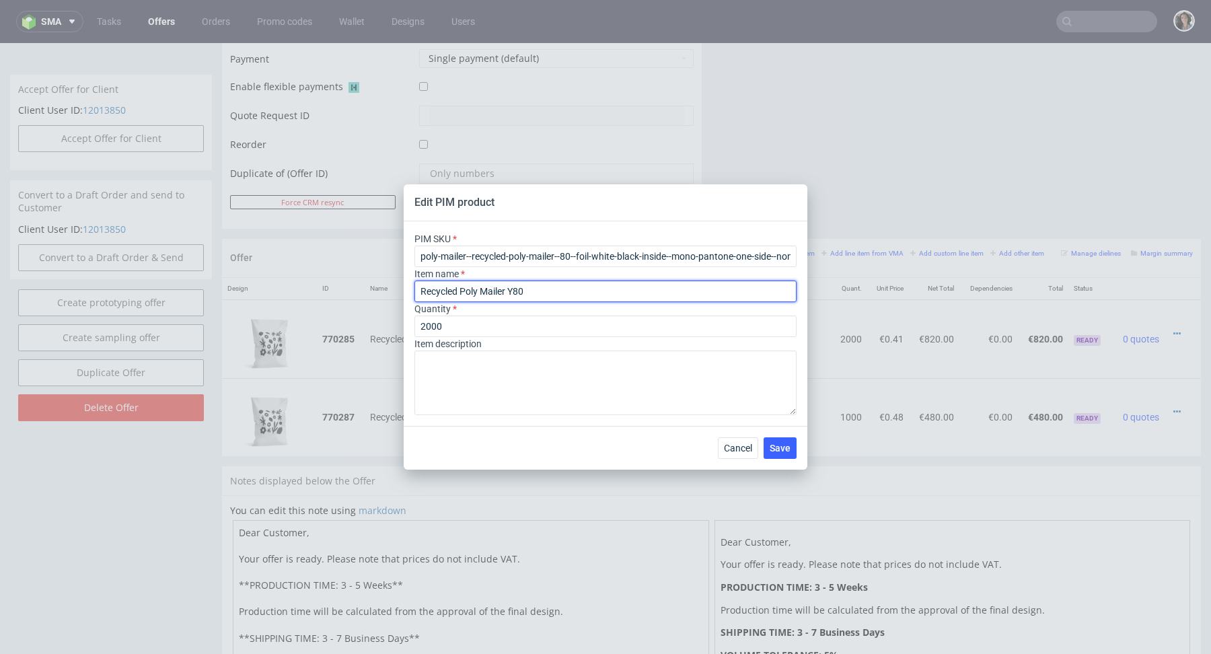
click at [562, 291] on input "Recycled Poly Mailer Y80" at bounding box center [605, 292] width 382 height 22
type input "Recycled Poly Mailer Y80 - 1 design"
click at [770, 443] on span "Save" at bounding box center [780, 447] width 21 height 9
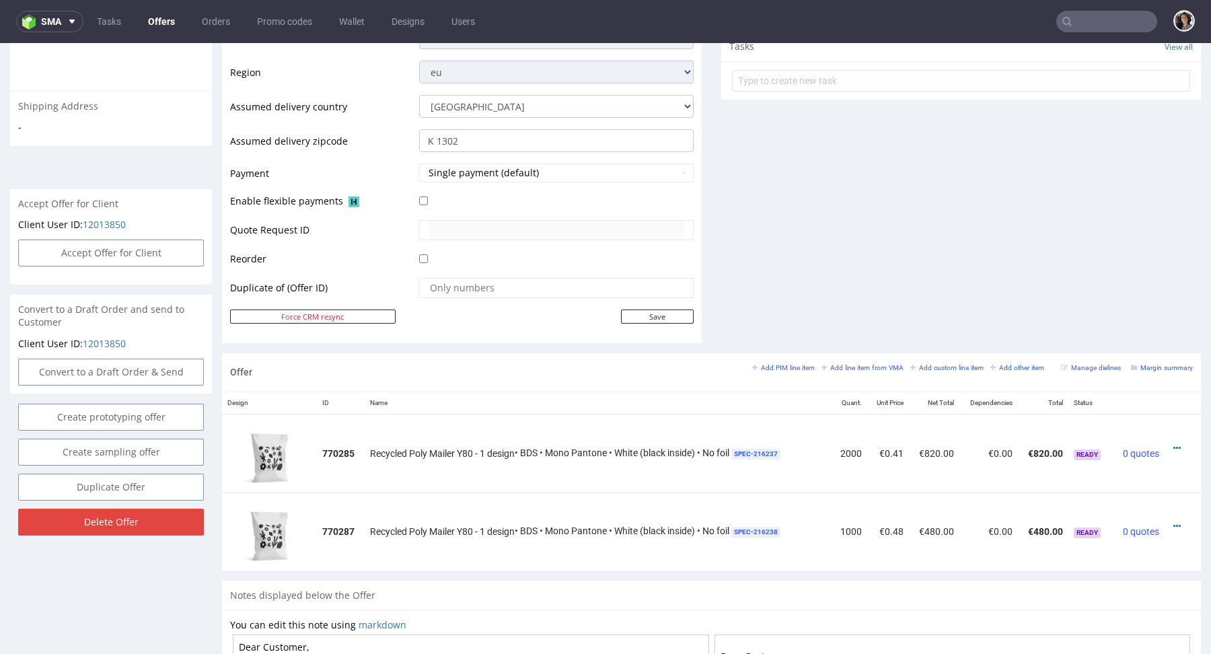
scroll to position [644, 0]
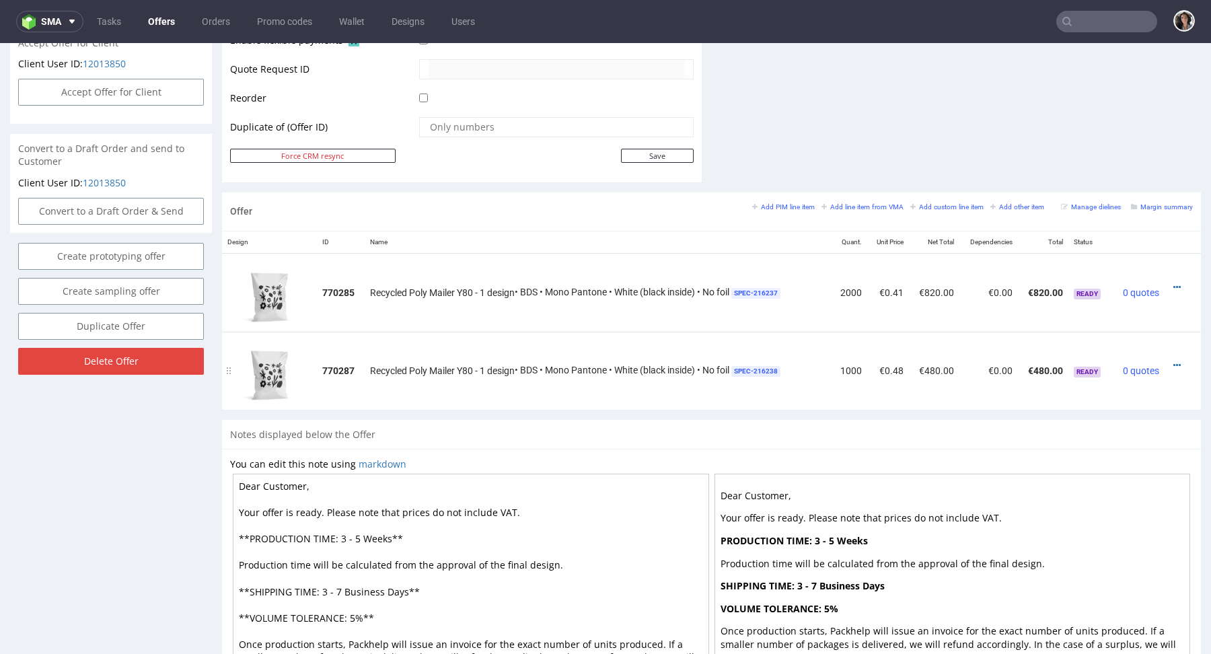
click at [1170, 364] on div at bounding box center [1178, 365] width 17 height 13
click at [1173, 362] on icon at bounding box center [1176, 365] width 7 height 9
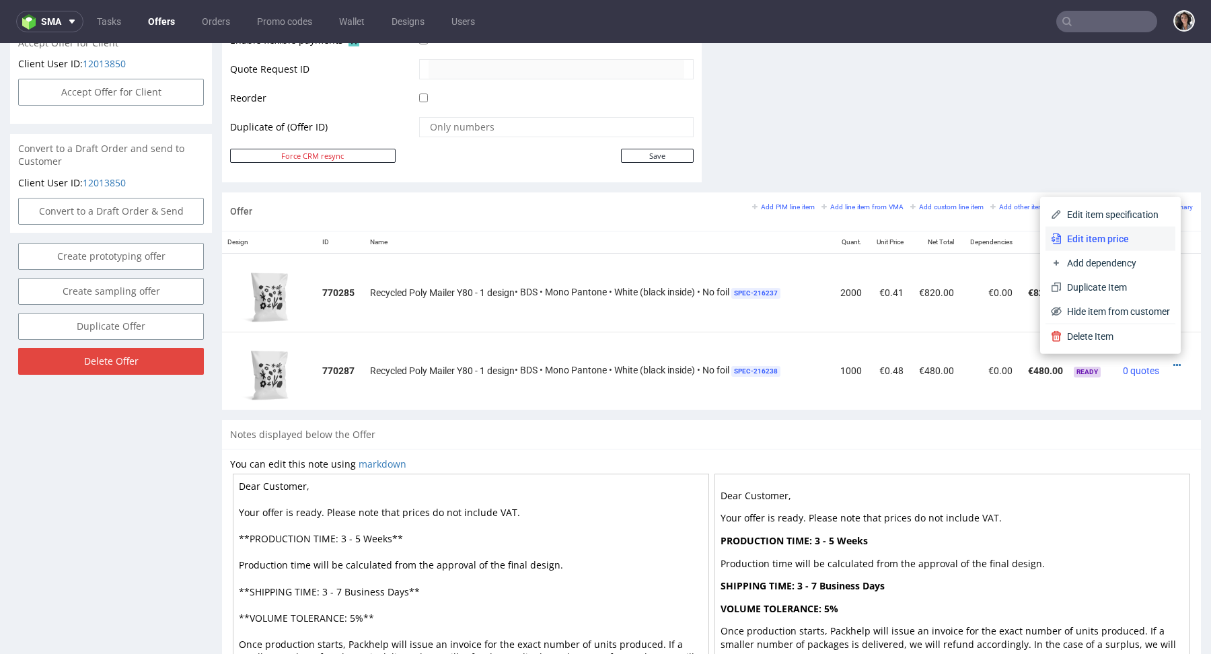
click at [1087, 235] on span "Edit item price" at bounding box center [1116, 238] width 108 height 13
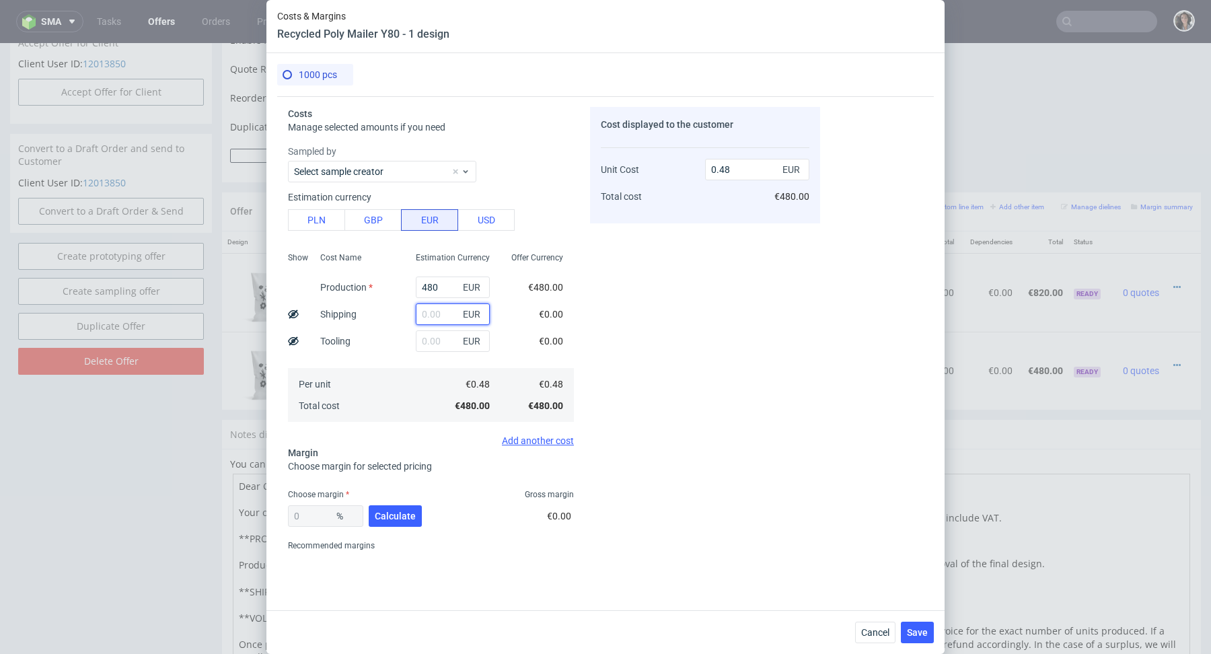
click at [438, 318] on input "text" at bounding box center [453, 314] width 74 height 22
click at [324, 225] on button "PLN" at bounding box center [316, 220] width 57 height 22
type input "0.11"
click at [441, 318] on input "text" at bounding box center [453, 314] width 74 height 22
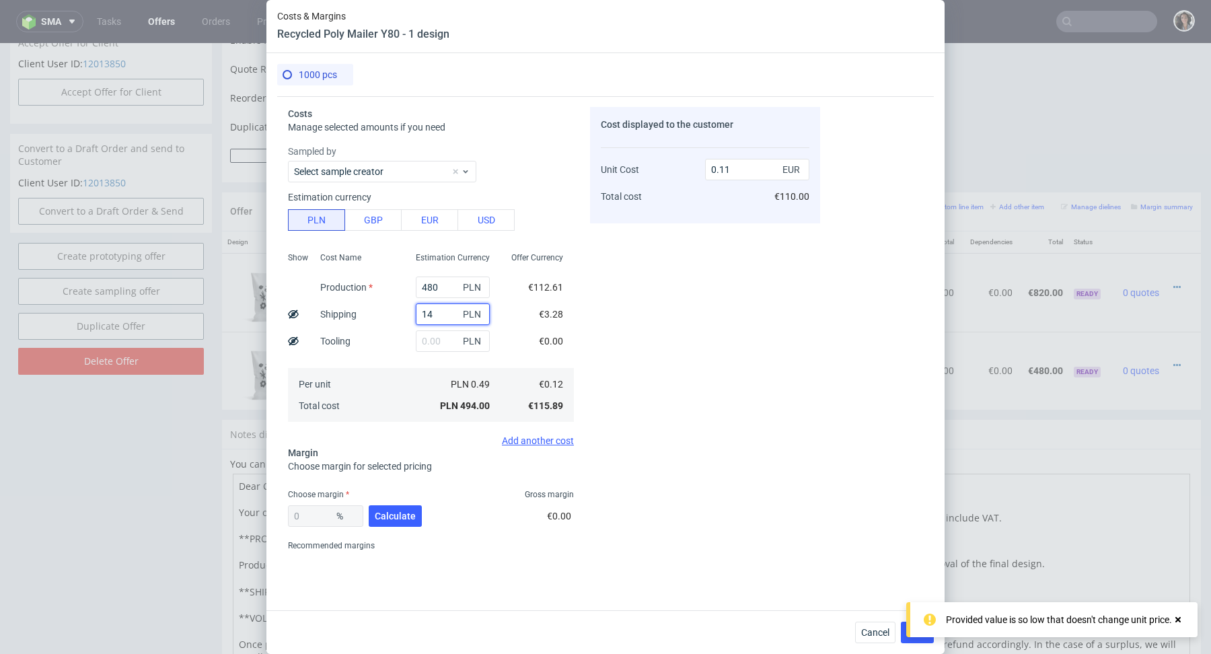
type input "140"
type input "0.14"
type input "140"
click at [499, 313] on div "140 PLN" at bounding box center [453, 314] width 96 height 27
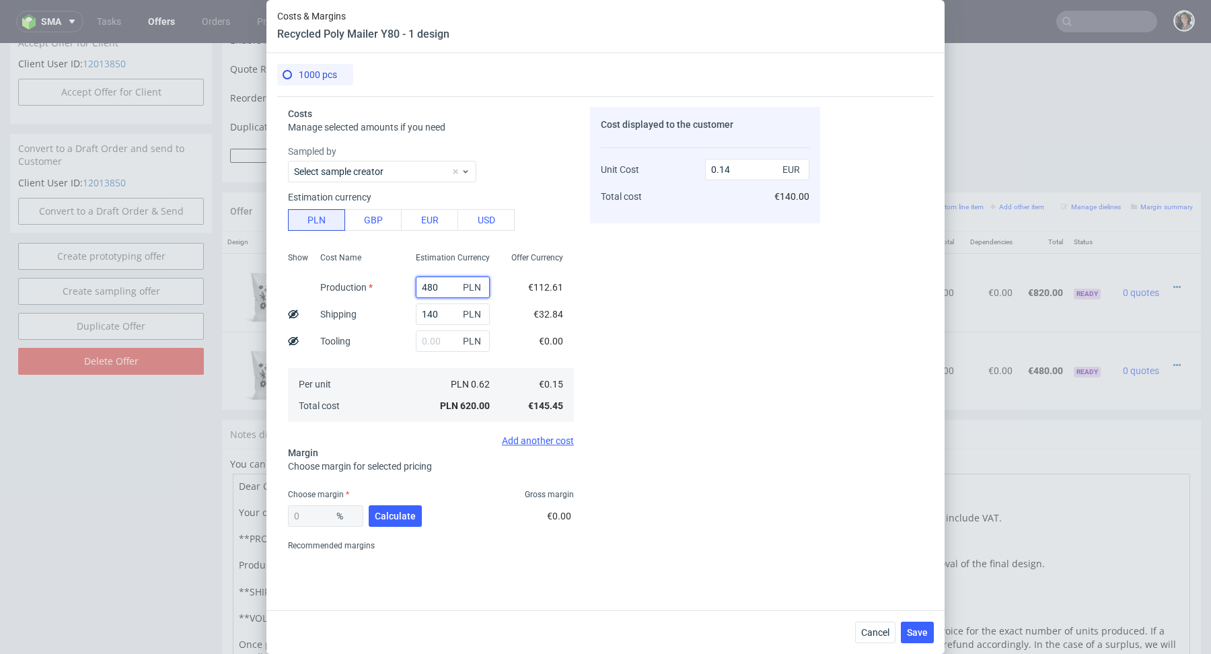
click at [422, 293] on input "480" at bounding box center [453, 288] width 74 height 22
type input "720"
type input "0.2"
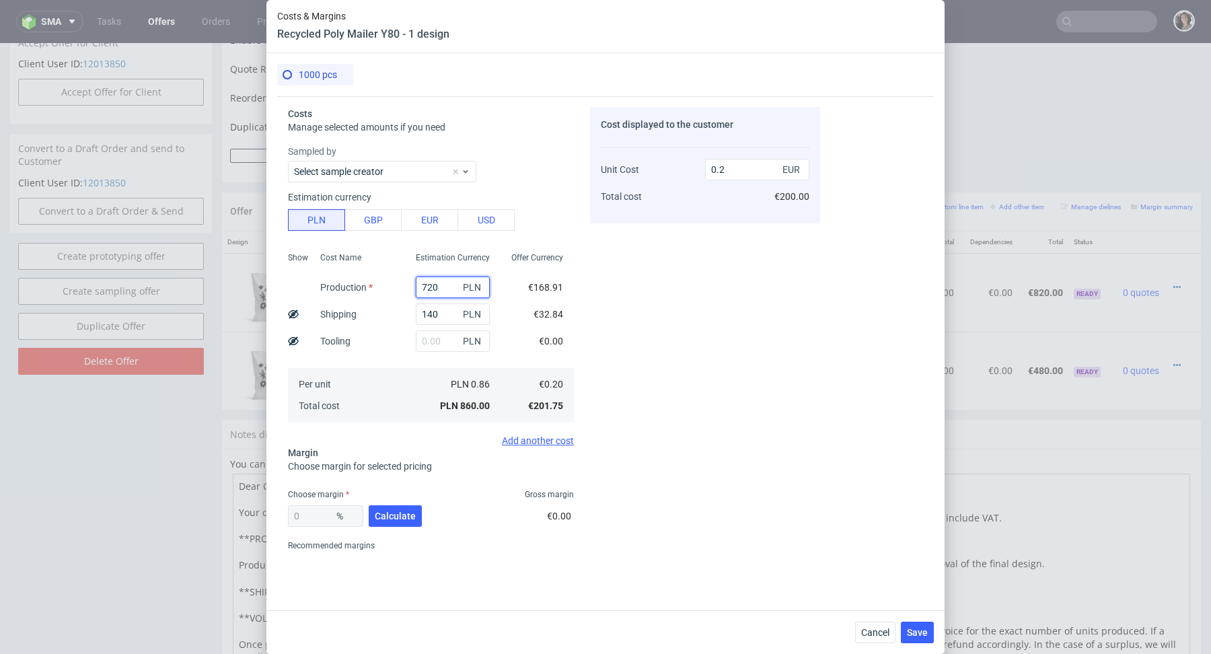
type input "720"
click at [368, 342] on div "Cost Name Production Shipping Tooling Per unit Total cost" at bounding box center [357, 336] width 96 height 178
click at [392, 513] on span "Calculate" at bounding box center [395, 515] width 41 height 9
type input "50.01"
click at [749, 165] on input "0.4" at bounding box center [757, 170] width 104 height 22
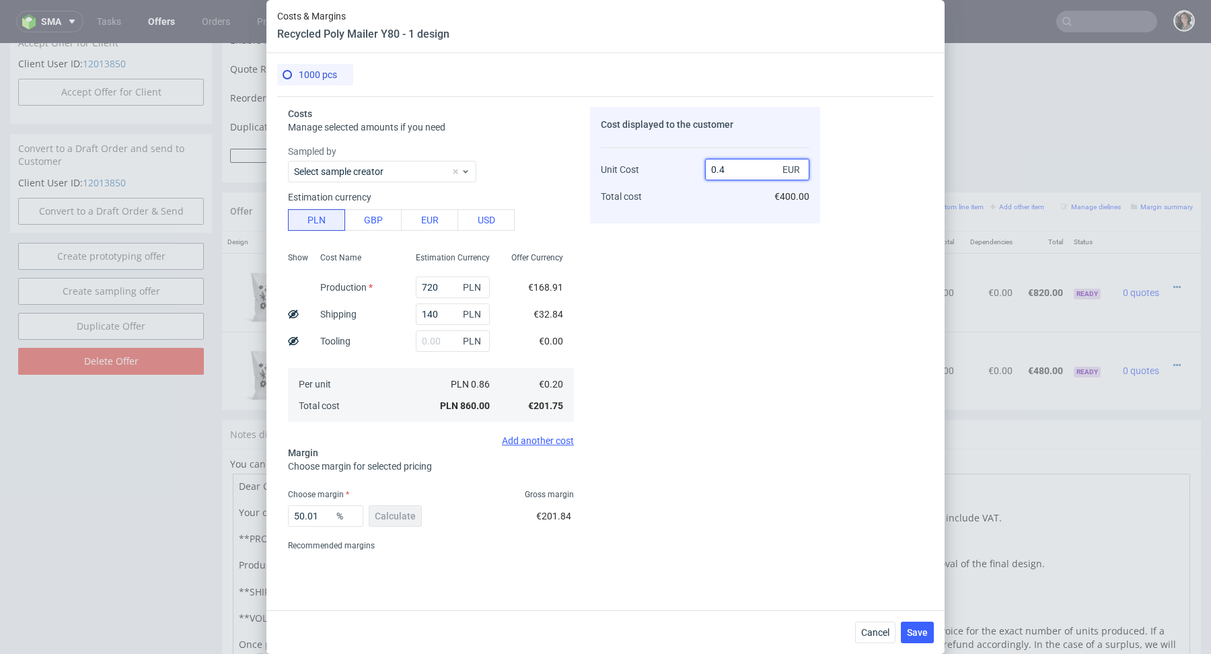
type input "0.44"
type input "54.54545454545454"
type input "0.45"
type input "55.55555555555556"
type input "0.45"
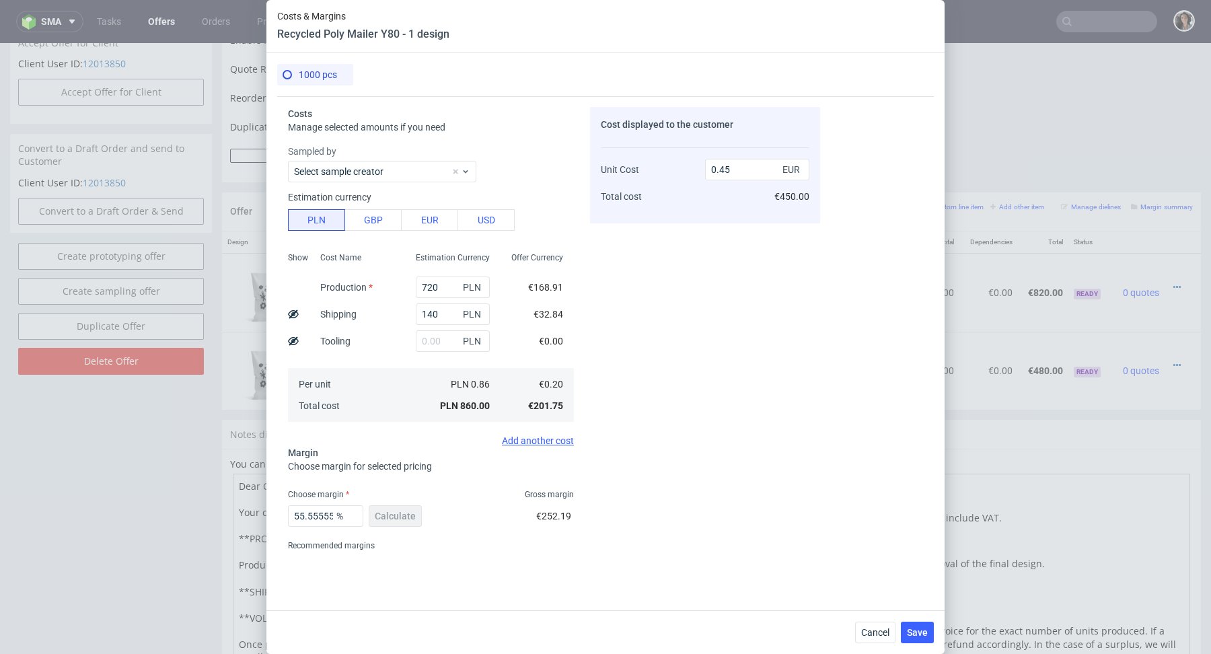
click at [669, 290] on div "Cost displayed to the customer Unit Cost Total cost 0.45 EUR €450.00" at bounding box center [705, 331] width 230 height 449
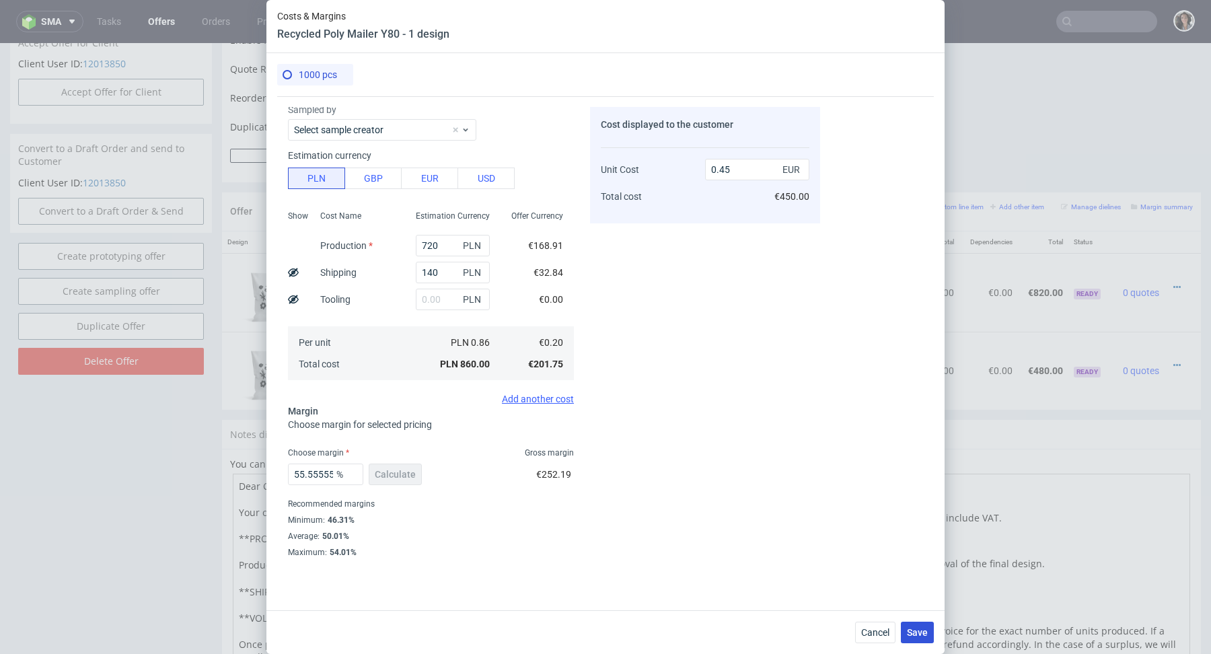
click at [924, 634] on span "Save" at bounding box center [917, 632] width 21 height 9
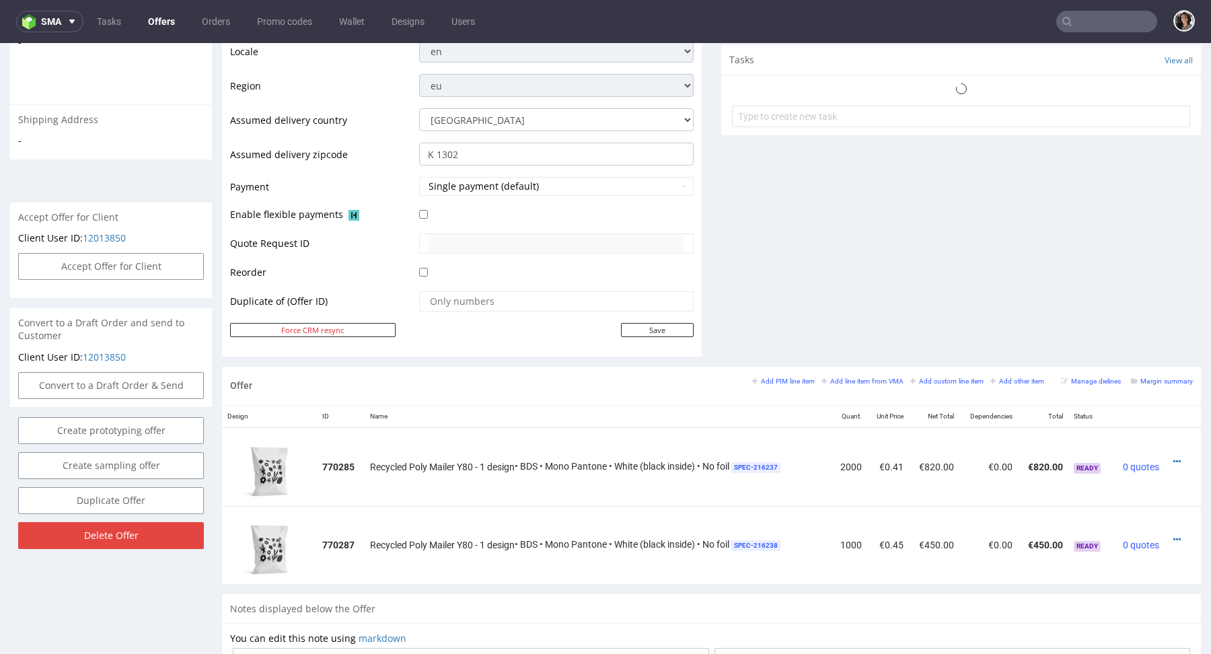
scroll to position [667, 0]
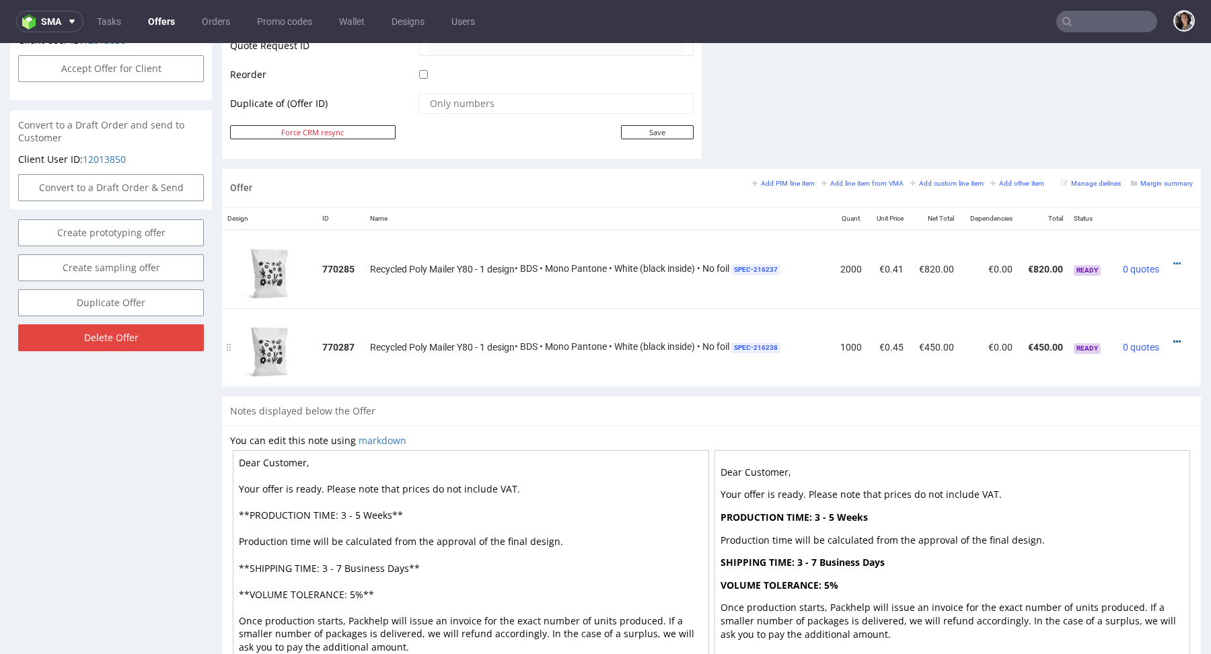
click at [1173, 338] on icon at bounding box center [1176, 341] width 7 height 9
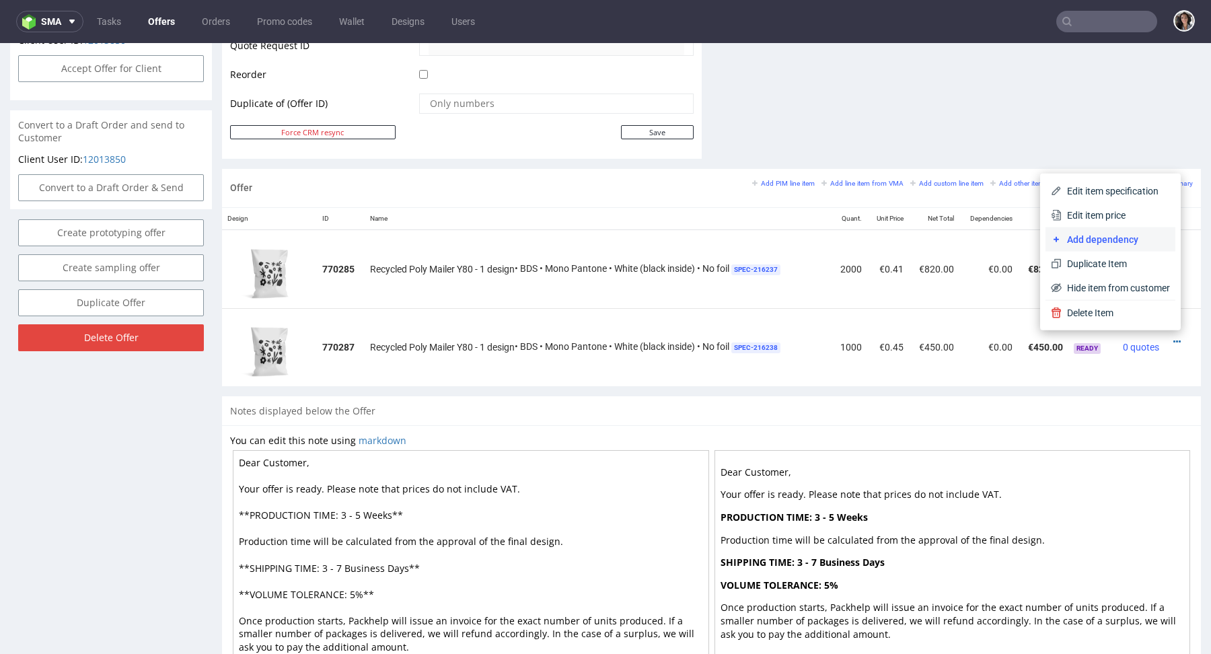
click at [1089, 227] on li "Add dependency" at bounding box center [1110, 239] width 130 height 24
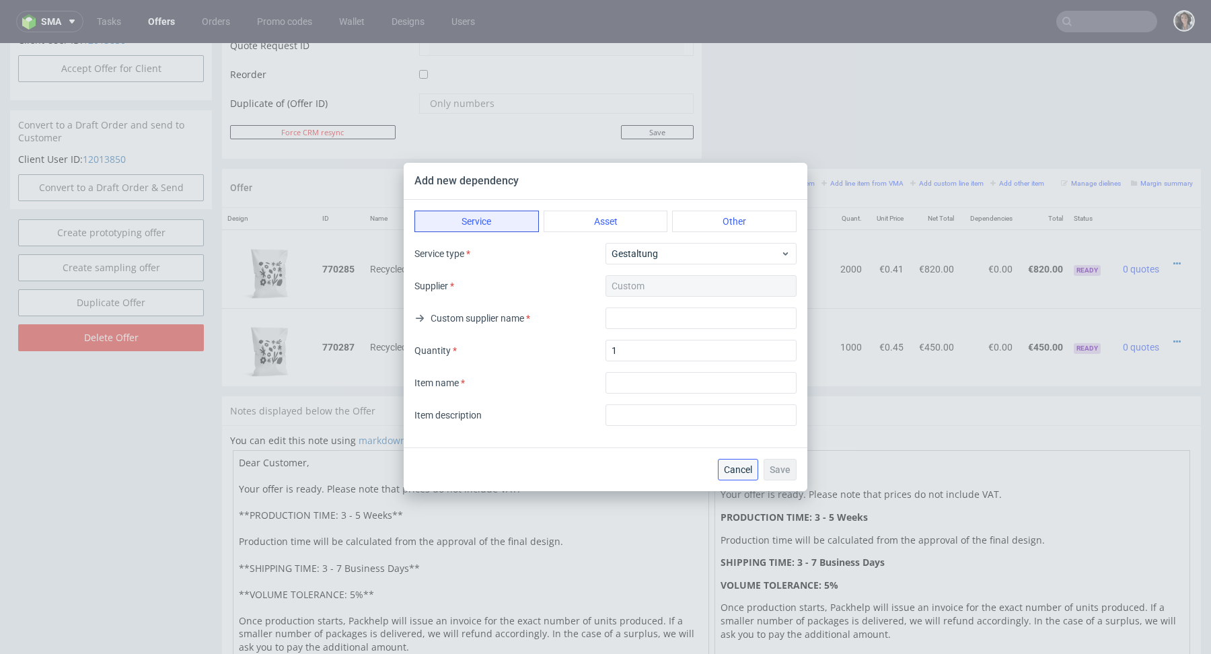
click at [735, 472] on span "Cancel" at bounding box center [738, 469] width 28 height 9
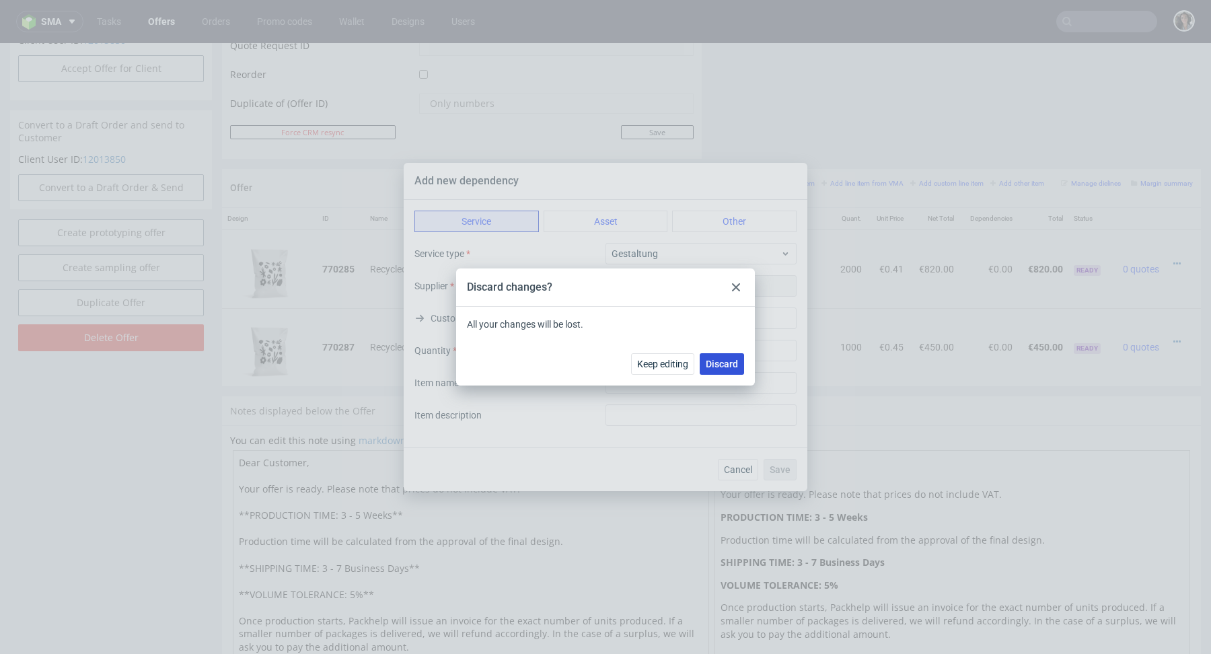
click at [719, 365] on span "Discard" at bounding box center [722, 363] width 32 height 9
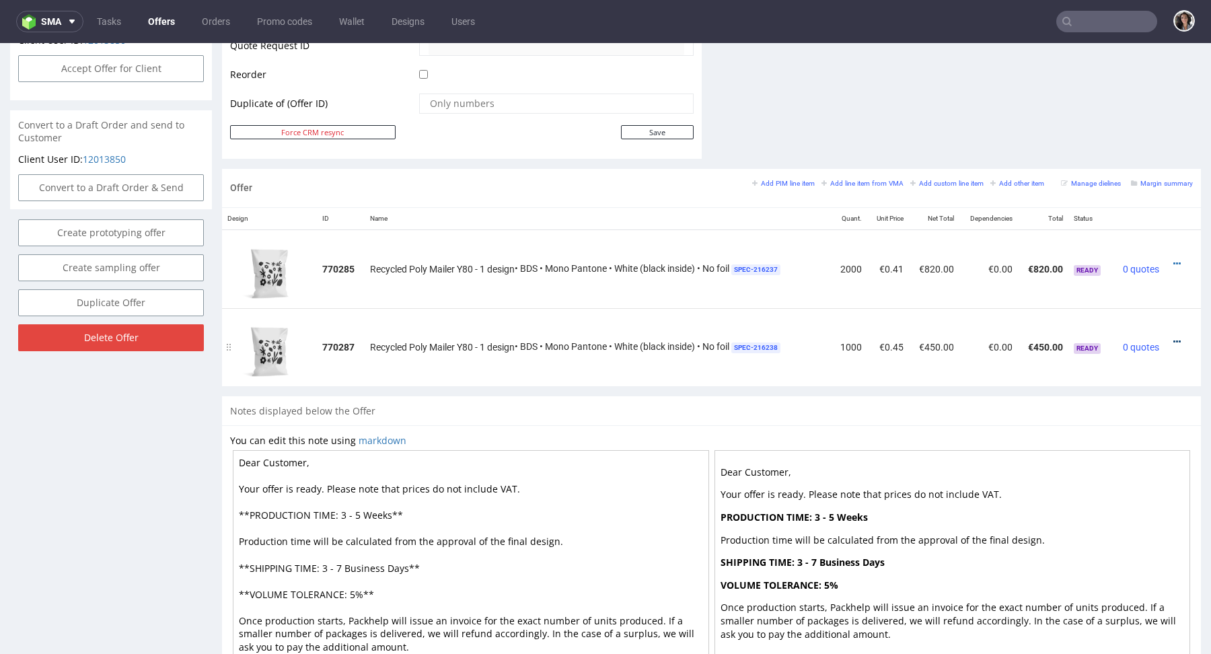
click at [1173, 339] on icon at bounding box center [1176, 341] width 7 height 9
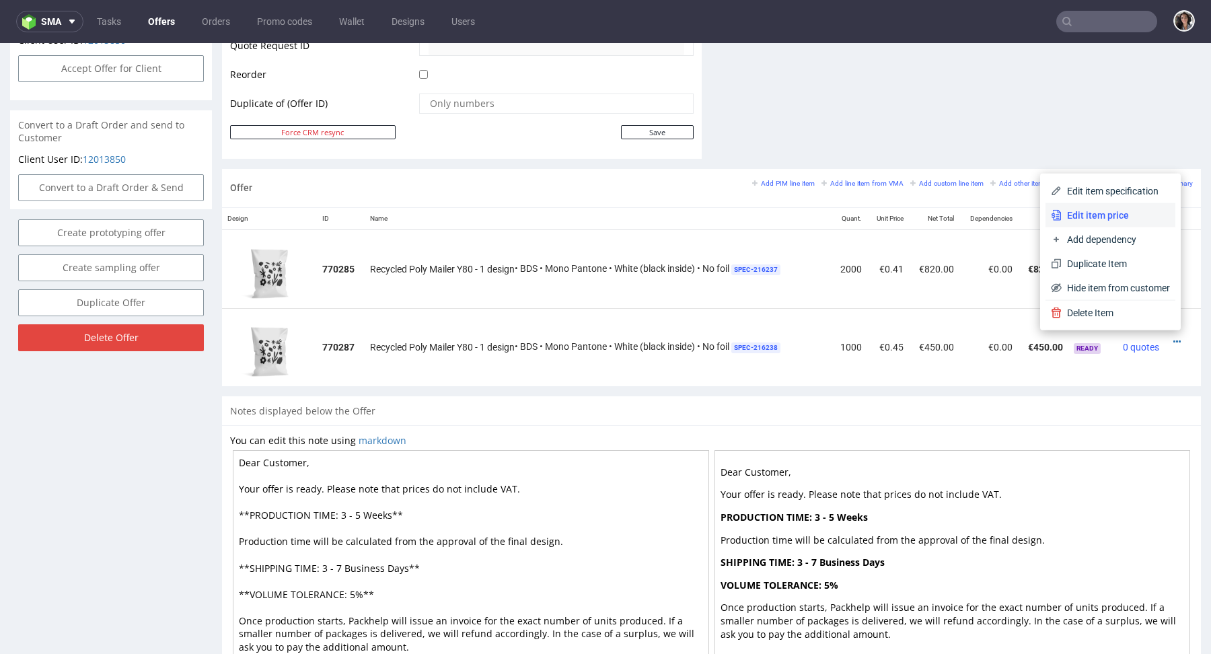
click at [1083, 218] on span "Edit item price" at bounding box center [1116, 215] width 108 height 13
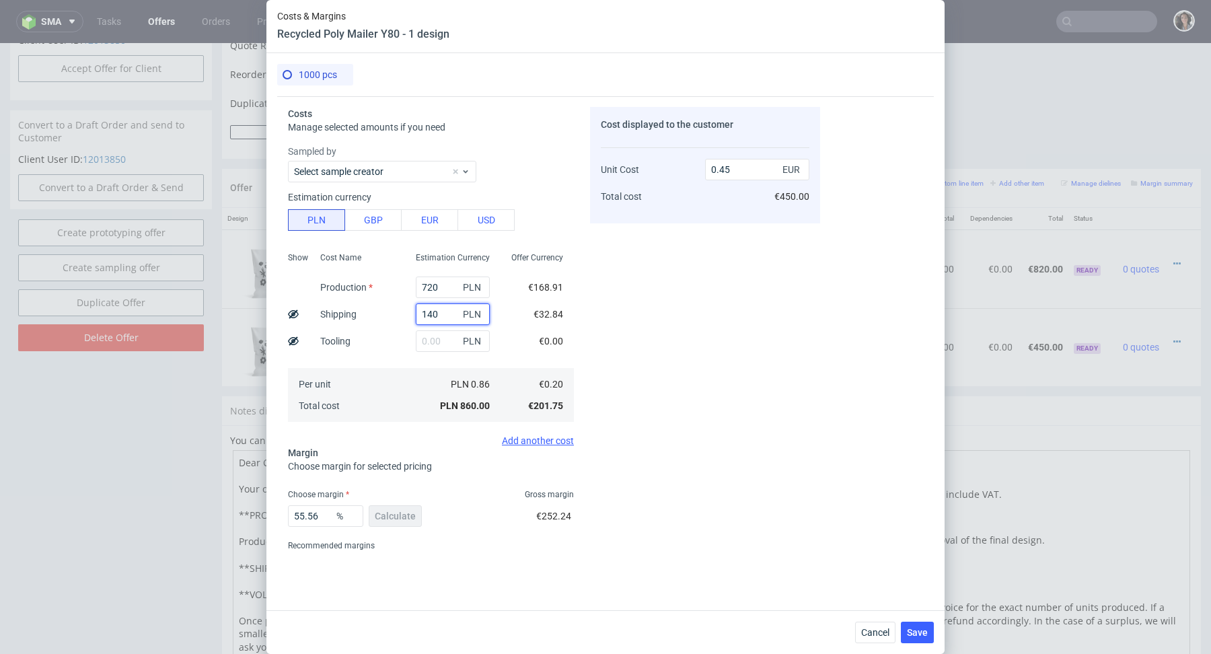
click at [439, 314] on input "140" at bounding box center [453, 314] width 74 height 22
type input "1"
type input "0.38"
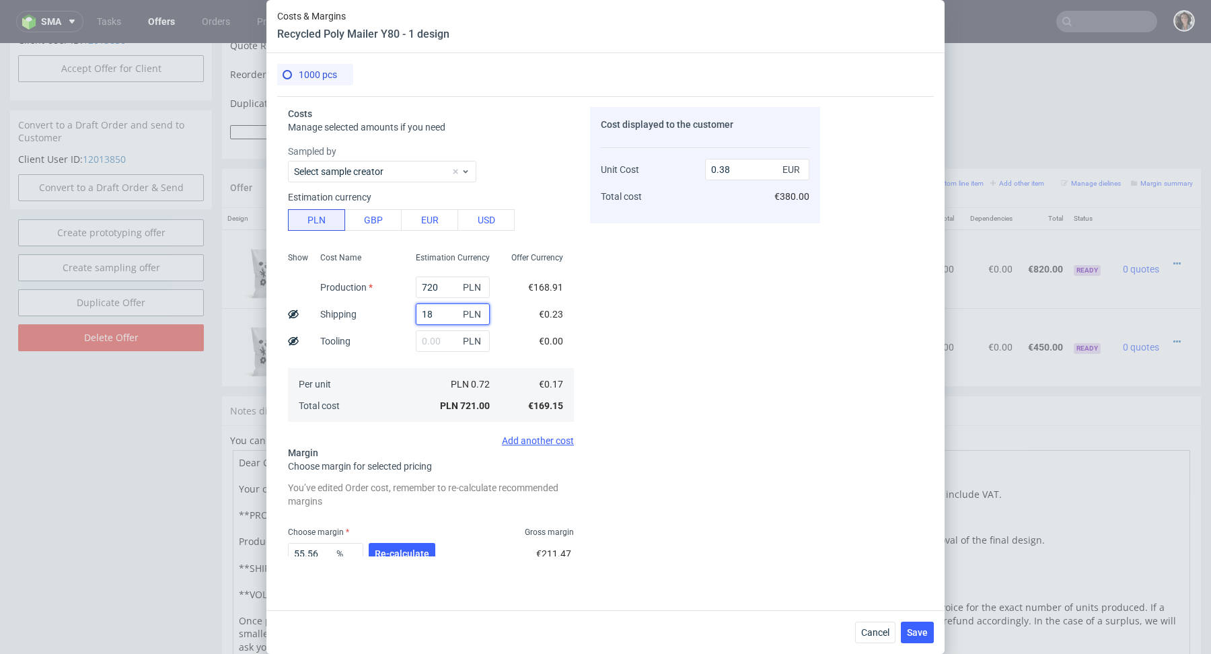
type input "180"
type input "0.47"
type input "180"
click at [432, 292] on input "720" at bounding box center [453, 288] width 74 height 22
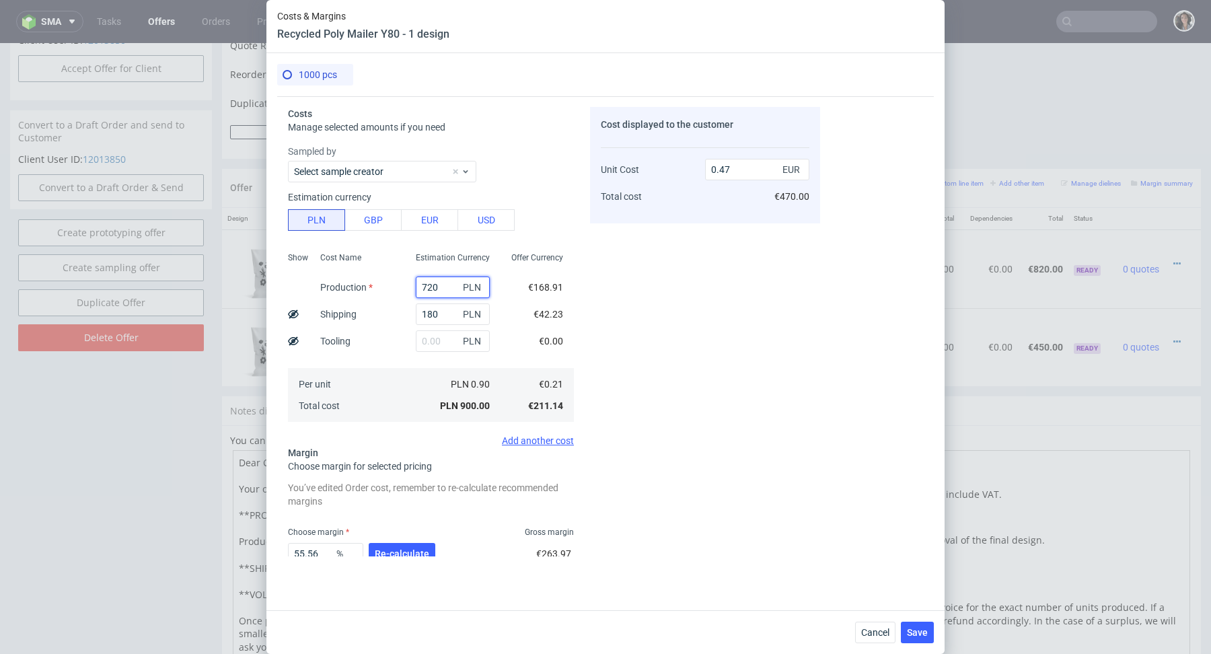
click at [432, 292] on input "720" at bounding box center [453, 288] width 74 height 22
type input "1"
type input "0.09"
type input "144"
type input "0.17"
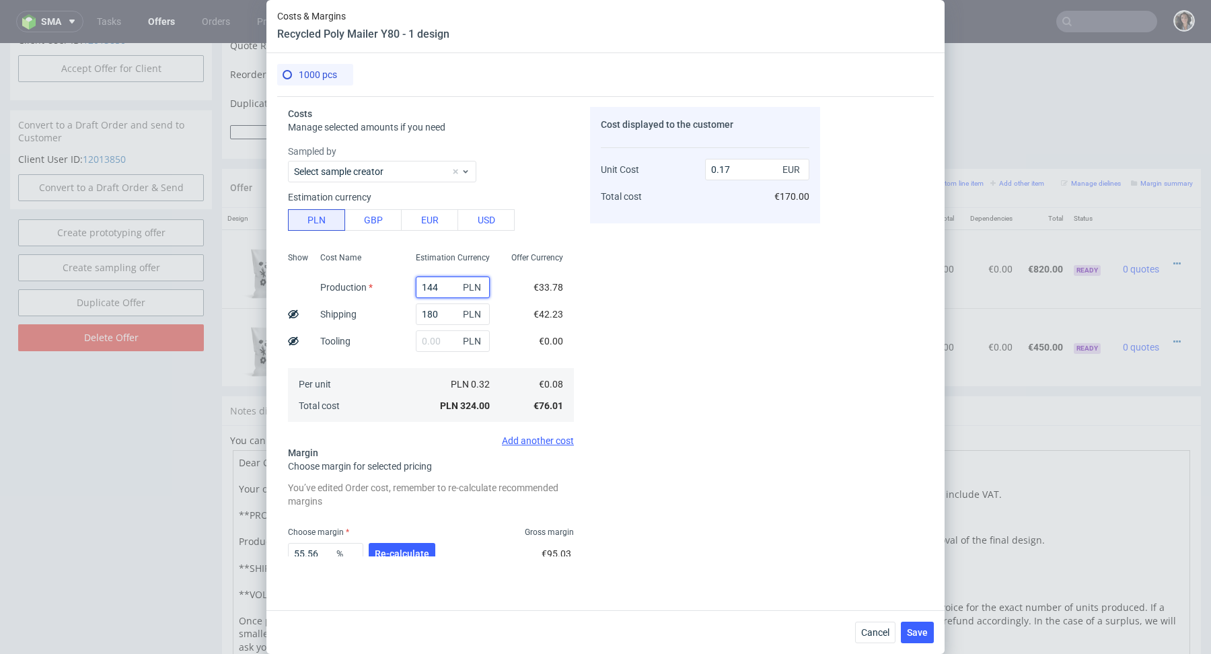
type input "1440"
type input "0.85"
type input "1440"
click at [519, 314] on div "Offer Currency €337.82 €42.23 €0.00 €0.38 €380.05" at bounding box center [537, 336] width 73 height 178
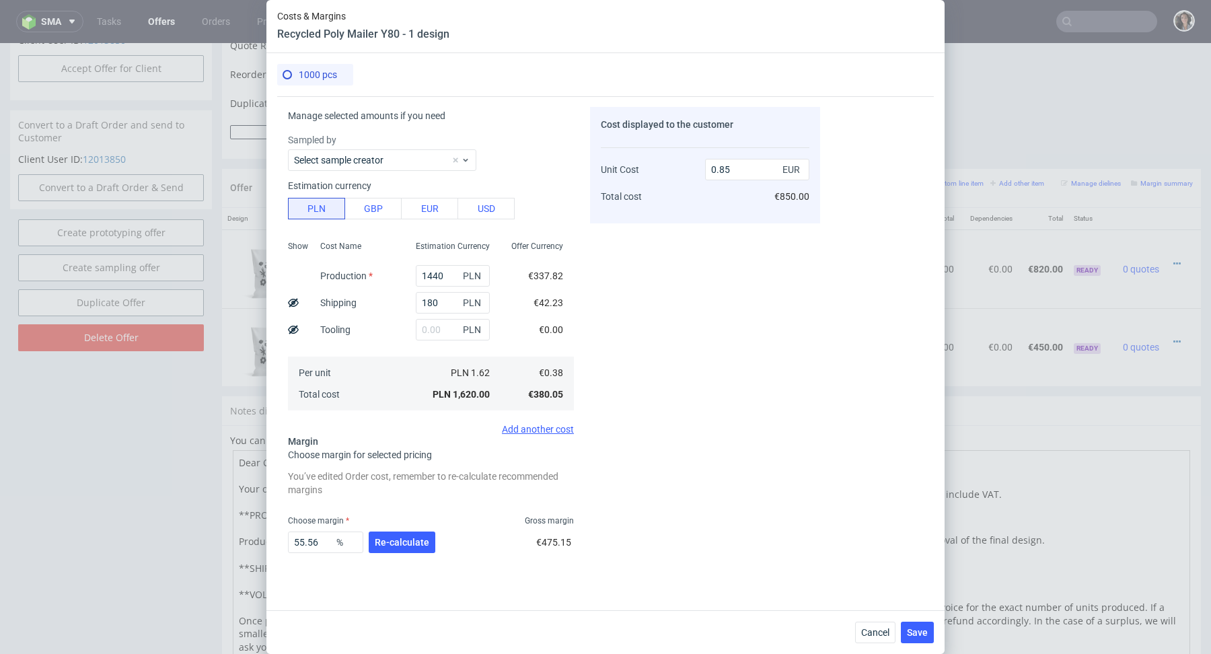
scroll to position [11, 0]
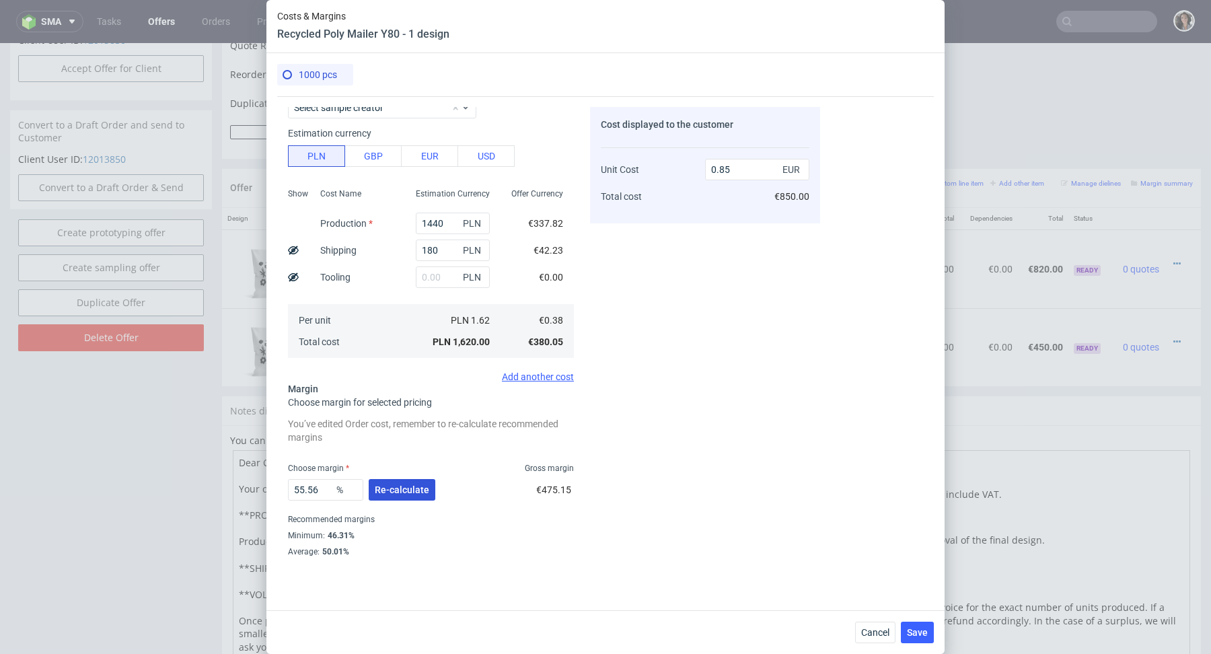
click at [412, 492] on span "Re-calculate" at bounding box center [402, 489] width 54 height 9
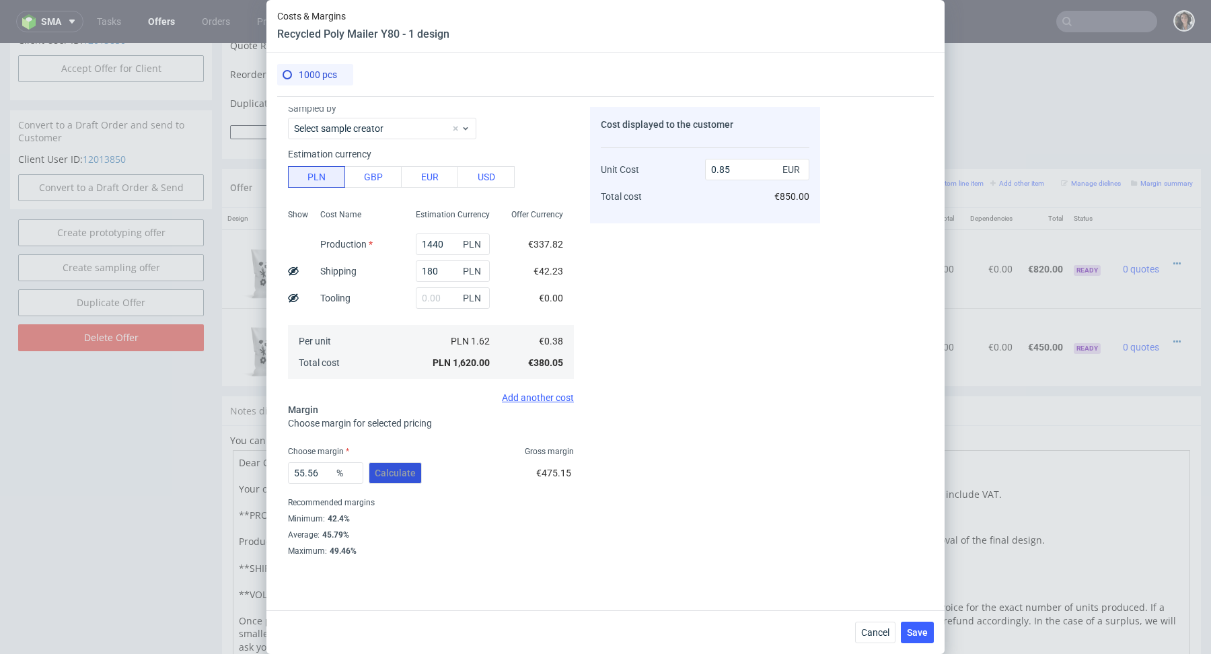
scroll to position [42, 0]
drag, startPoint x: 720, startPoint y: 171, endPoint x: 753, endPoint y: 171, distance: 33.6
click at [753, 171] on input "0.85" at bounding box center [757, 170] width 104 height 22
type input "0.41"
type input "7.317073170731707"
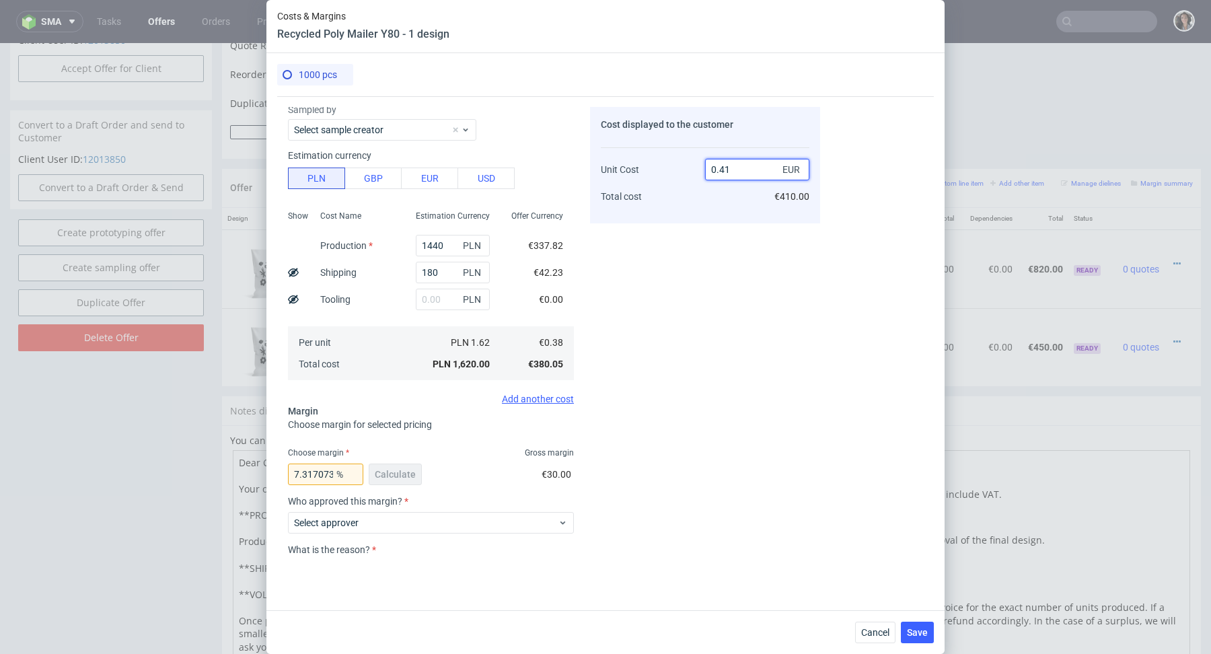
type input "0.41"
click at [641, 352] on div "Cost displayed to the customer Unit Cost Total cost 0.41 EUR €410.00" at bounding box center [705, 331] width 230 height 449
click at [739, 174] on input "0.41" at bounding box center [757, 170] width 104 height 22
click at [866, 636] on span "Cancel" at bounding box center [875, 632] width 28 height 9
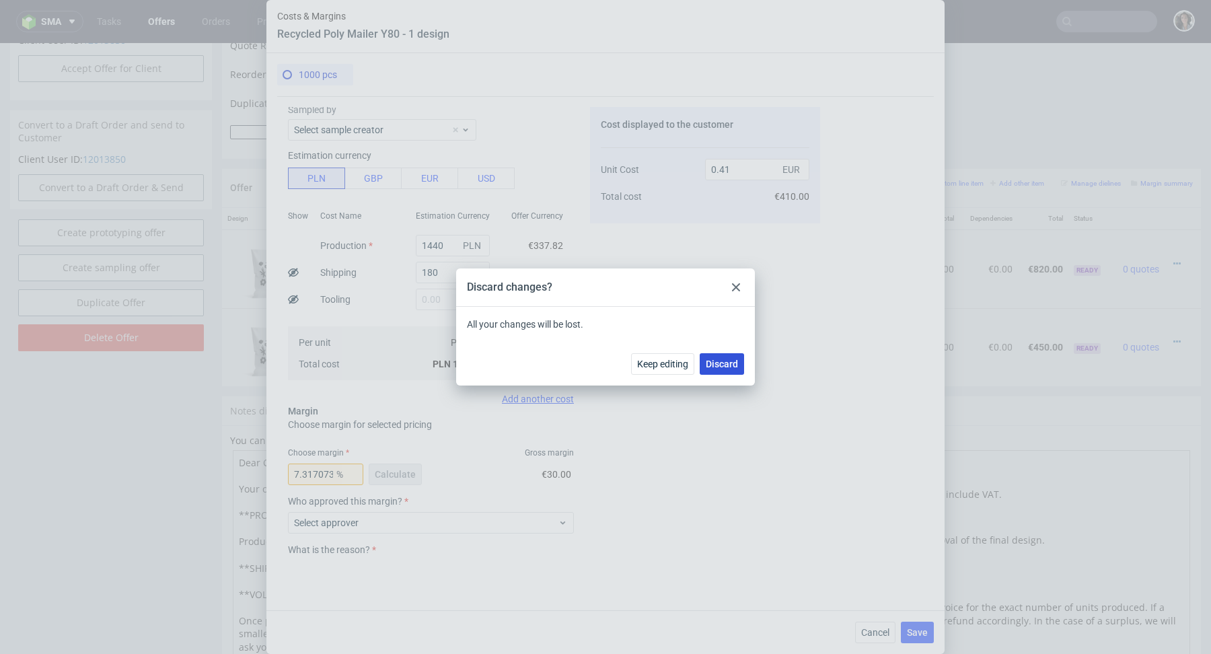
click at [726, 367] on span "Discard" at bounding box center [722, 363] width 32 height 9
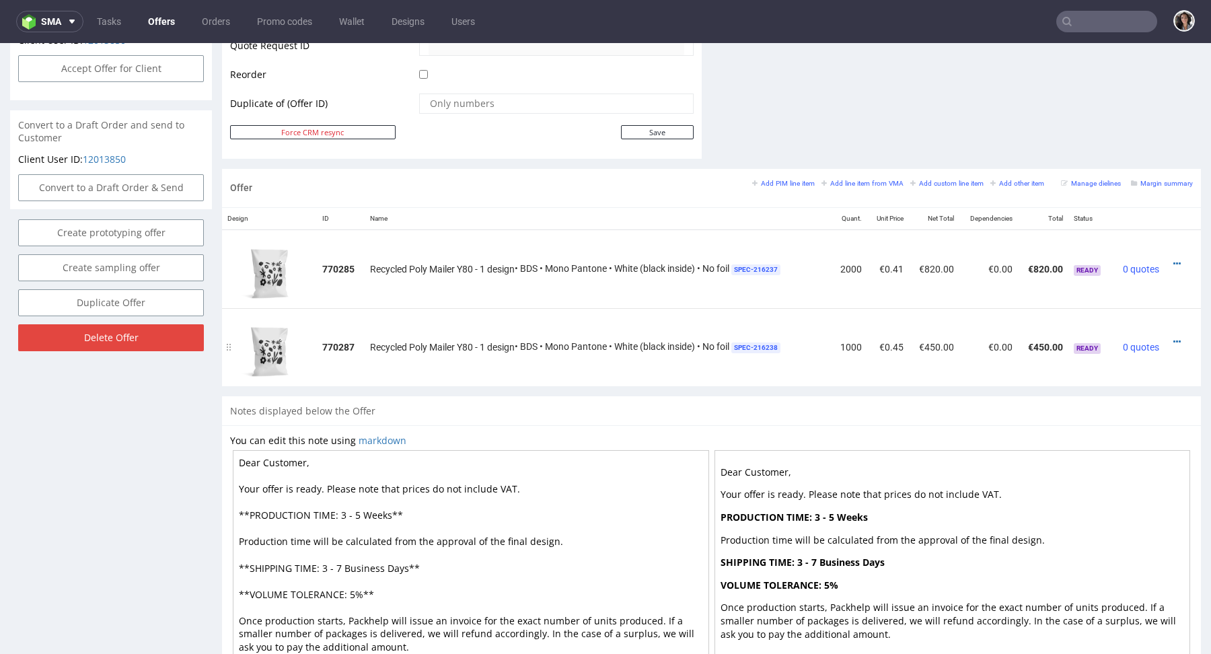
click at [1170, 340] on div at bounding box center [1178, 341] width 17 height 13
click at [1173, 339] on icon at bounding box center [1176, 341] width 7 height 9
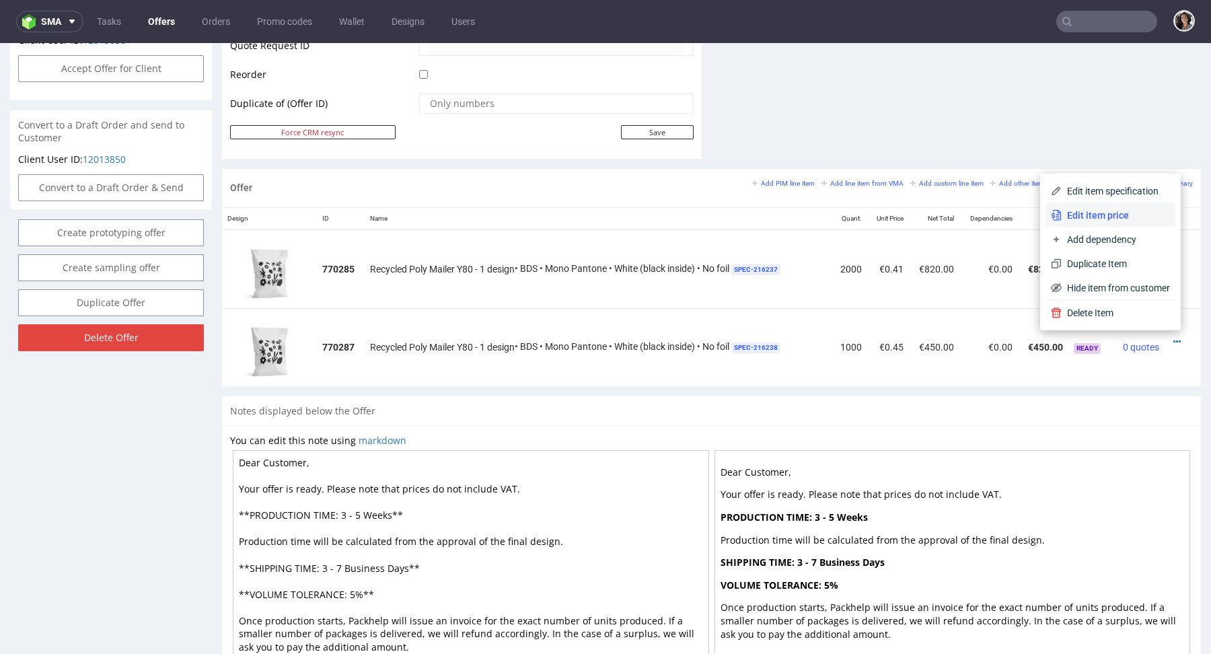
click at [1099, 219] on span "Edit item price" at bounding box center [1116, 215] width 108 height 13
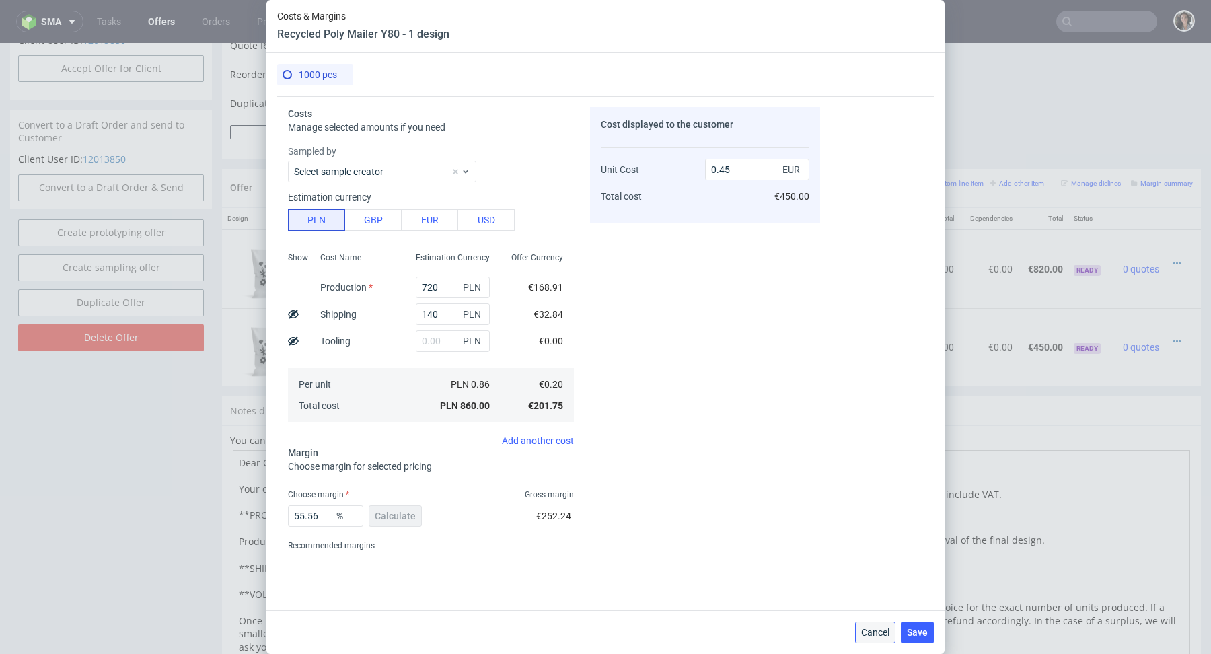
click at [873, 637] on span "Cancel" at bounding box center [875, 632] width 28 height 9
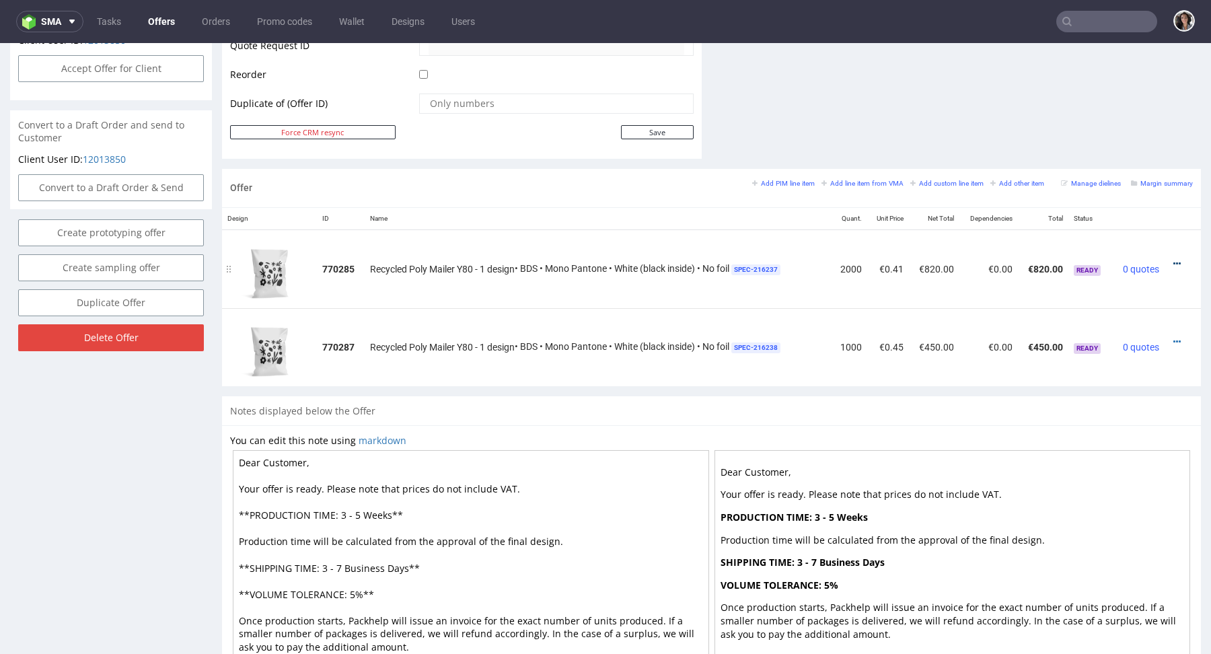
click at [1173, 259] on icon at bounding box center [1176, 263] width 7 height 9
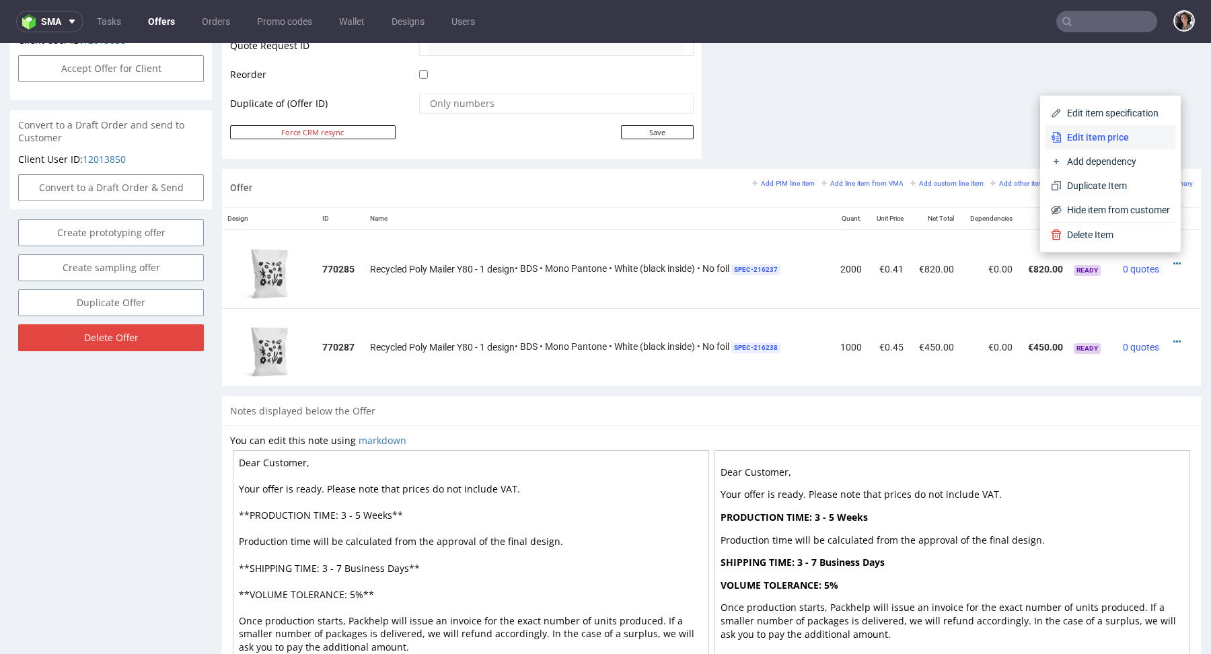
click at [1093, 137] on span "Edit item price" at bounding box center [1116, 137] width 108 height 13
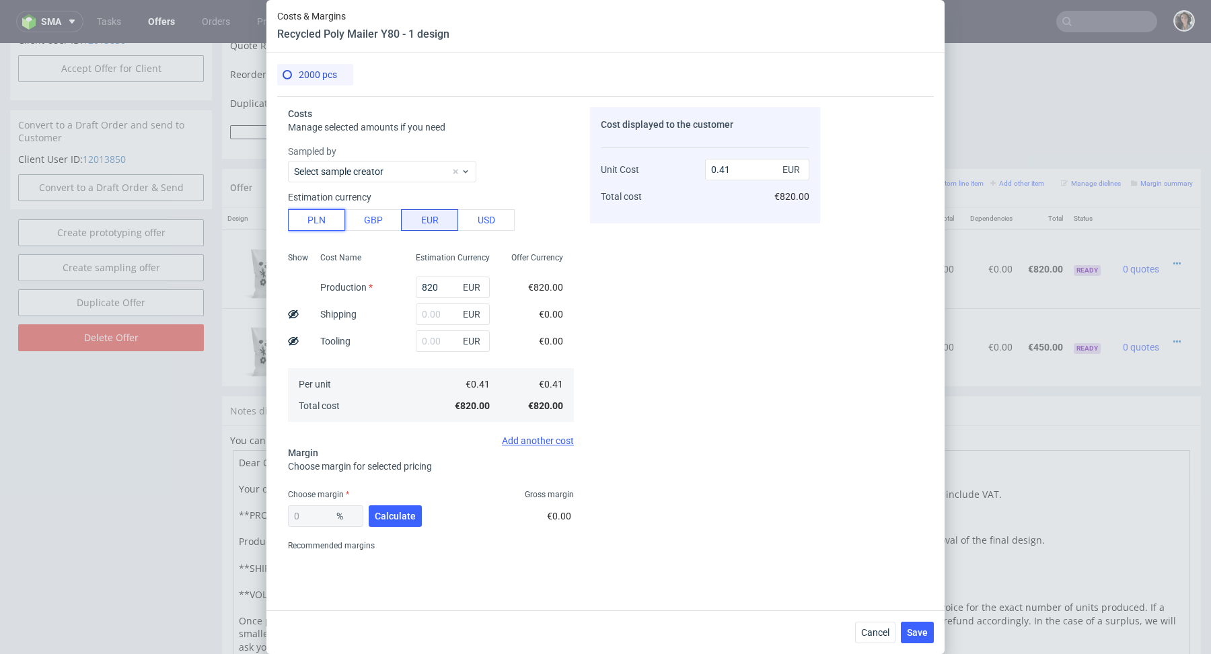
click at [297, 210] on button "PLN" at bounding box center [316, 220] width 57 height 22
type input "0.1"
click at [432, 291] on input "820" at bounding box center [453, 288] width 74 height 22
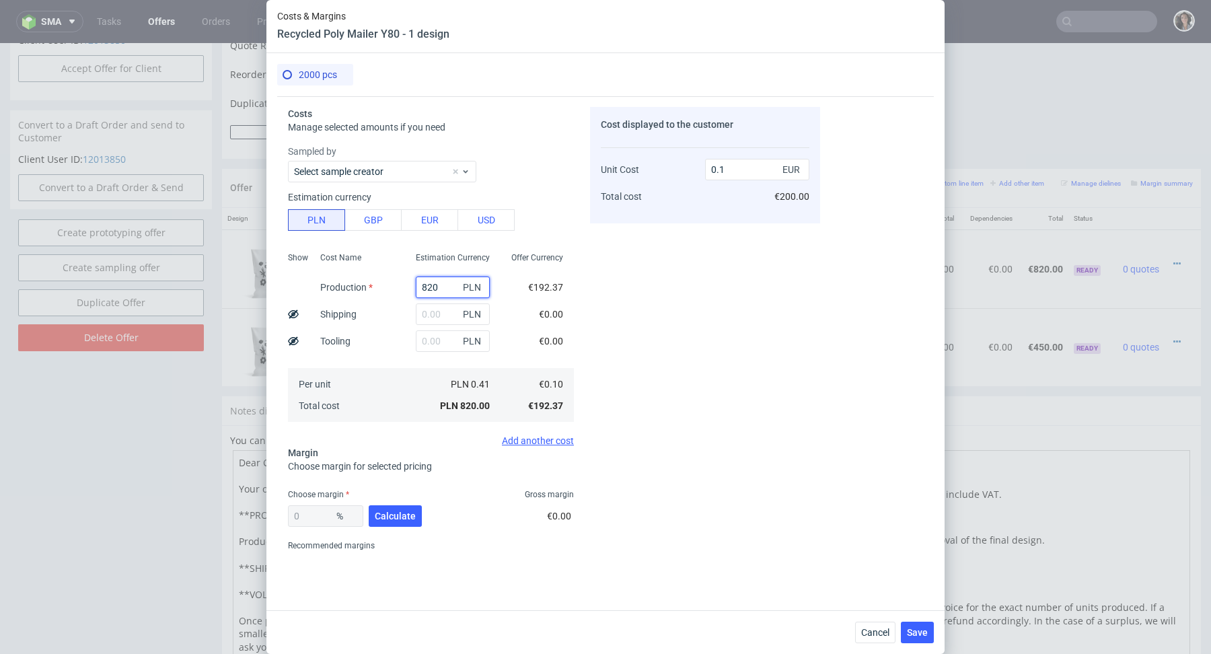
type input "1"
type input "0"
type input "1440"
type input "0.17"
type input "1440"
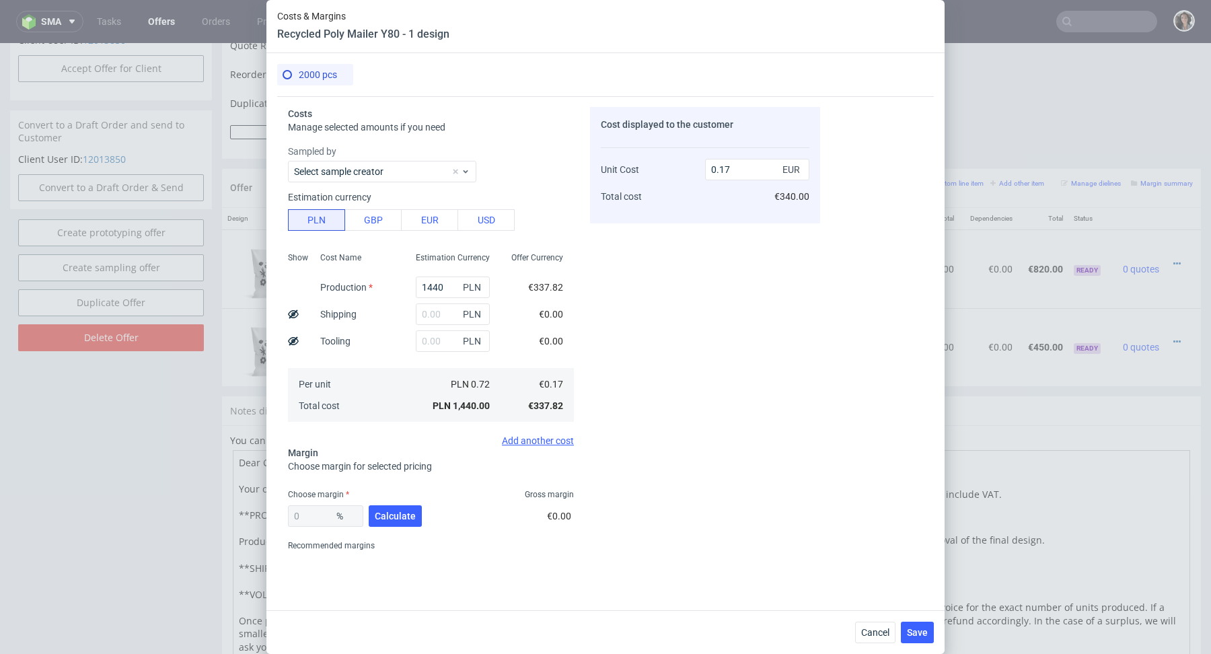
click at [602, 316] on div "Cost displayed to the customer Unit Cost Total cost 0.17 EUR €340.00" at bounding box center [705, 331] width 230 height 449
click at [437, 317] on input "text" at bounding box center [453, 314] width 74 height 22
type input "180"
type input "0.19"
type input "180"
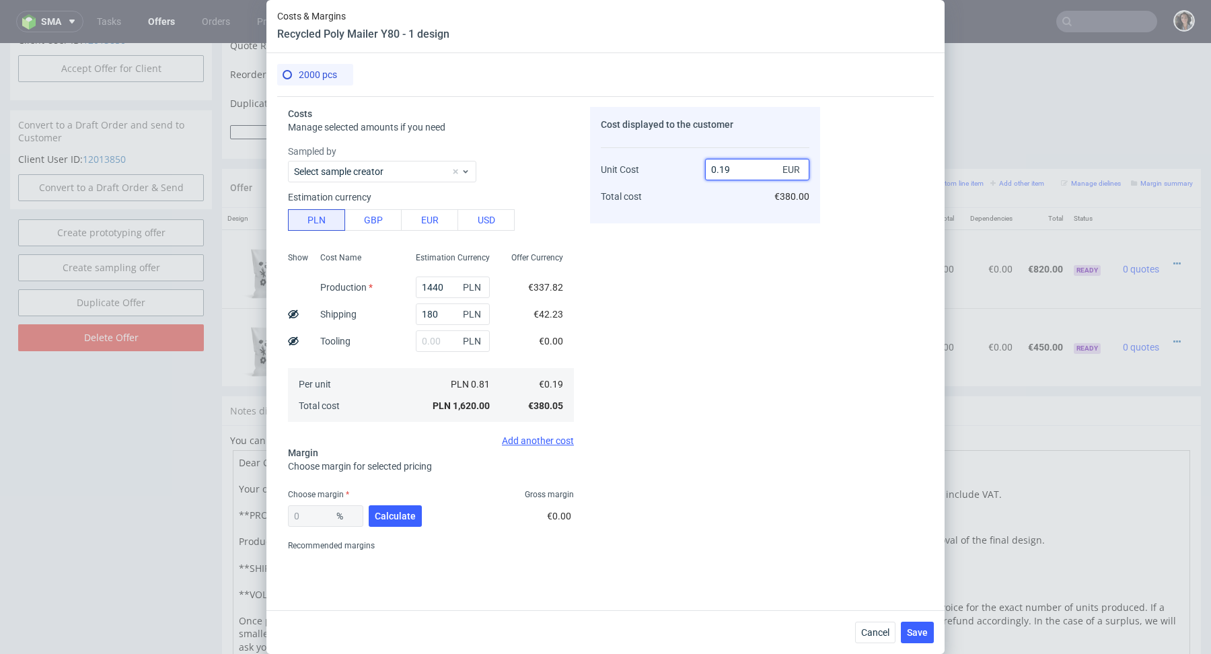
click at [737, 167] on input "0.19" at bounding box center [757, 170] width 104 height 22
type input "0."
type input "-Infinity"
type input "0.38"
type input "50"
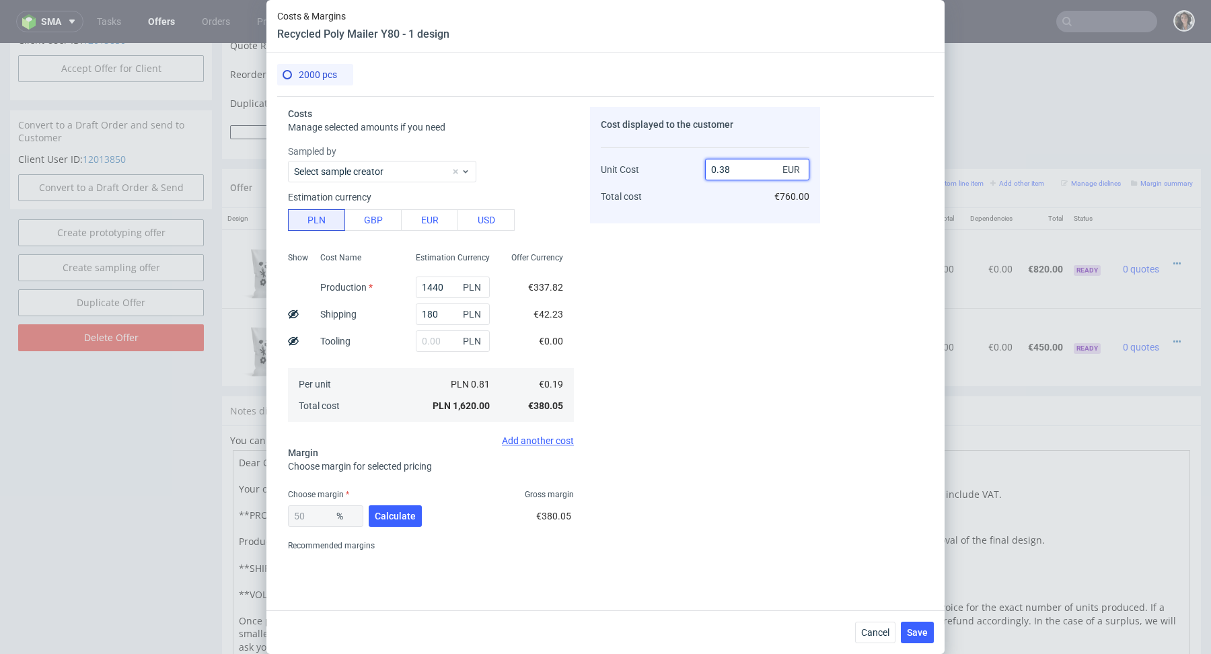
type input "0.38"
click at [714, 209] on div "0.38 EUR €760.00" at bounding box center [757, 177] width 104 height 71
click at [393, 508] on button "Calculate" at bounding box center [395, 516] width 53 height 22
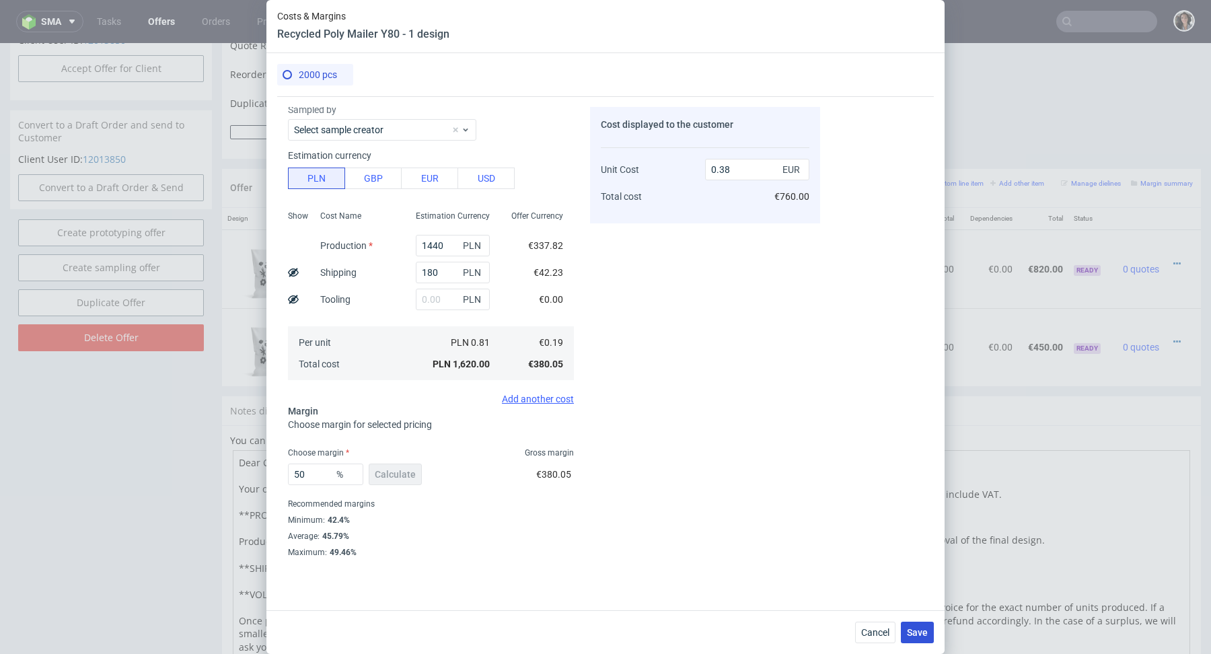
click at [918, 636] on span "Save" at bounding box center [917, 632] width 21 height 9
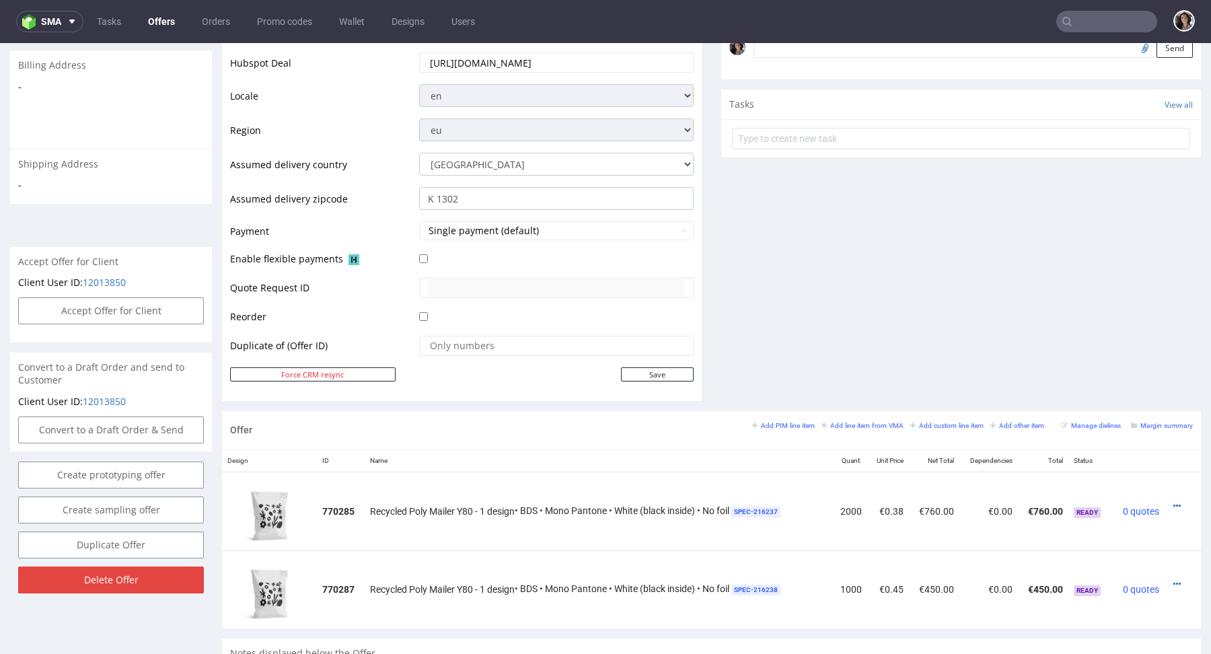
scroll to position [520, 0]
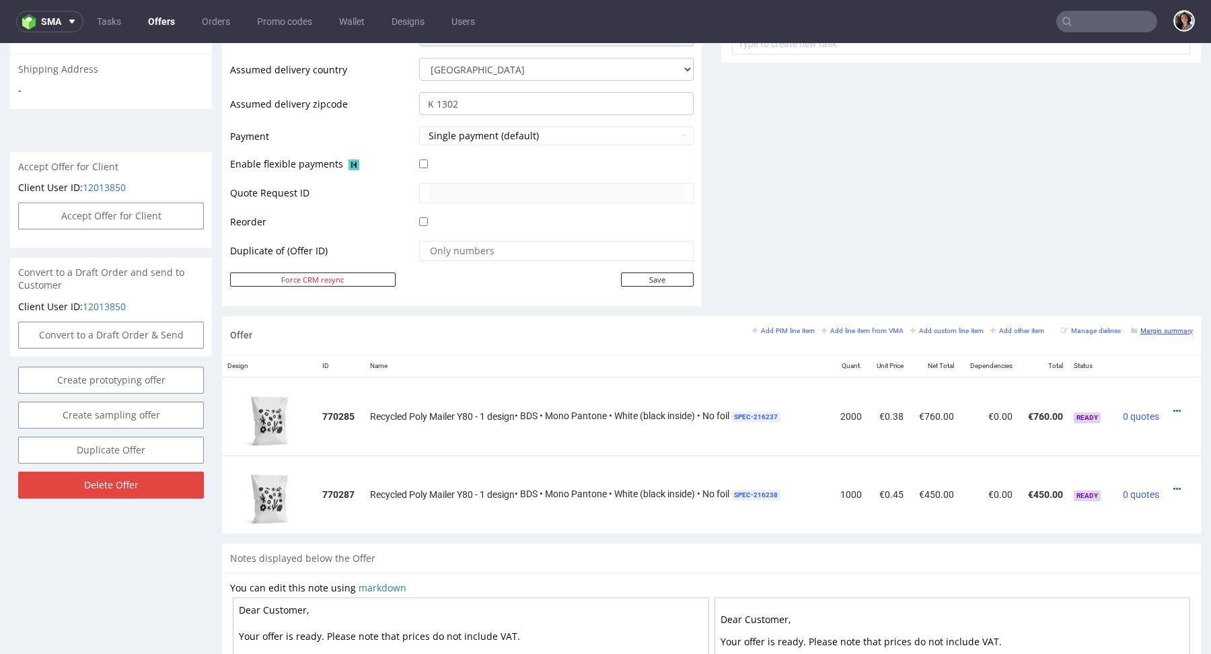
click at [1158, 327] on small "Margin summary" at bounding box center [1162, 330] width 62 height 7
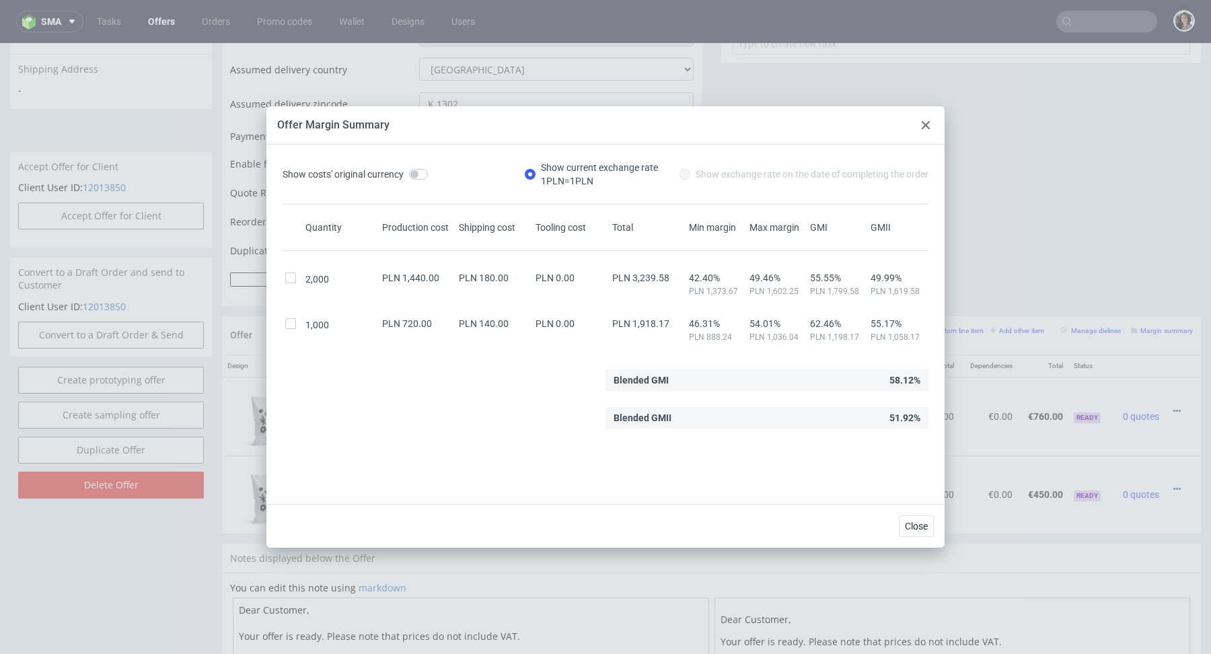
click at [923, 124] on icon at bounding box center [926, 125] width 8 height 8
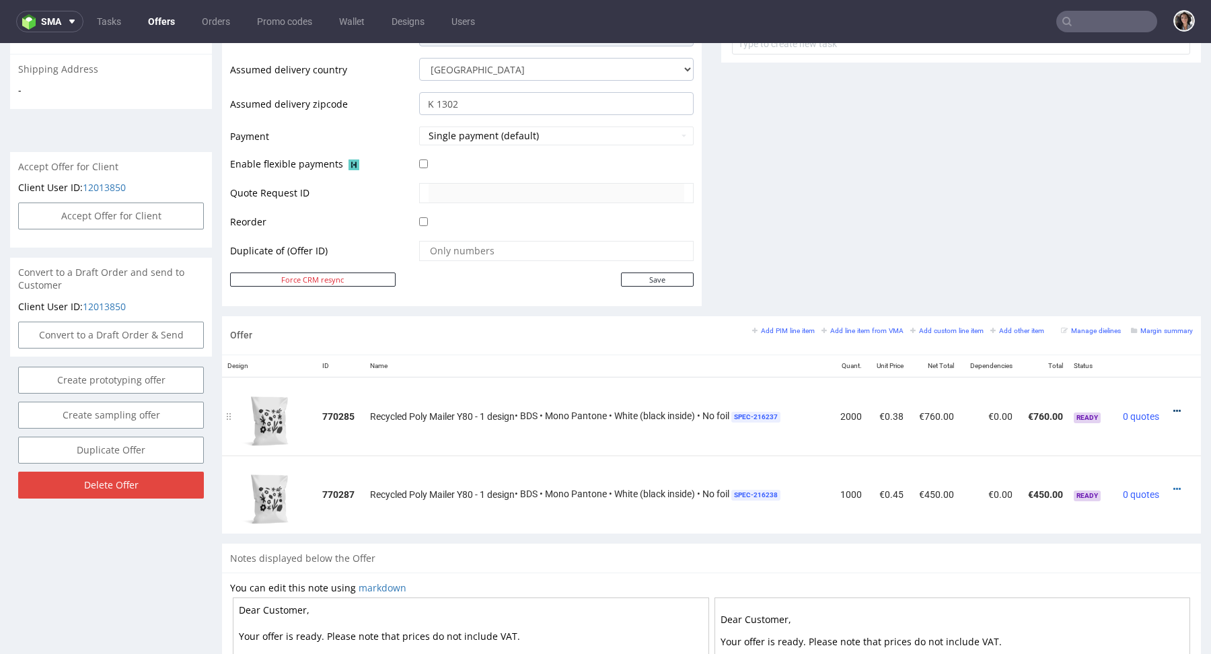
click at [1173, 406] on icon at bounding box center [1176, 410] width 7 height 9
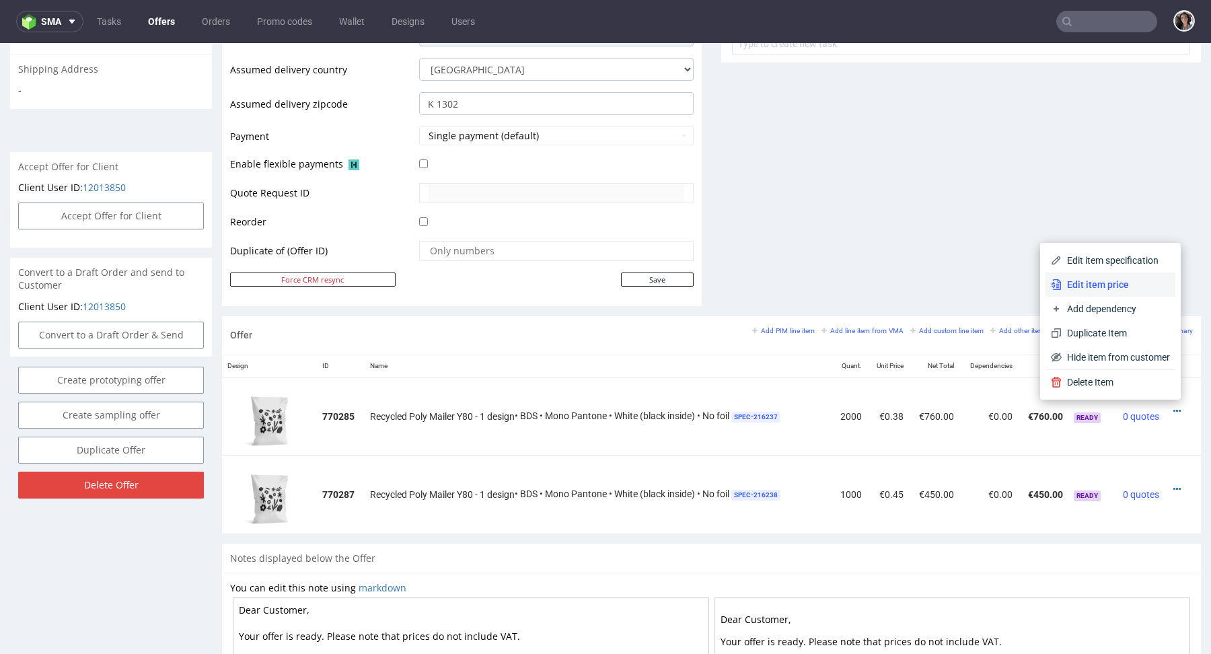
click at [1084, 281] on span "Edit item price" at bounding box center [1116, 284] width 108 height 13
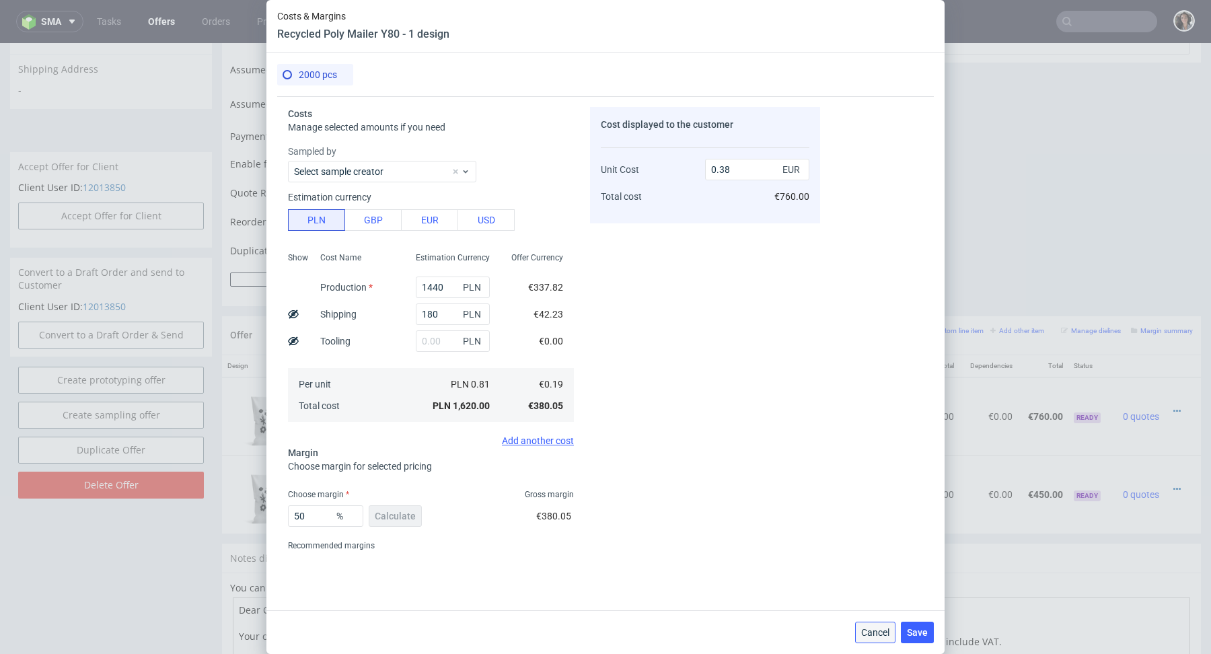
click at [875, 636] on span "Cancel" at bounding box center [875, 632] width 28 height 9
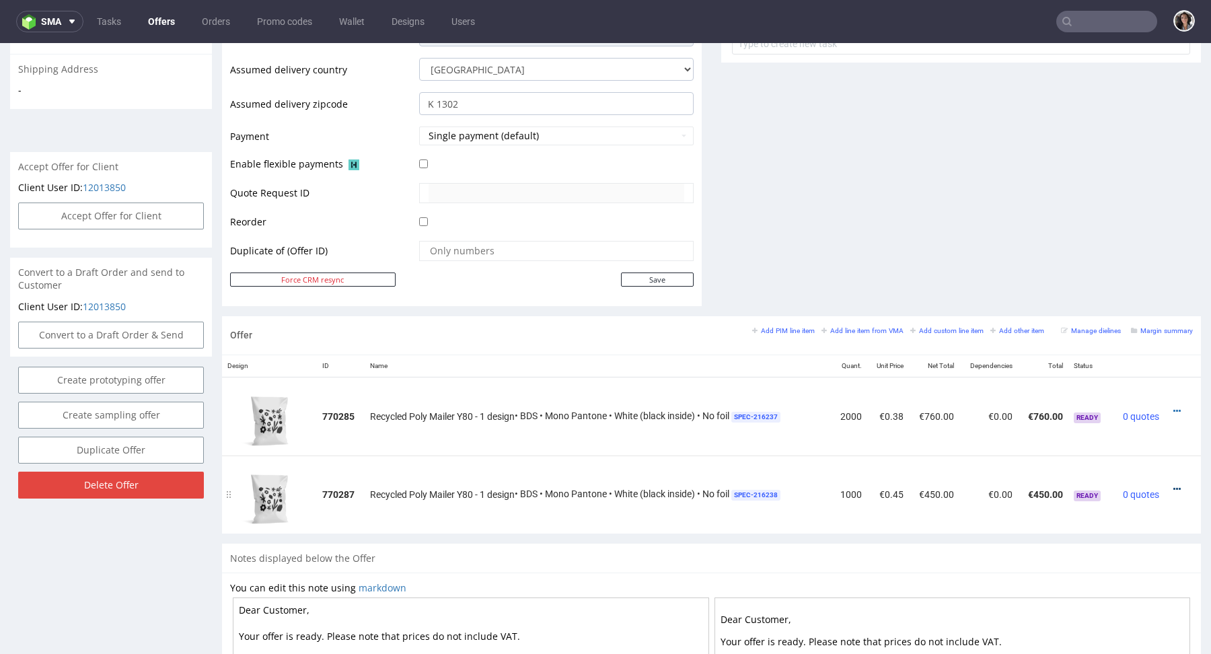
click at [1173, 484] on icon at bounding box center [1176, 488] width 7 height 9
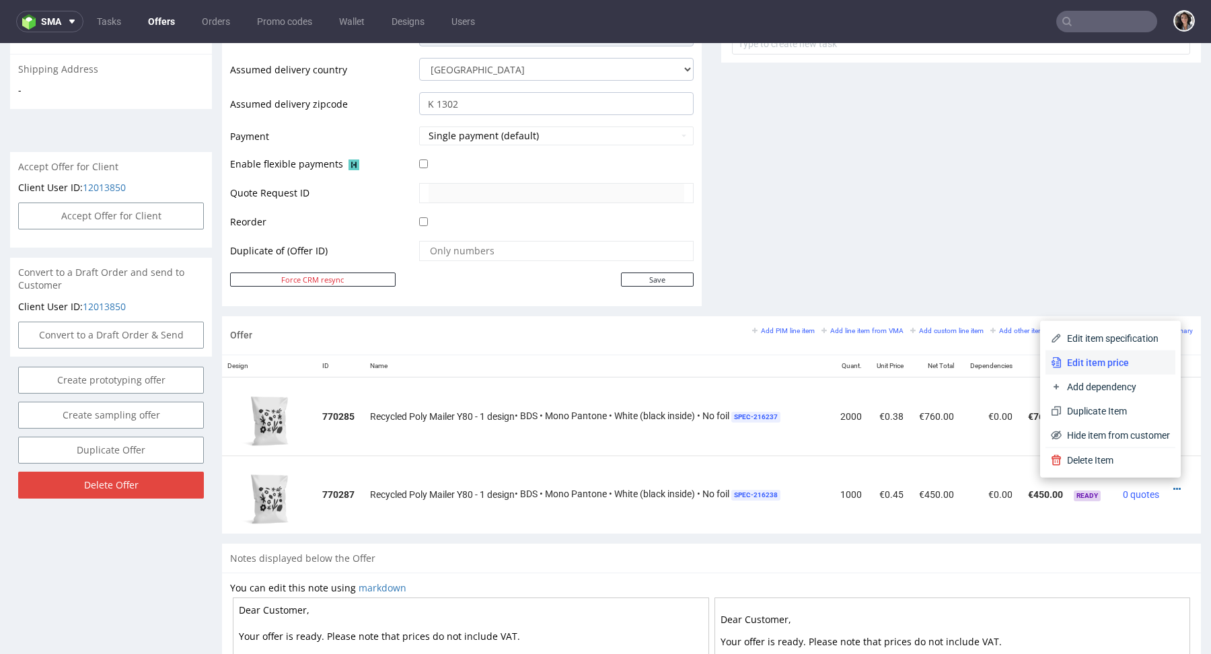
click at [1097, 363] on span "Edit item price" at bounding box center [1116, 362] width 108 height 13
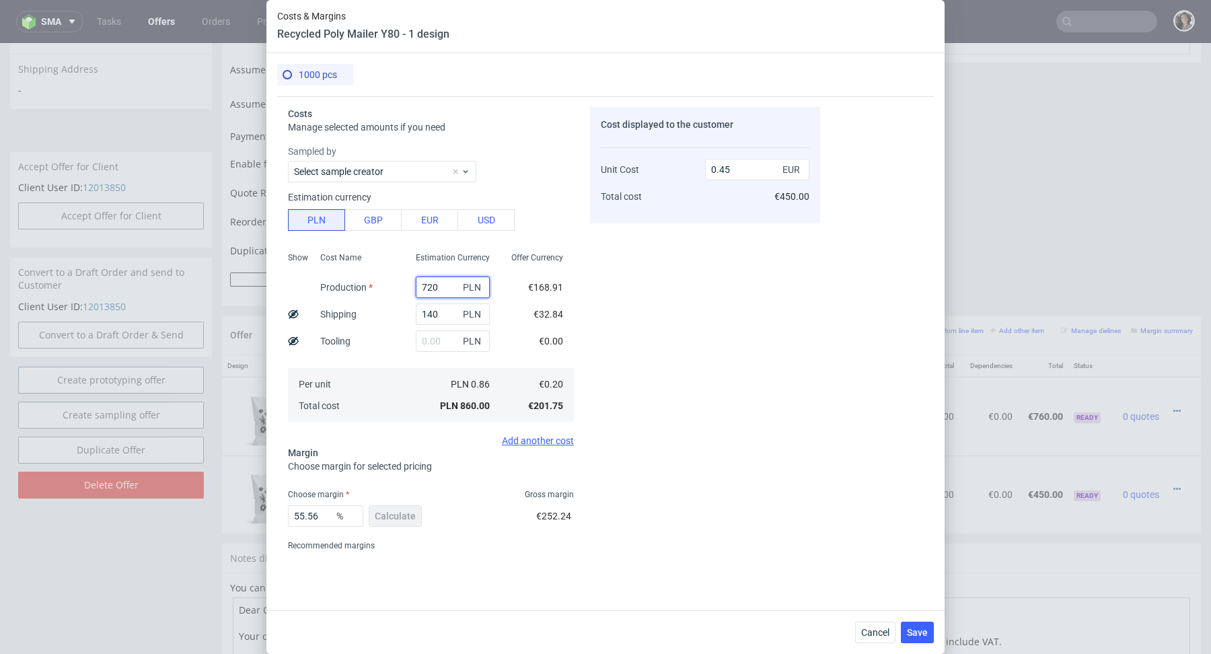
drag, startPoint x: 427, startPoint y: 285, endPoint x: 459, endPoint y: 285, distance: 33.0
click at [459, 285] on div "720 PLN" at bounding box center [453, 288] width 74 height 22
type input "780"
type input "0.48"
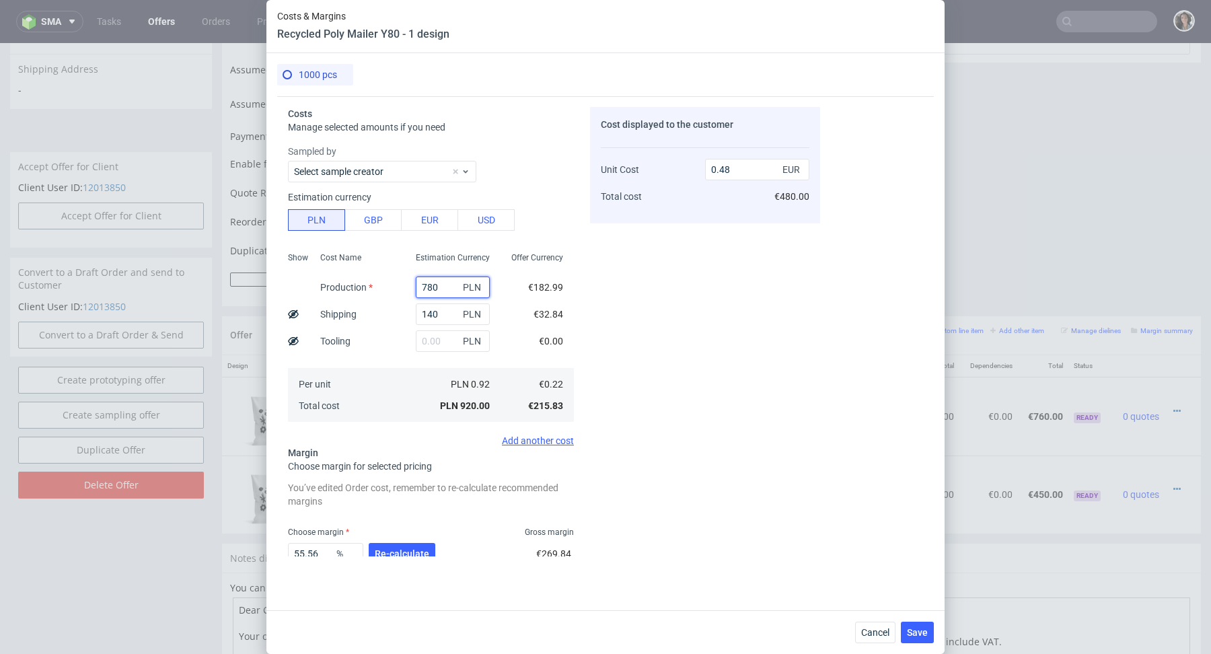
type input "780"
click at [412, 540] on div "55.56 % Re-calculate" at bounding box center [363, 557] width 150 height 38
click at [412, 551] on span "Re-calculate" at bounding box center [402, 553] width 54 height 9
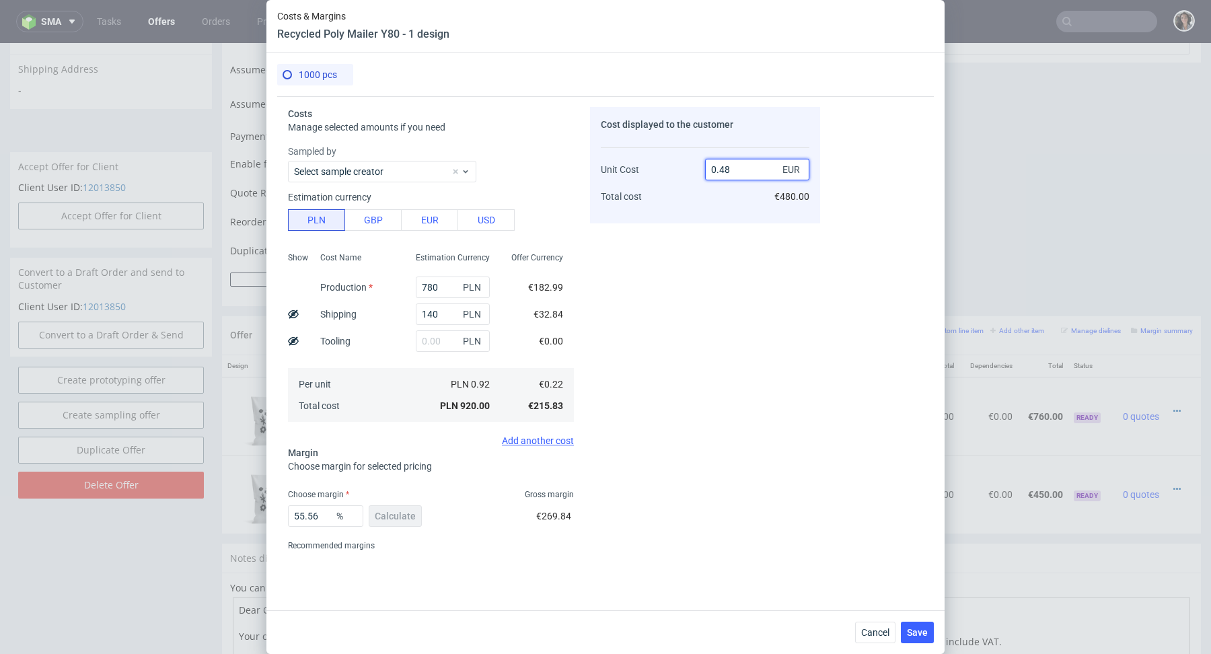
click at [731, 172] on input "0.48" at bounding box center [757, 170] width 104 height 22
type input "0.45"
type input "51.11111111111111"
click at [712, 243] on div "Cost displayed to the customer Unit Cost Total cost 0.44 EUR €440.00" at bounding box center [705, 331] width 230 height 449
click at [739, 168] on input "0.44" at bounding box center [757, 170] width 104 height 22
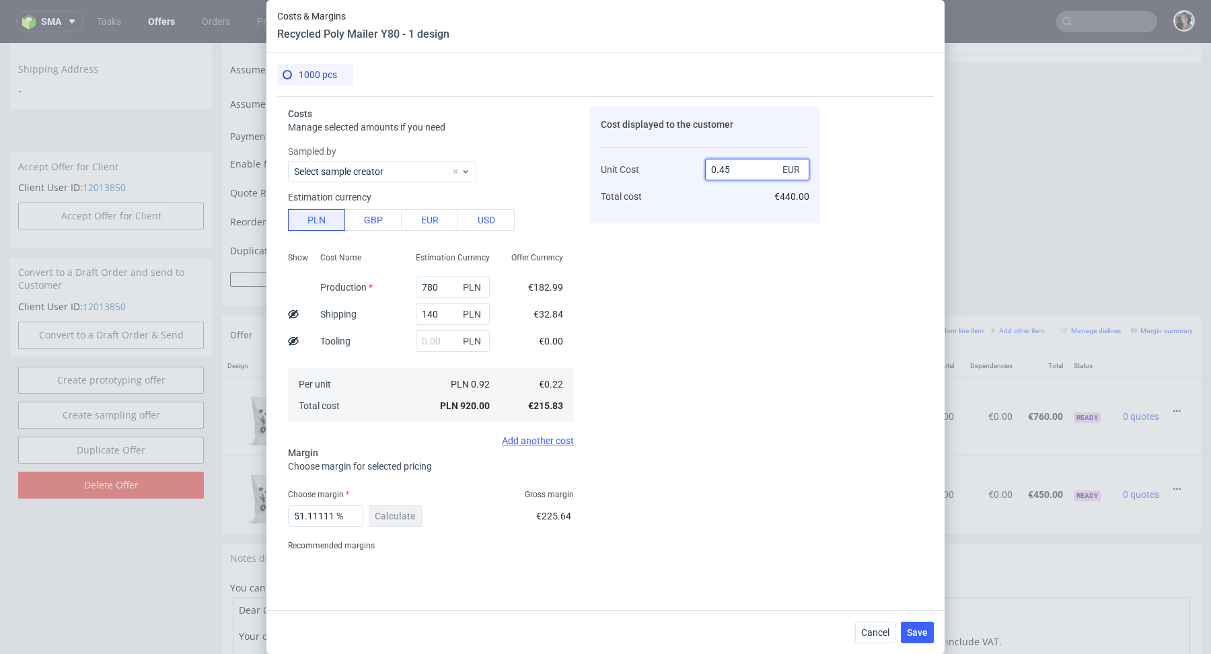
type input "0.45"
click at [682, 269] on div "Cost displayed to the customer Unit Cost Total cost 0.45 EUR €440.00" at bounding box center [705, 331] width 230 height 449
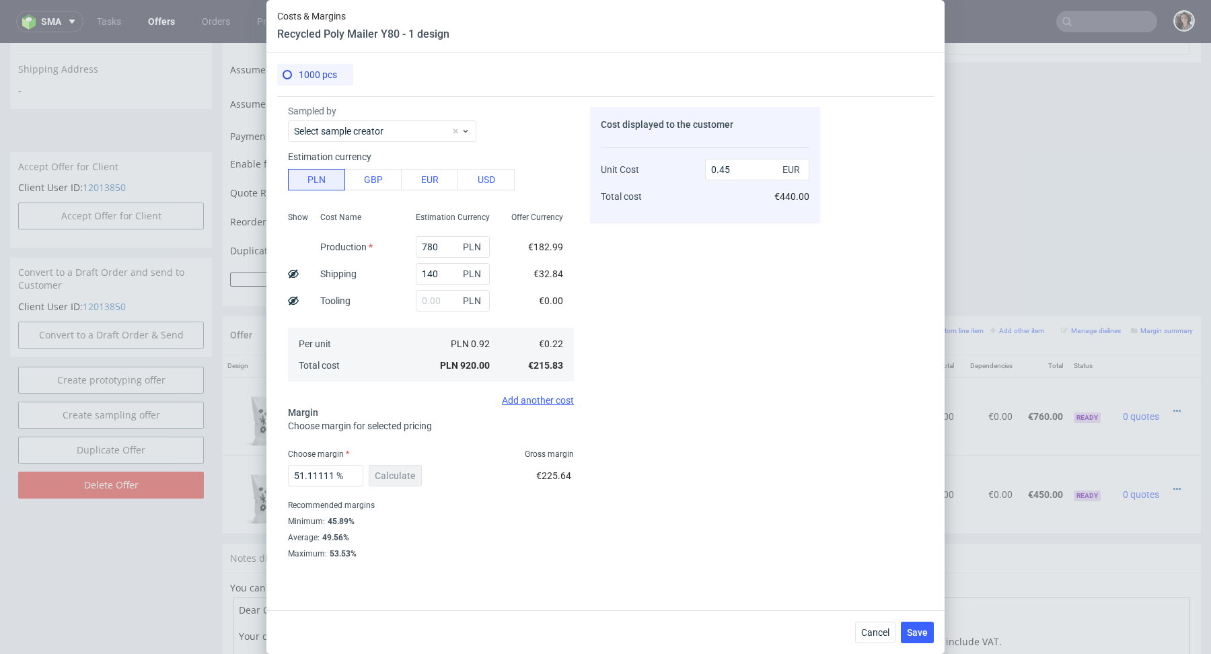
scroll to position [42, 0]
click at [312, 470] on input "51.11111111111111" at bounding box center [325, 475] width 75 height 22
drag, startPoint x: 338, startPoint y: 475, endPoint x: 308, endPoint y: 472, distance: 29.7
click at [308, 472] on div "51.11111111111111 %" at bounding box center [325, 475] width 75 height 22
drag, startPoint x: 308, startPoint y: 472, endPoint x: 384, endPoint y: 473, distance: 76.0
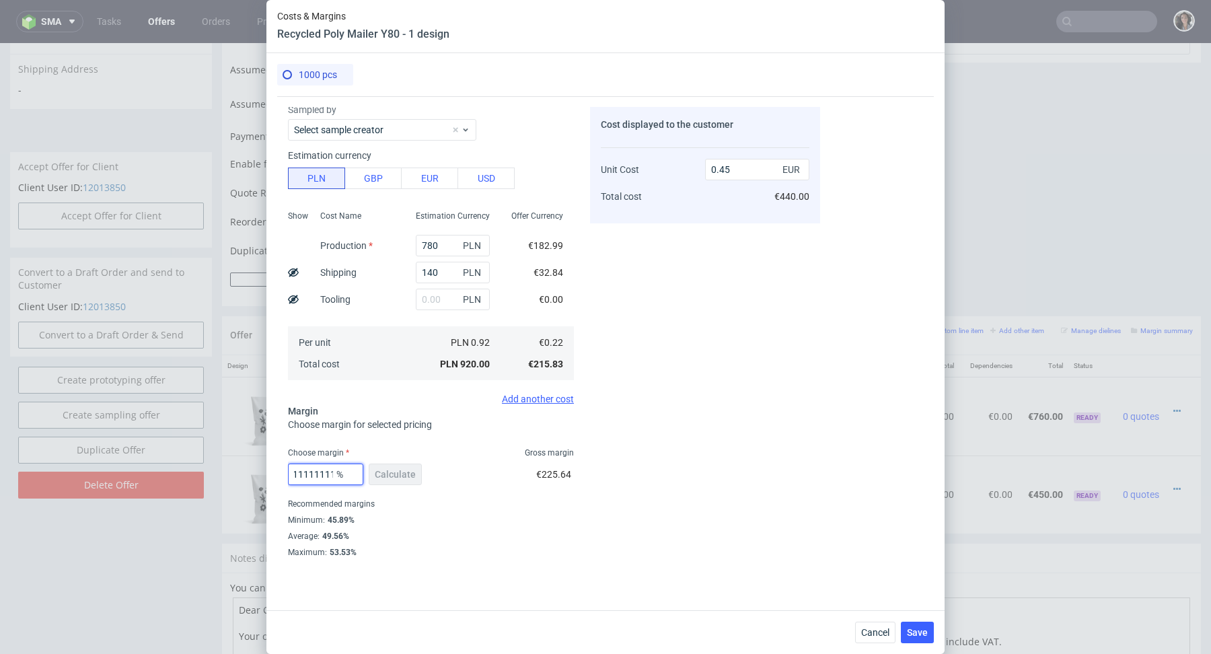
click at [384, 473] on div "51.11111111111111 % Calculate" at bounding box center [356, 477] width 137 height 38
type input "52.9"
type input "0.46"
type input "52.8"
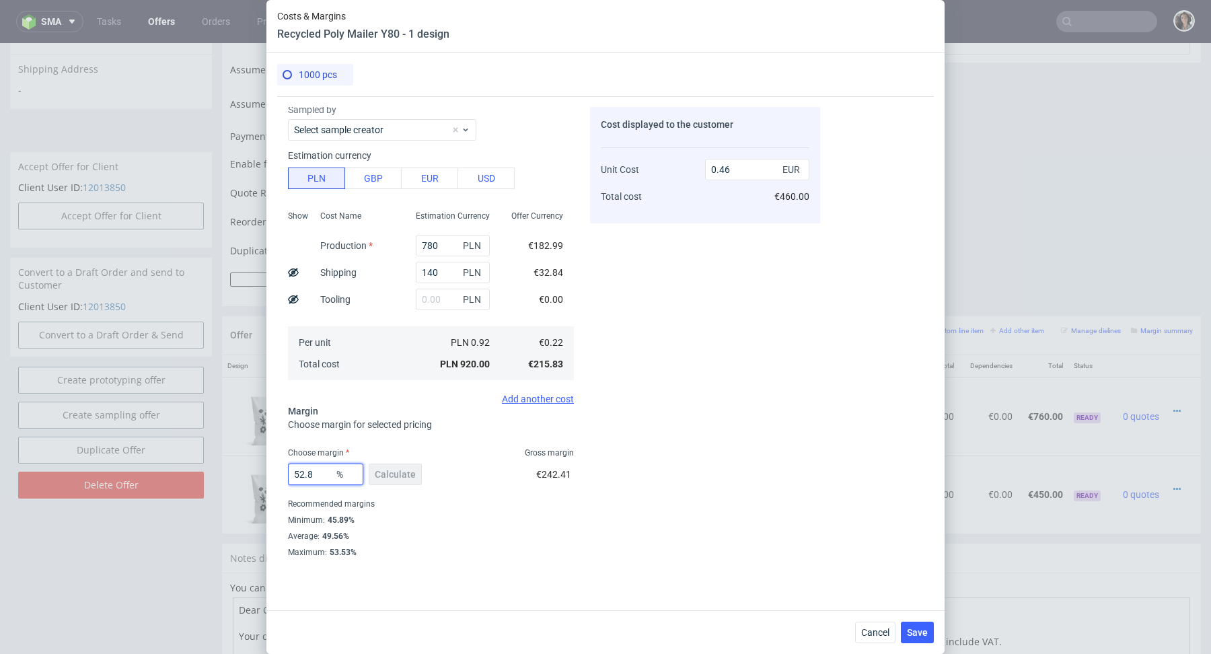
type input "0.45"
type input "52.8"
click at [460, 449] on div "Choose margin Gross margin" at bounding box center [431, 452] width 286 height 11
click at [910, 628] on span "Save" at bounding box center [917, 632] width 21 height 9
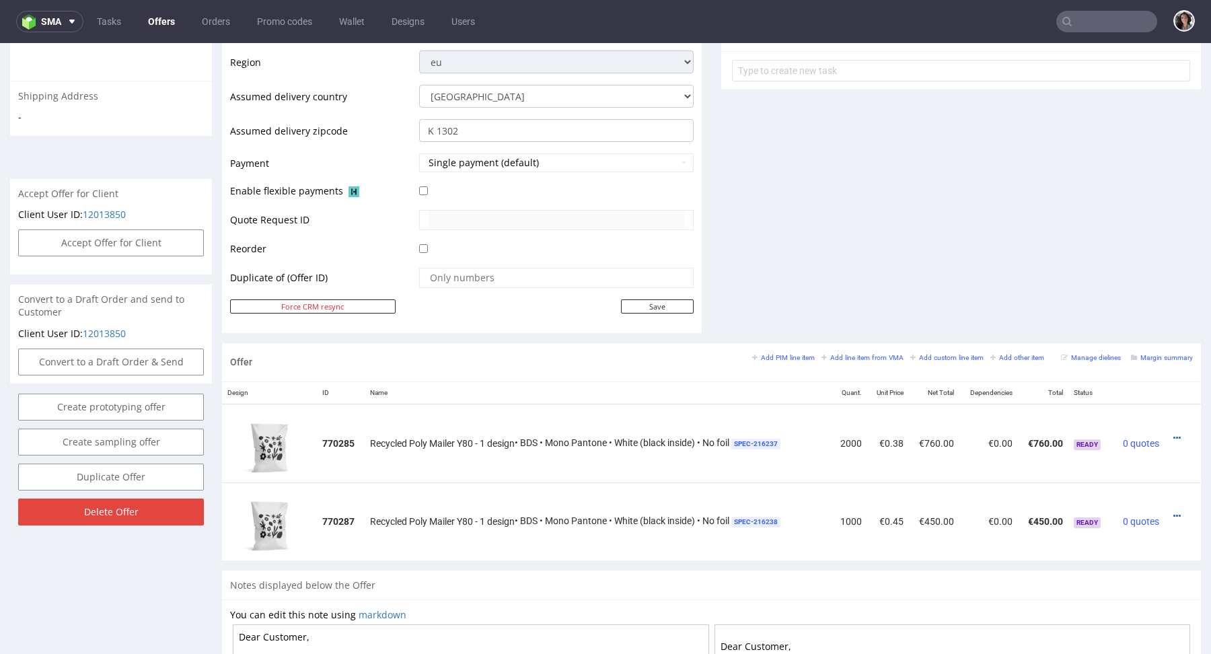
scroll to position [604, 0]
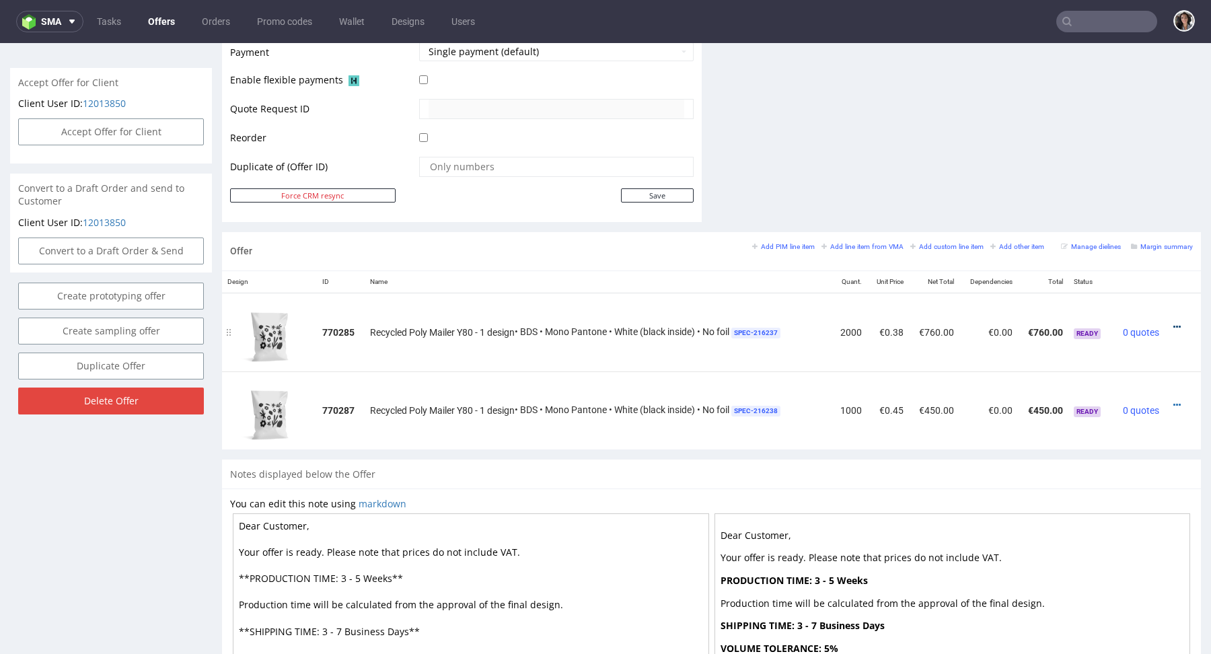
click at [1173, 322] on icon at bounding box center [1176, 326] width 7 height 9
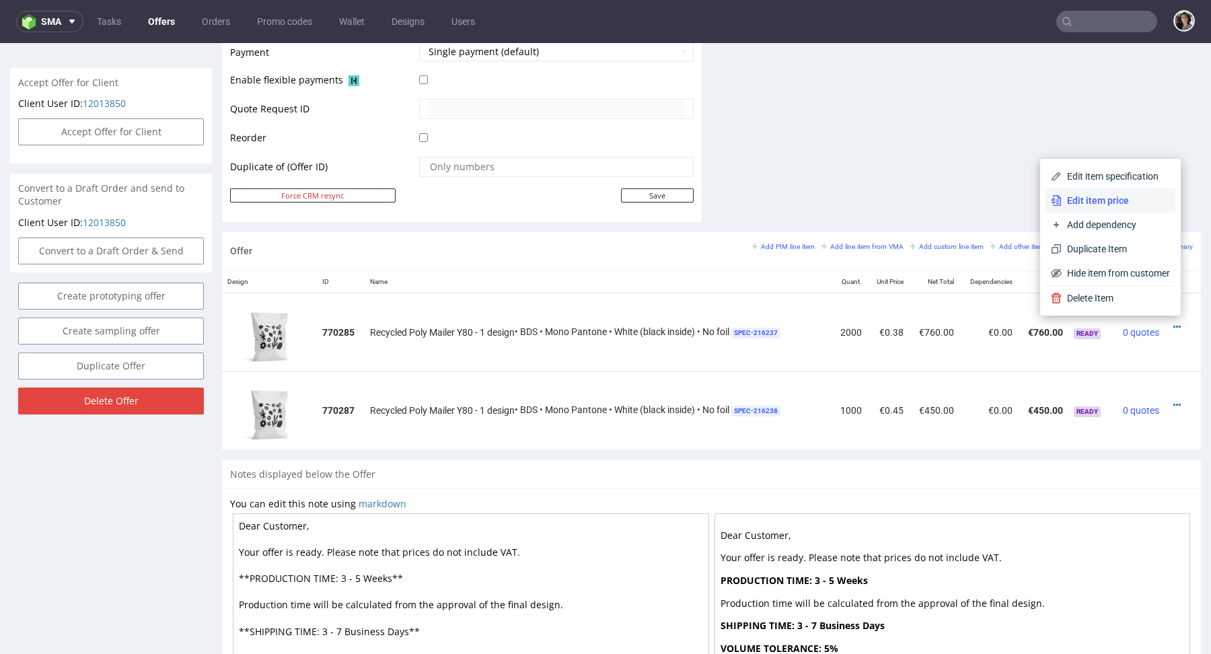
click at [1097, 194] on span "Edit item price" at bounding box center [1116, 200] width 108 height 13
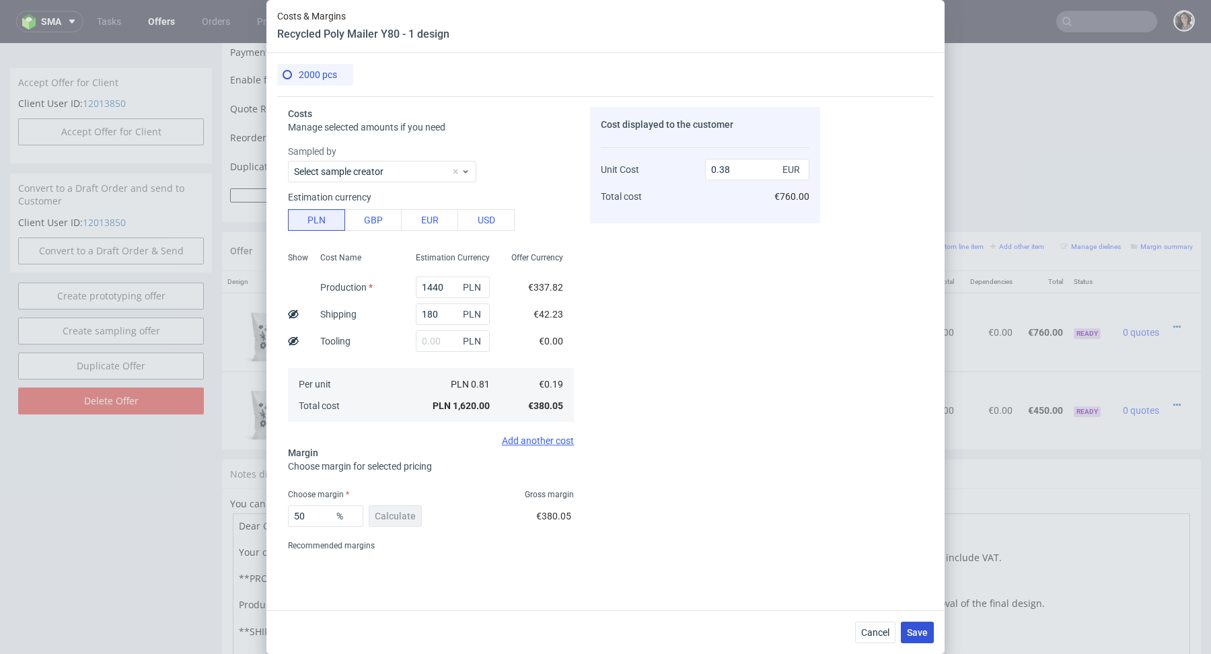
click at [916, 635] on span "Save" at bounding box center [917, 632] width 21 height 9
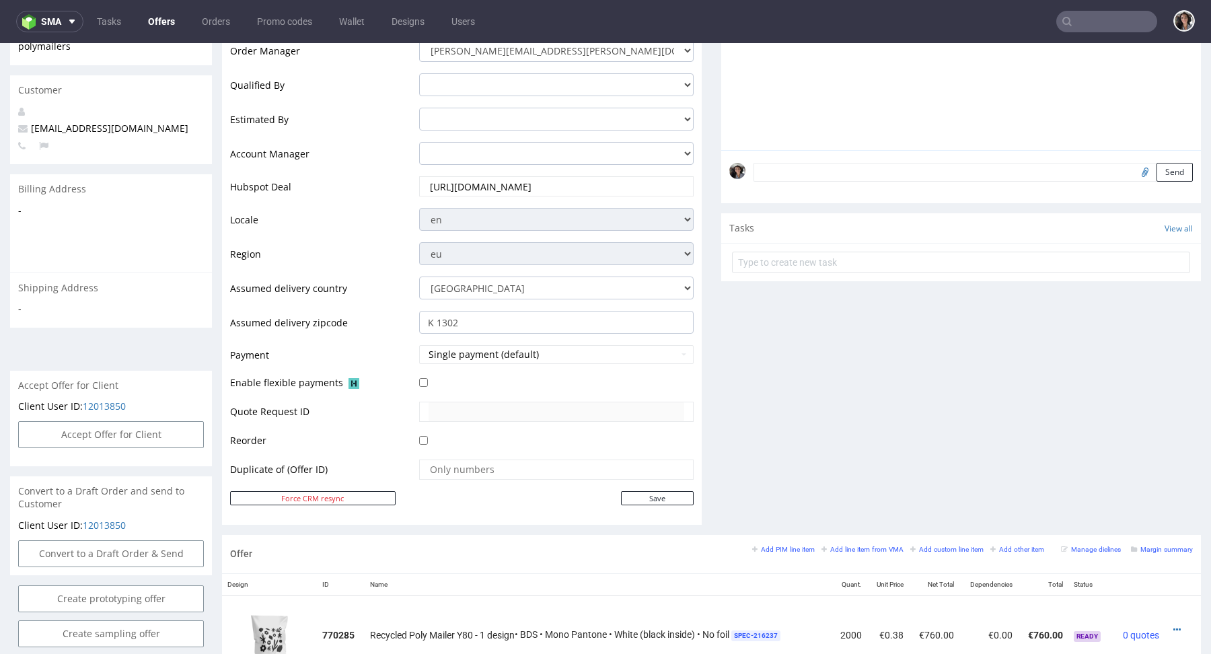
scroll to position [494, 0]
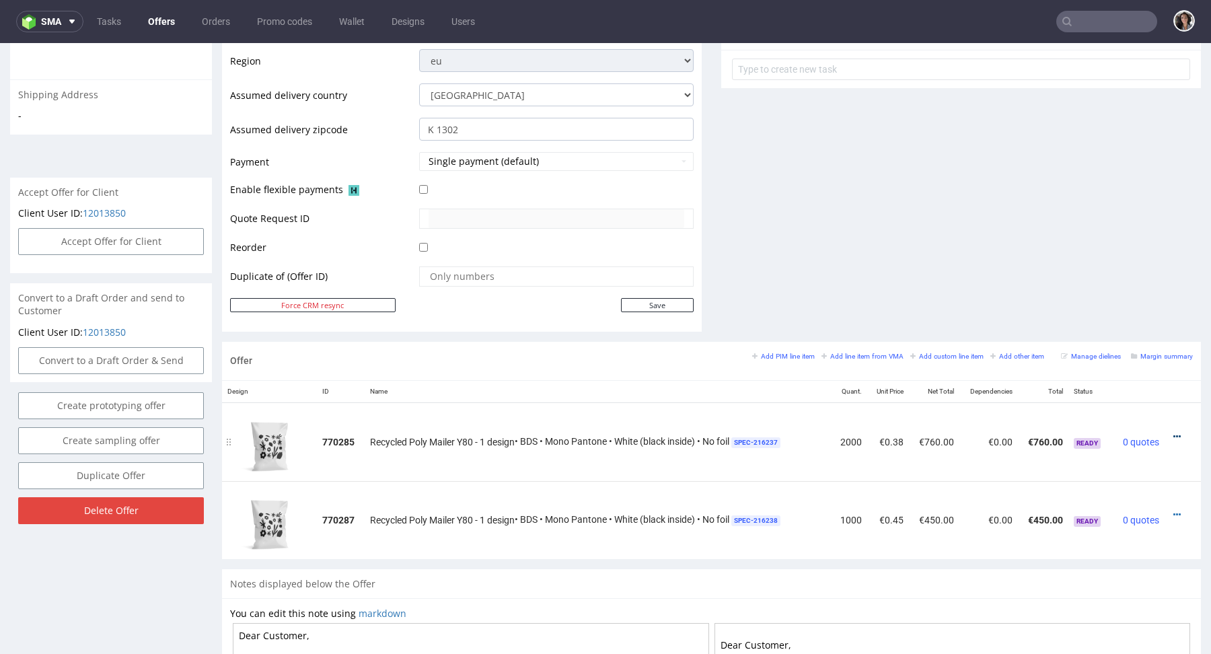
click at [1173, 432] on icon at bounding box center [1176, 436] width 7 height 9
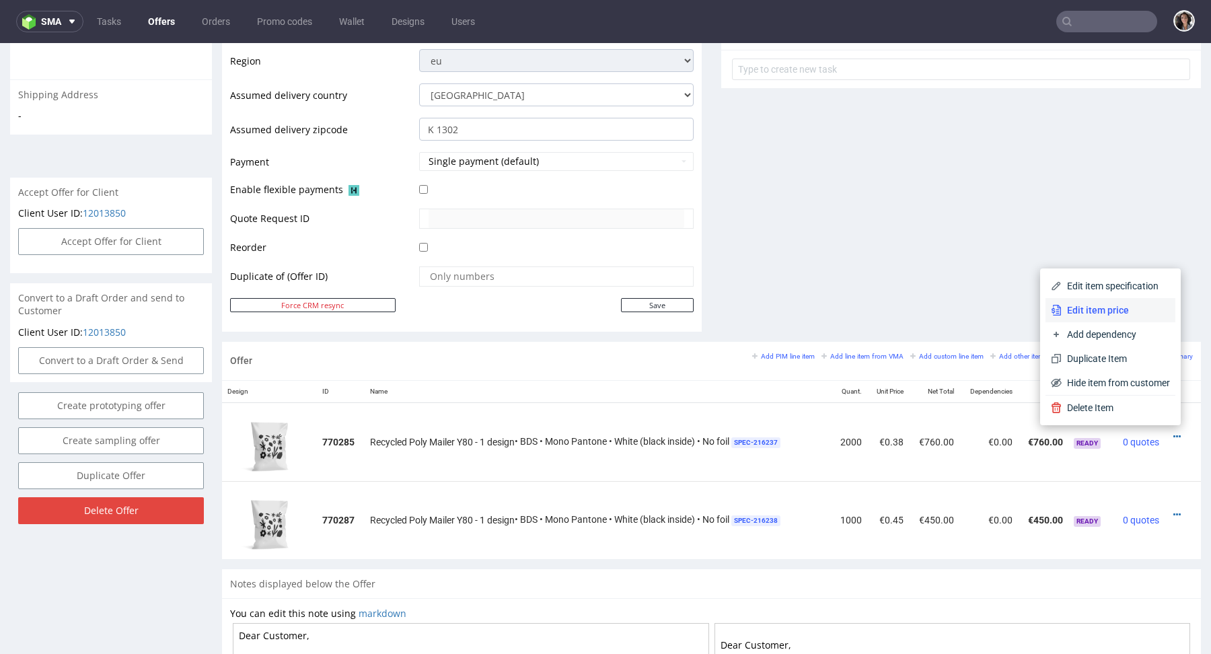
click at [1094, 311] on span "Edit item price" at bounding box center [1116, 309] width 108 height 13
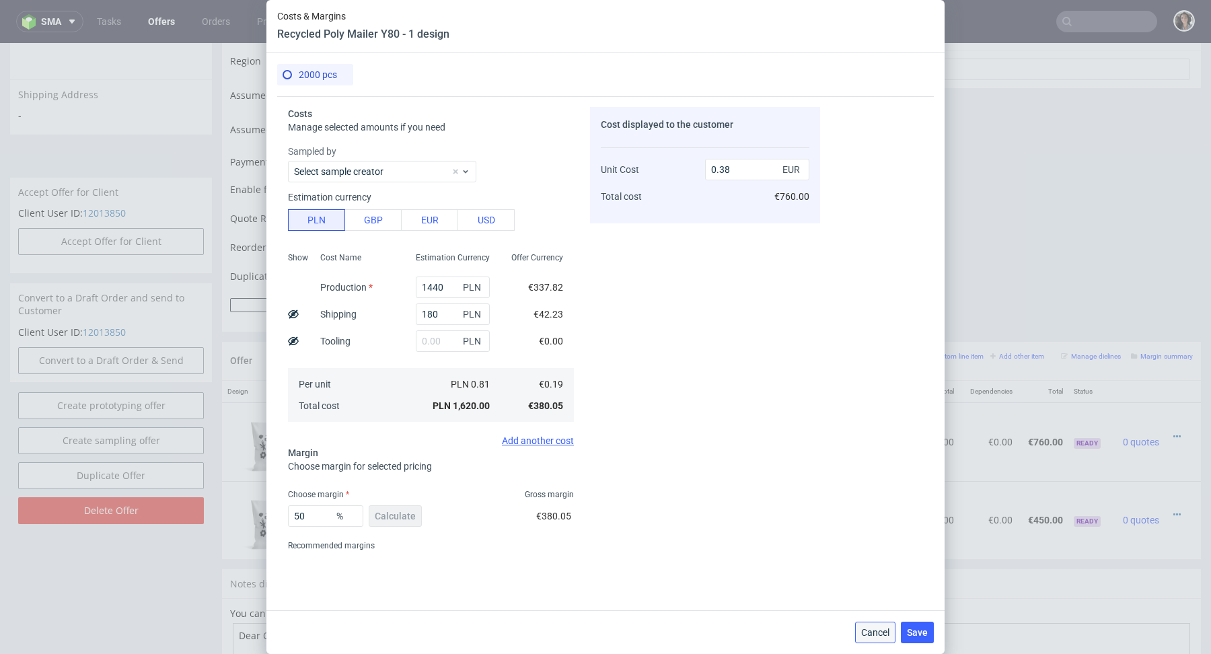
click at [878, 630] on span "Cancel" at bounding box center [875, 632] width 28 height 9
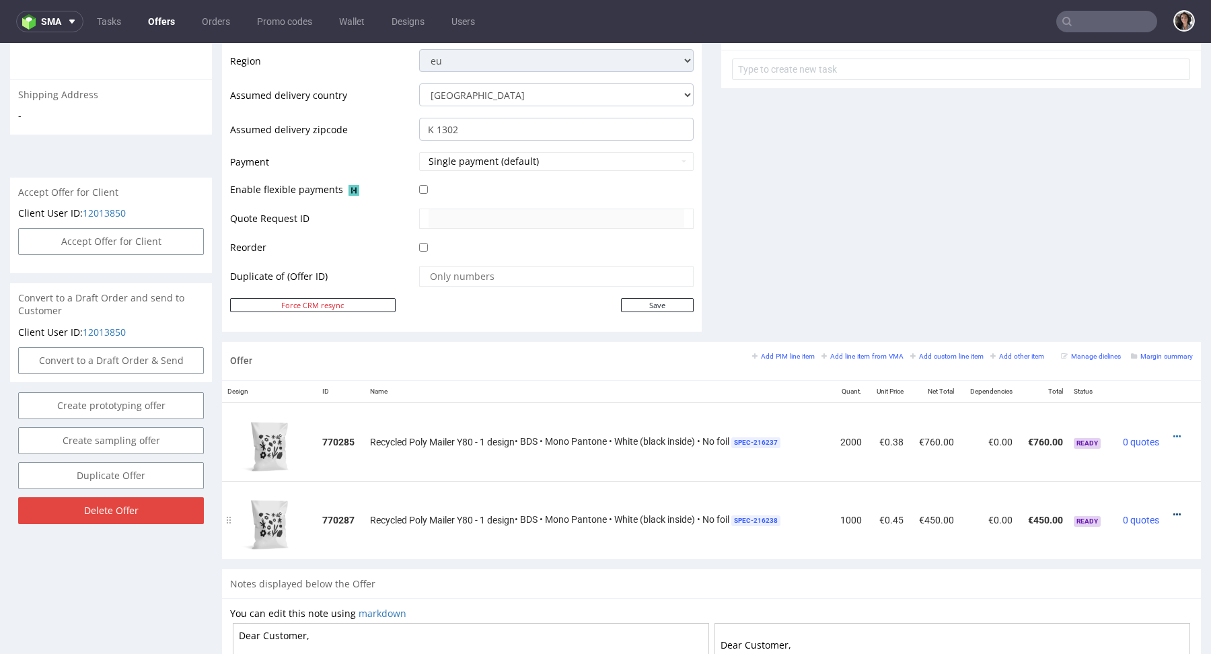
click at [1173, 513] on icon at bounding box center [1176, 514] width 7 height 9
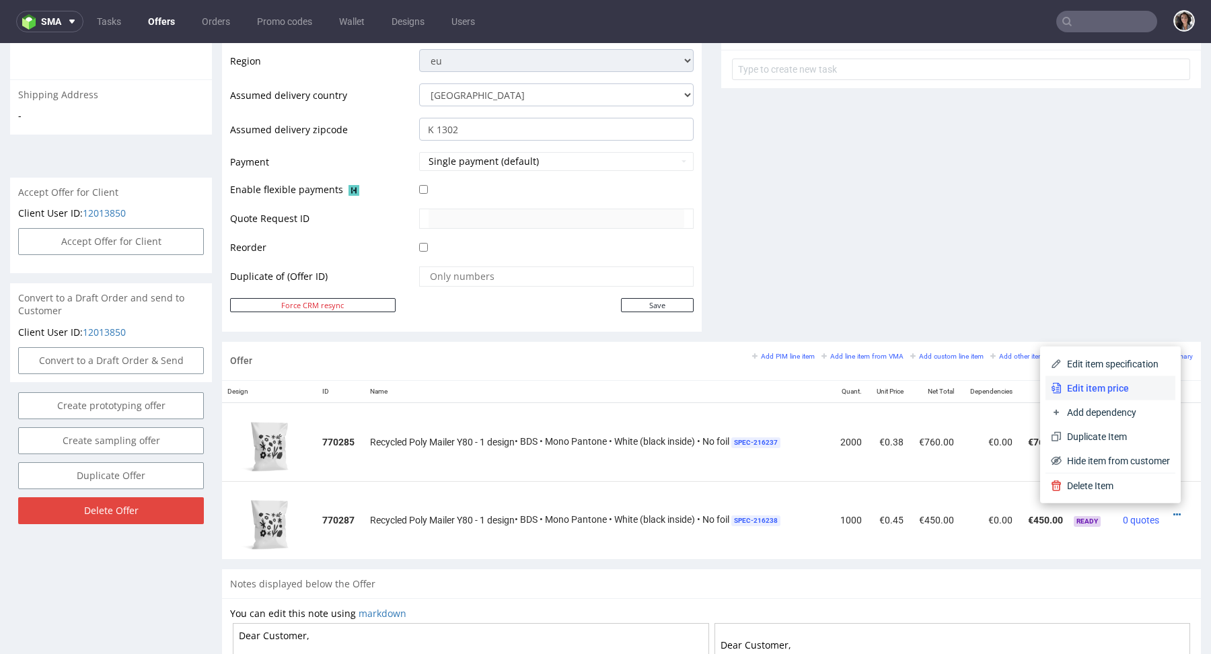
click at [1109, 385] on span "Edit item price" at bounding box center [1116, 387] width 108 height 13
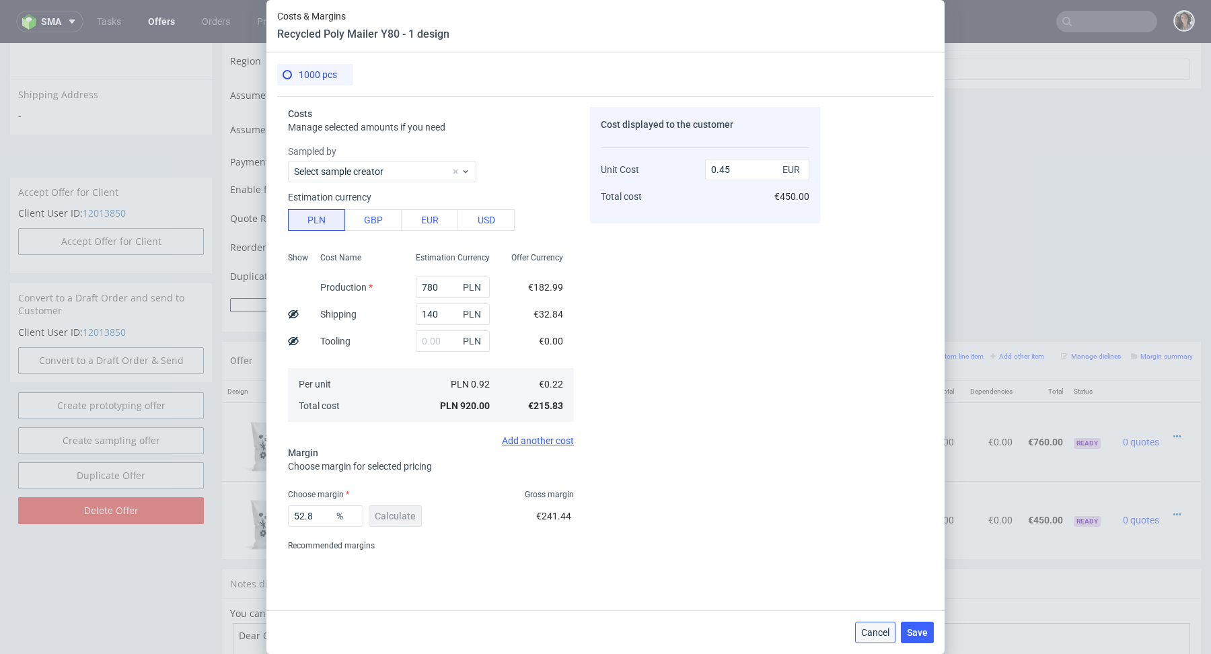
click at [871, 628] on span "Cancel" at bounding box center [875, 632] width 28 height 9
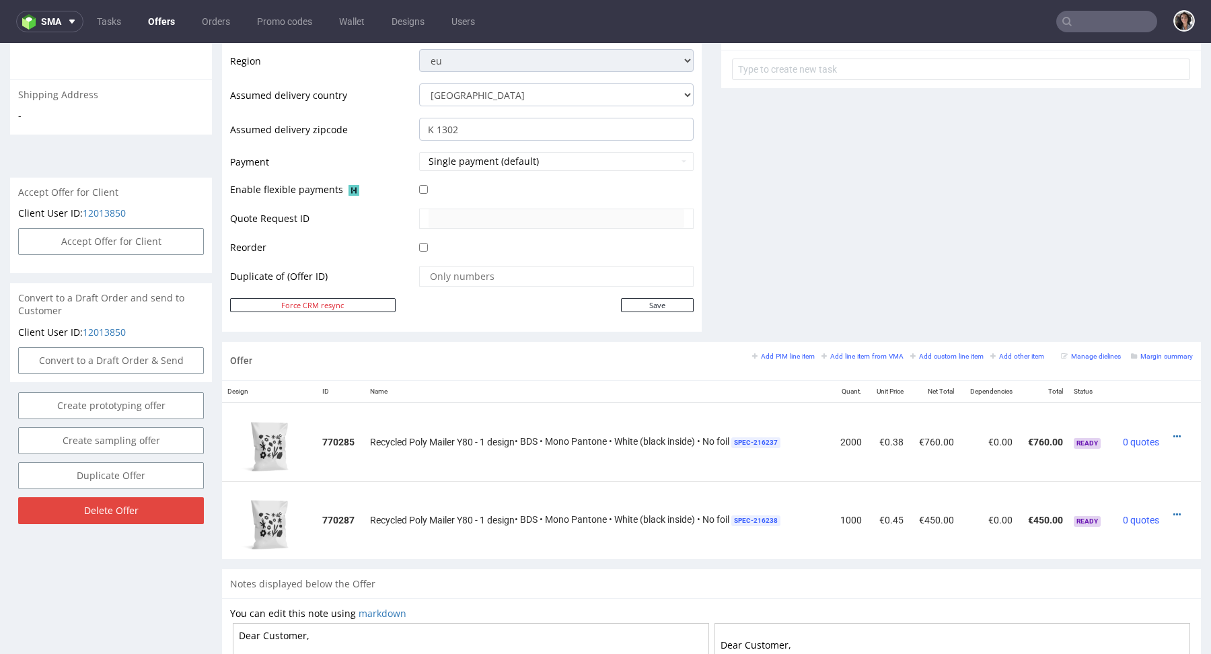
scroll to position [0, 0]
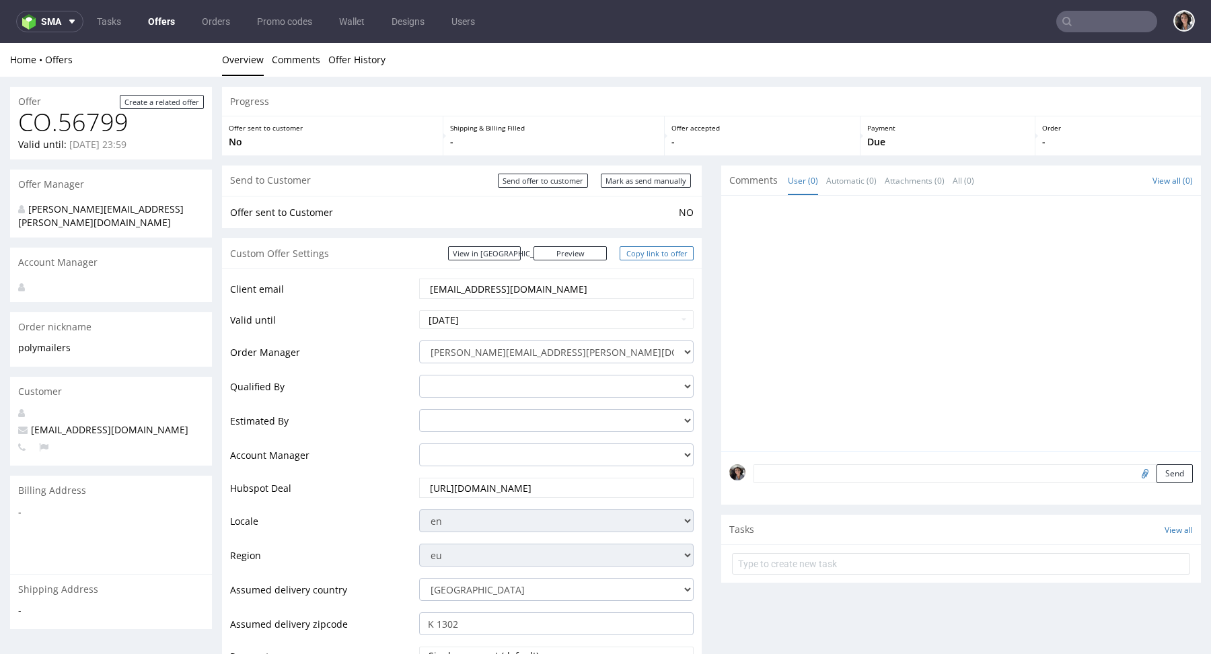
click at [655, 254] on link "Copy link to offer" at bounding box center [657, 253] width 74 height 14
click at [650, 178] on input "Mark as send manually" at bounding box center [646, 181] width 90 height 14
type input "In progress..."
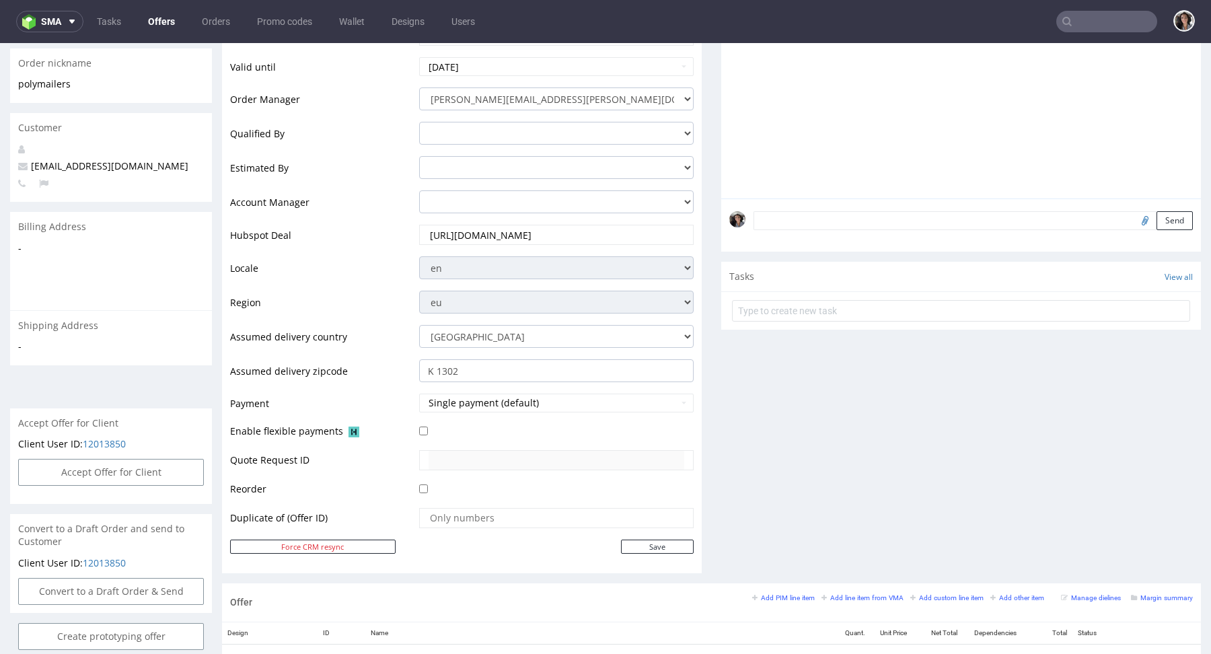
scroll to position [455, 0]
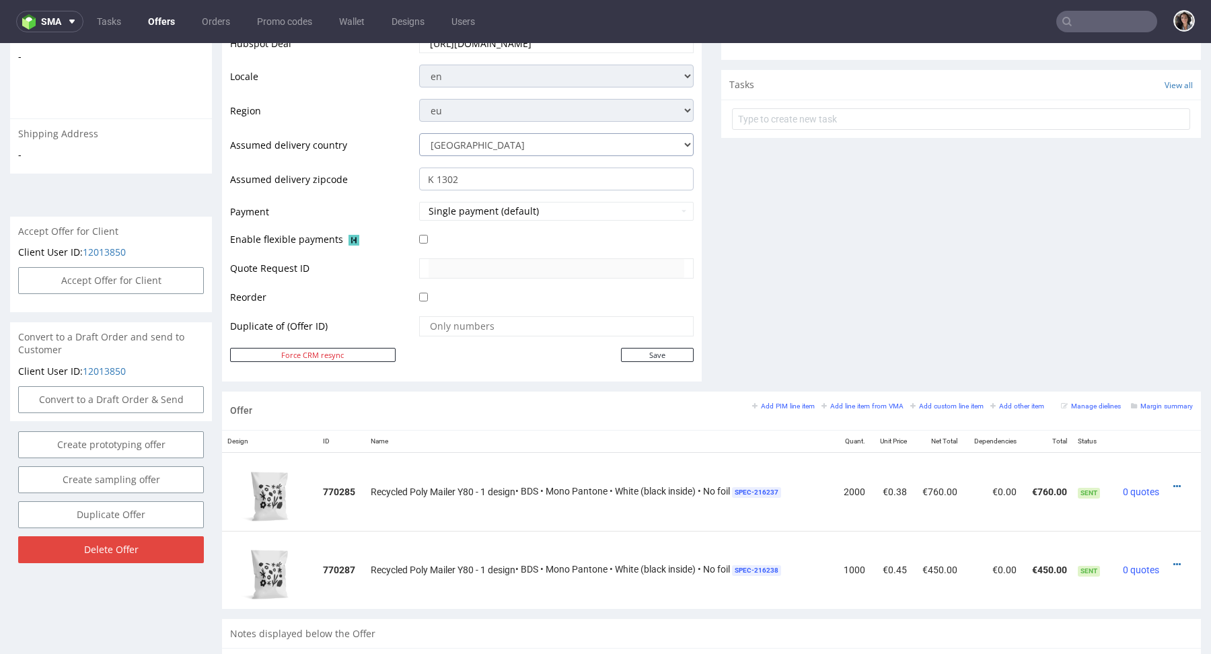
click at [486, 143] on select "Andorra Afghanistan Anguilla Albania Armenia Antarctica Argentina American Samo…" at bounding box center [556, 144] width 274 height 23
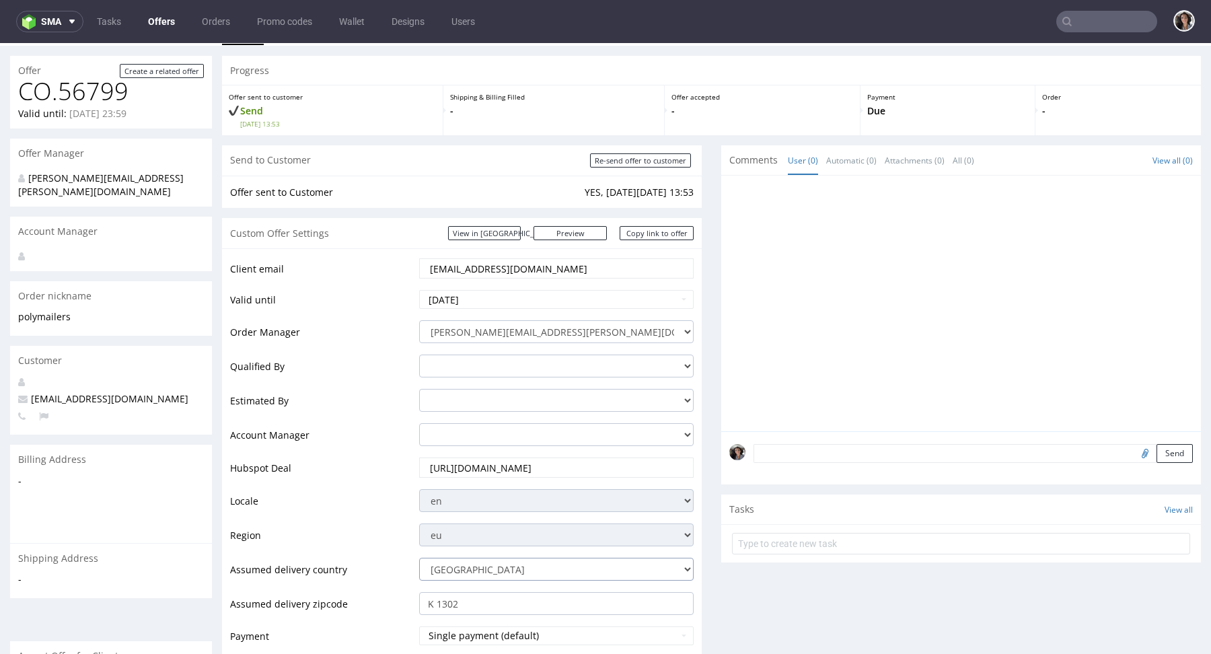
scroll to position [0, 0]
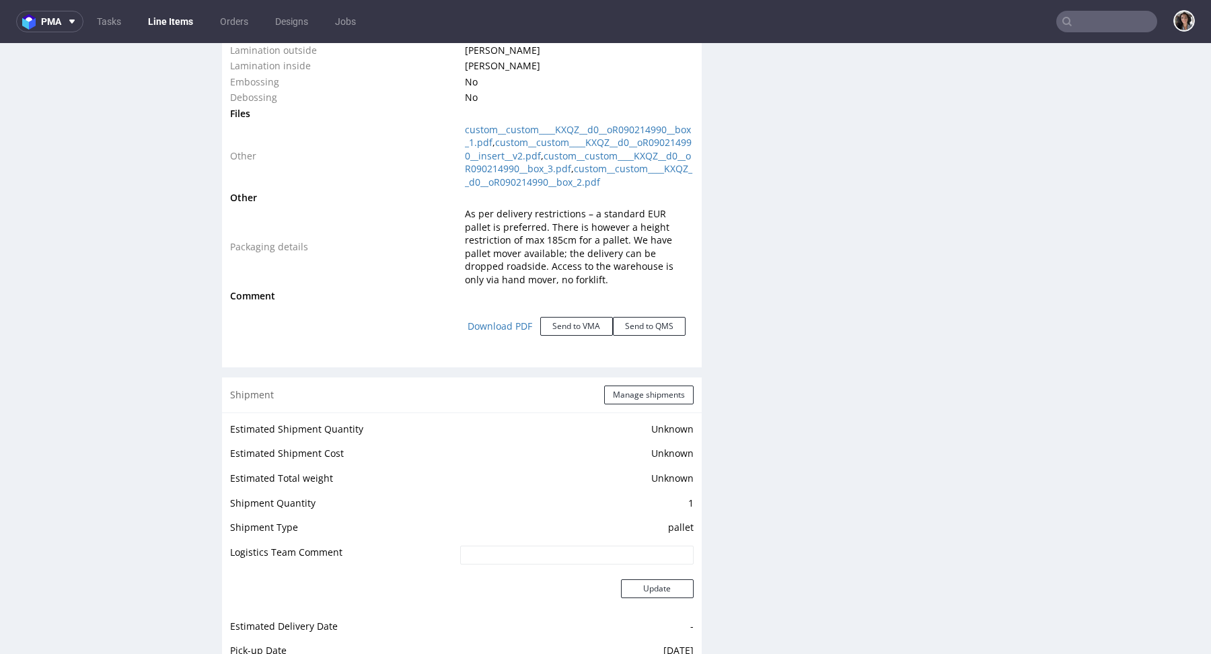
scroll to position [1576, 0]
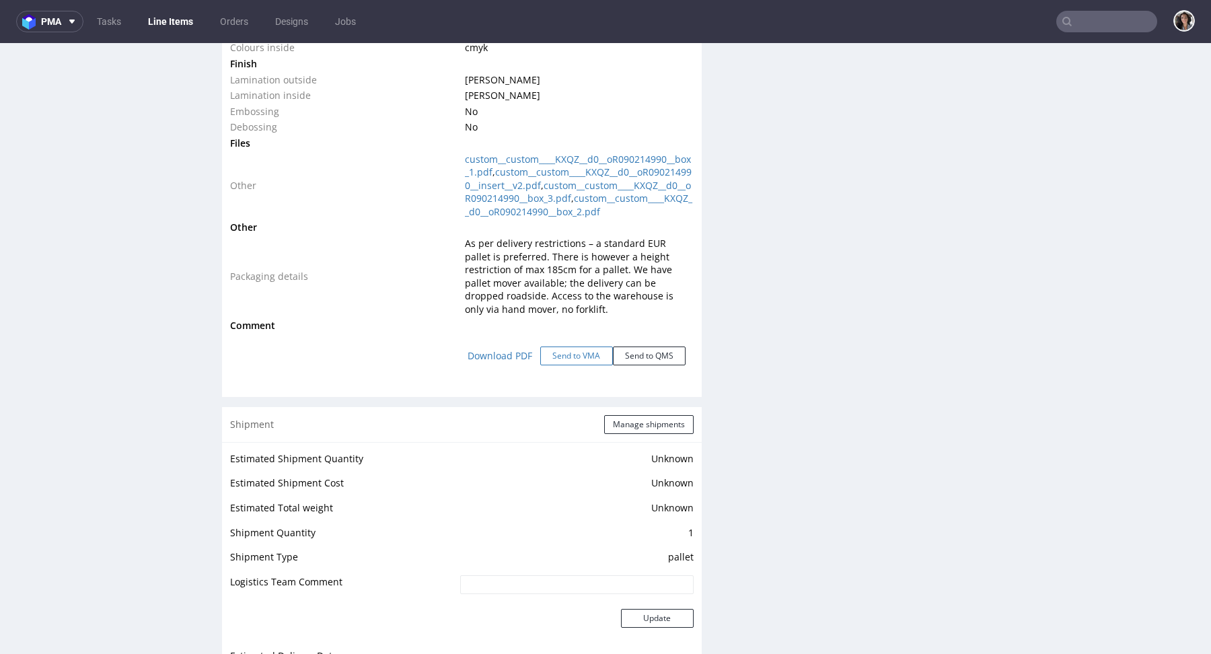
click at [582, 365] on button "Send to VMA" at bounding box center [576, 355] width 73 height 19
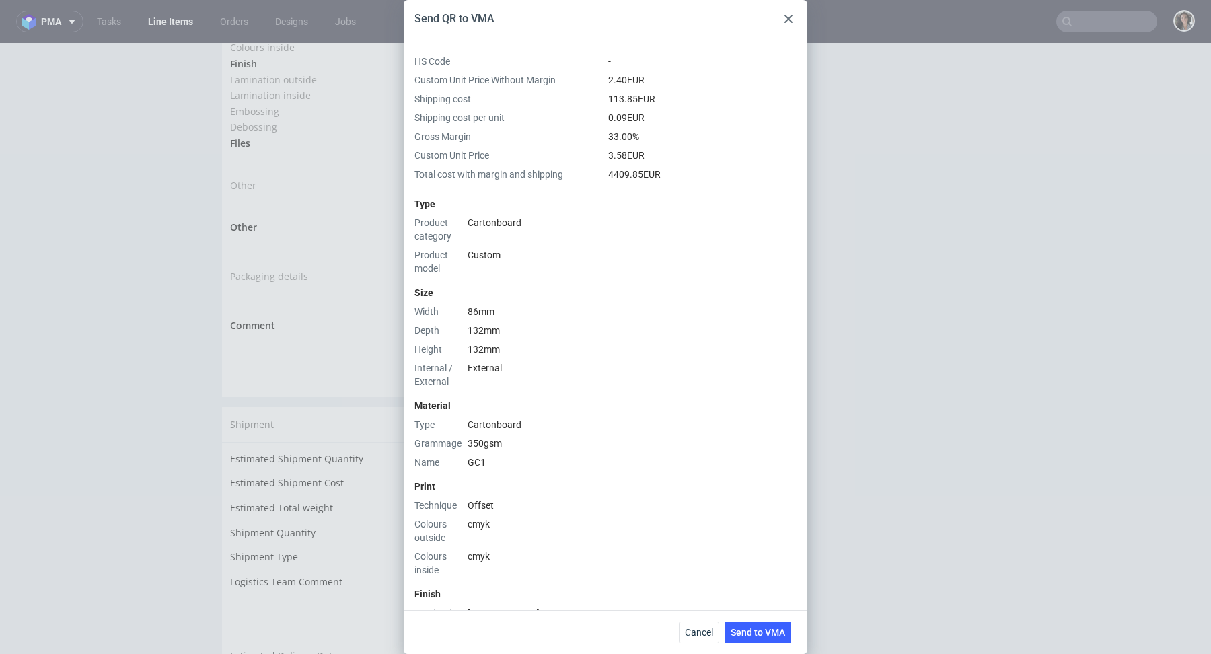
scroll to position [433, 0]
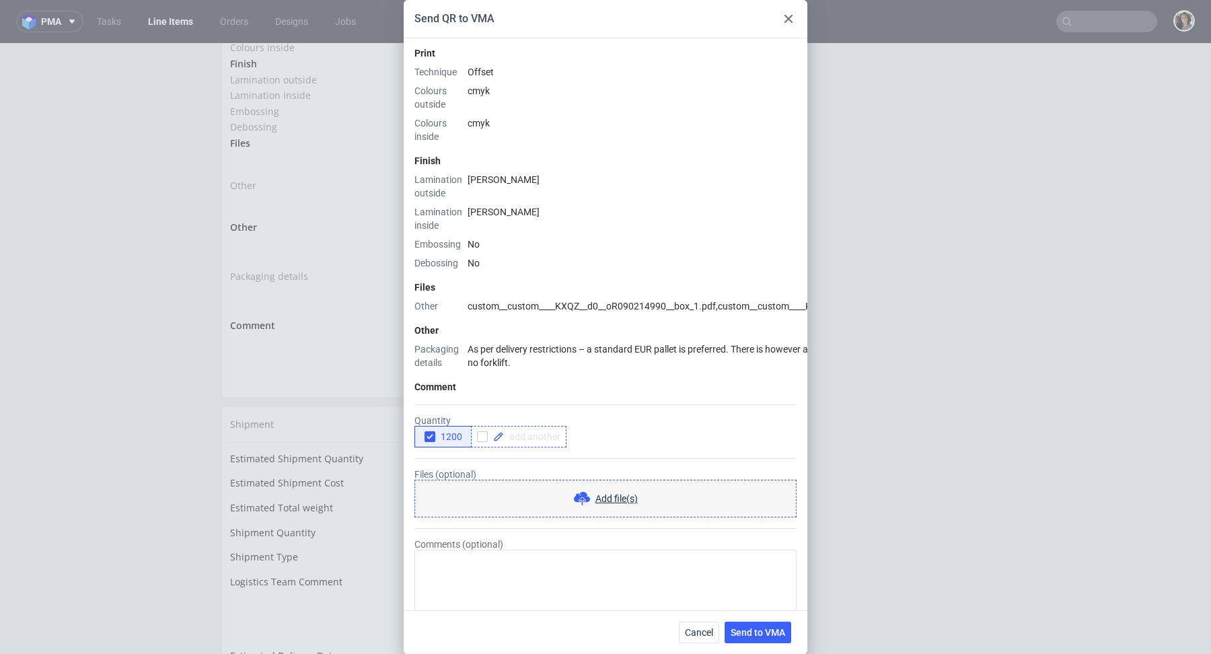
click at [540, 429] on div at bounding box center [519, 437] width 96 height 22
checkbox input "true"
click at [614, 427] on div "1200 1000" at bounding box center [605, 437] width 382 height 22
click at [430, 432] on icon "button" at bounding box center [429, 436] width 9 height 9
click at [775, 636] on span "Send to VMA" at bounding box center [758, 632] width 54 height 9
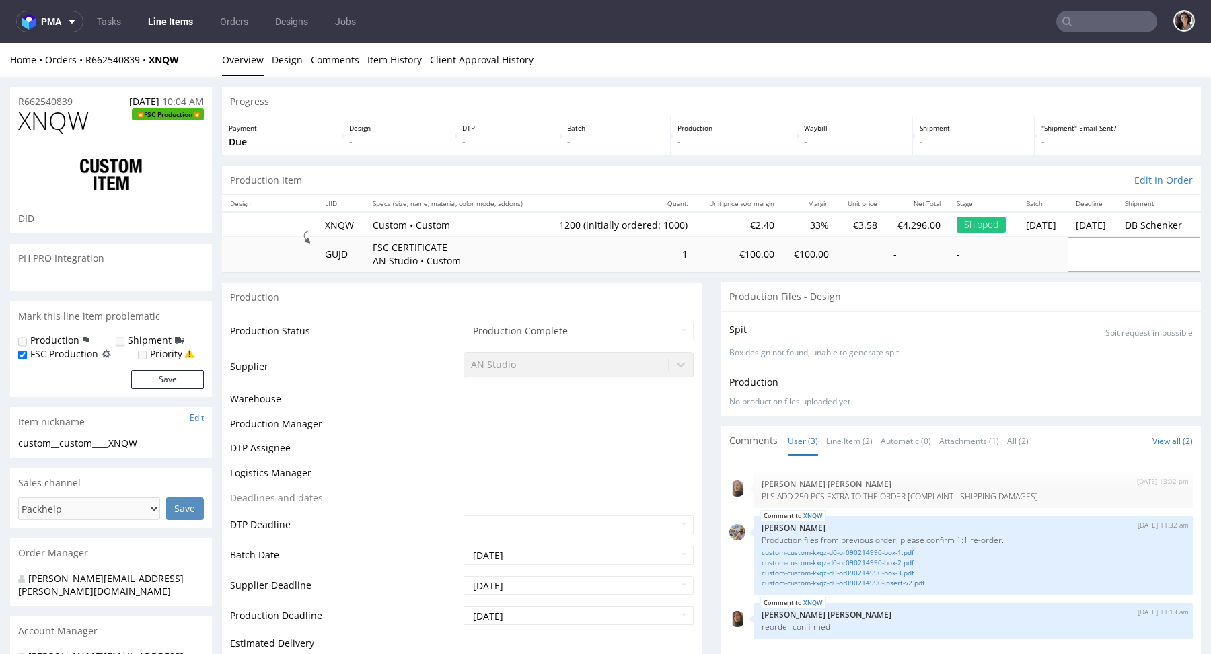
select select "in_progress"
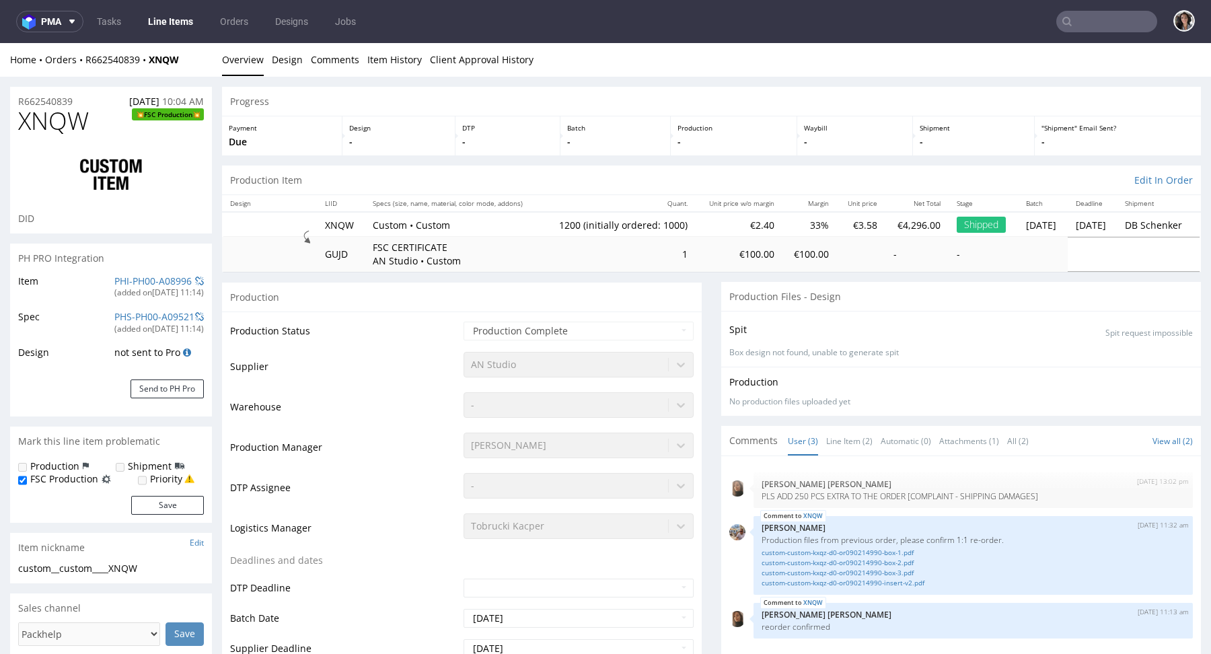
scroll to position [0, 0]
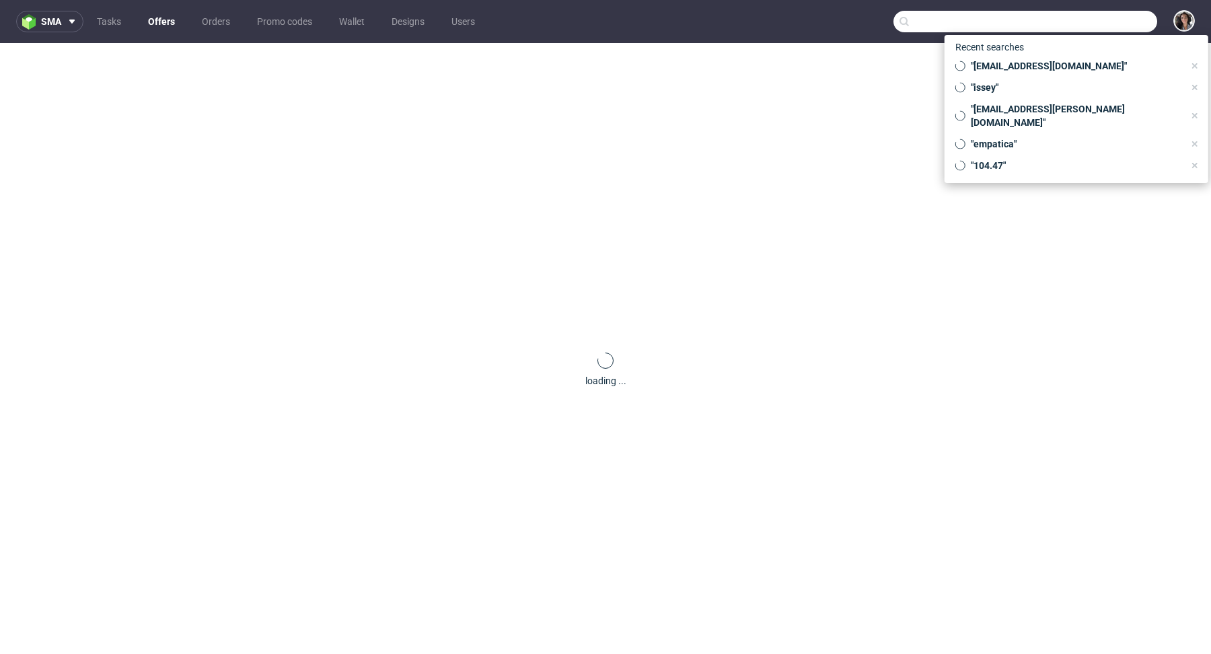
click at [1117, 28] on input "text" at bounding box center [1025, 22] width 264 height 22
paste input "@[DOMAIN_NAME]"
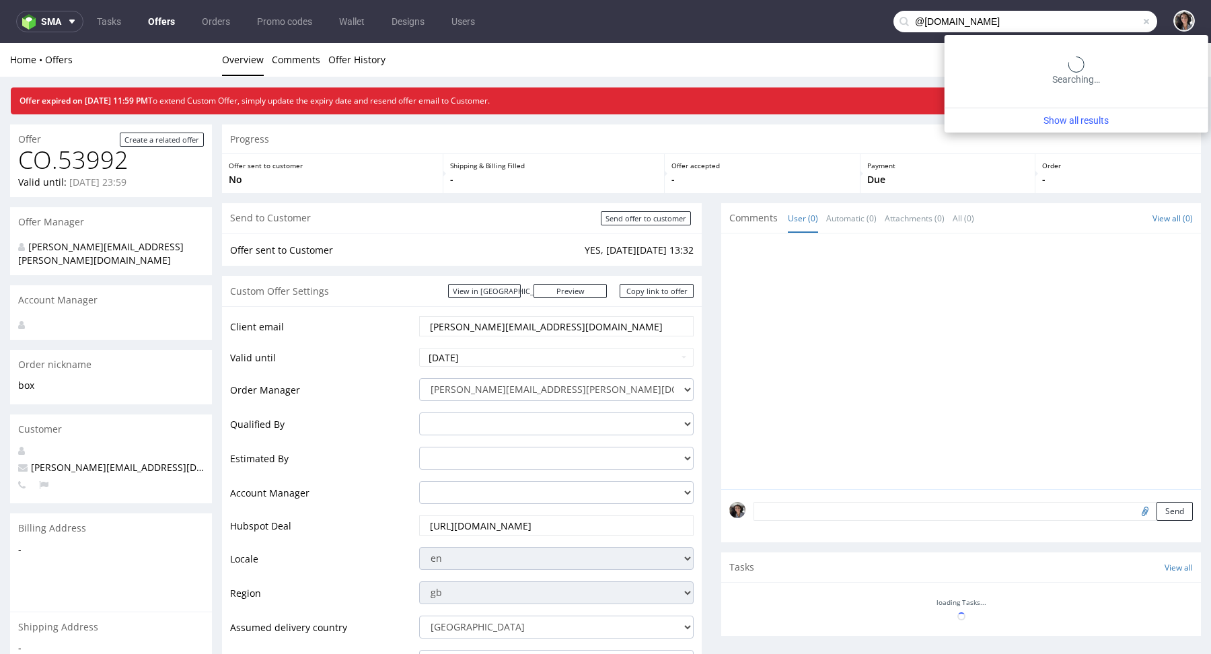
type input "@[DOMAIN_NAME]"
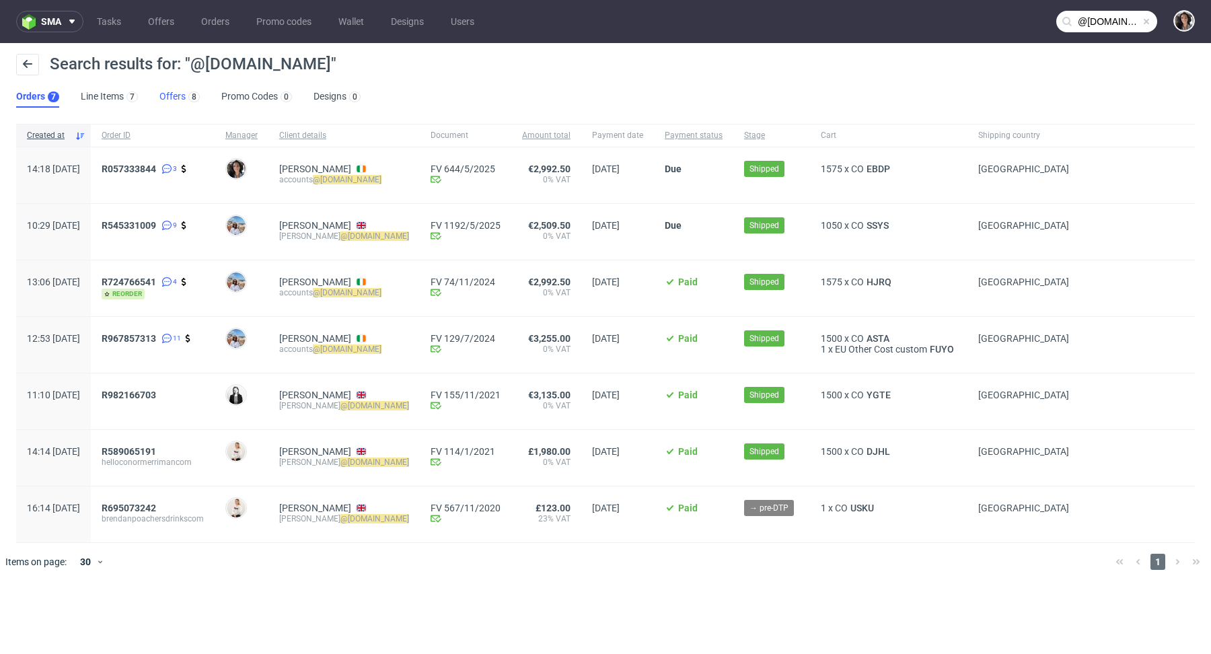
click at [163, 100] on link "Offers 8" at bounding box center [179, 97] width 40 height 22
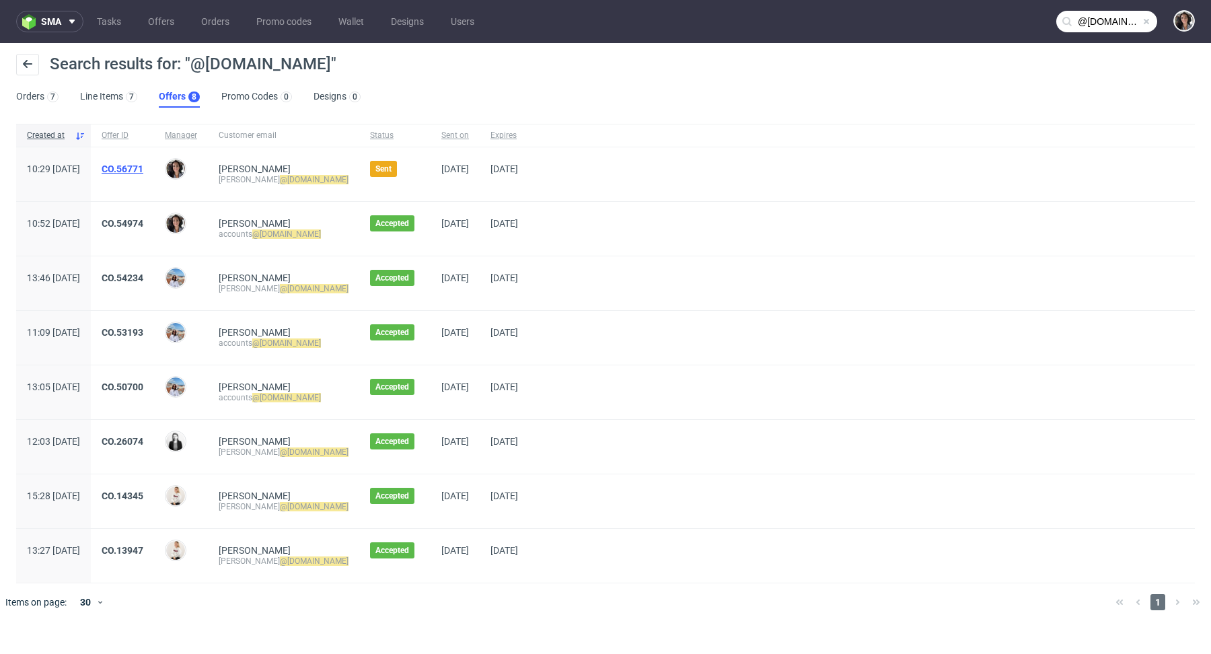
click at [143, 169] on link "CO.56771" at bounding box center [123, 168] width 42 height 11
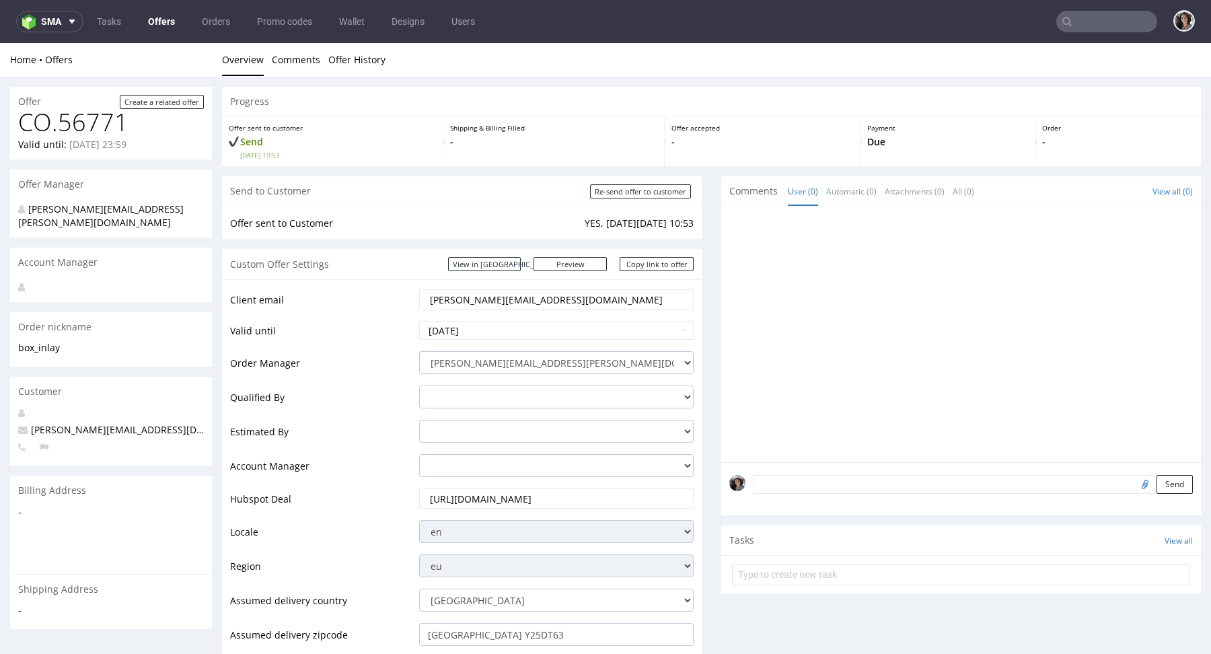
scroll to position [377, 0]
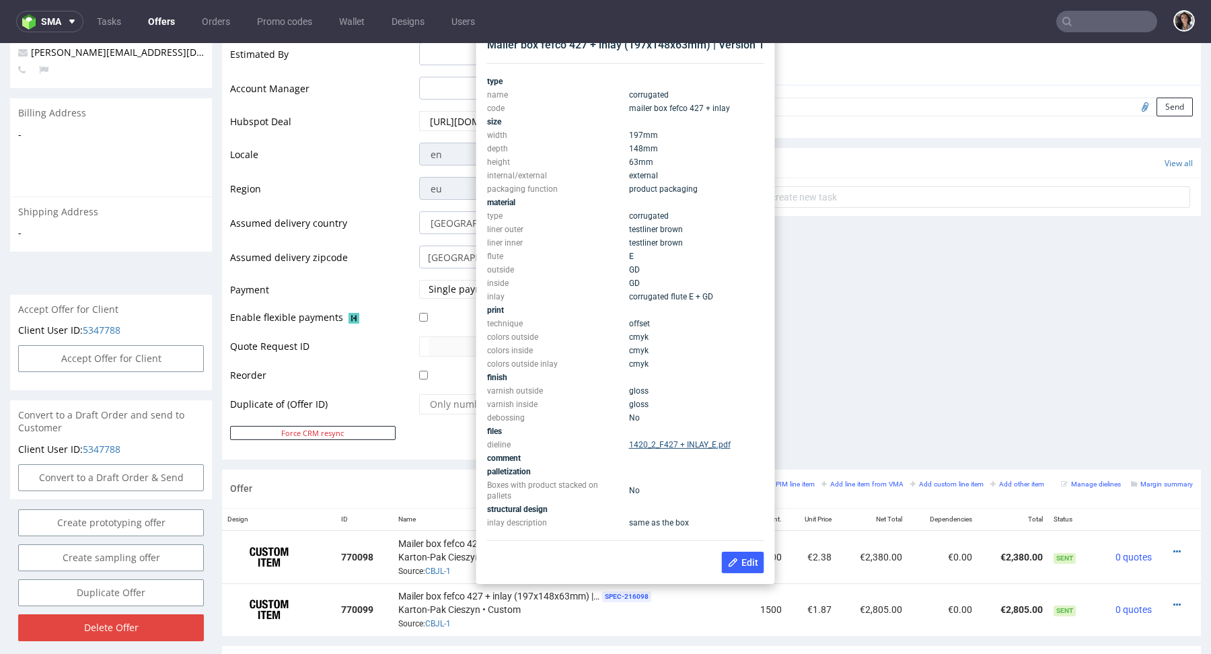
click at [681, 445] on link "1420_2_F427 + INLAY_E.pdf" at bounding box center [680, 444] width 102 height 9
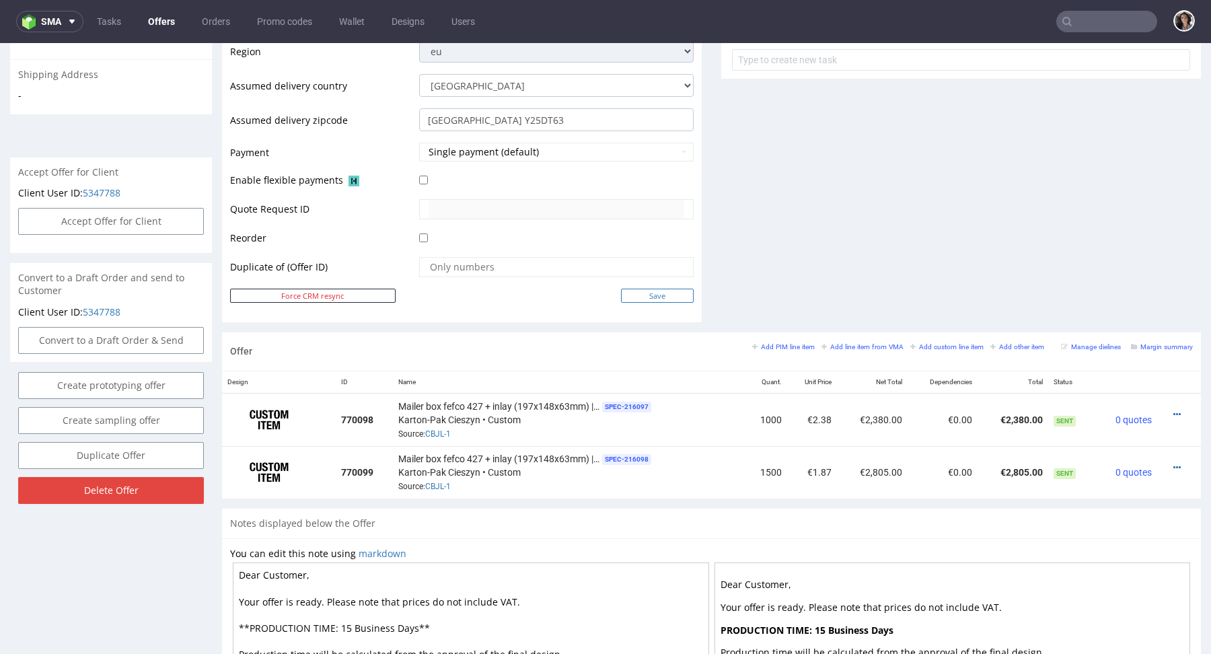
scroll to position [605, 0]
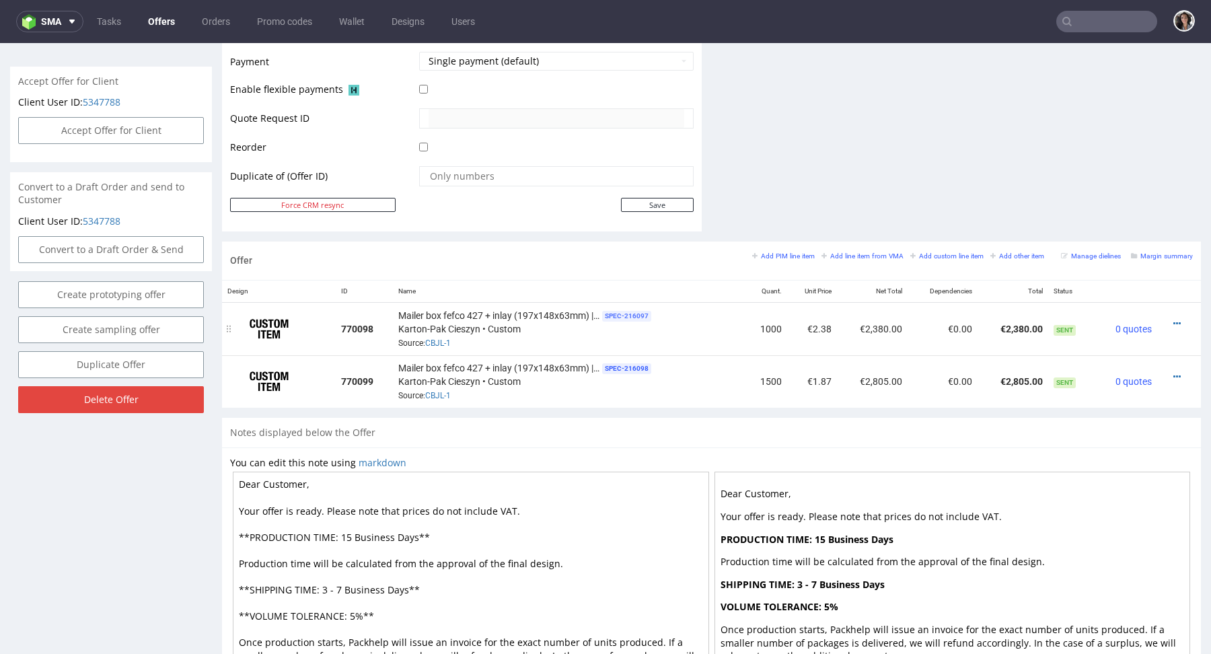
click at [619, 311] on span "SPEC- 216097" at bounding box center [626, 316] width 49 height 11
click at [614, 332] on div "Mailer box fefco 427 + inlay (197x148x63mm) | Version 1 SPEC- 216097 Karton-Pak…" at bounding box center [568, 329] width 341 height 42
click at [437, 341] on link "CBJL-1" at bounding box center [438, 342] width 26 height 9
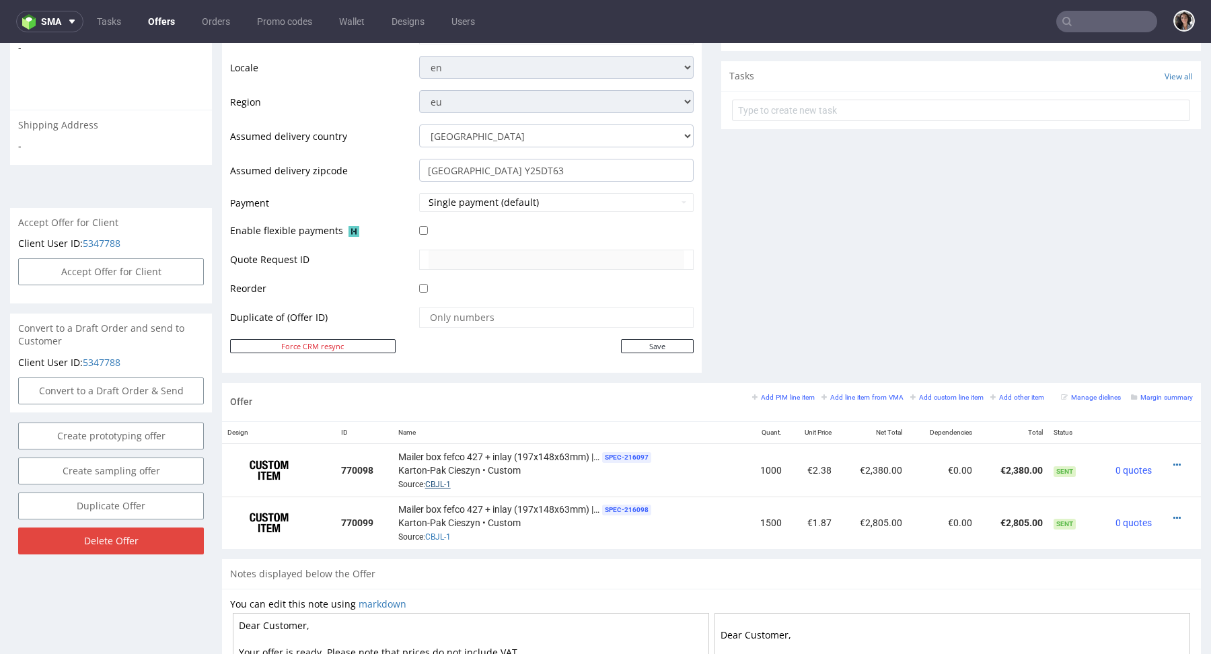
scroll to position [708, 0]
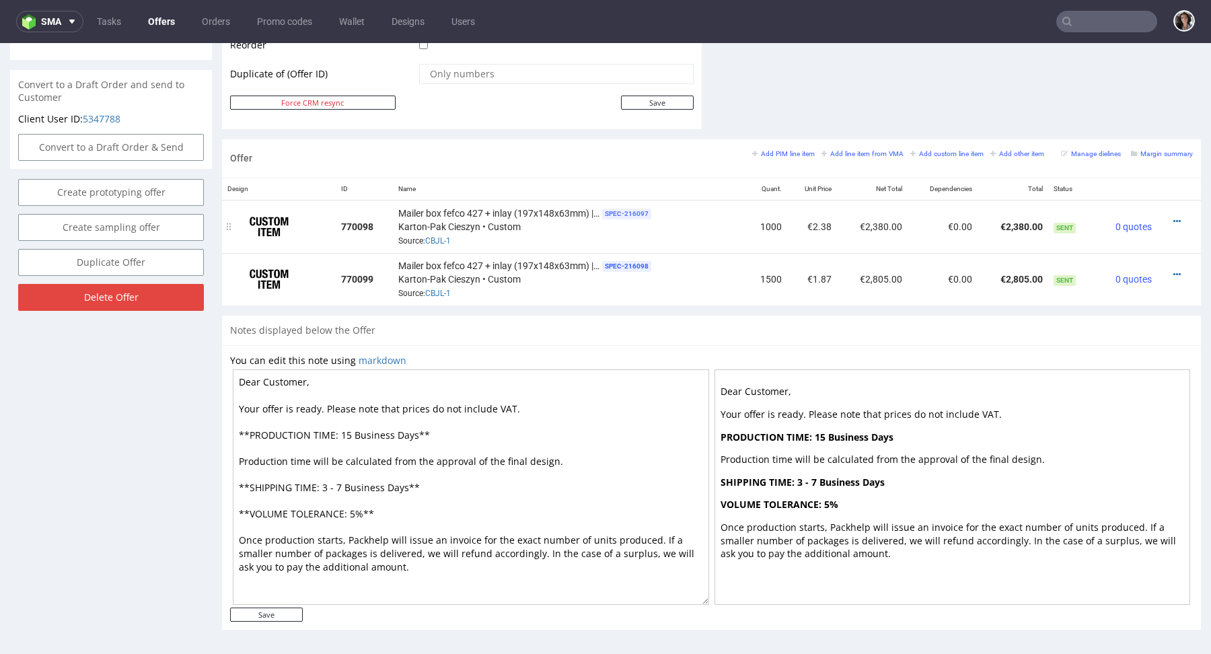
click at [622, 215] on span "SPEC- 216097" at bounding box center [626, 214] width 49 height 11
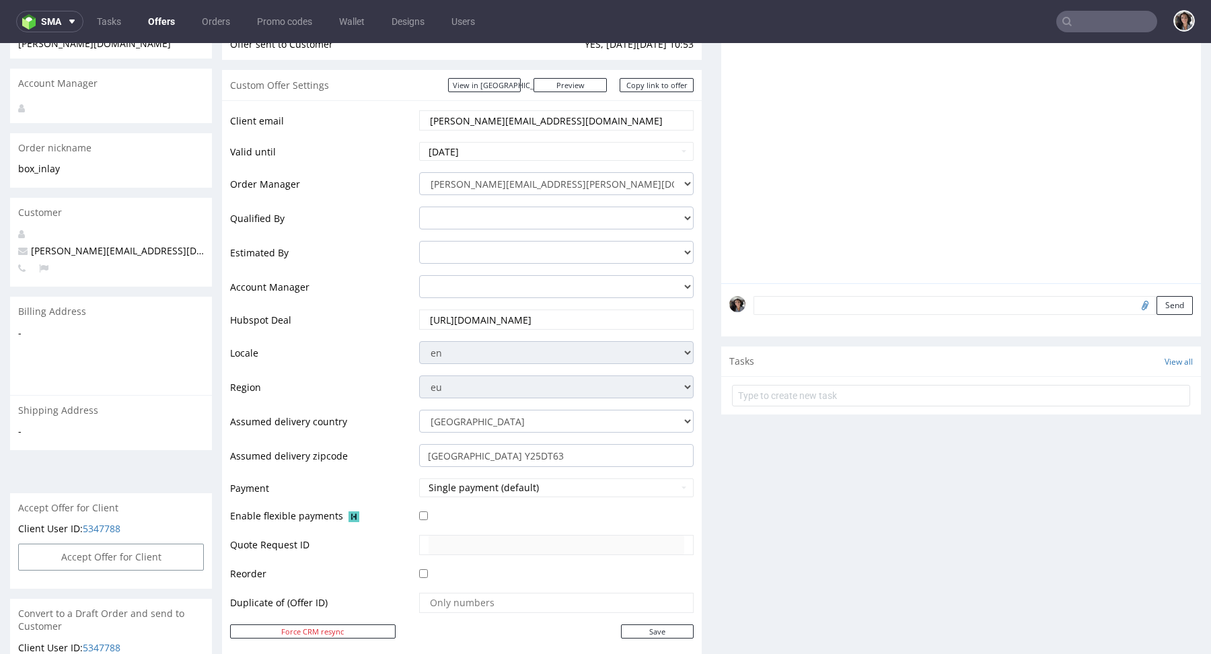
scroll to position [0, 0]
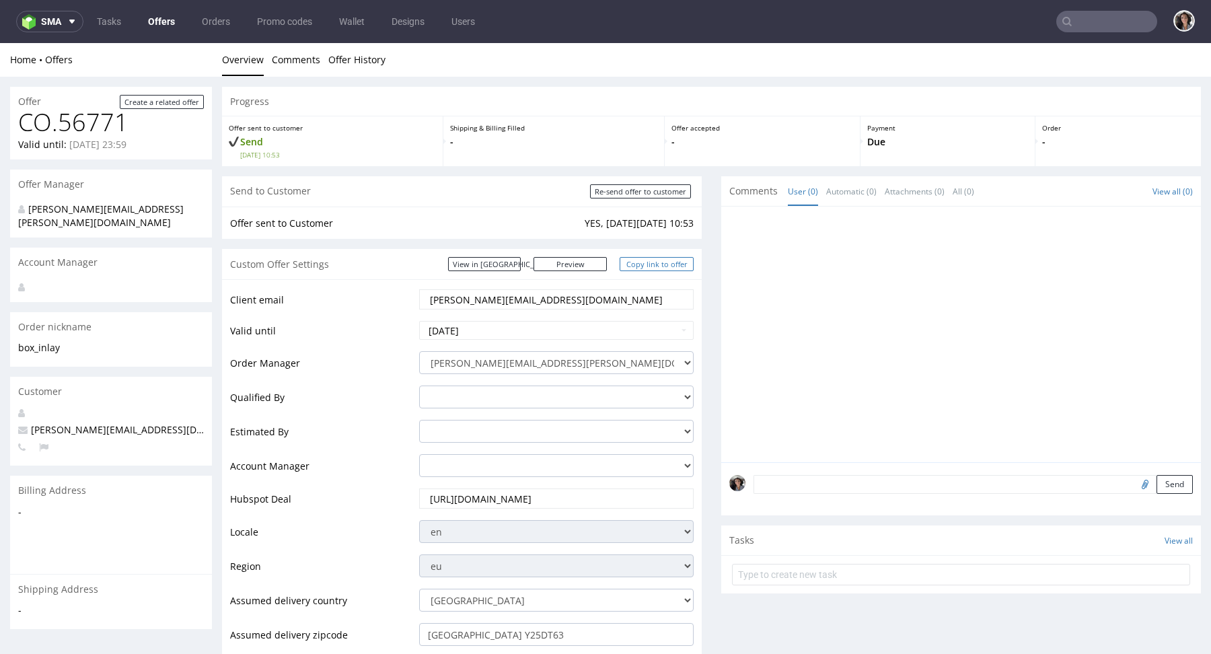
click at [659, 267] on link "Copy link to offer" at bounding box center [657, 264] width 74 height 14
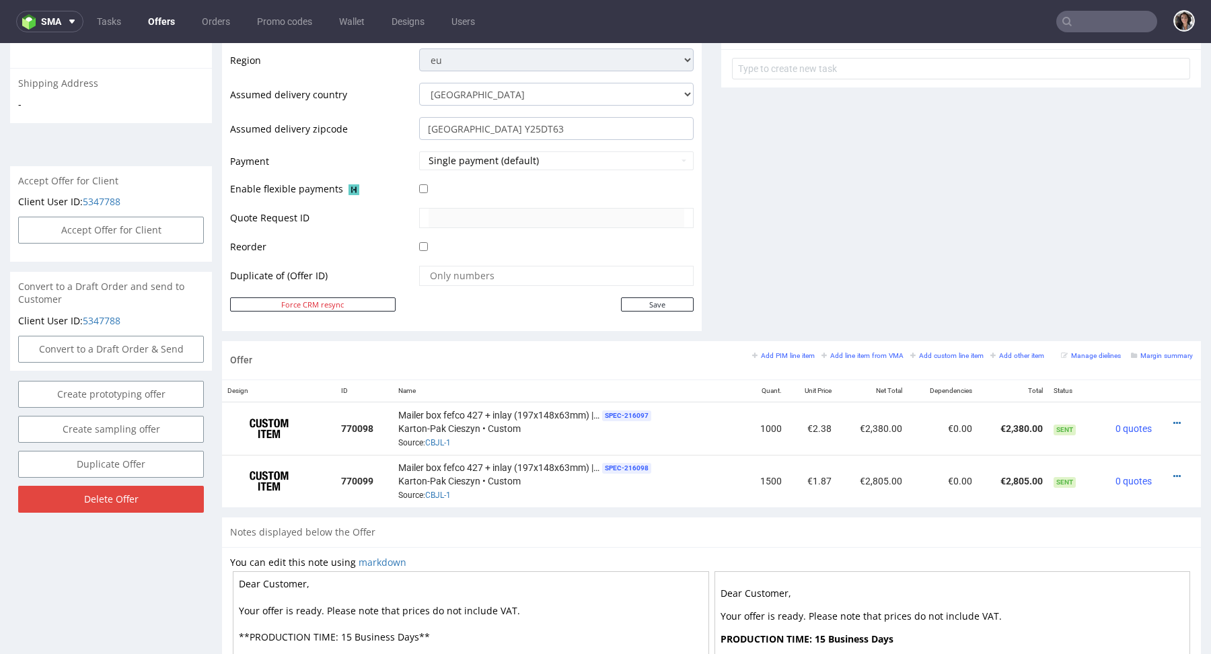
scroll to position [708, 0]
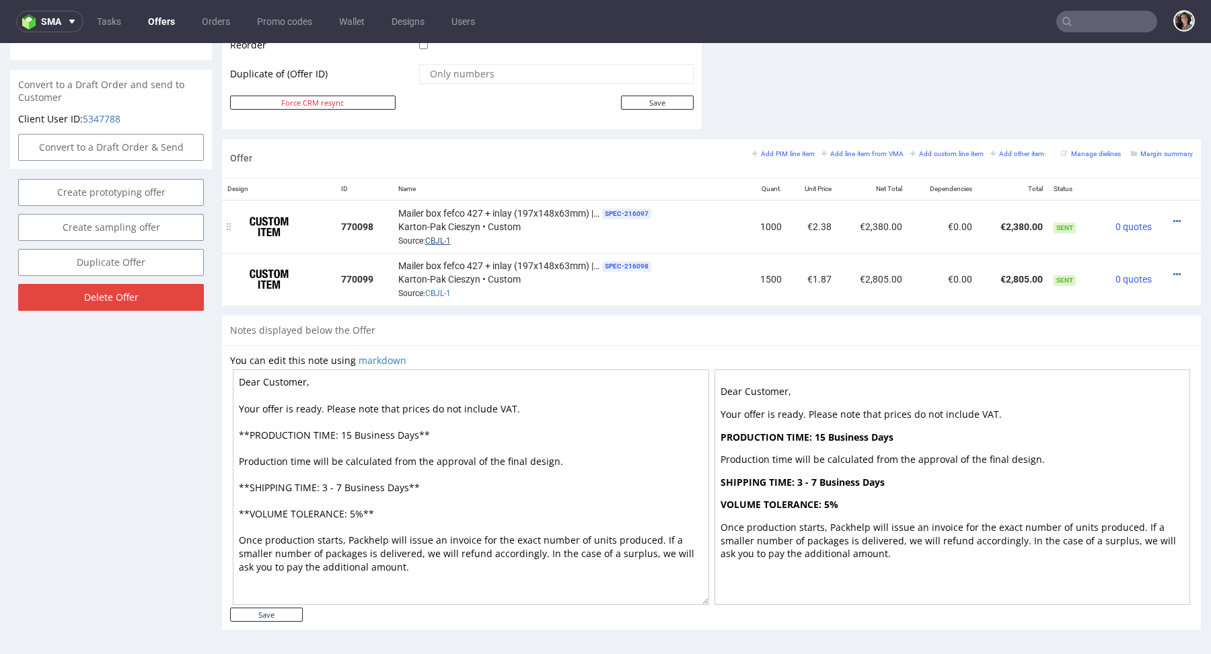
click at [434, 237] on link "CBJL-1" at bounding box center [438, 240] width 26 height 9
click at [1164, 150] on small "Margin summary" at bounding box center [1162, 153] width 62 height 7
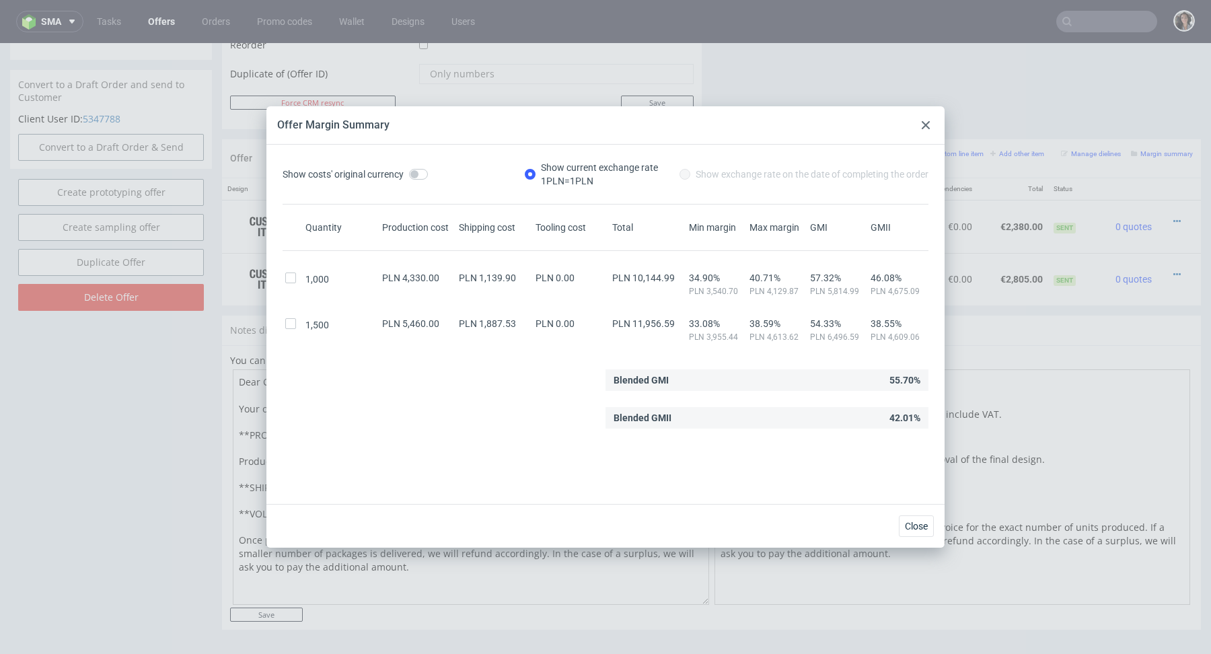
click at [930, 122] on div at bounding box center [926, 125] width 16 height 16
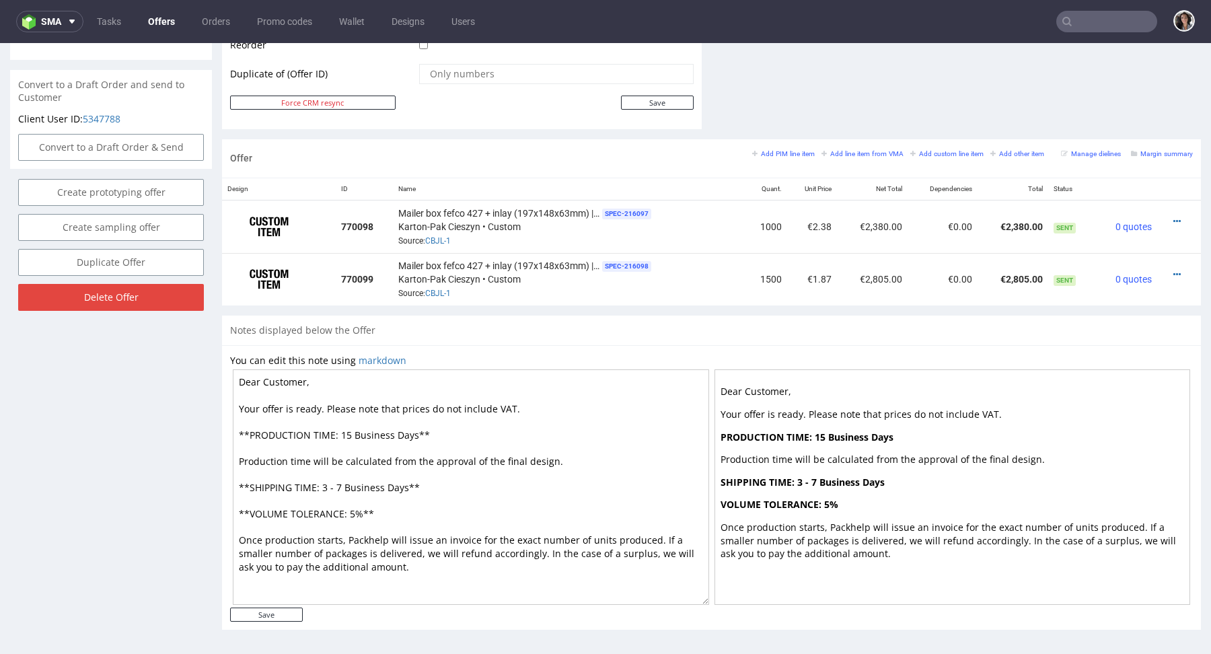
scroll to position [0, 0]
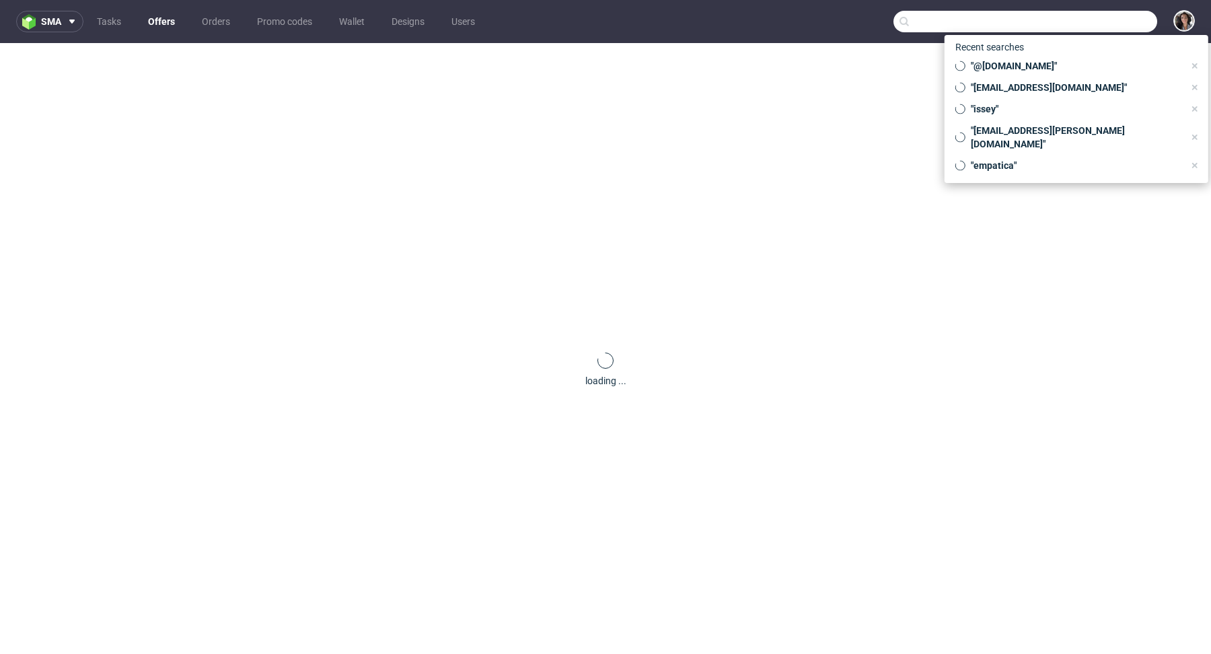
click at [1103, 25] on input "text" at bounding box center [1025, 22] width 264 height 22
paste input "SSYS"
type input "SSYS"
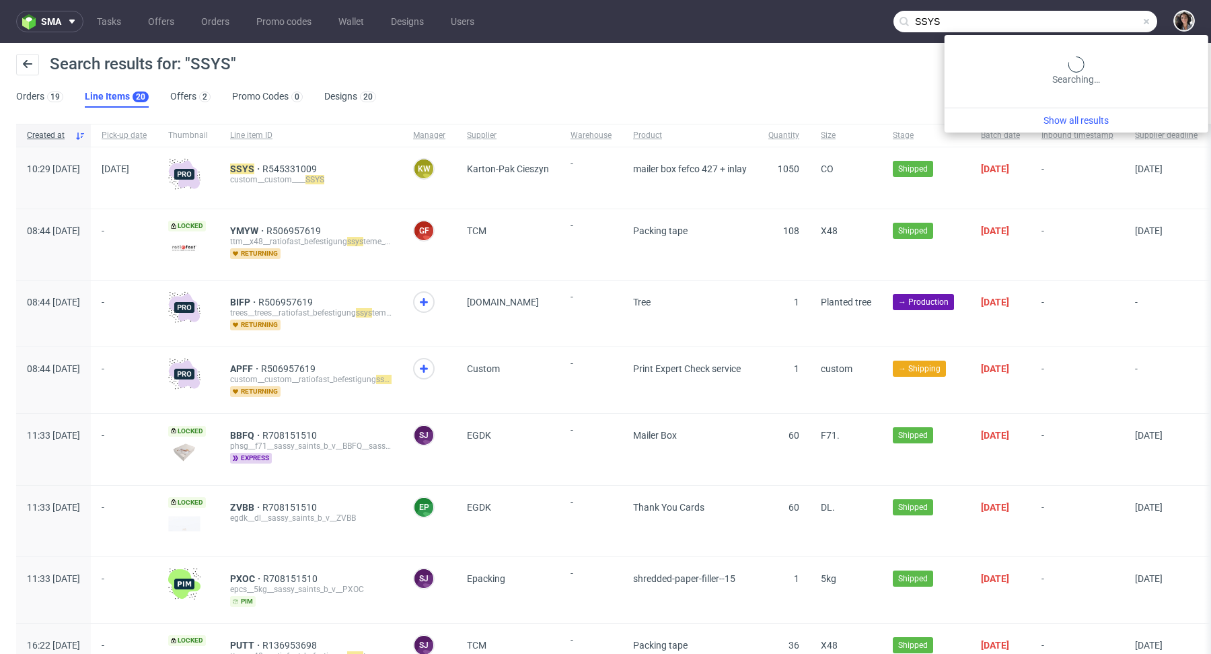
click at [1092, 22] on input "SSYS" at bounding box center [1025, 22] width 264 height 22
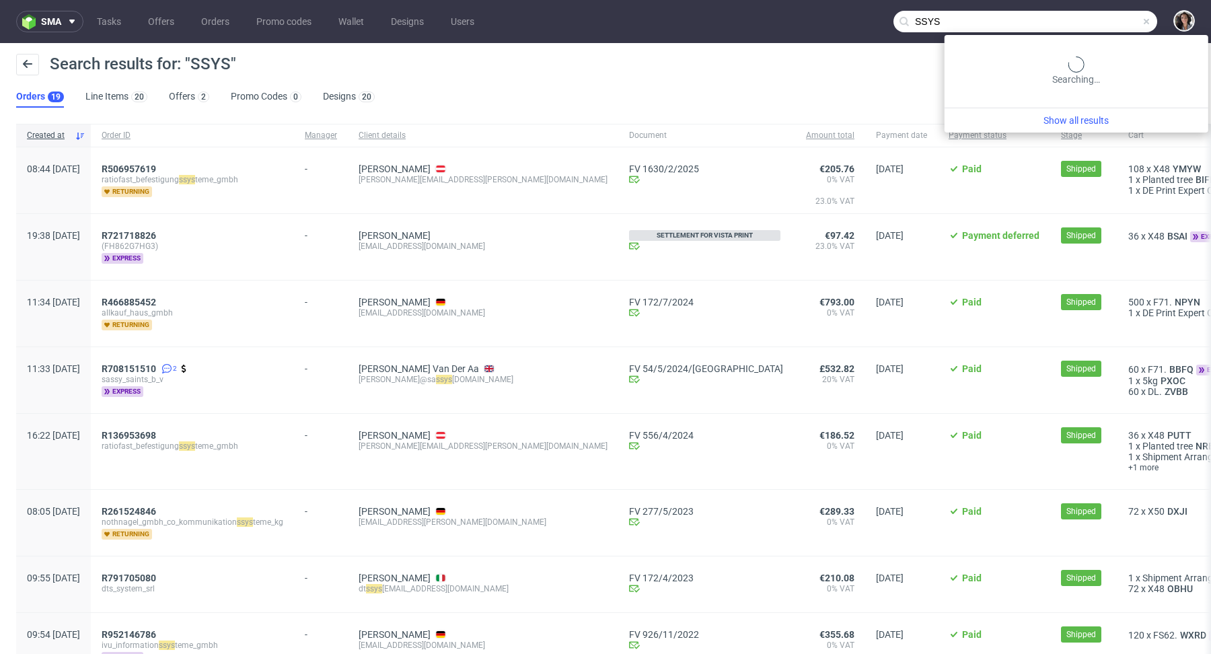
click at [1064, 24] on input "SSYS" at bounding box center [1025, 22] width 264 height 22
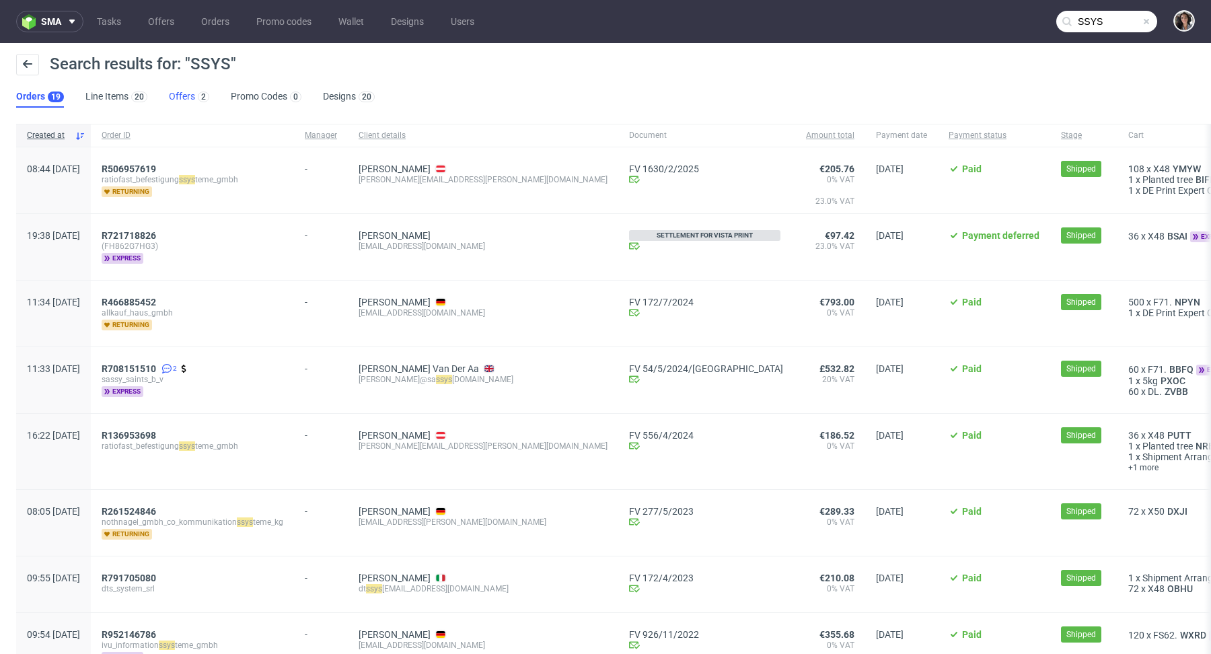
click at [178, 94] on link "Offers 2" at bounding box center [189, 97] width 40 height 22
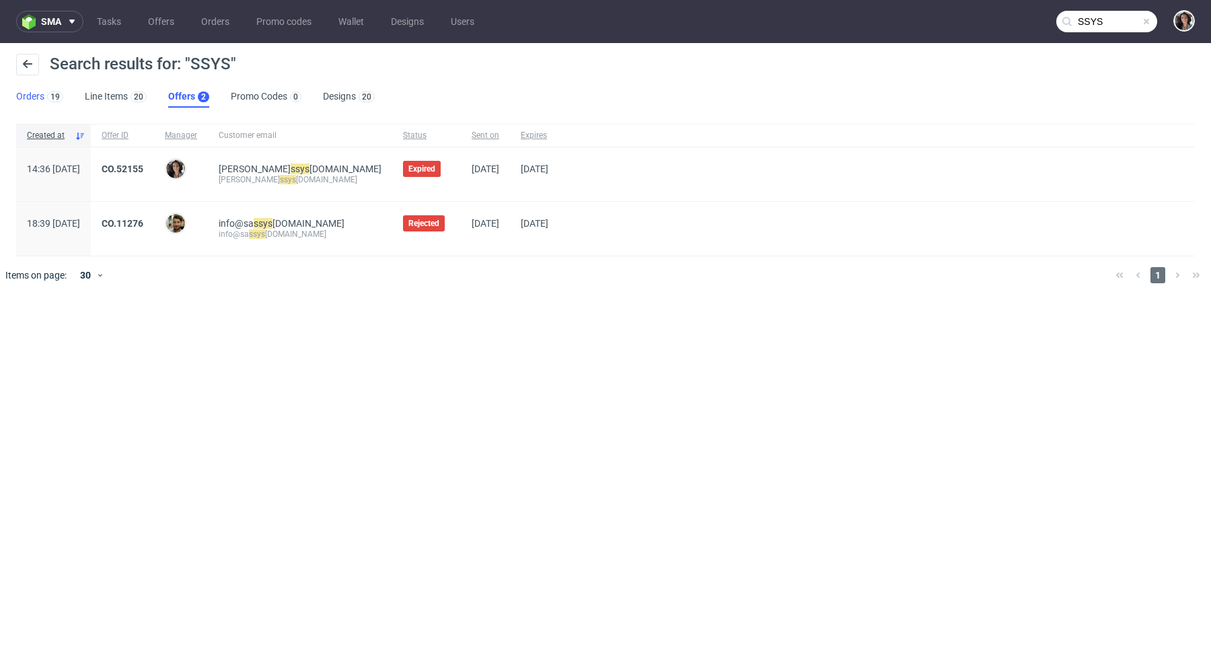
click at [38, 93] on link "Orders 19" at bounding box center [39, 97] width 47 height 22
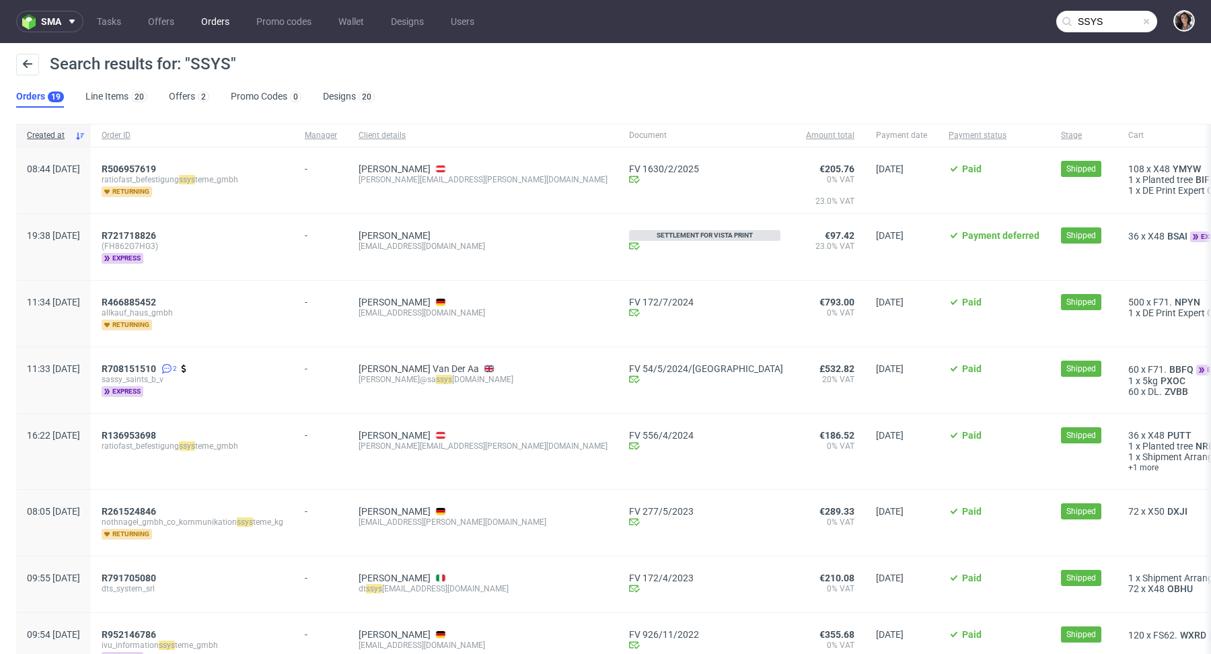
click at [212, 23] on link "Orders" at bounding box center [215, 22] width 44 height 22
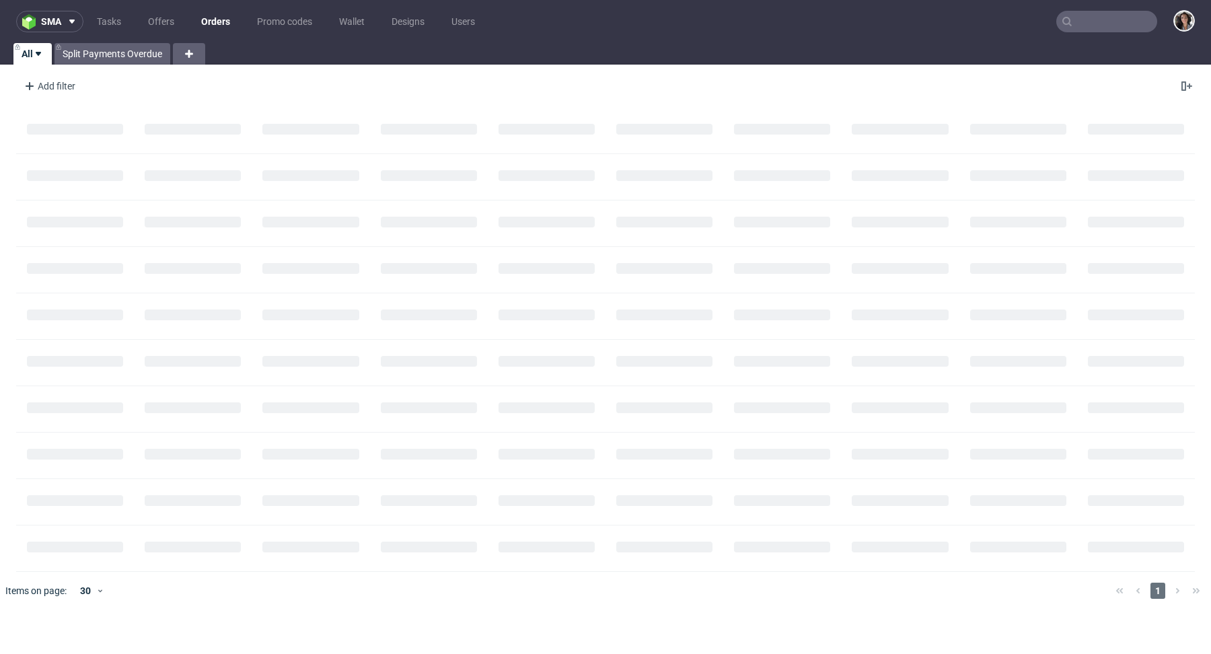
click at [1101, 11] on input "text" at bounding box center [1106, 22] width 101 height 22
paste input "SSYS"
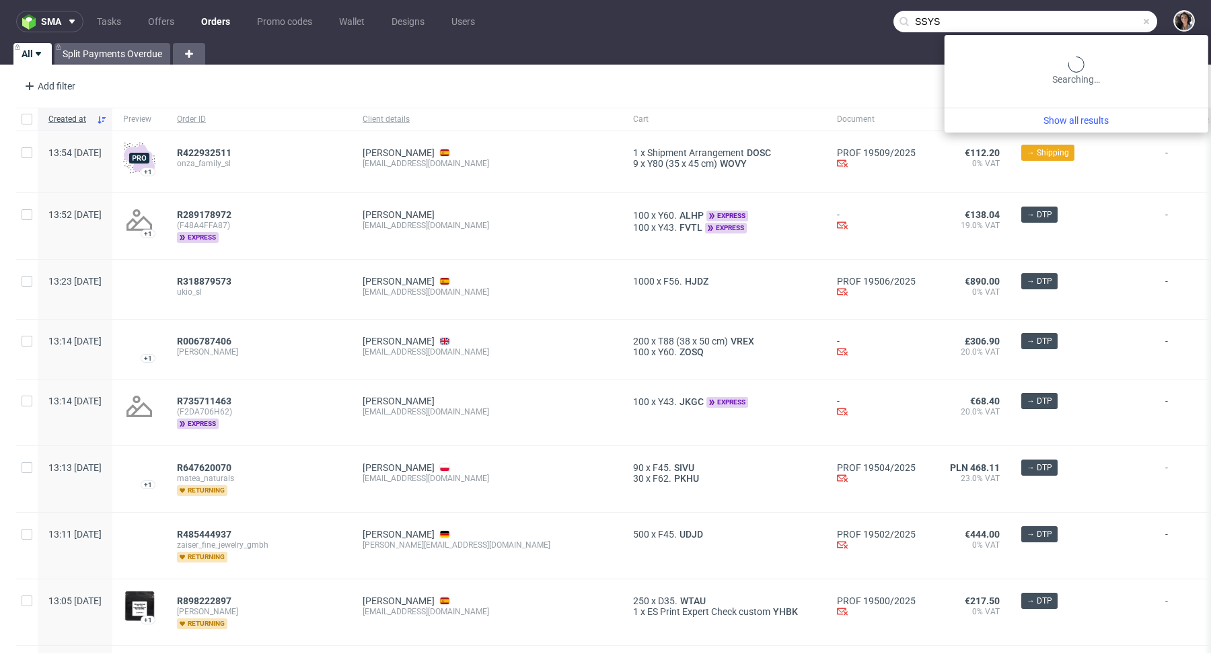
type input "SSYS"
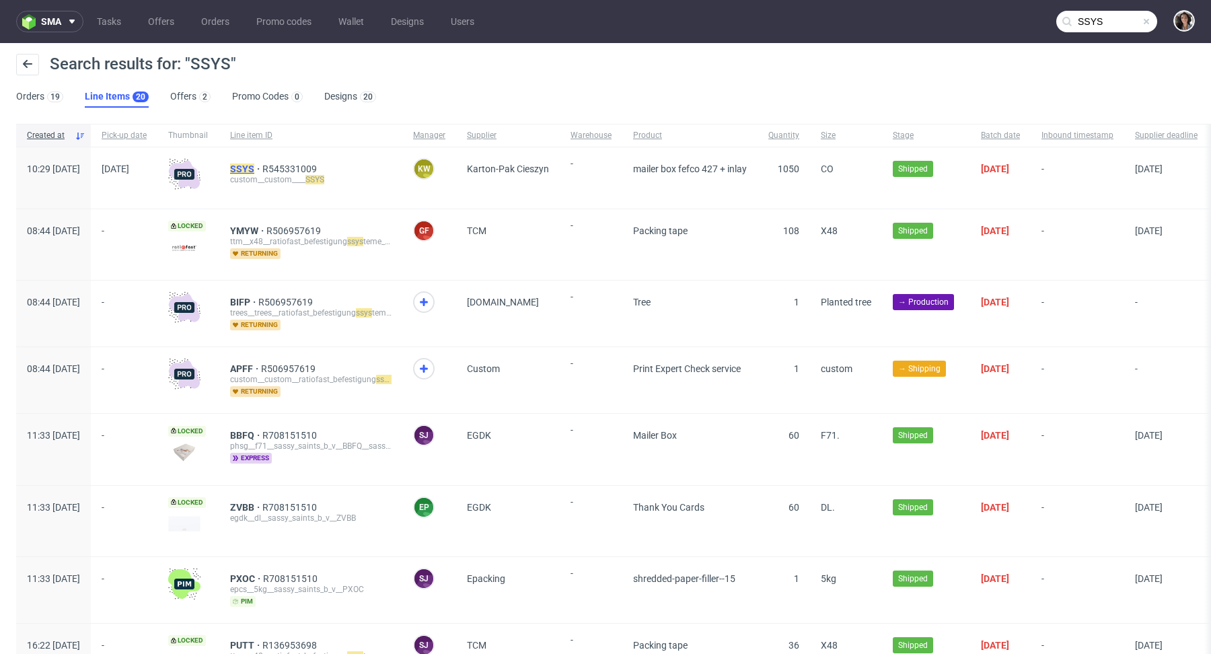
click at [254, 165] on mark "SSYS" at bounding box center [242, 168] width 24 height 11
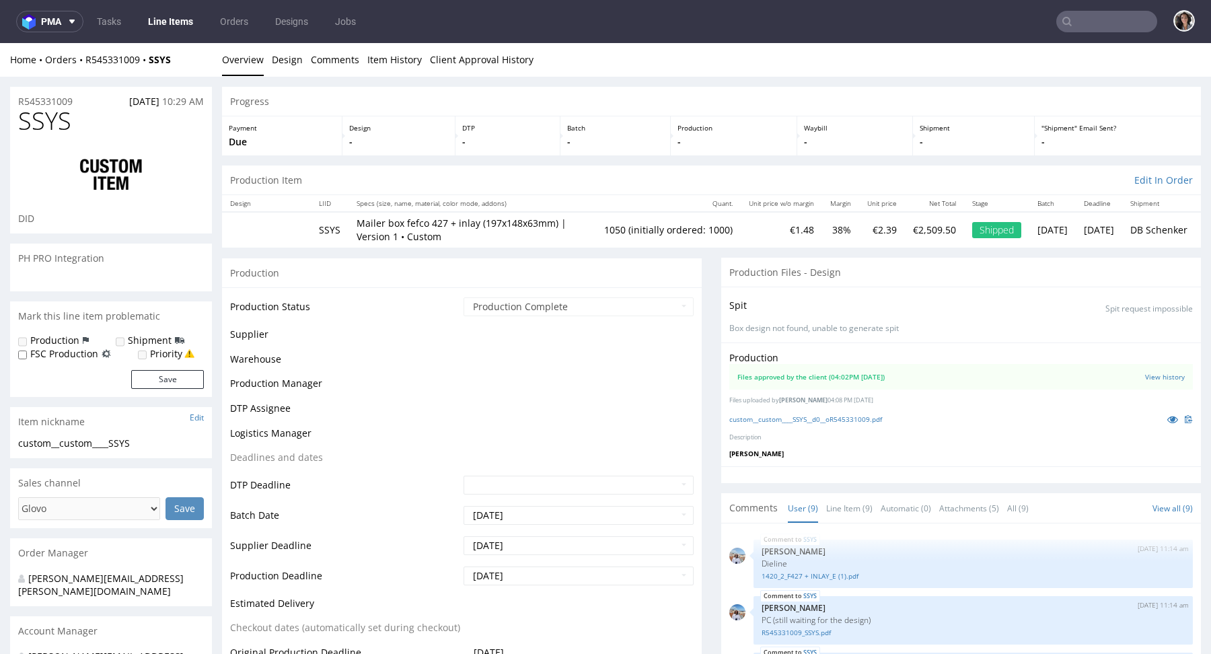
scroll to position [278, 0]
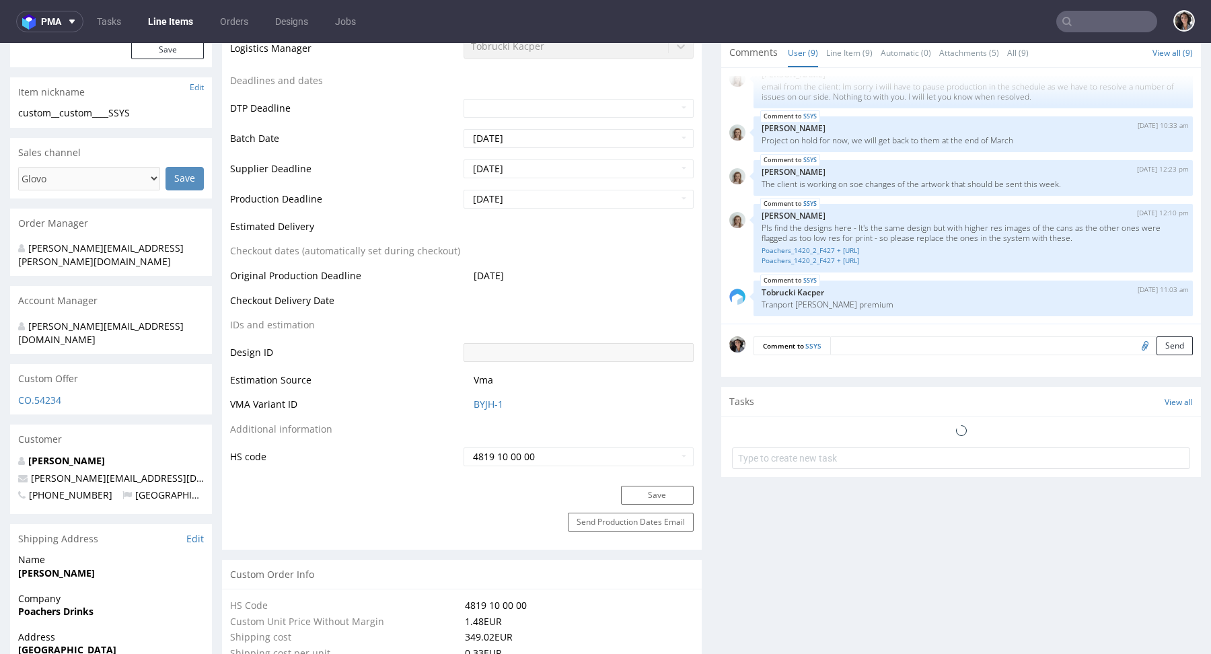
select select "in_progress"
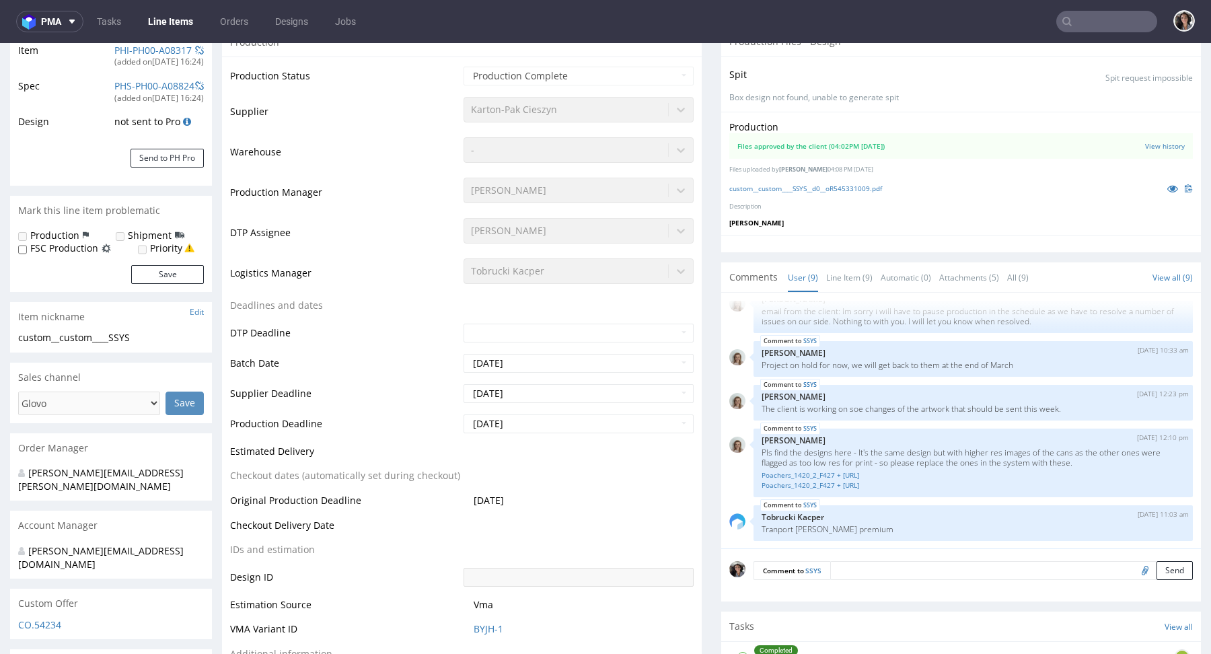
scroll to position [229, 0]
click at [818, 190] on link "custom__custom____SSYS__d0__oR545331009.pdf" at bounding box center [805, 190] width 153 height 9
